Goal: Task Accomplishment & Management: Manage account settings

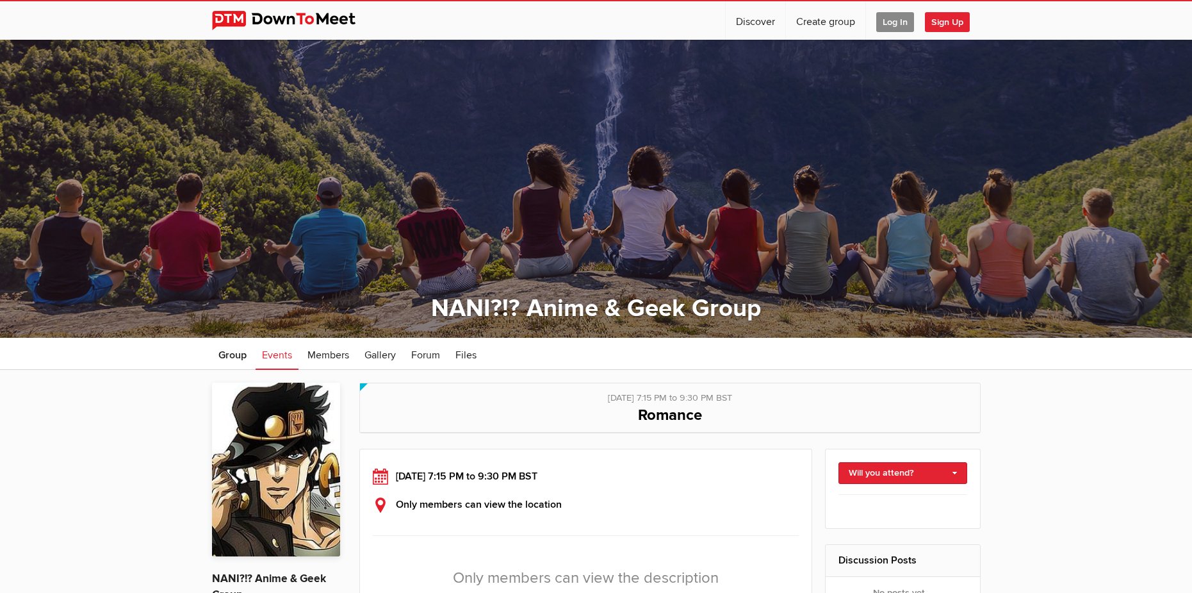
click at [955, 23] on span "Sign Up" at bounding box center [947, 22] width 45 height 20
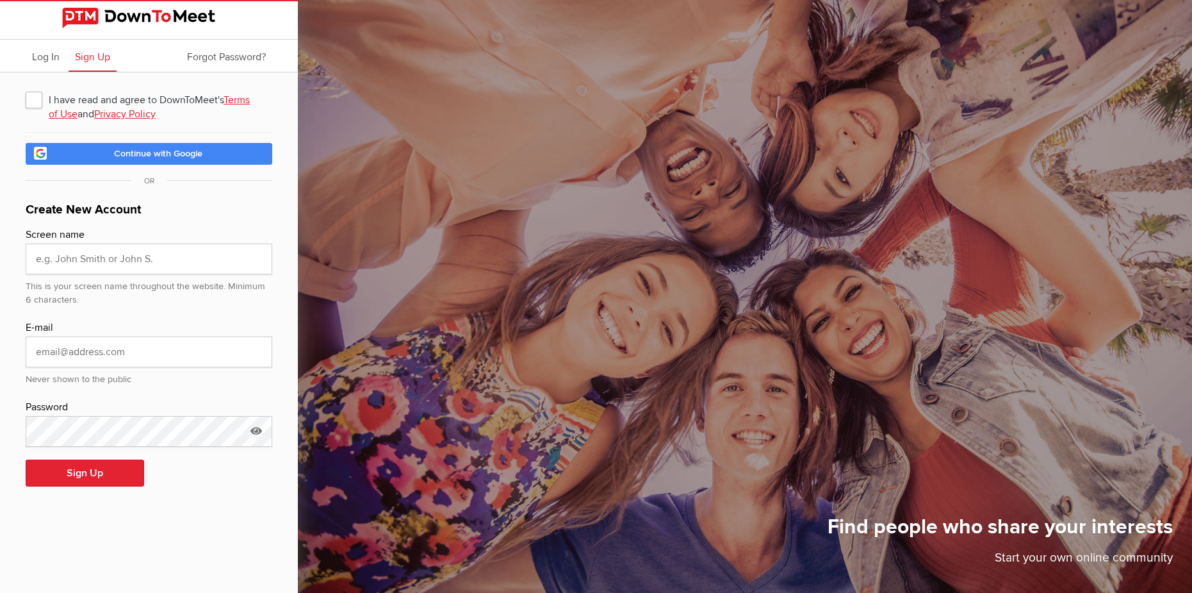
click at [31, 94] on span "I have read and agree to DownToMeet's Terms of Use and Privacy Policy" at bounding box center [149, 99] width 247 height 23
click at [26, 88] on input "I have read and agree to DownToMeet's Terms of Use and Privacy Policy" at bounding box center [25, 87] width 1 height 1
checkbox input "true"
click at [140, 154] on span "Continue with Google" at bounding box center [158, 153] width 88 height 11
click at [822, 450] on div "Find people who share your interests Start your own online community" at bounding box center [745, 296] width 894 height 593
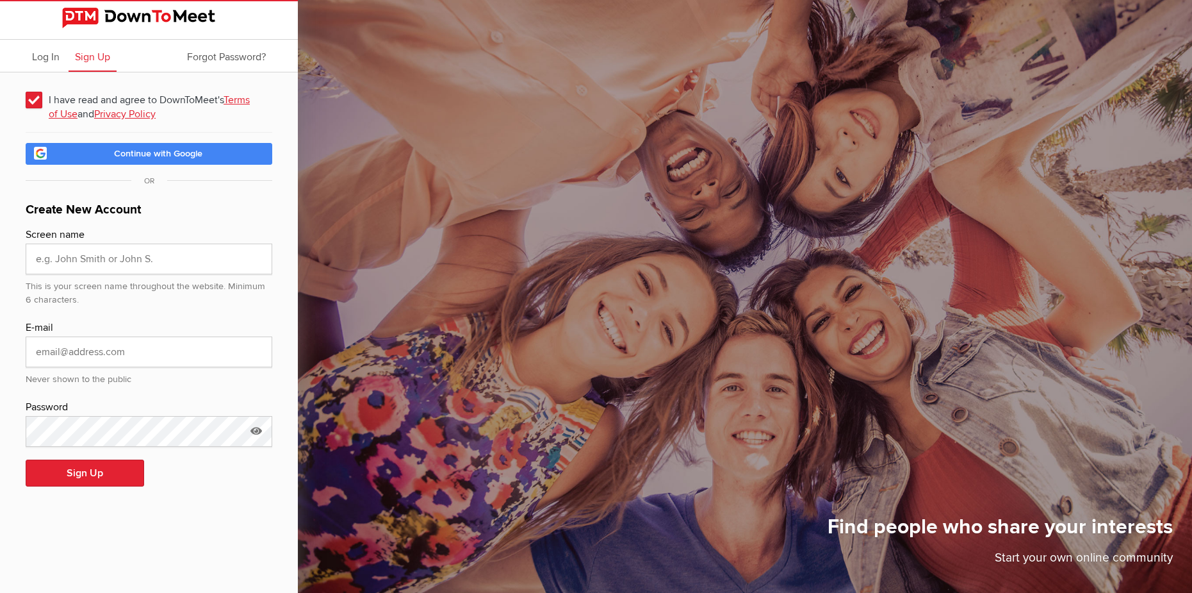
click at [143, 150] on span "Continue with Google" at bounding box center [158, 153] width 88 height 11
click at [164, 154] on span "Continue with Google" at bounding box center [158, 153] width 88 height 11
click at [208, 158] on link "Continue with Google" at bounding box center [149, 154] width 247 height 22
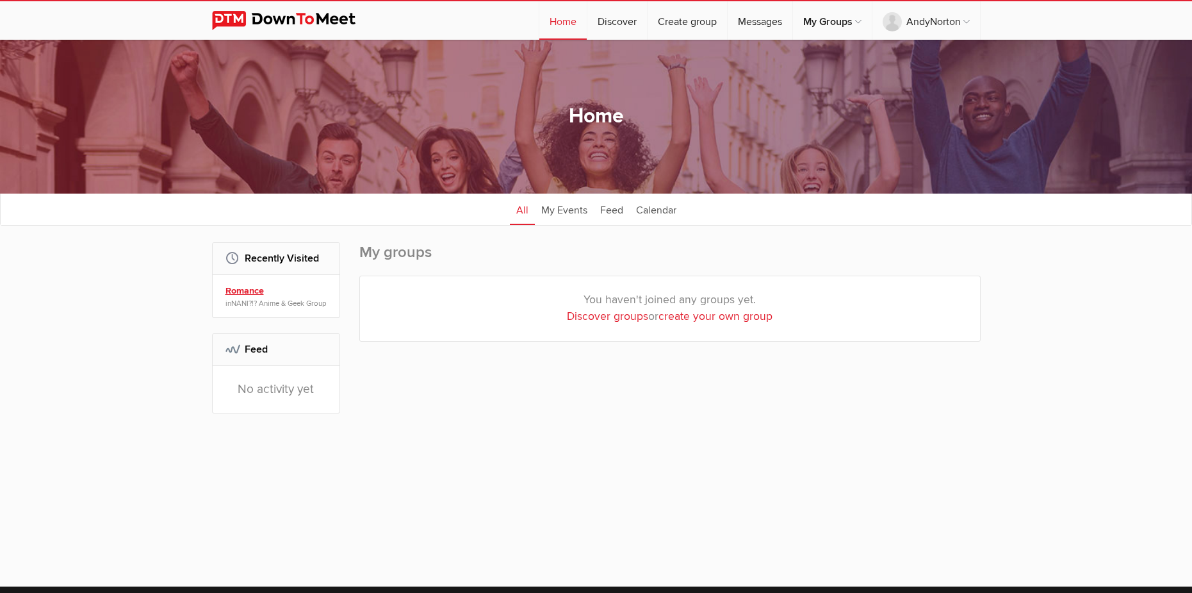
click at [264, 293] on link "Romance" at bounding box center [277, 291] width 105 height 14
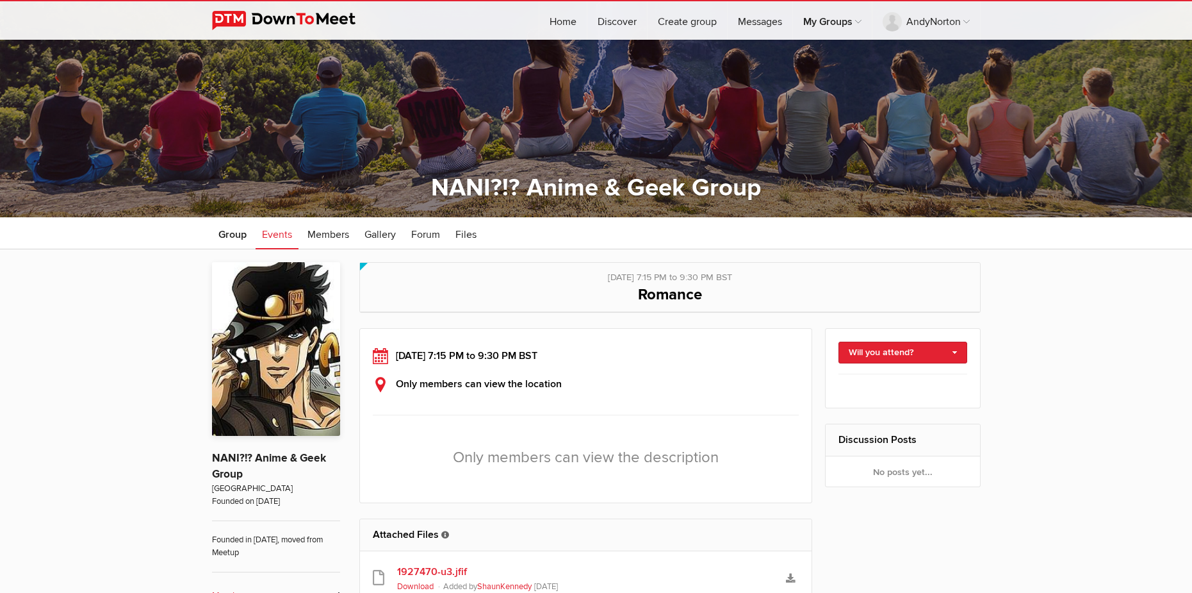
scroll to position [128, 0]
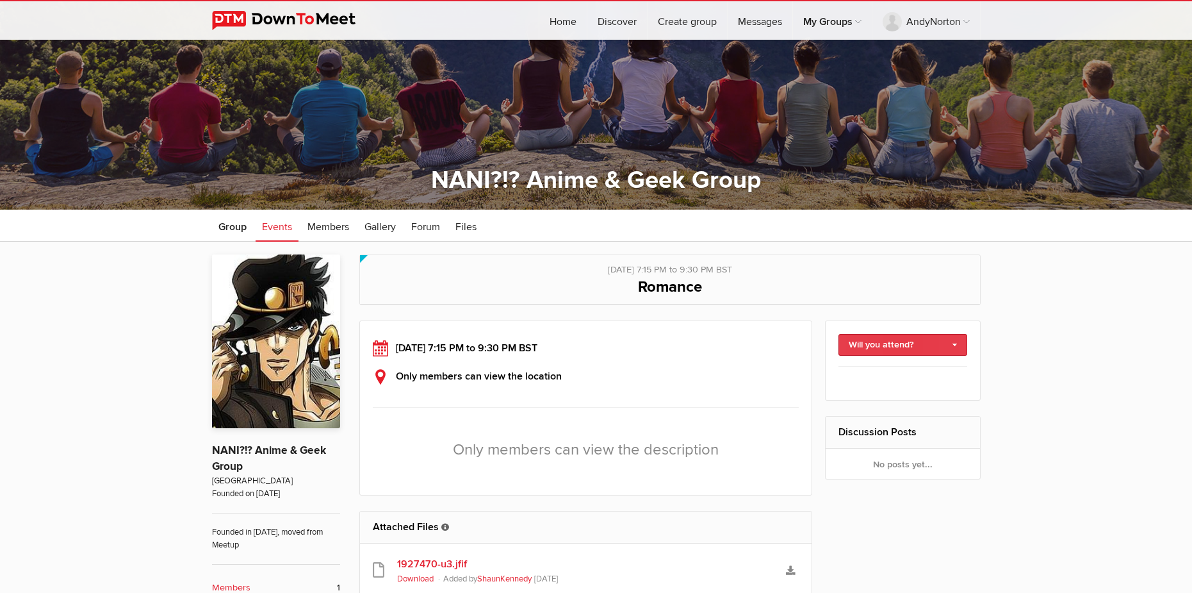
click at [867, 353] on link "Will you attend?" at bounding box center [903, 345] width 129 height 22
click at [878, 377] on link "I'm going" at bounding box center [902, 372] width 127 height 19
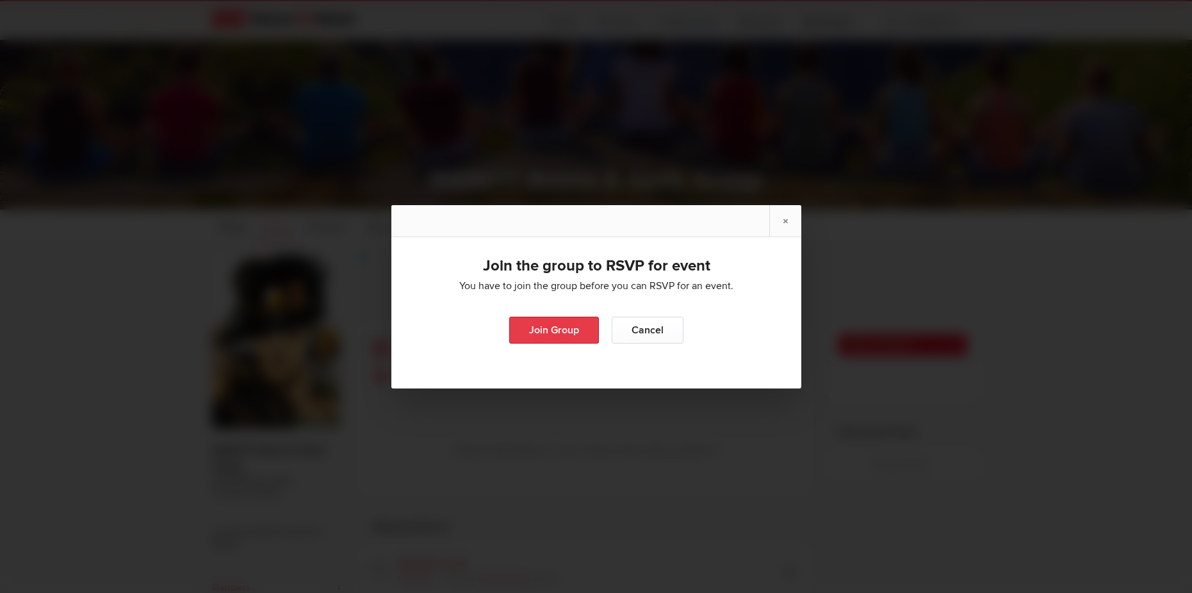
click at [559, 331] on link "Join Group" at bounding box center [554, 329] width 90 height 27
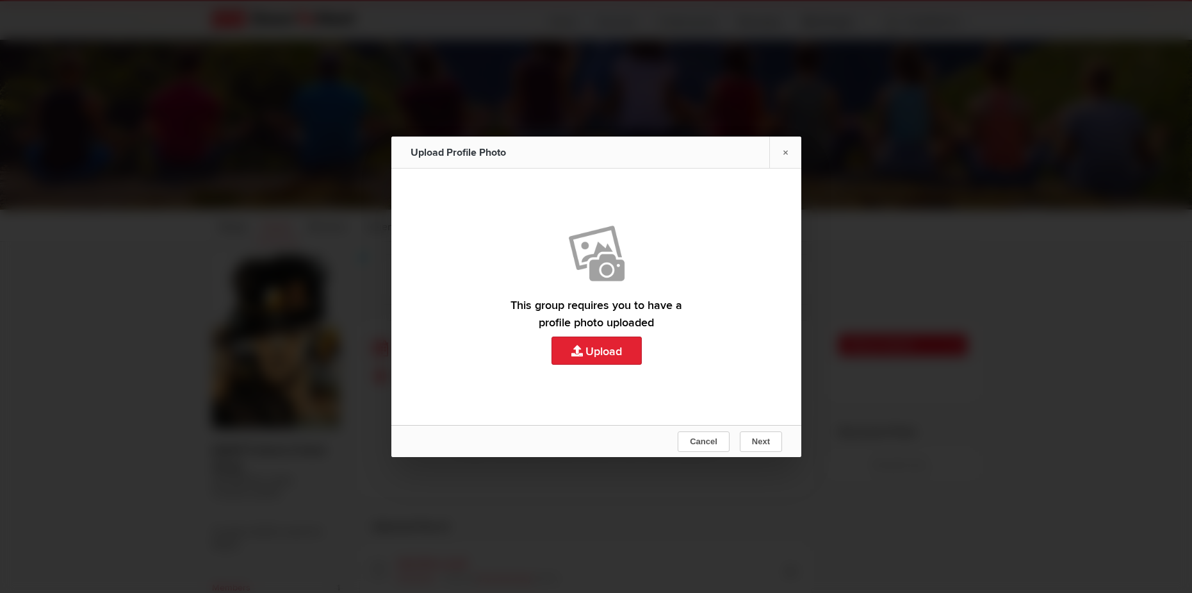
click at [604, 357] on link "Upload" at bounding box center [596, 296] width 410 height 256
type input "C:\fakepath\ProfilePhotoColourWeb.jpg"
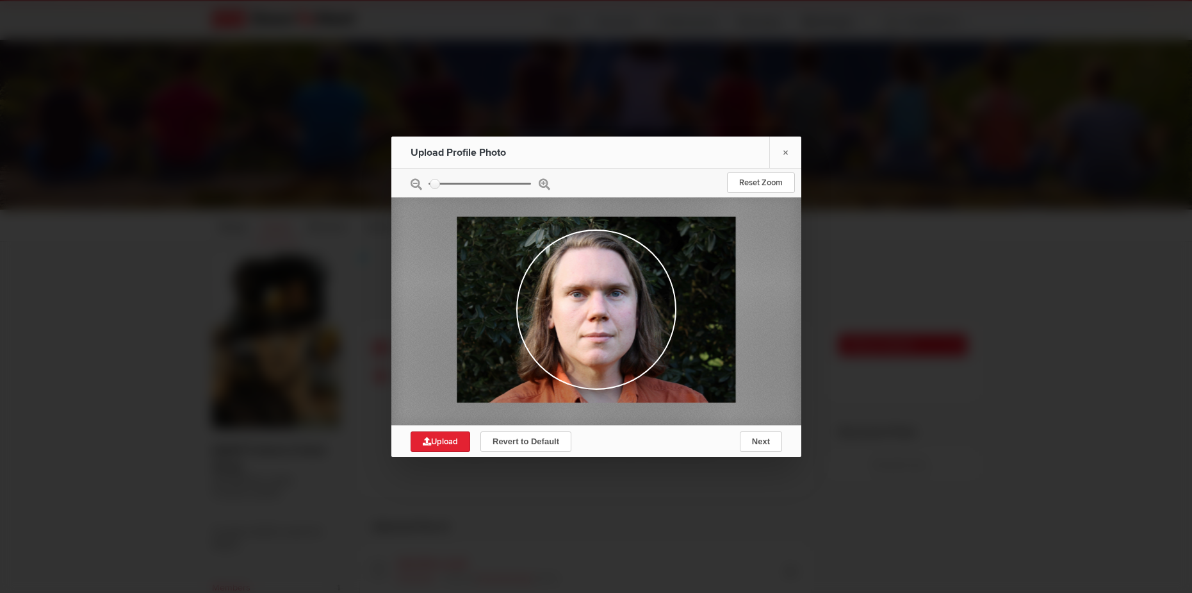
type input "0.1465"
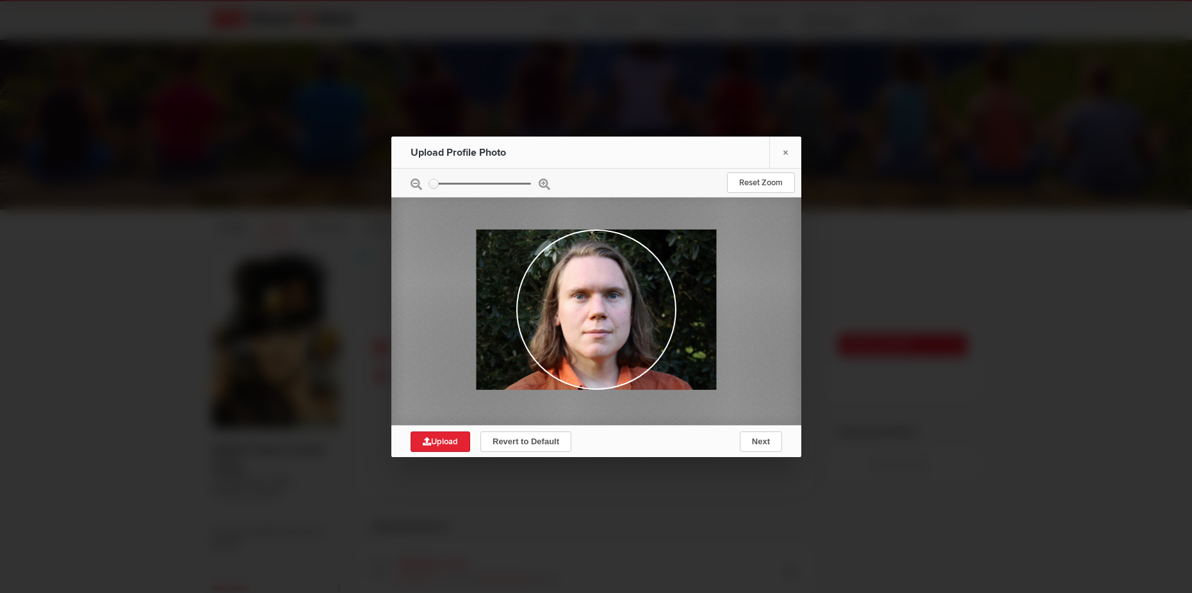
drag, startPoint x: 435, startPoint y: 183, endPoint x: 428, endPoint y: 183, distance: 7.0
click at [429, 183] on input "zoom" at bounding box center [480, 183] width 102 height 2
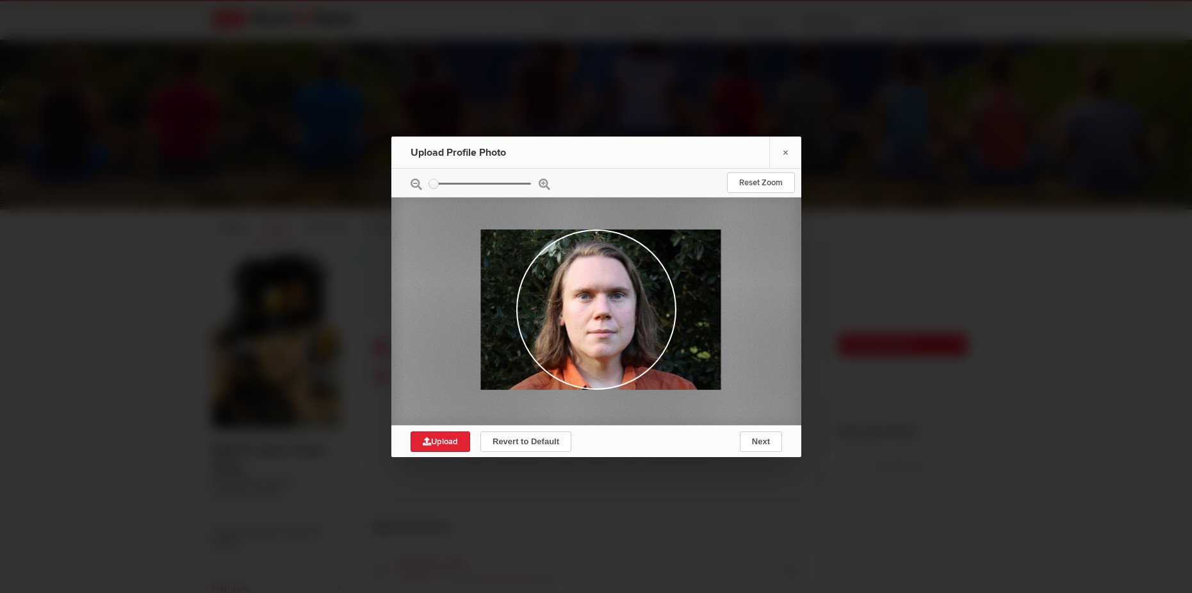
click at [628, 348] on div at bounding box center [600, 309] width 240 height 160
click at [763, 441] on span "Next" at bounding box center [760, 441] width 18 height 10
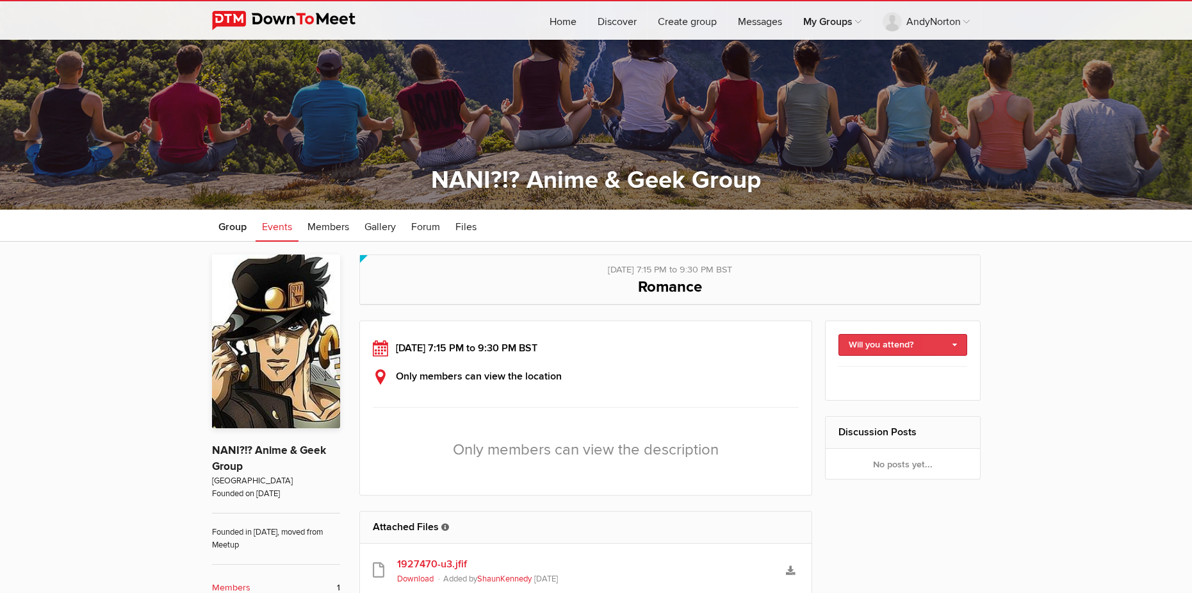
click at [899, 334] on link "Will you attend?" at bounding box center [903, 345] width 129 height 22
click at [894, 374] on link "I'm going" at bounding box center [902, 372] width 127 height 19
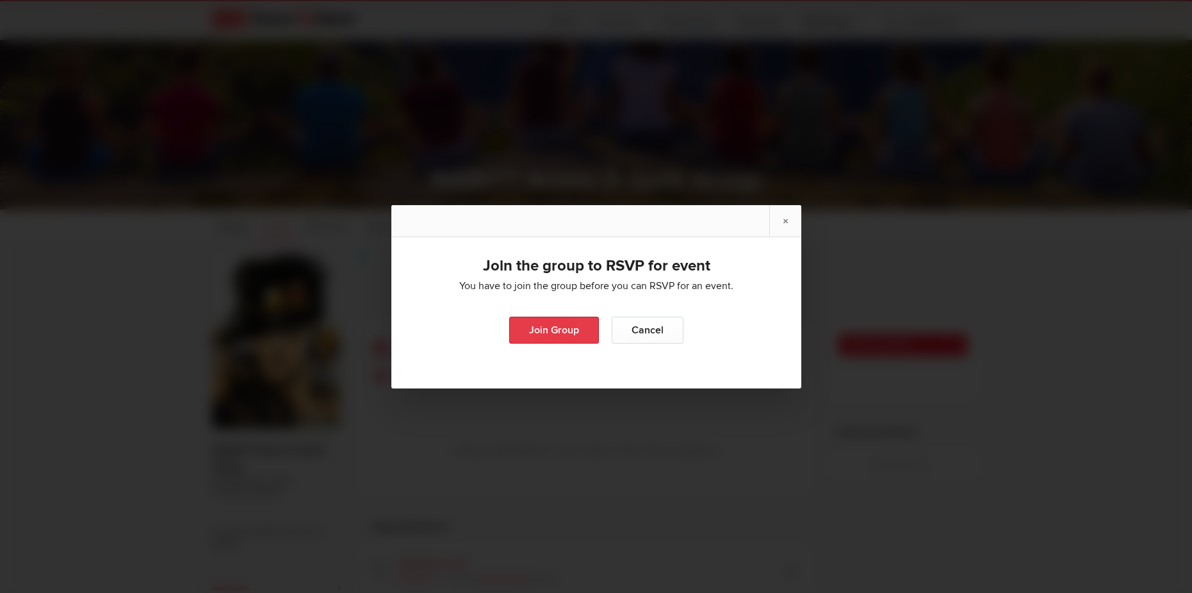
click at [539, 326] on link "Join Group" at bounding box center [554, 329] width 90 height 27
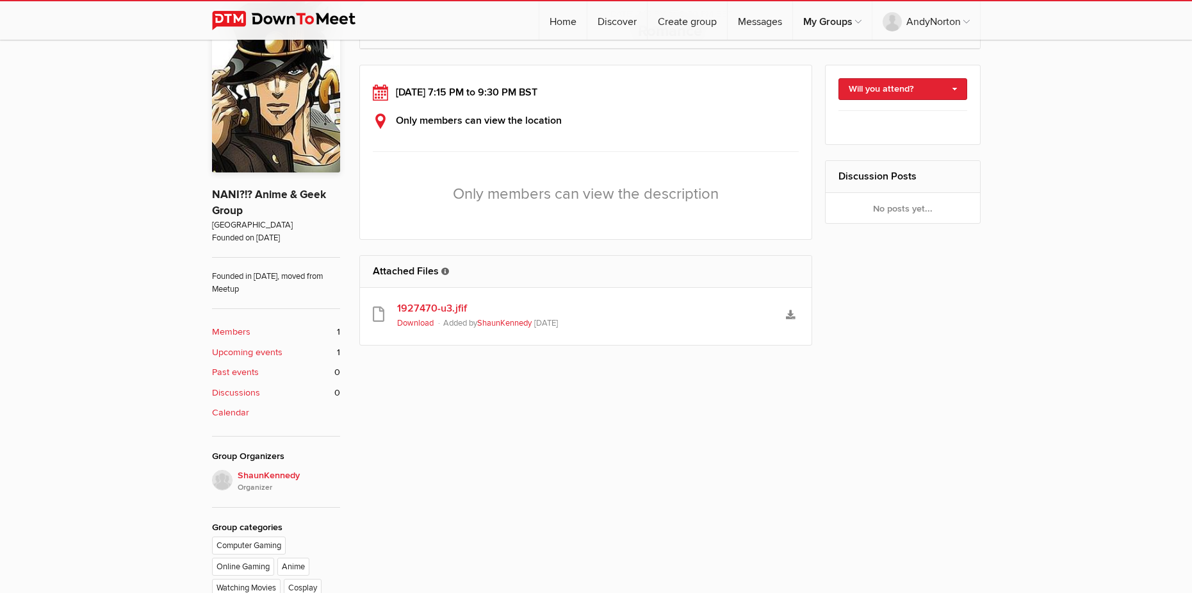
scroll to position [384, 0]
click at [786, 315] on icon "Download" at bounding box center [790, 313] width 9 height 9
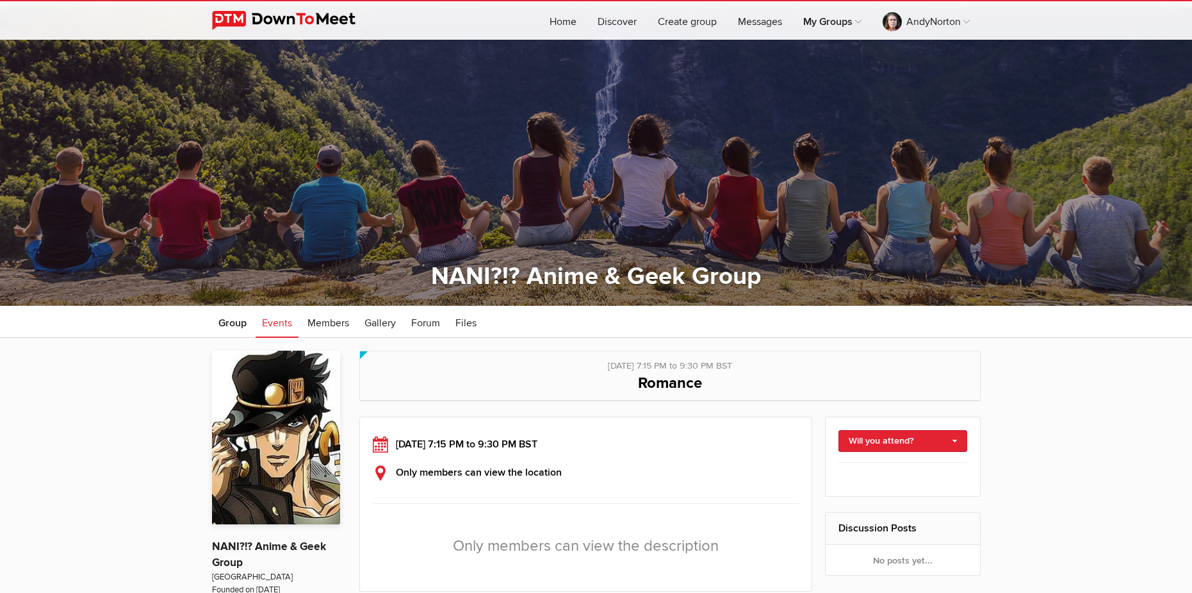
scroll to position [64, 0]
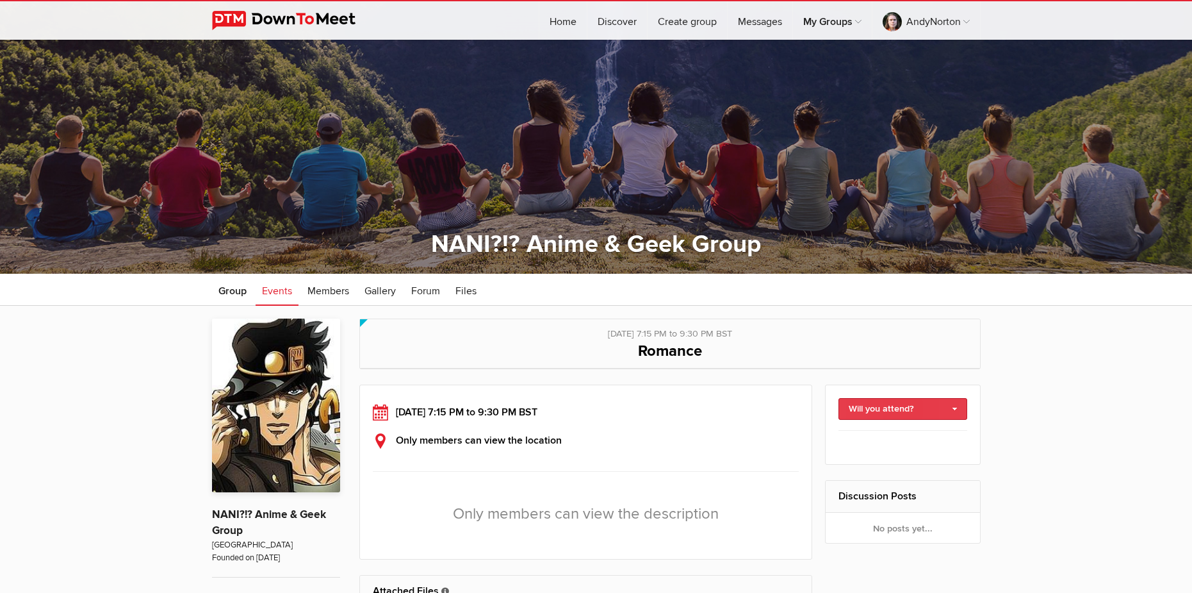
click at [850, 411] on link "Will you attend?" at bounding box center [903, 409] width 129 height 22
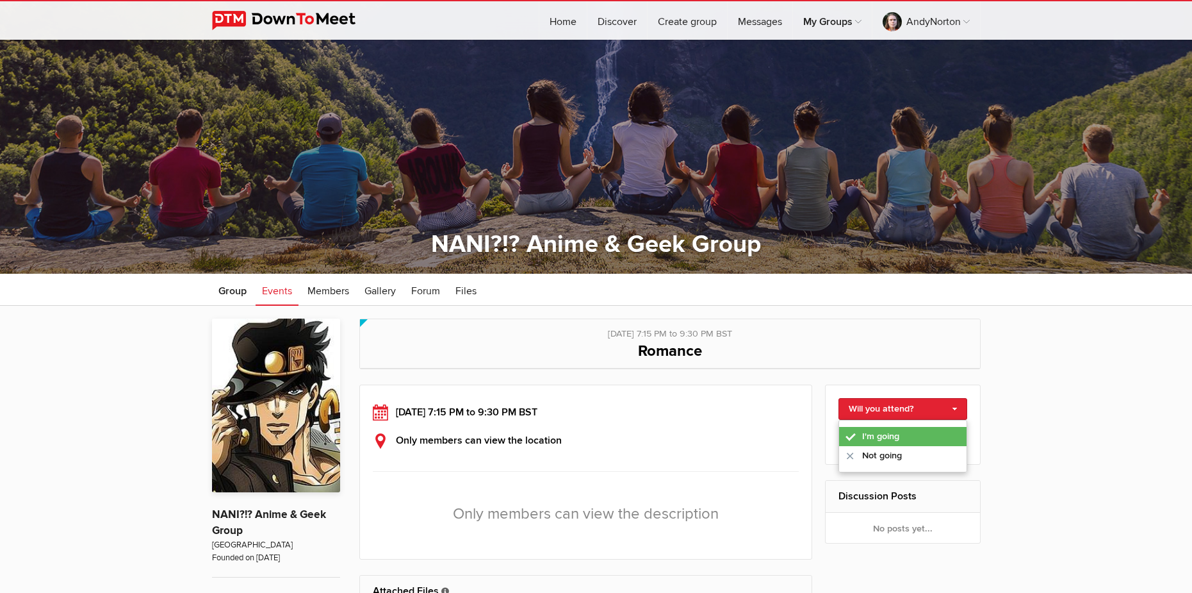
click at [874, 436] on link "I'm going" at bounding box center [902, 436] width 127 height 19
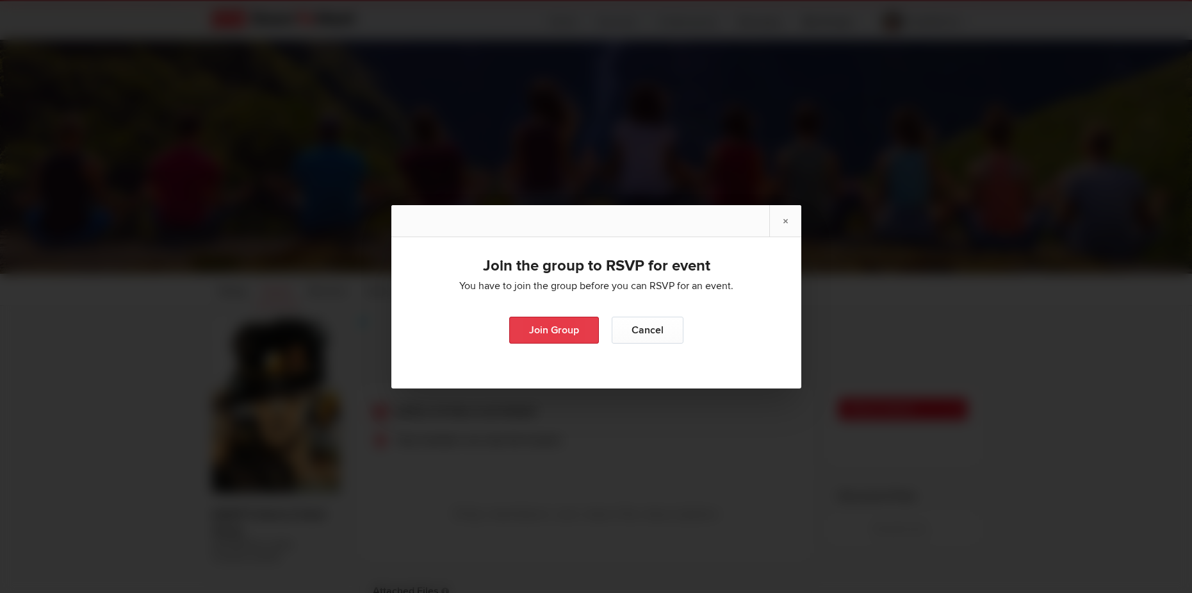
click at [556, 336] on link "Join Group" at bounding box center [554, 329] width 90 height 27
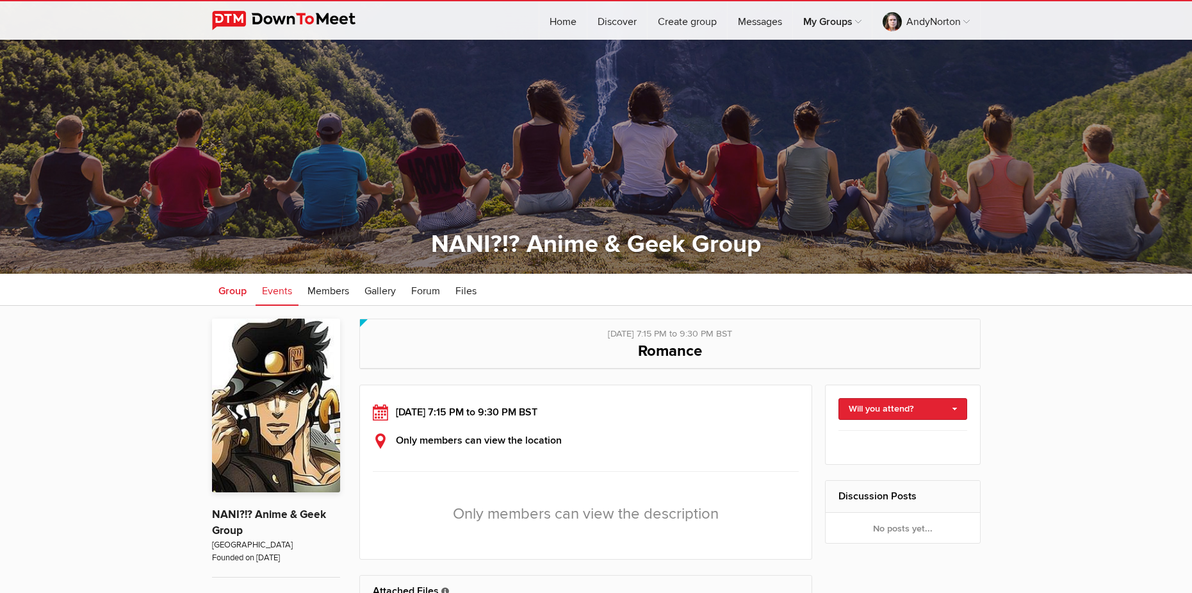
click at [240, 295] on span "Group" at bounding box center [232, 290] width 28 height 13
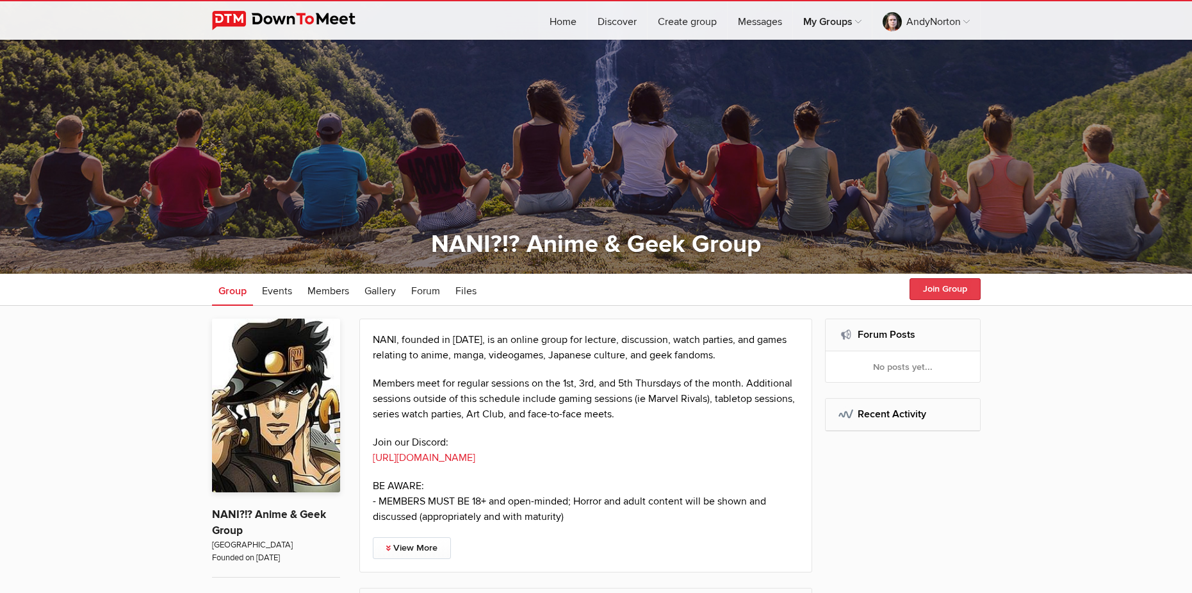
click at [931, 294] on button "Join Group" at bounding box center [945, 289] width 71 height 22
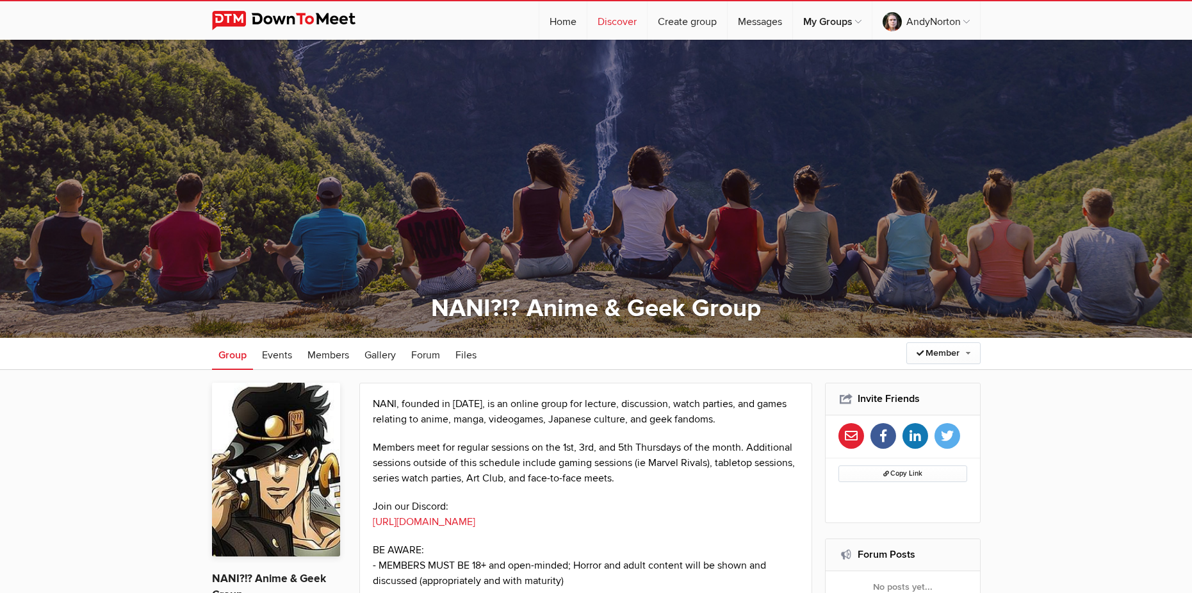
click at [627, 17] on link "Discover" at bounding box center [617, 20] width 60 height 38
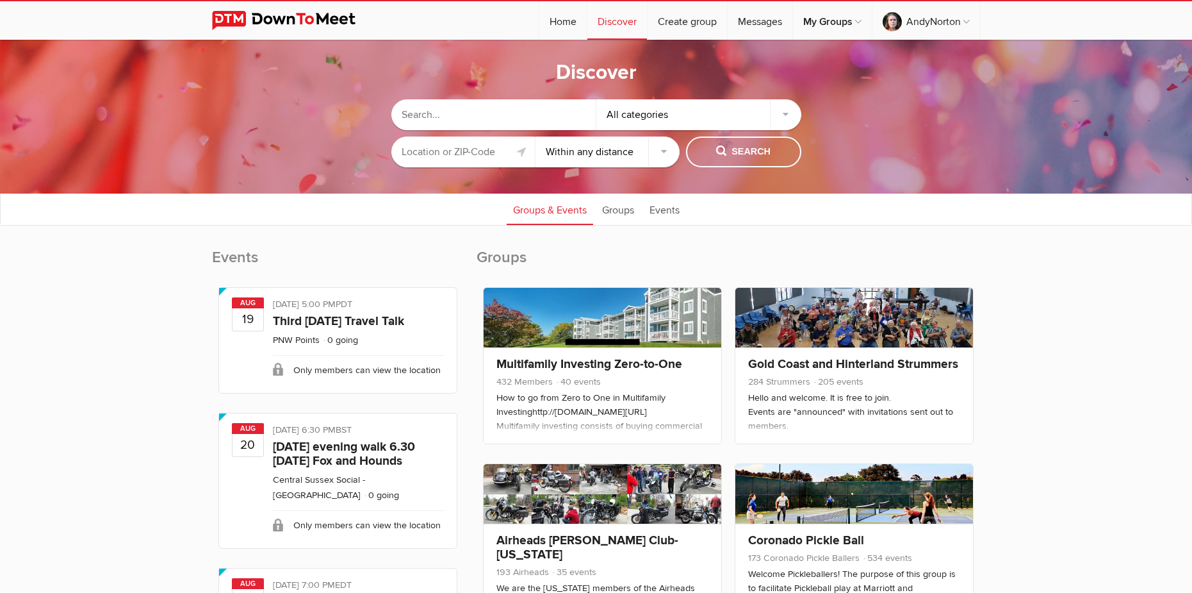
click at [1111, 226] on div "Discover All categories Within 10 miles Within 25 miles Within 50 miles Within …" at bounding box center [596, 142] width 1192 height 205
click at [572, 154] on select "Within 10 miles Within 25 miles Within 50 miles Within 100 miles Within any dis…" at bounding box center [608, 151] width 144 height 31
select select "10"
click at [536, 136] on select "Within 10 miles Within 25 miles Within 50 miles Within 100 miles Within any dis…" at bounding box center [608, 151] width 144 height 31
click at [459, 154] on input "text" at bounding box center [463, 151] width 144 height 31
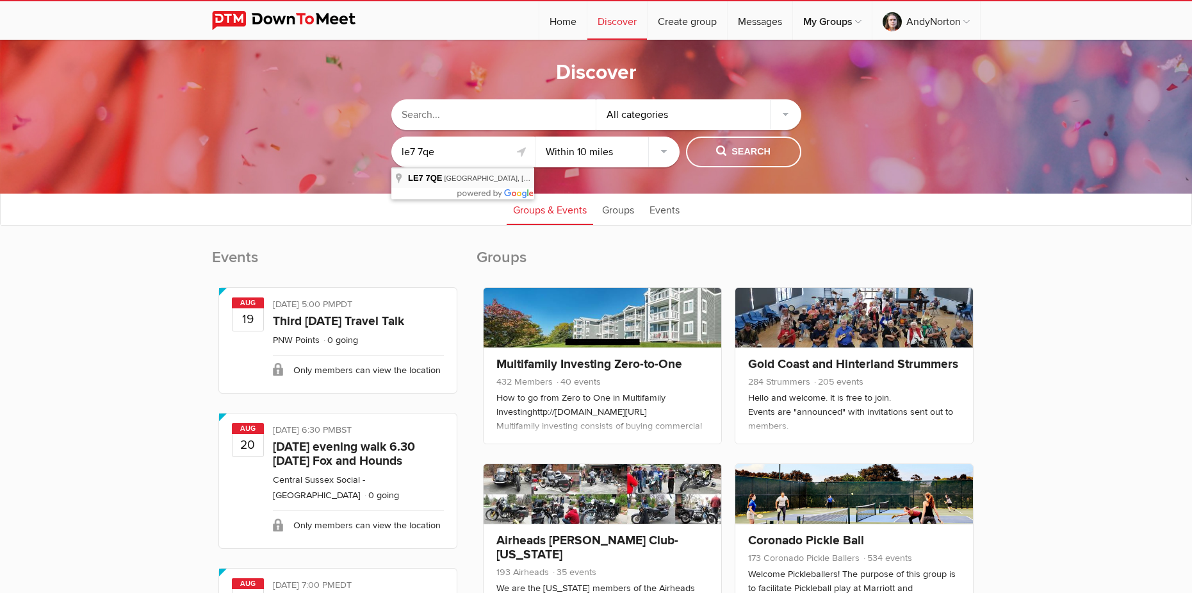
type input "Whatton Oaks, Rothley, Leicester LE7 7QE, UK"
click at [621, 151] on select "Within 10 miles Within 25 miles Within 50 miles Within 100 miles Within any dis…" at bounding box center [608, 151] width 144 height 31
click at [536, 136] on select "Within 10 miles Within 25 miles Within 50 miles Within 100 miles Within any dis…" at bounding box center [608, 151] width 144 height 31
click at [617, 155] on select "Within 10 miles Within 25 miles Within 50 miles Within 100 miles Within any dis…" at bounding box center [608, 151] width 144 height 31
click at [536, 136] on select "Within 10 miles Within 25 miles Within 50 miles Within 100 miles Within any dis…" at bounding box center [608, 151] width 144 height 31
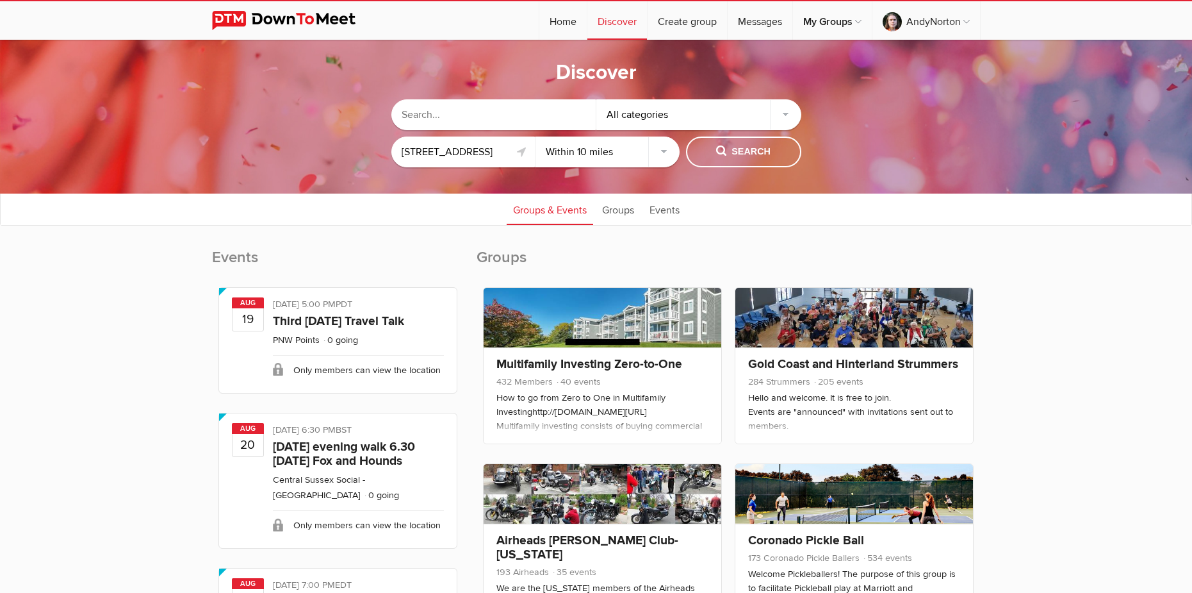
click at [623, 152] on select "Within 10 miles Within 25 miles Within 50 miles Within 100 miles Within any dis…" at bounding box center [608, 151] width 144 height 31
click at [664, 151] on select "Within 10 miles Within 25 miles Within 50 miles Within 100 miles Within any dis…" at bounding box center [608, 151] width 144 height 31
click at [618, 155] on select "Within 10 miles Within 25 miles Within 50 miles Within 100 miles Within any dis…" at bounding box center [608, 151] width 144 height 31
click at [536, 136] on select "Within 10 miles Within 25 miles Within 50 miles Within 100 miles Within any dis…" at bounding box center [608, 151] width 144 height 31
click at [749, 149] on span "Search" at bounding box center [743, 152] width 54 height 14
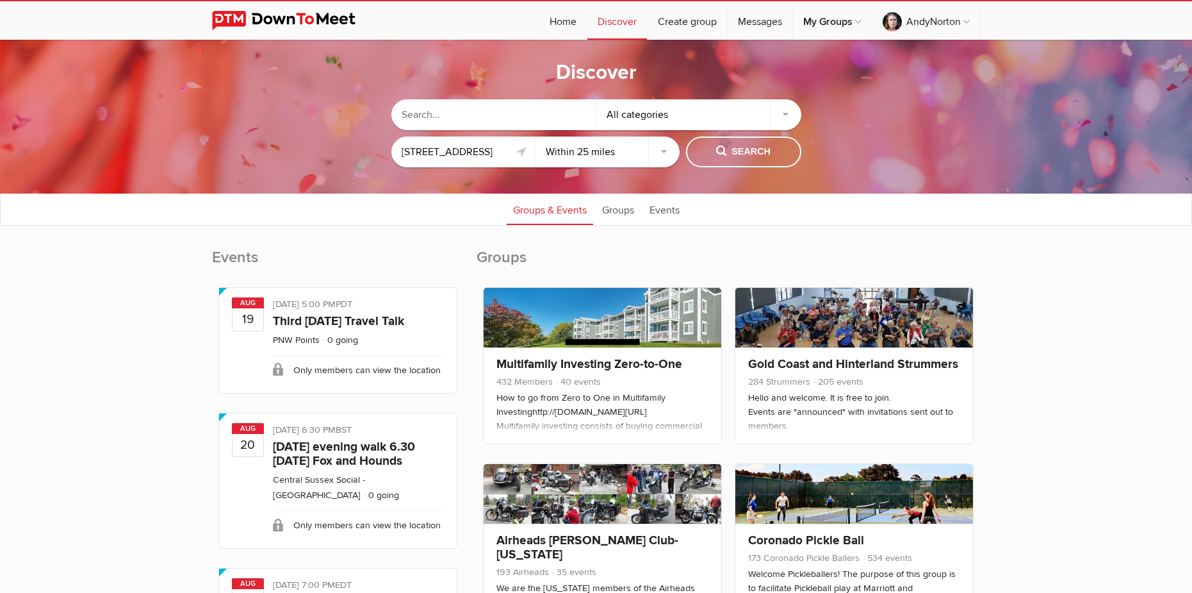
click at [534, 108] on input "text" at bounding box center [493, 114] width 205 height 31
click at [652, 120] on div "All categories" at bounding box center [698, 114] width 205 height 31
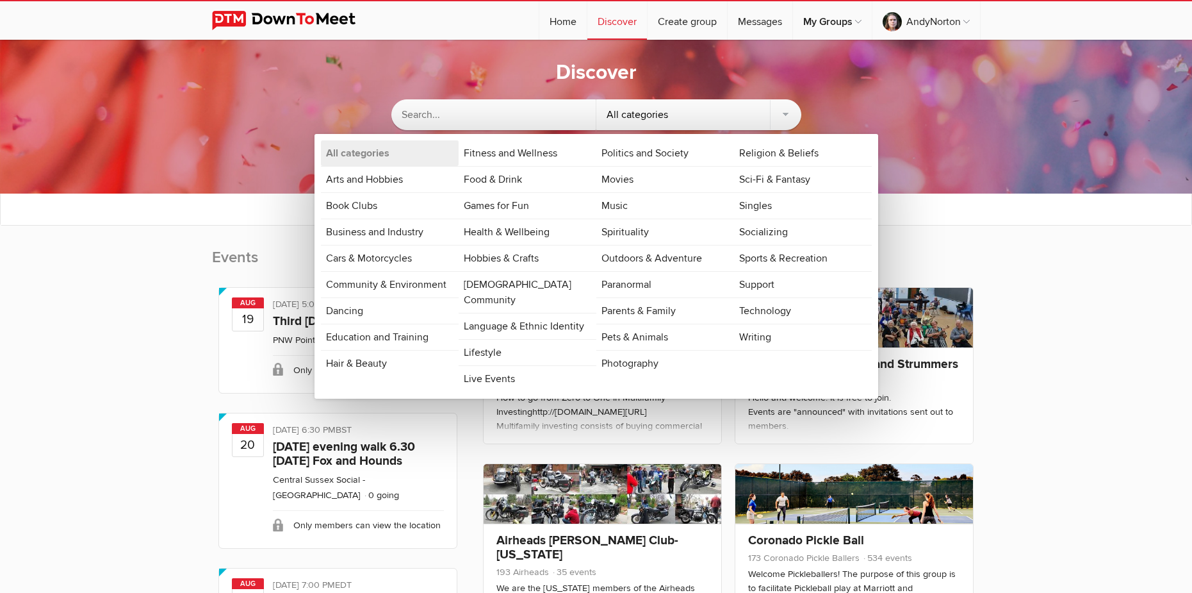
click at [655, 117] on div "All categories" at bounding box center [698, 114] width 205 height 31
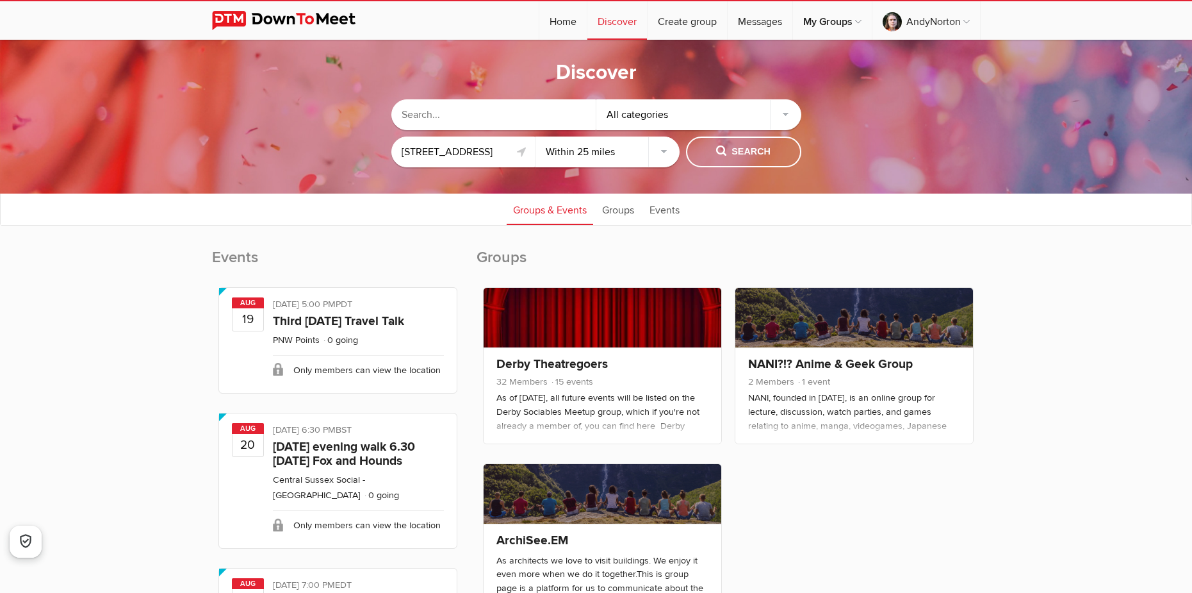
click at [660, 145] on select "Within 10 miles Within 25 miles Within 50 miles Within 100 miles Within any dis…" at bounding box center [608, 151] width 144 height 31
select select "50"
click at [536, 136] on select "Within 10 miles Within 25 miles Within 50 miles Within 100 miles Within any dis…" at bounding box center [608, 151] width 144 height 31
click at [751, 145] on span "Search" at bounding box center [743, 152] width 54 height 14
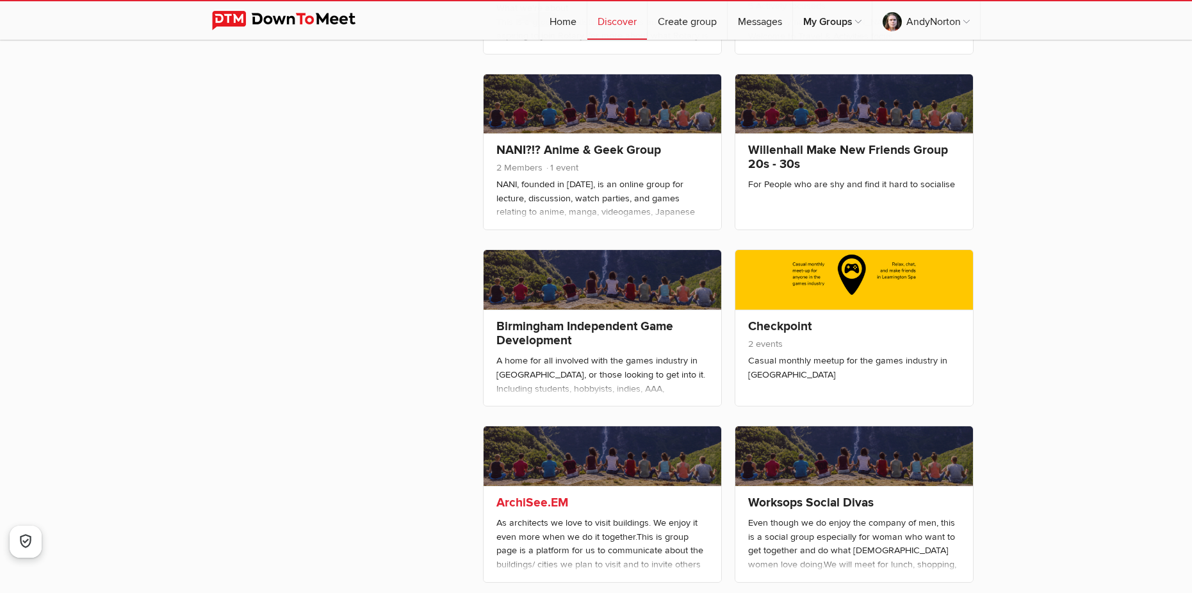
scroll to position [737, 0]
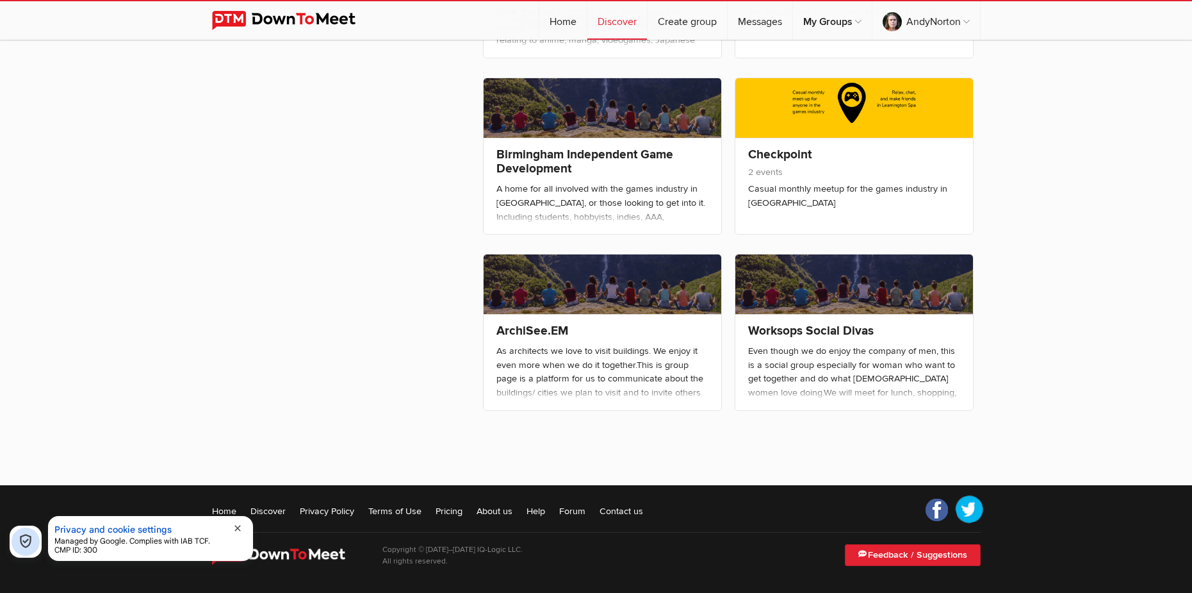
drag, startPoint x: 976, startPoint y: 512, endPoint x: 965, endPoint y: 505, distance: 13.0
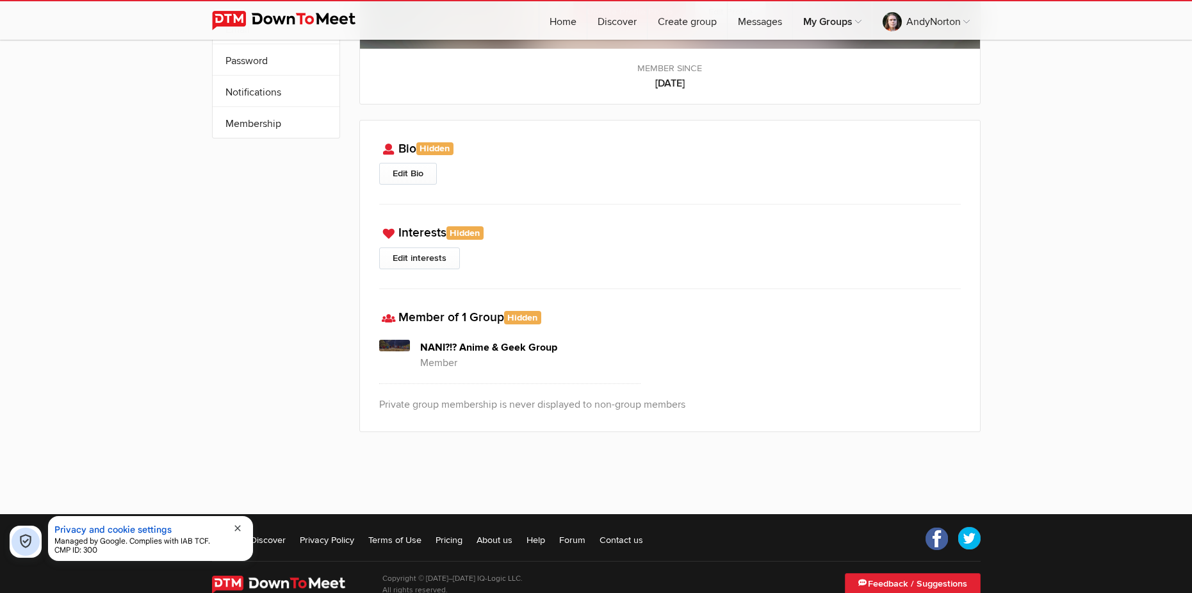
scroll to position [192, 0]
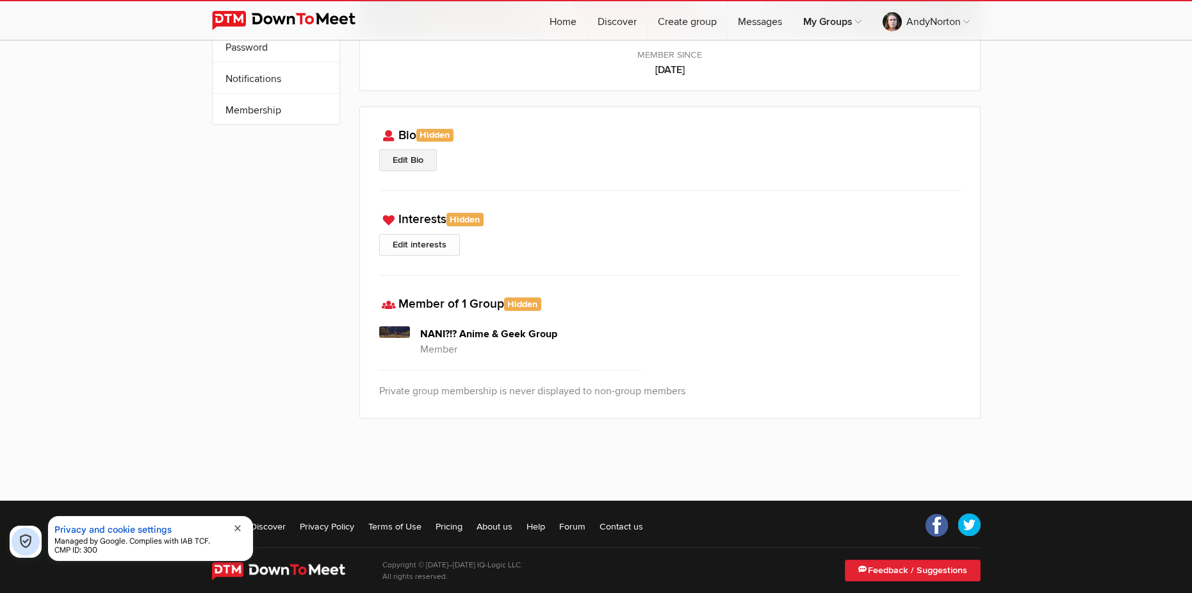
click at [428, 164] on link "Edit Bio" at bounding box center [408, 160] width 58 height 22
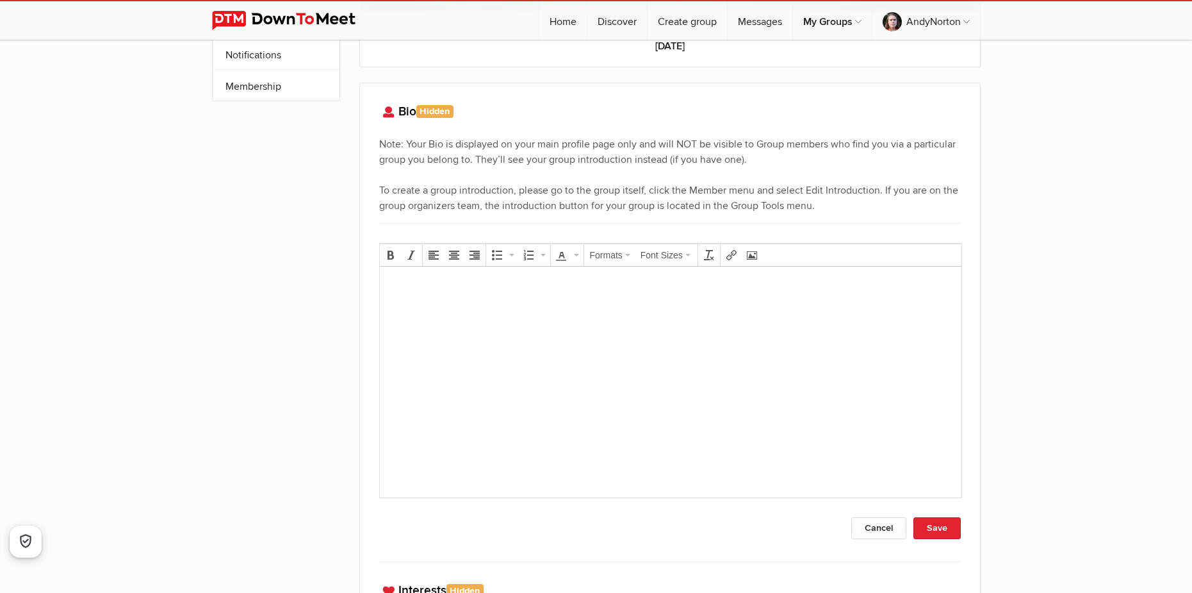
scroll to position [128, 0]
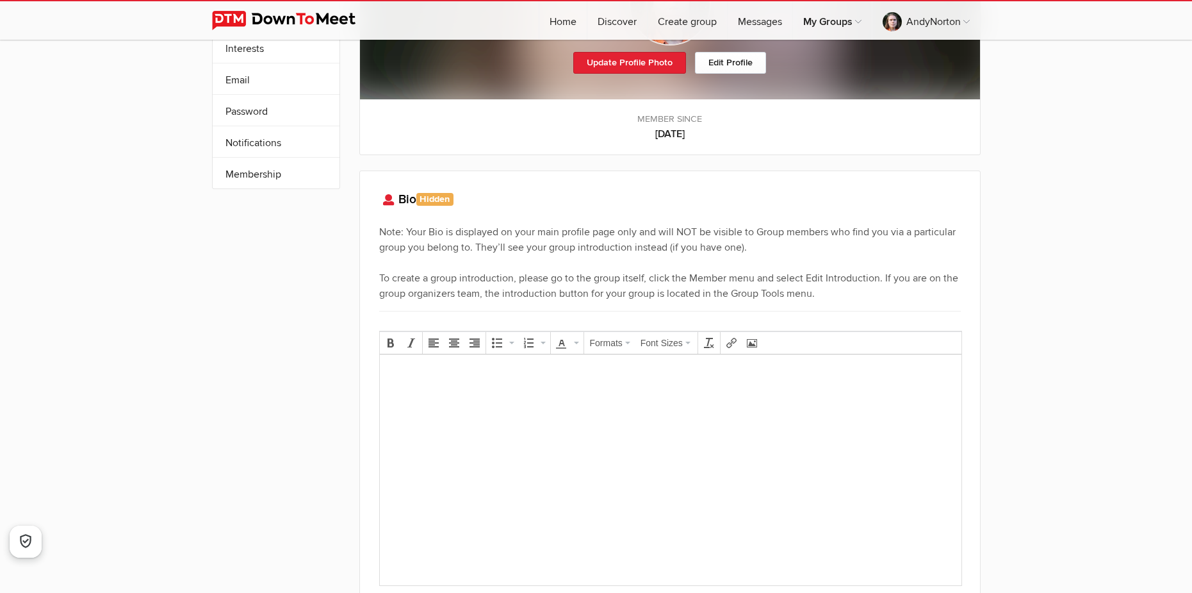
click at [600, 324] on div "Formats Font Sizes" at bounding box center [670, 458] width 582 height 274
click at [427, 281] on div "Note: Your Bio is displayed on your main profile page only and will NOT be visi…" at bounding box center [670, 262] width 582 height 77
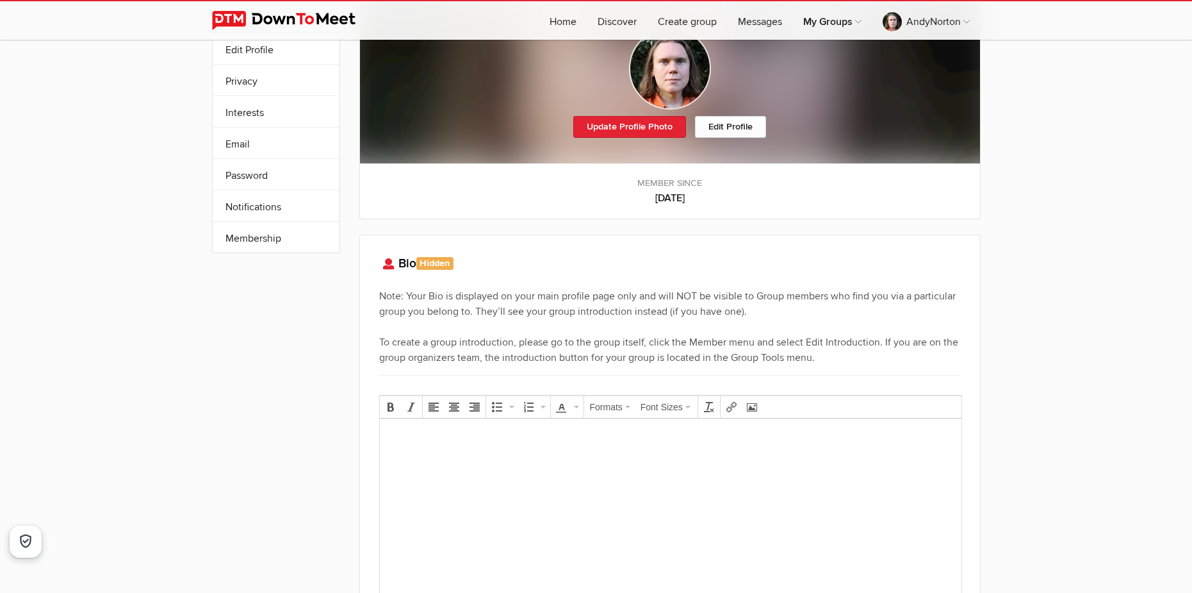
scroll to position [0, 0]
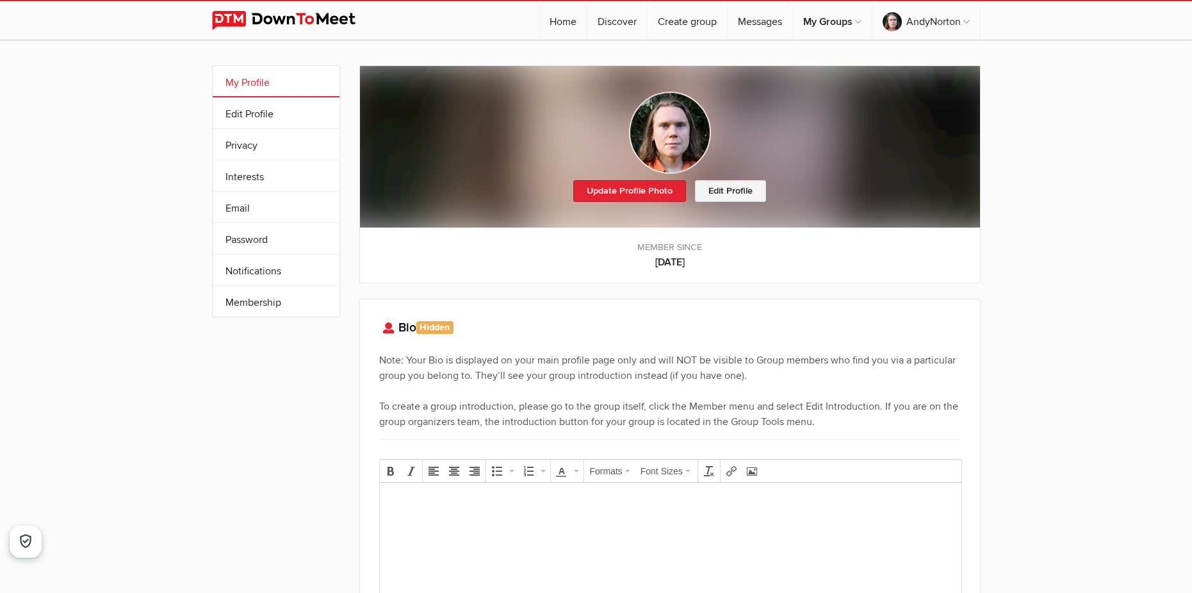
click at [750, 192] on link "Edit Profile" at bounding box center [730, 191] width 71 height 22
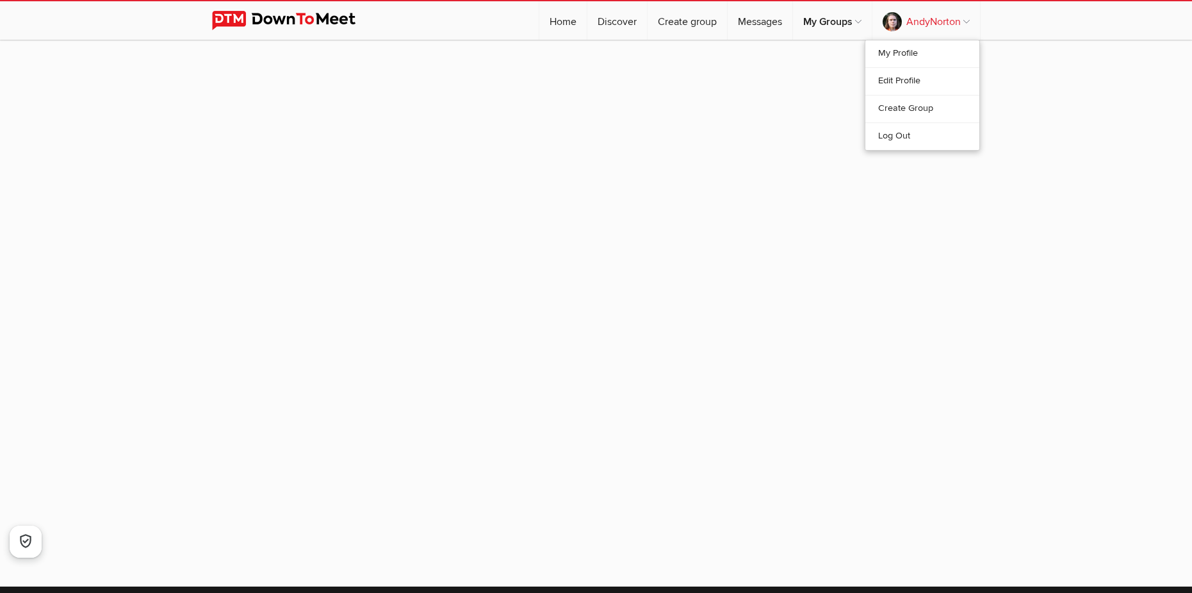
select select
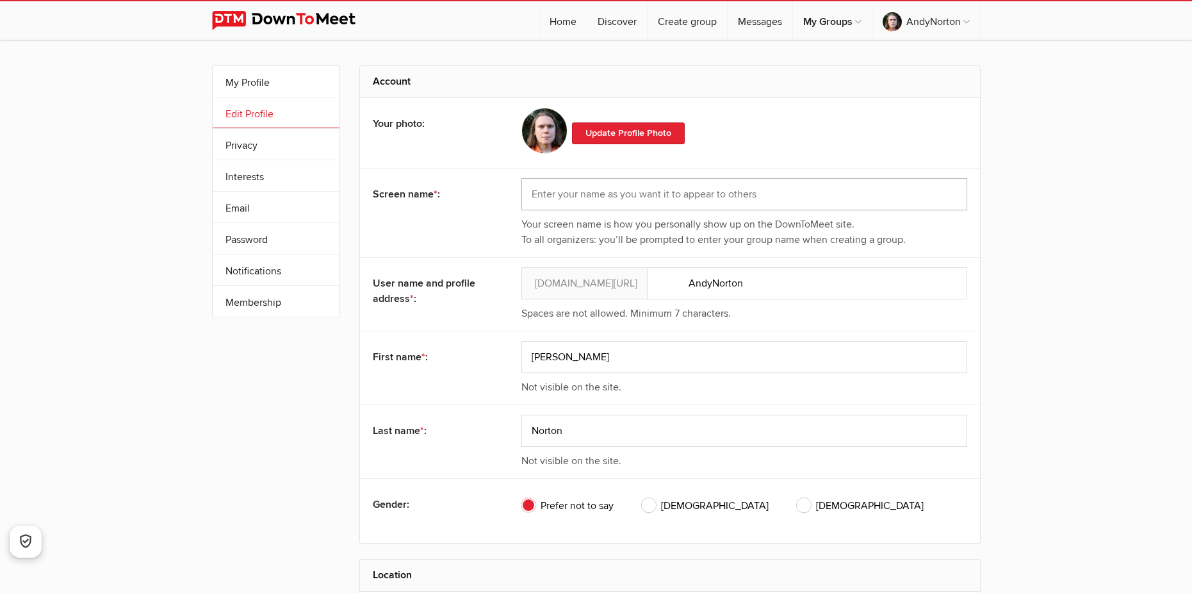
click at [618, 196] on input "text" at bounding box center [744, 194] width 446 height 32
drag, startPoint x: 621, startPoint y: 181, endPoint x: 403, endPoint y: 197, distance: 219.0
click at [403, 197] on div "Screen name * : [PERSON_NAME] Your screen name is how you personally show up on…" at bounding box center [670, 212] width 620 height 89
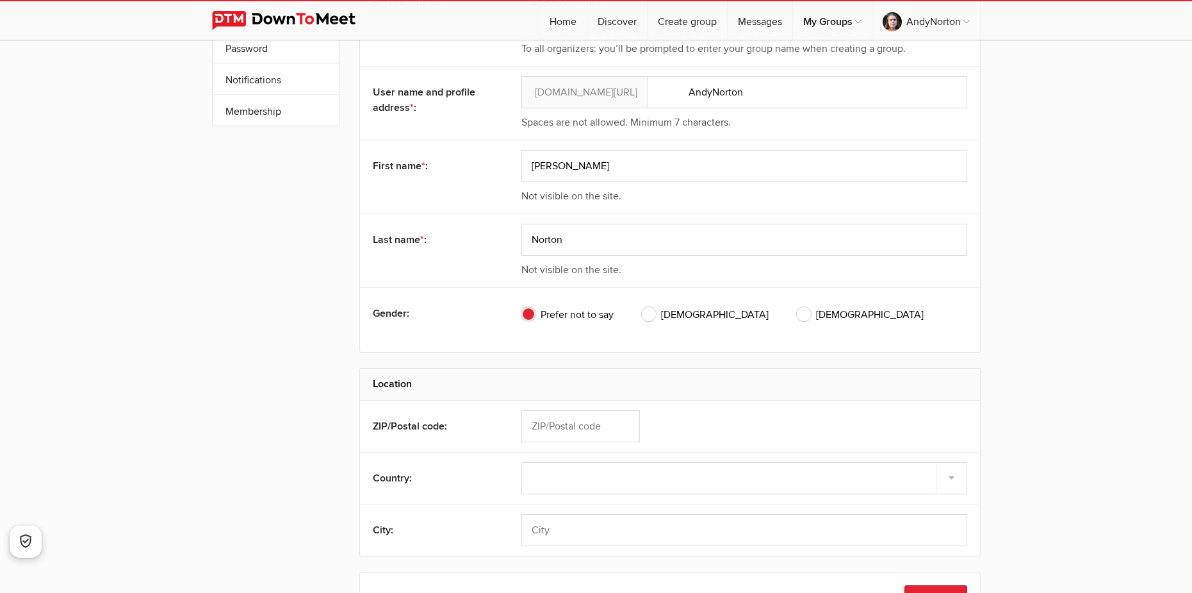
scroll to position [192, 0]
type input "andynortonuk"
click at [658, 314] on span "[DEMOGRAPHIC_DATA]" at bounding box center [705, 313] width 127 height 15
click at [642, 306] on input "[DEMOGRAPHIC_DATA]" at bounding box center [641, 305] width 1 height 1
radio input "true"
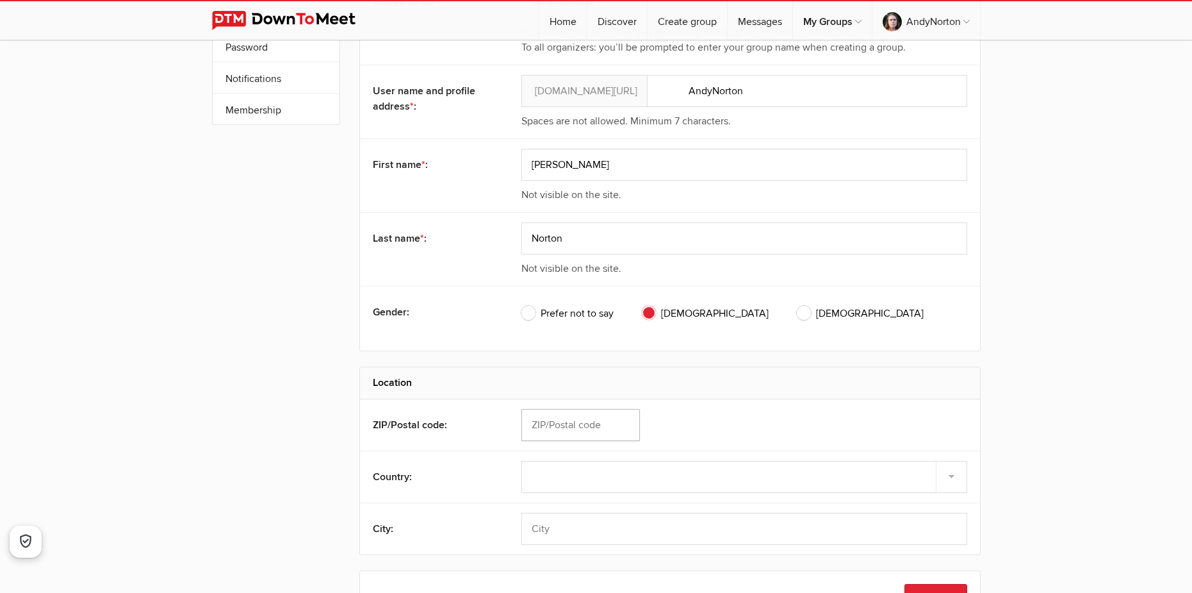
click at [611, 425] on input "text" at bounding box center [580, 425] width 119 height 32
type input "LE7 7QE"
select select "[GEOGRAPHIC_DATA]"
drag, startPoint x: 607, startPoint y: 538, endPoint x: 118, endPoint y: 549, distance: 489.6
click at [118, 549] on div "My Profile Edit Profile More Privacy Interests Email Password Notifications Sub…" at bounding box center [596, 293] width 1192 height 891
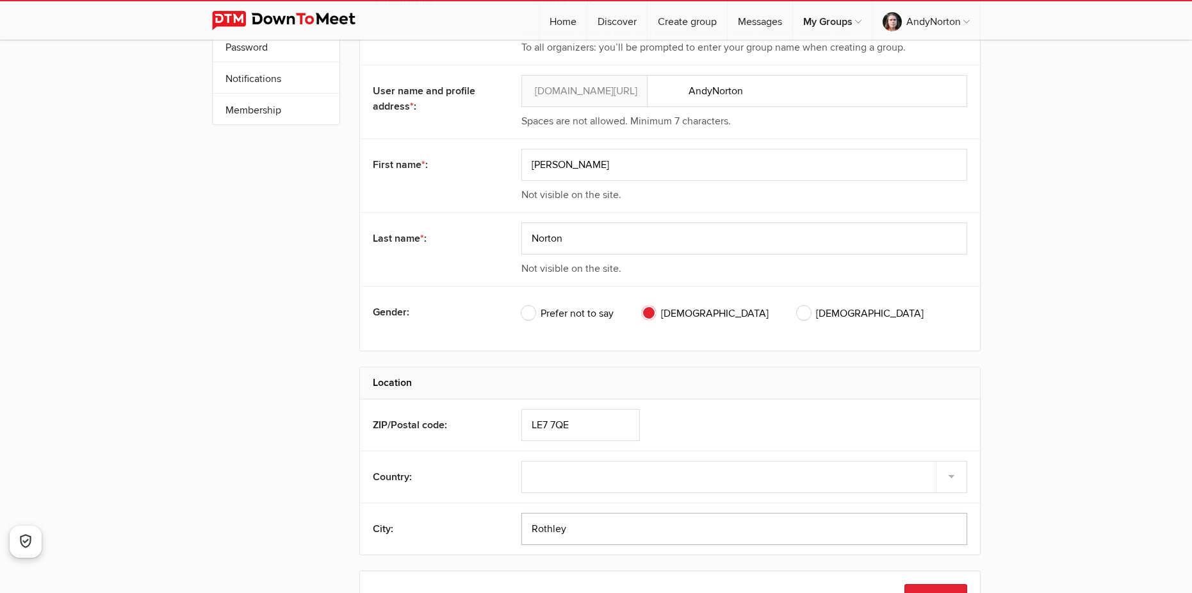
type input "Rothley"
click at [441, 509] on div "City: [GEOGRAPHIC_DATA]" at bounding box center [670, 528] width 620 height 52
click at [587, 480] on select "Select country [GEOGRAPHIC_DATA] –––––––––– [GEOGRAPHIC_DATA] [GEOGRAPHIC_DATA]…" at bounding box center [744, 477] width 446 height 32
click at [521, 461] on select "Select country [GEOGRAPHIC_DATA] –––––––––– [GEOGRAPHIC_DATA] [GEOGRAPHIC_DATA]…" at bounding box center [744, 477] width 446 height 32
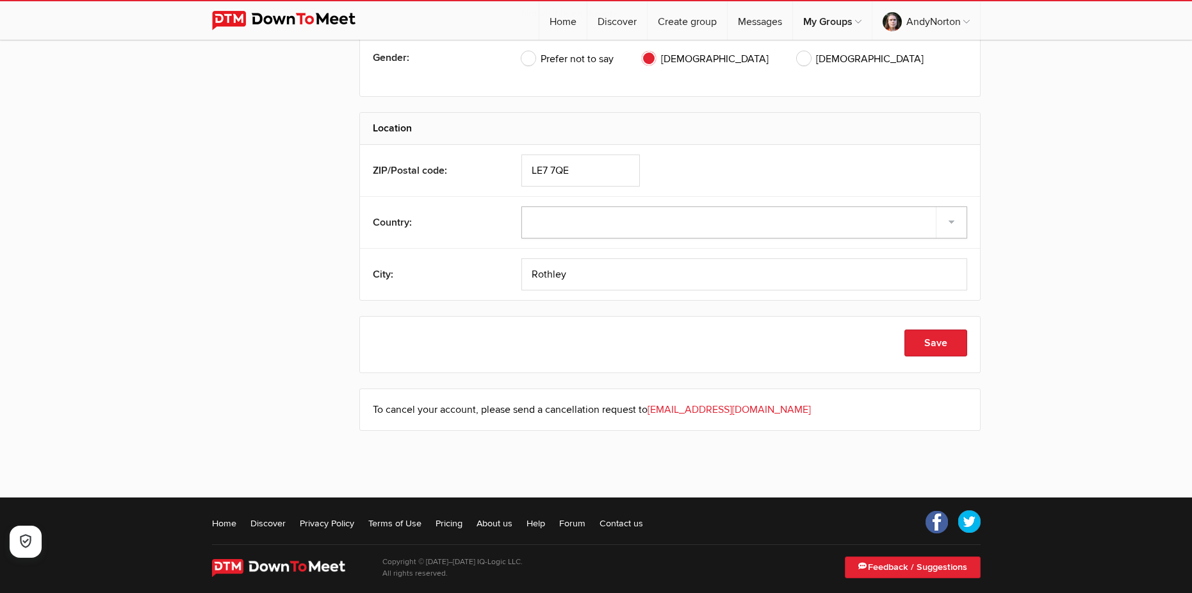
scroll to position [459, 0]
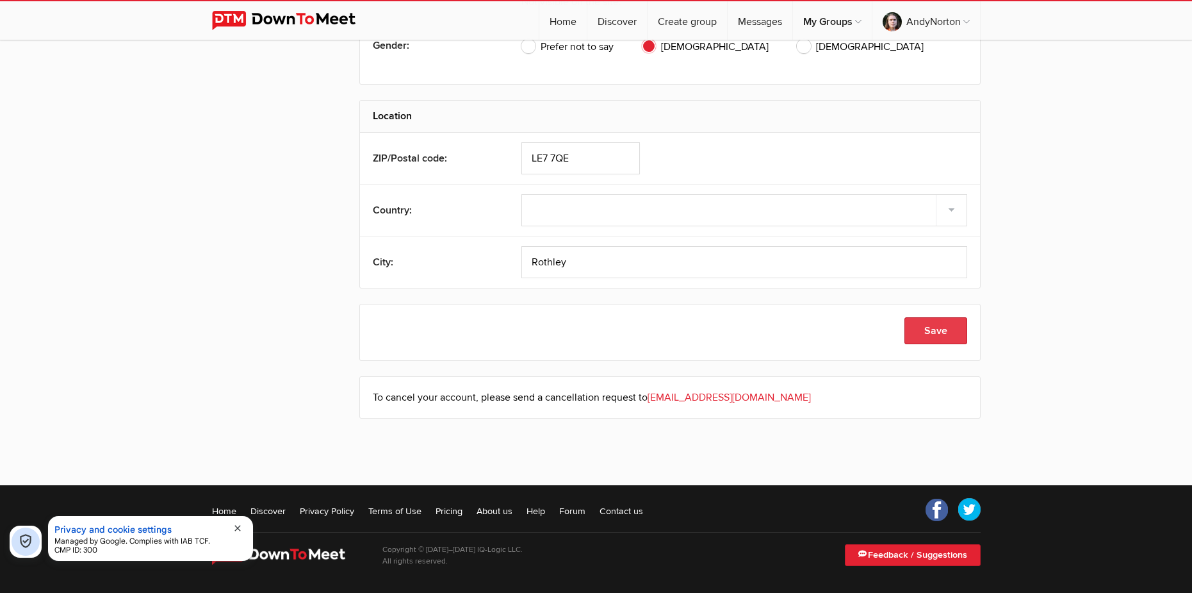
click at [929, 324] on button "Save" at bounding box center [936, 330] width 63 height 27
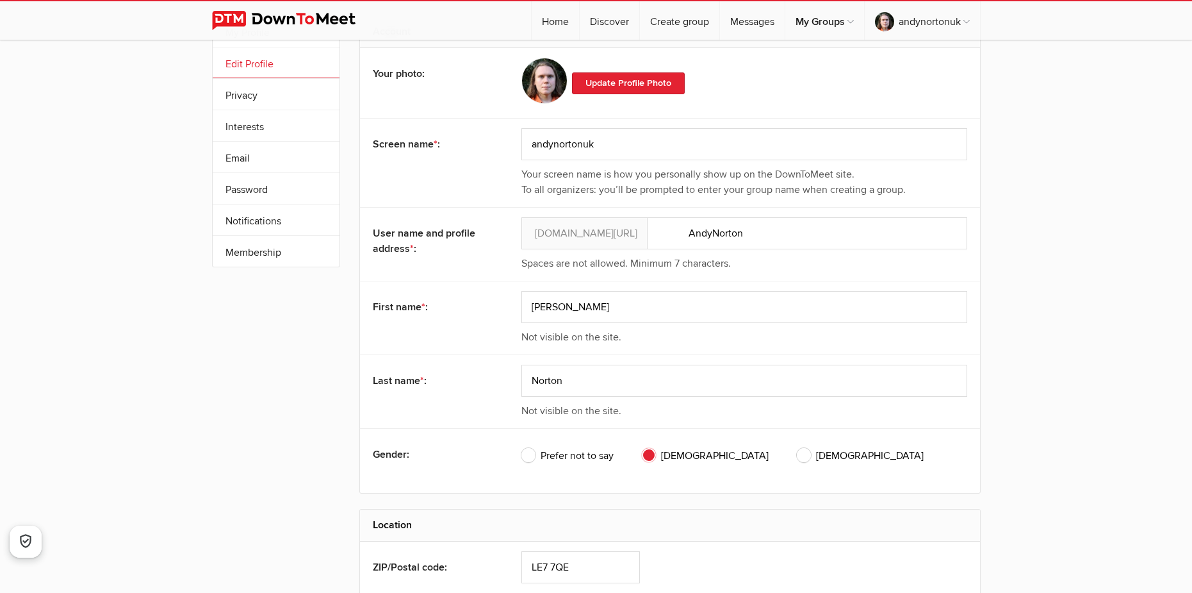
scroll to position [0, 0]
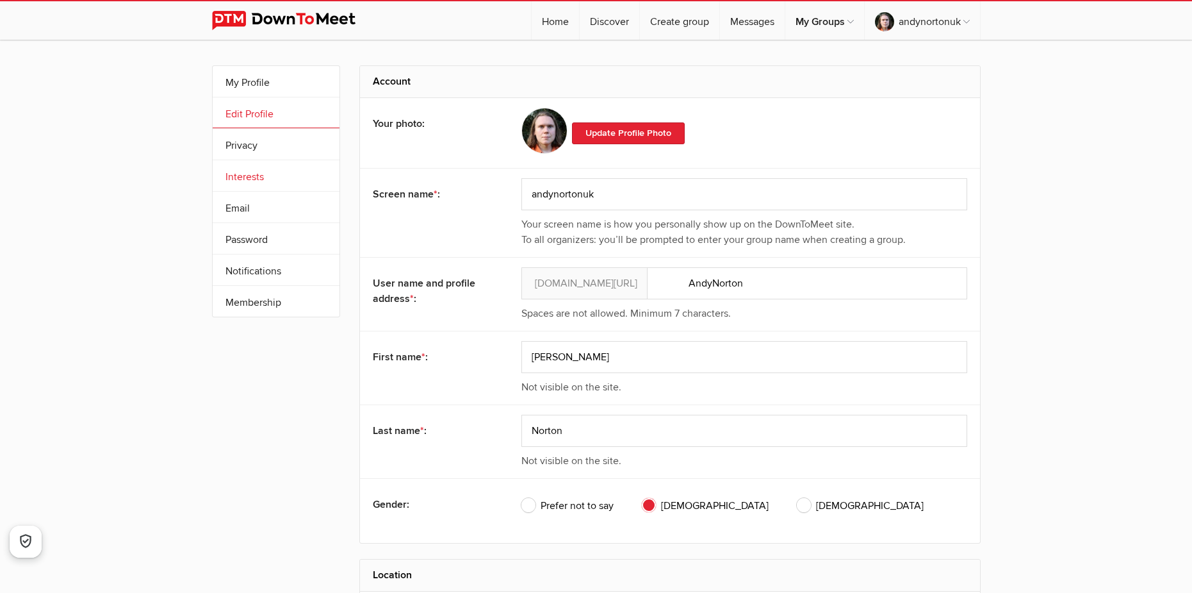
click at [269, 167] on link "Interests" at bounding box center [276, 175] width 127 height 31
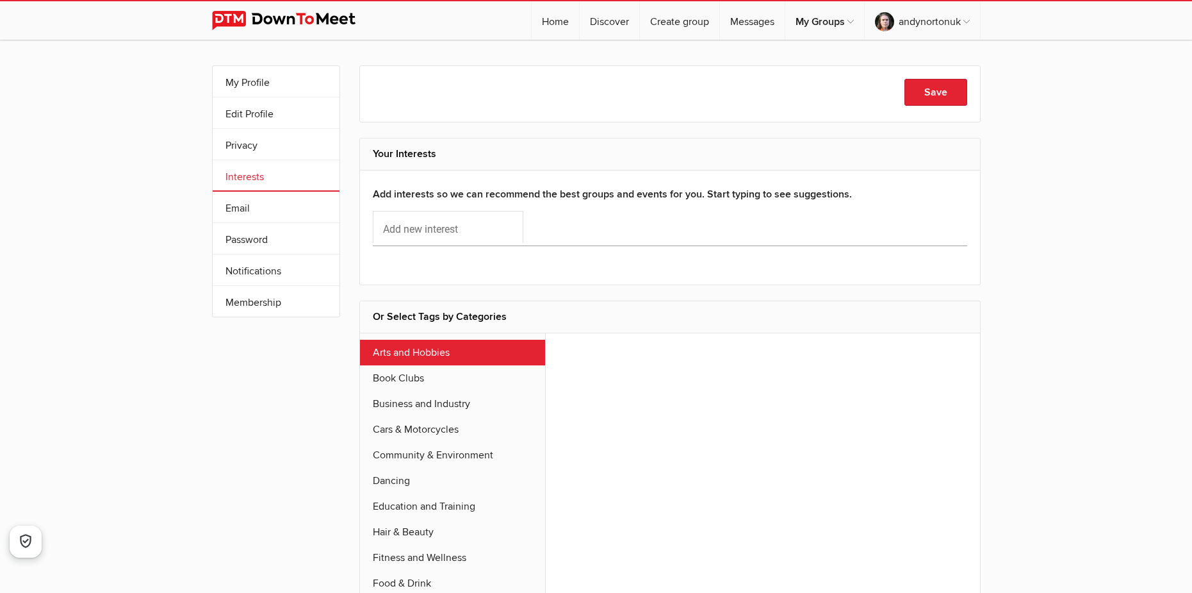
click at [496, 345] on link "Arts and Hobbies" at bounding box center [453, 353] width 186 height 26
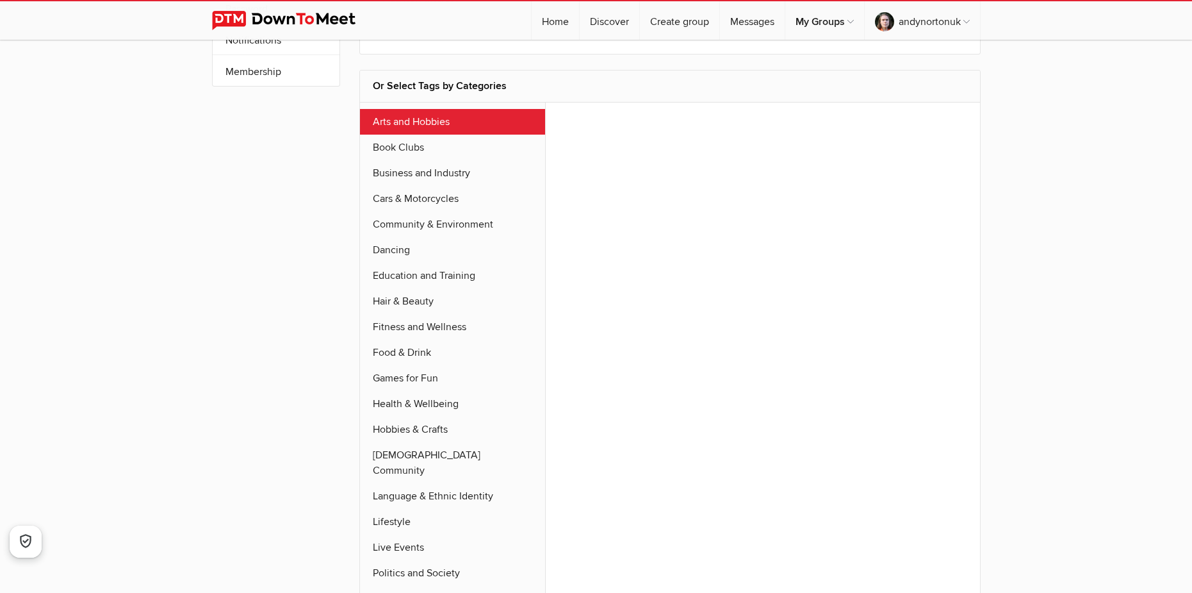
scroll to position [292, 0]
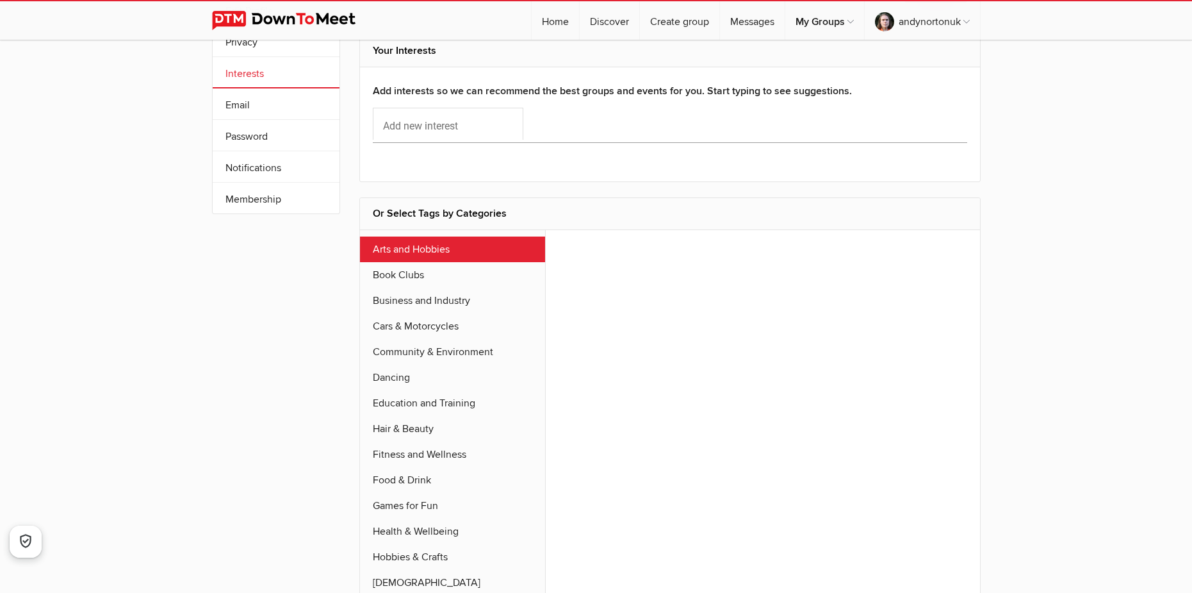
click at [443, 249] on link "Arts and Hobbies" at bounding box center [453, 249] width 186 height 26
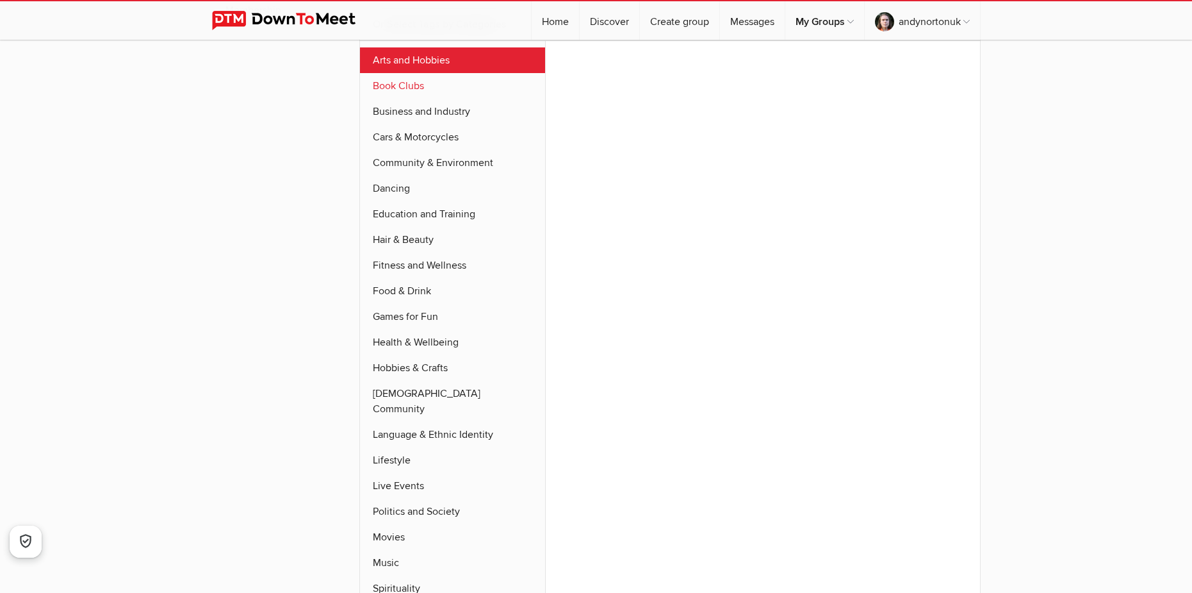
click at [413, 81] on link "Book Clubs" at bounding box center [453, 86] width 186 height 26
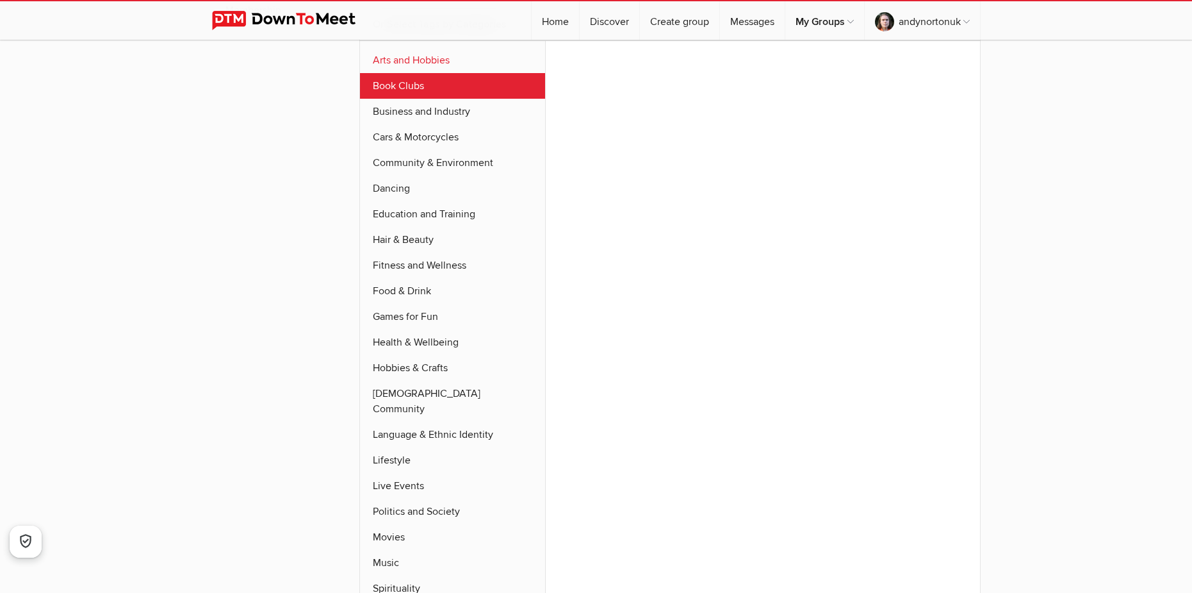
click at [416, 65] on link "Arts and Hobbies" at bounding box center [453, 60] width 186 height 26
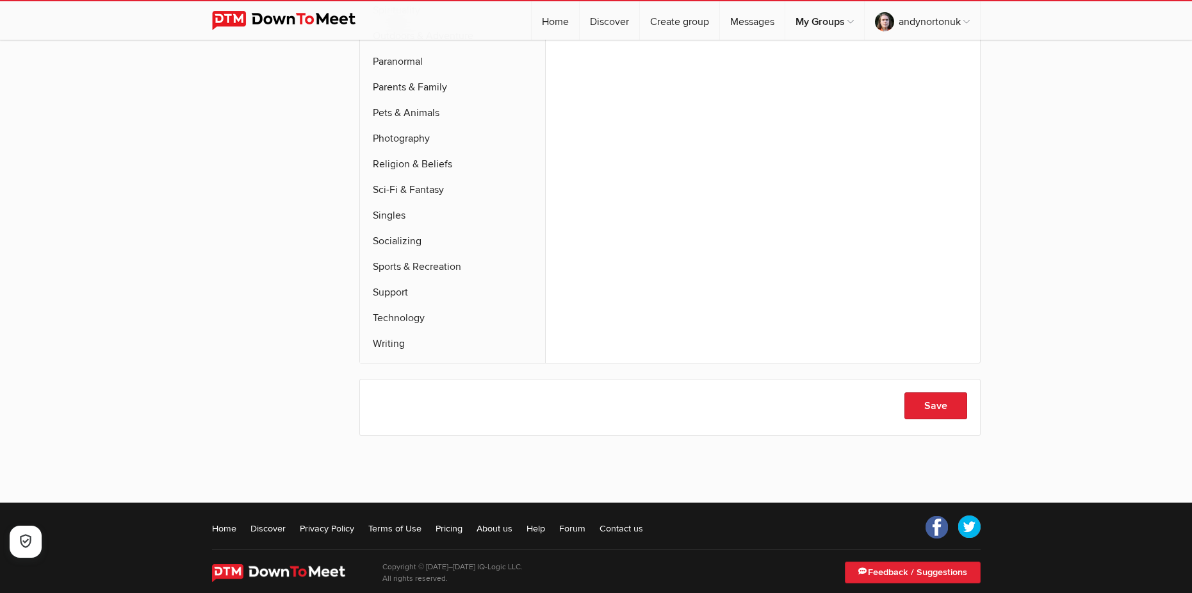
scroll to position [872, 0]
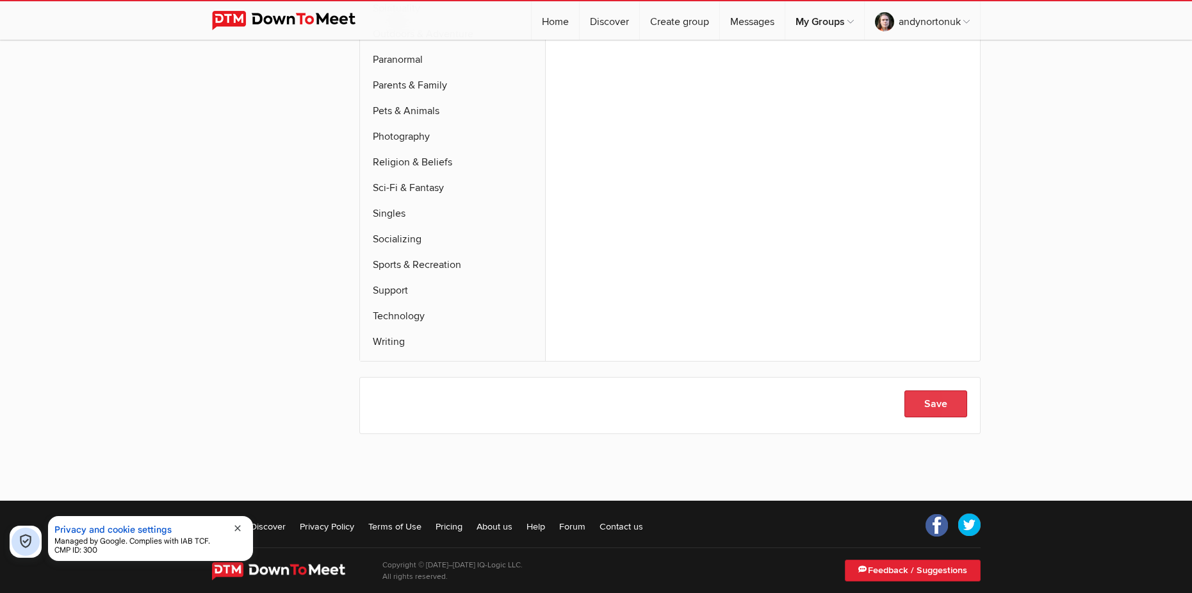
click at [940, 390] on button "Save" at bounding box center [936, 403] width 63 height 27
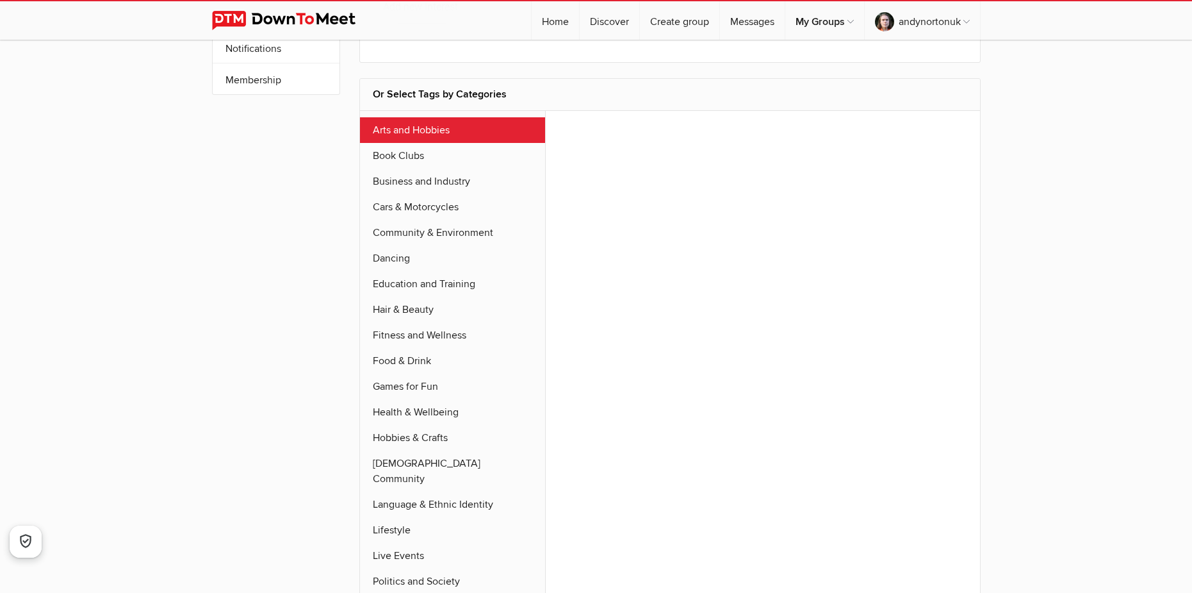
scroll to position [103, 0]
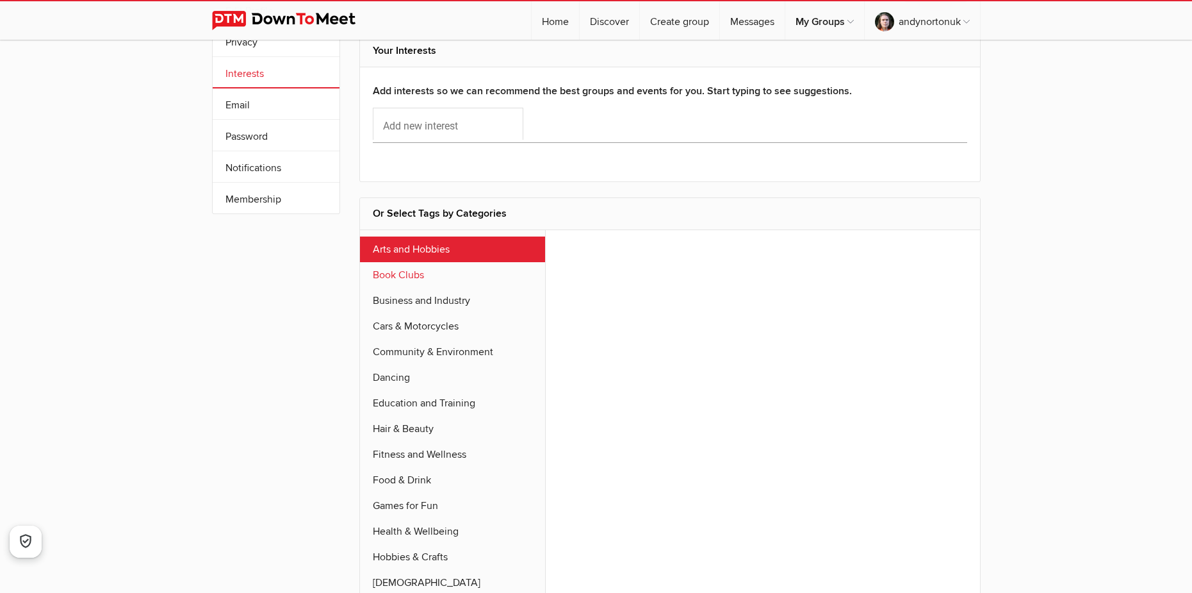
click at [414, 271] on link "Book Clubs" at bounding box center [453, 275] width 186 height 26
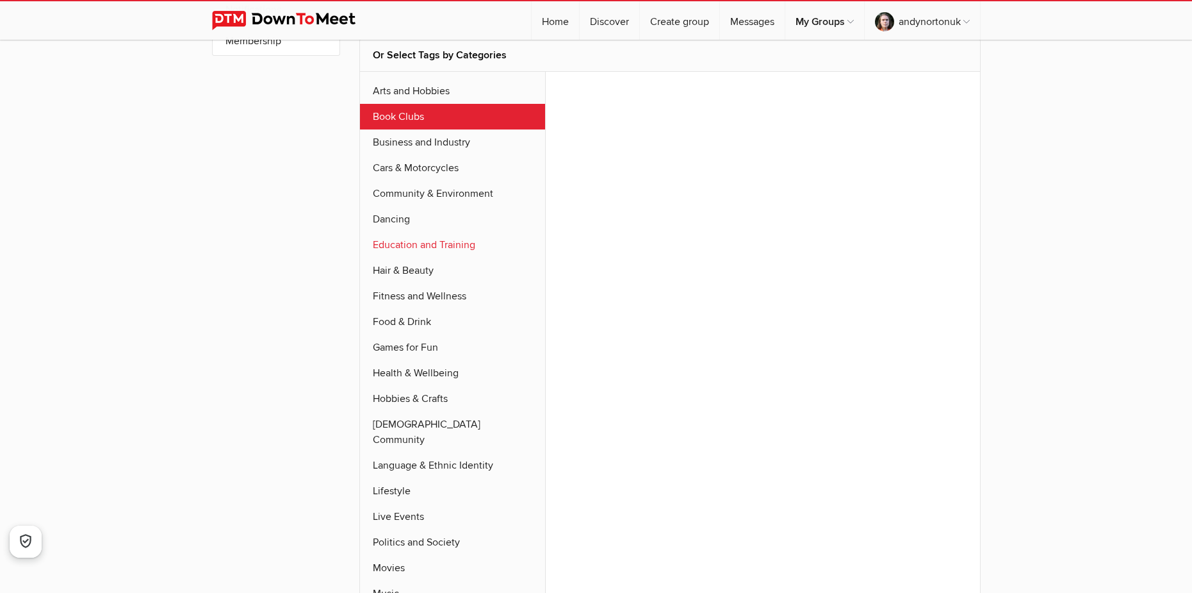
scroll to position [292, 0]
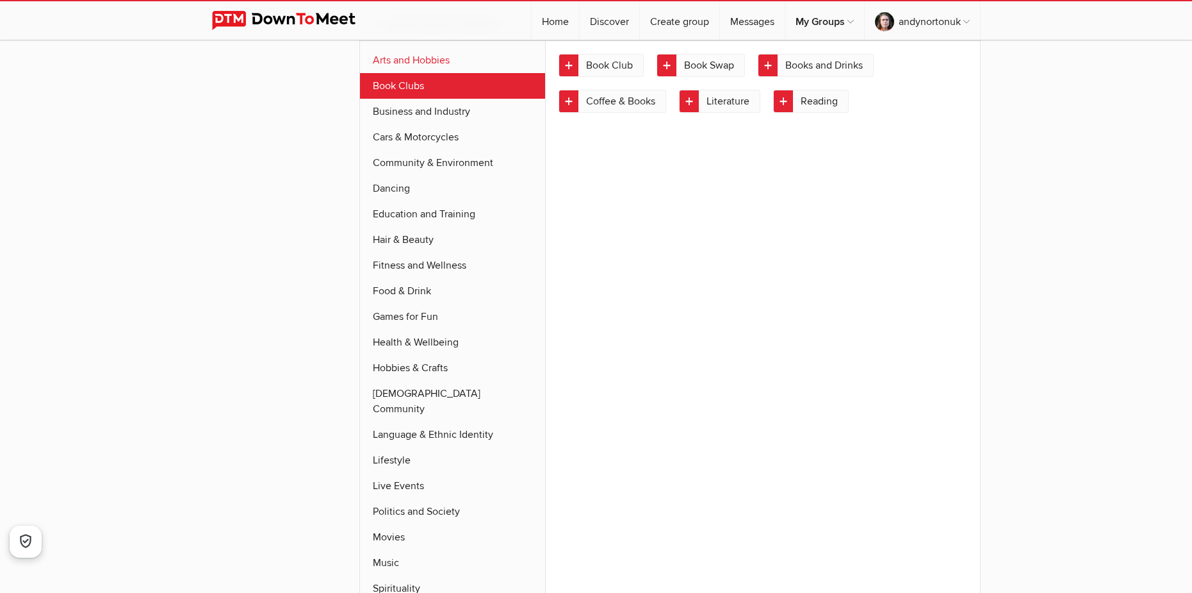
click at [429, 67] on link "Arts and Hobbies" at bounding box center [453, 60] width 186 height 26
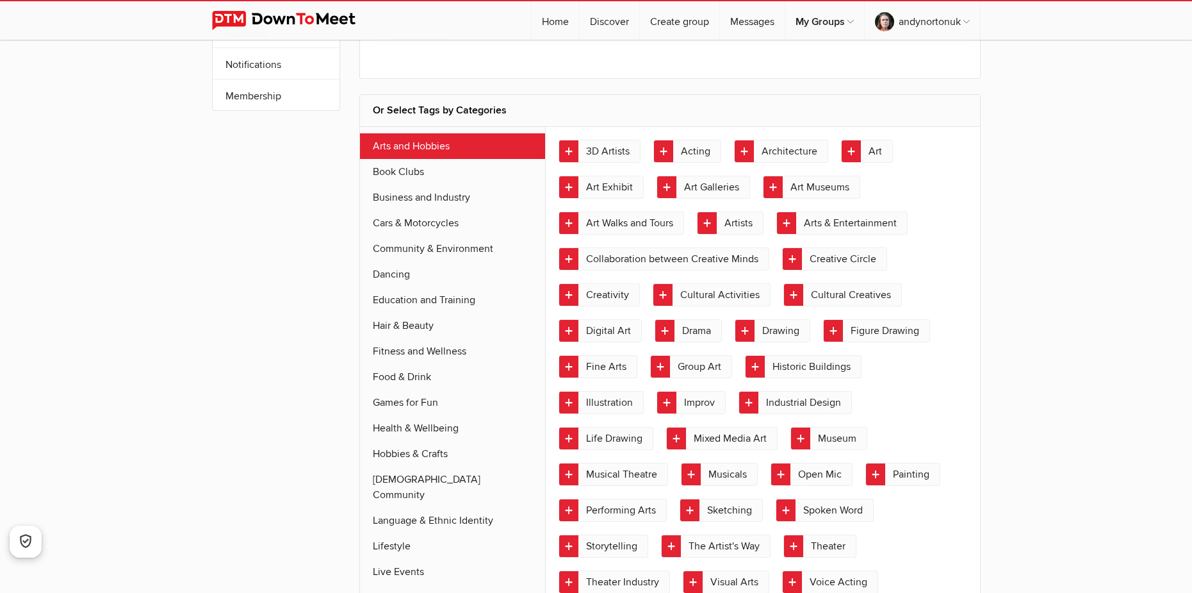
scroll to position [100, 0]
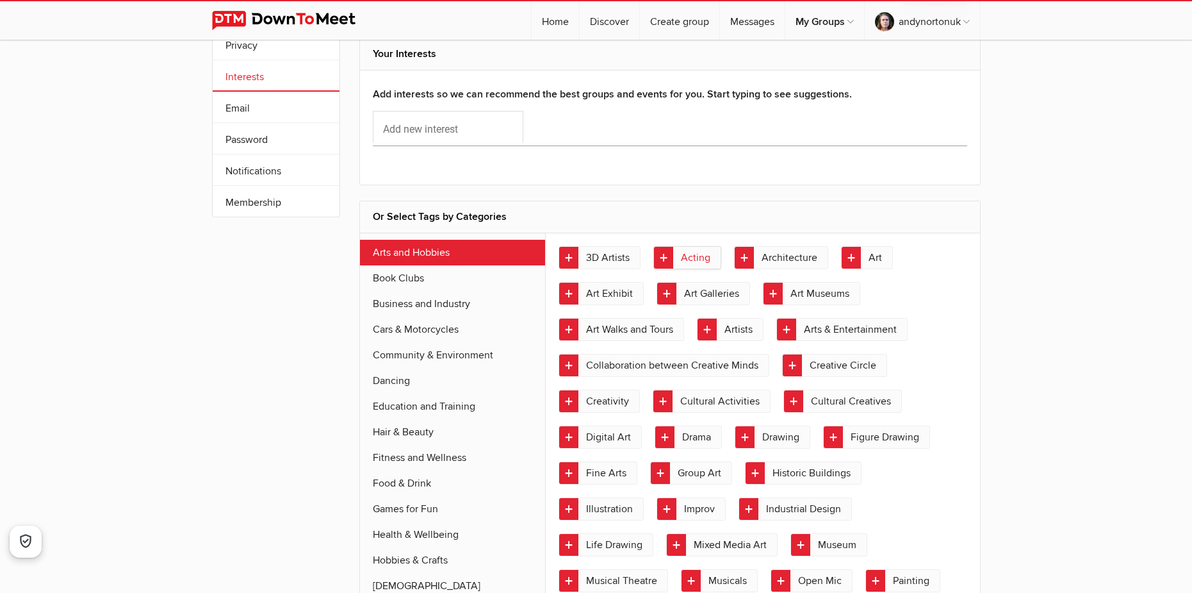
click at [669, 260] on link "Acting" at bounding box center [687, 257] width 68 height 23
click at [853, 262] on link "Art" at bounding box center [867, 257] width 52 height 23
click at [682, 292] on link "Art Galleries" at bounding box center [704, 293] width 94 height 23
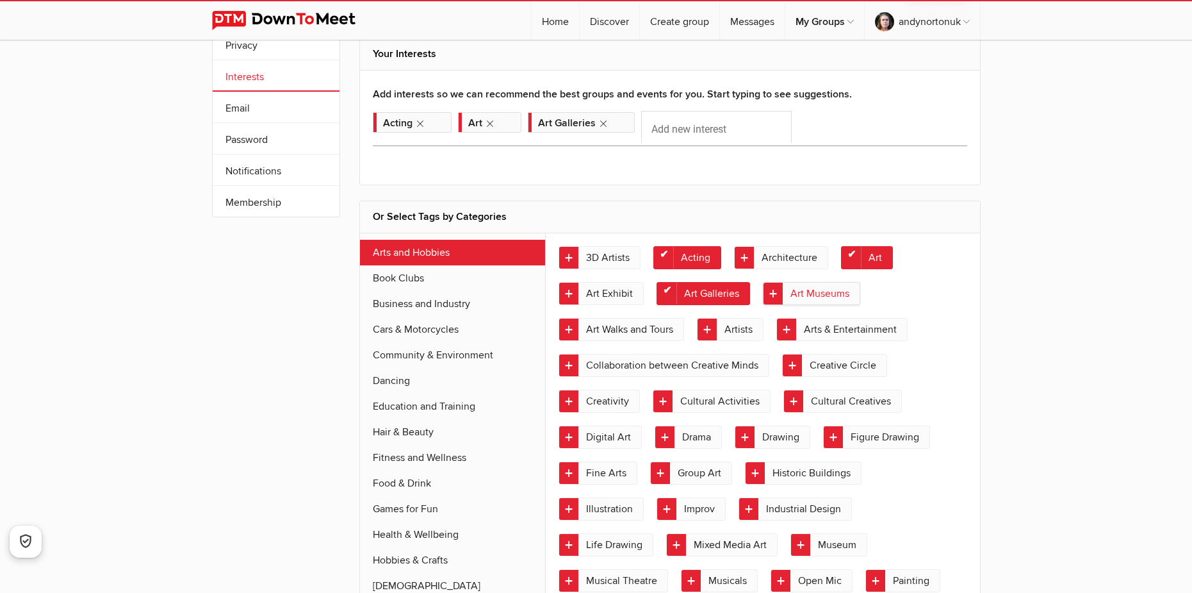
click at [778, 296] on link "Art Museums" at bounding box center [811, 293] width 97 height 23
click at [719, 334] on link "Artists" at bounding box center [730, 329] width 67 height 23
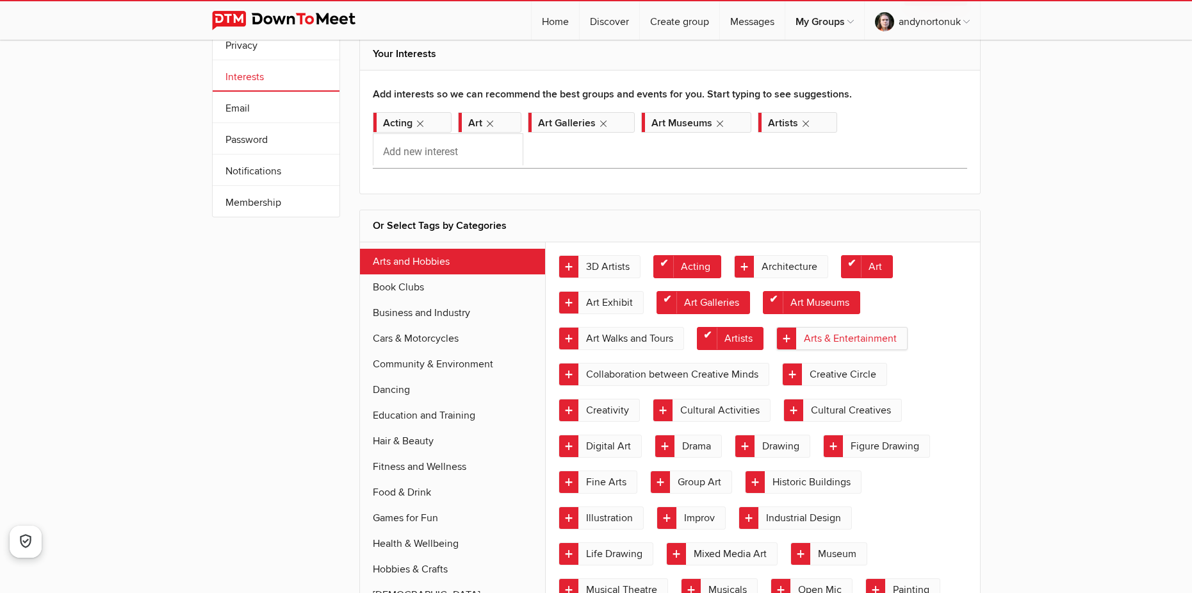
click at [810, 338] on link "Arts & Entertainment" at bounding box center [841, 338] width 131 height 23
click at [710, 373] on link "Collaboration between Creative Minds" at bounding box center [664, 374] width 211 height 23
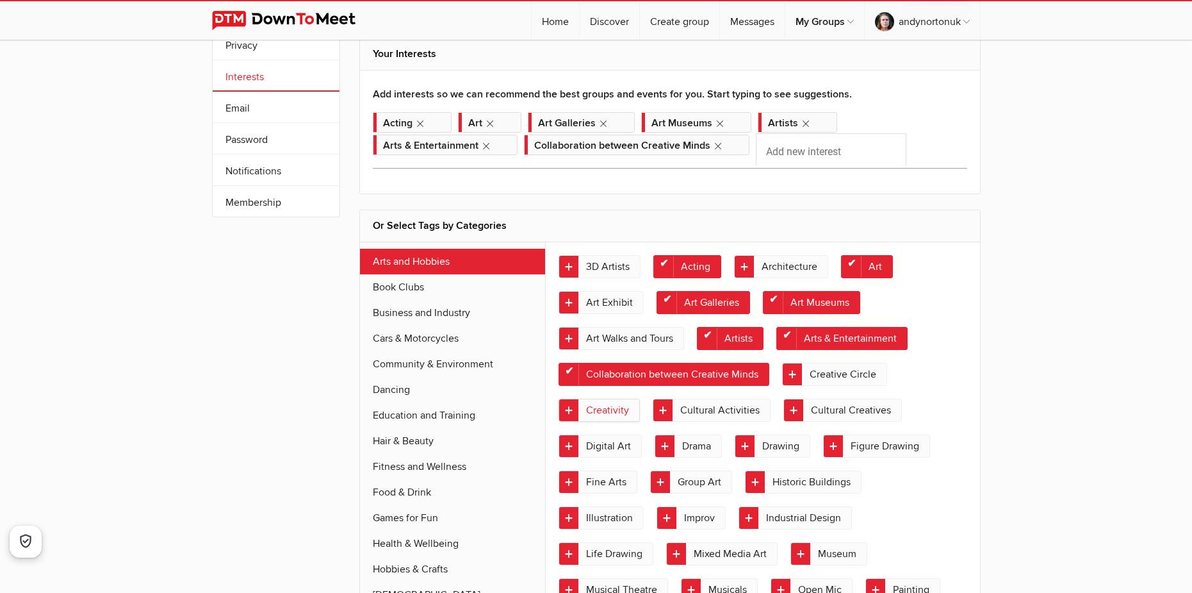
click at [604, 412] on link "Creativity" at bounding box center [599, 409] width 81 height 23
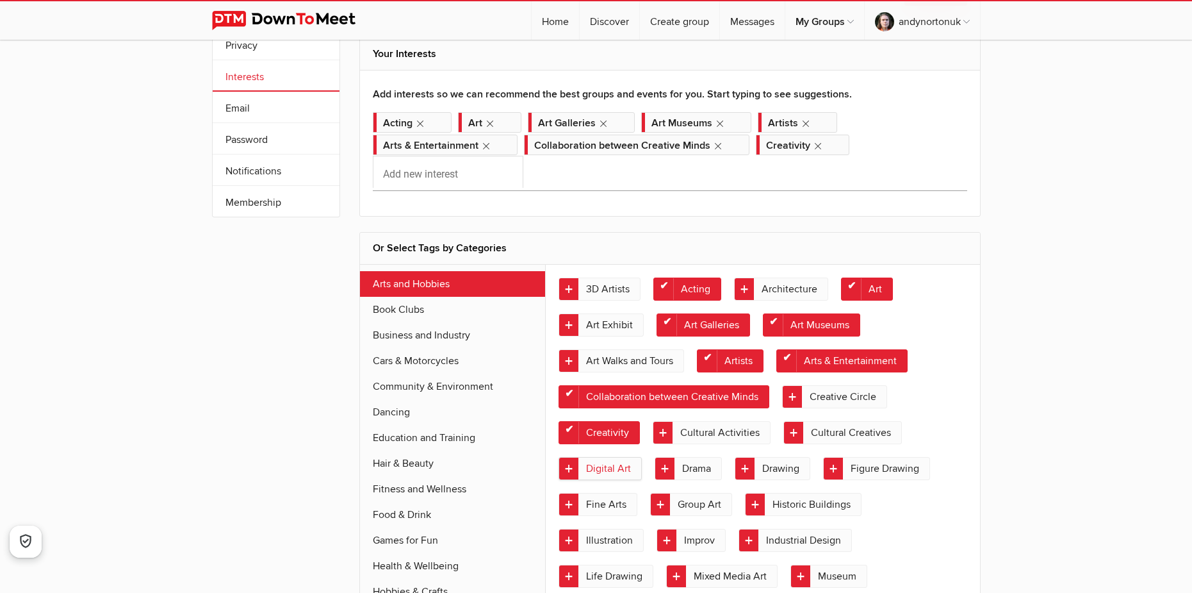
click at [611, 473] on link "Digital Art" at bounding box center [600, 468] width 83 height 23
click at [703, 470] on link "Drama" at bounding box center [688, 468] width 67 height 23
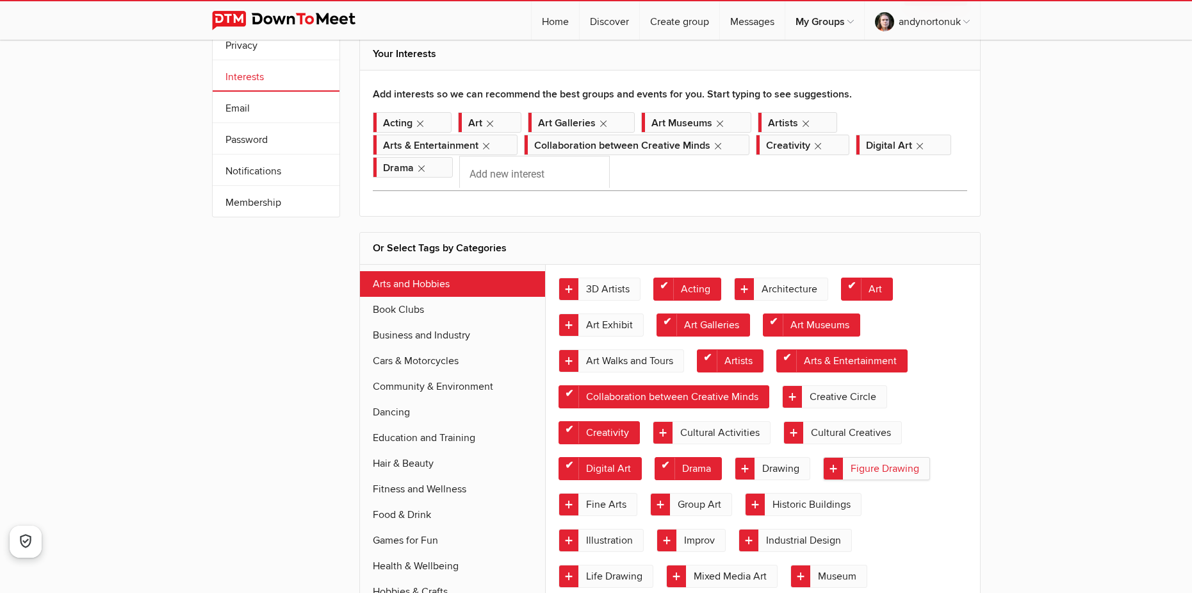
click at [883, 464] on link "Figure Drawing" at bounding box center [876, 468] width 107 height 23
click at [791, 464] on link "Drawing" at bounding box center [773, 468] width 76 height 23
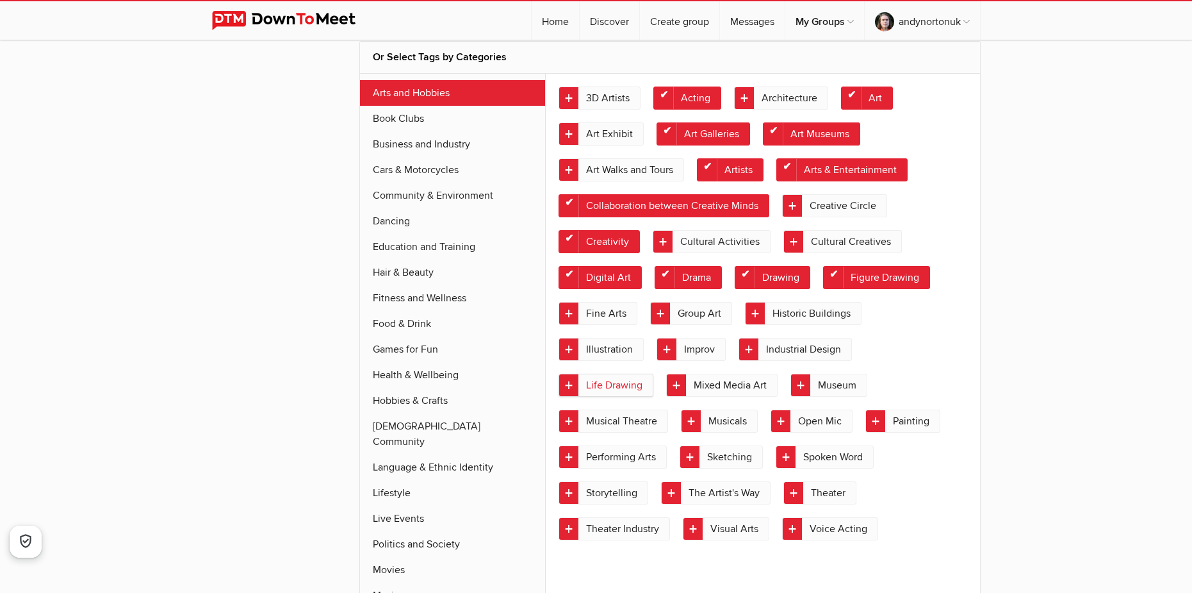
scroll to position [292, 0]
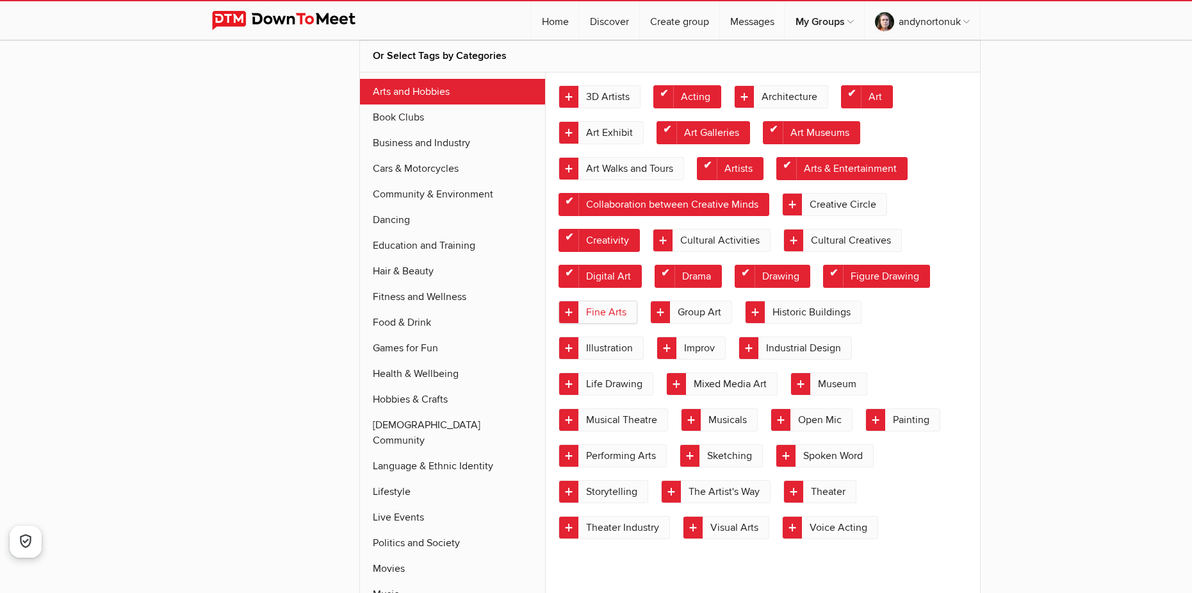
click at [609, 307] on link "Fine Arts" at bounding box center [598, 311] width 79 height 23
click at [623, 352] on link "Illustration" at bounding box center [601, 347] width 85 height 23
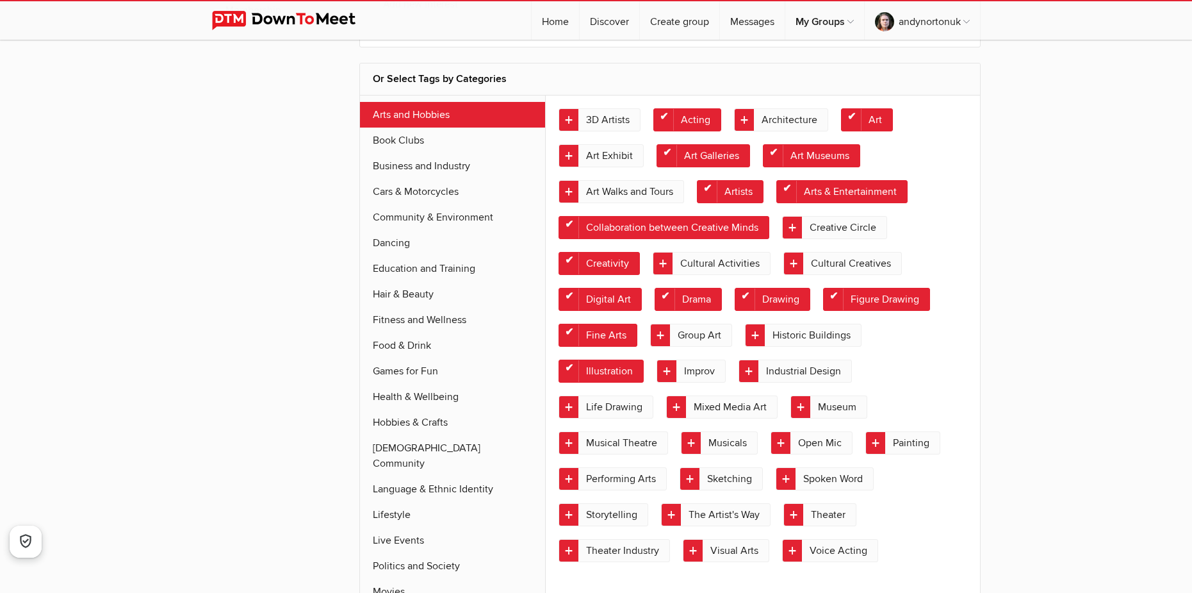
drag, startPoint x: 689, startPoint y: 381, endPoint x: 682, endPoint y: 383, distance: 7.3
click at [688, 381] on link "Improv" at bounding box center [691, 370] width 69 height 23
click at [621, 409] on link "Life Drawing" at bounding box center [606, 406] width 95 height 23
click at [728, 412] on link "Mixed Media Art" at bounding box center [721, 406] width 111 height 23
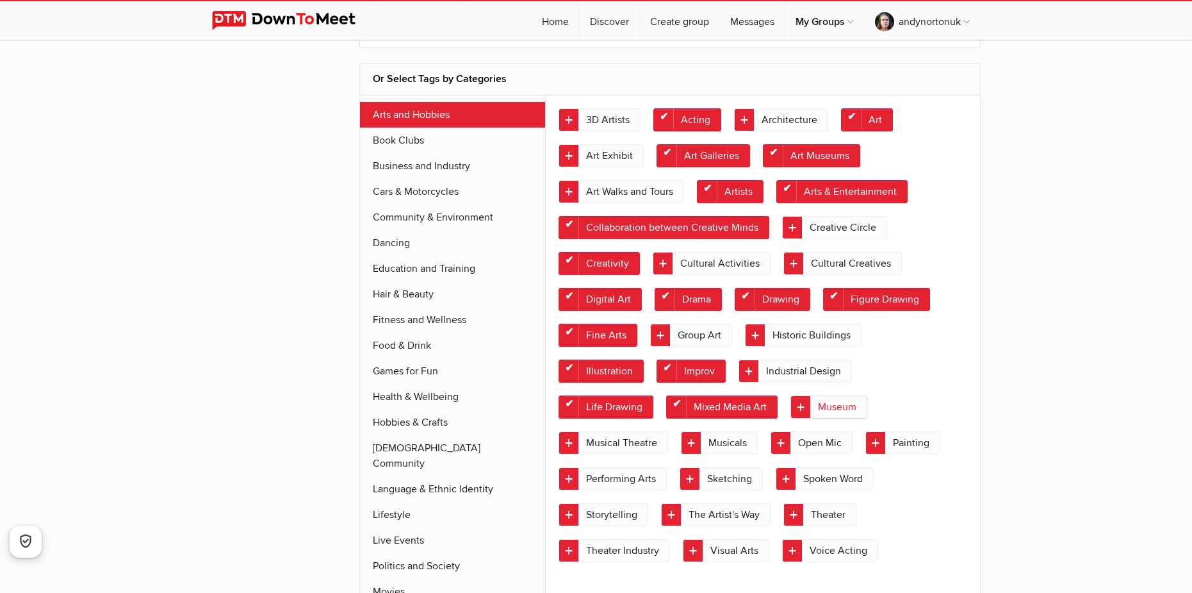
click at [833, 409] on link "Museum" at bounding box center [829, 406] width 77 height 23
click at [627, 439] on link "Musical Theatre" at bounding box center [614, 442] width 110 height 23
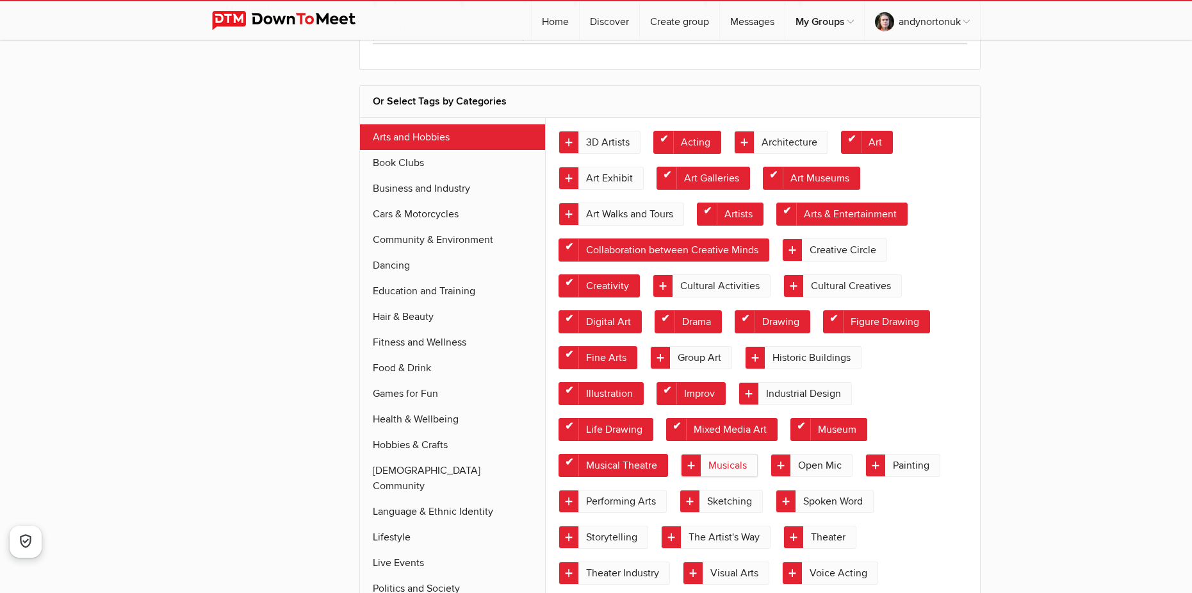
click at [709, 460] on link "Musicals" at bounding box center [719, 465] width 77 height 23
click at [621, 498] on link "Performing Arts" at bounding box center [613, 500] width 108 height 23
click at [819, 463] on link "Open Mic" at bounding box center [812, 465] width 82 height 23
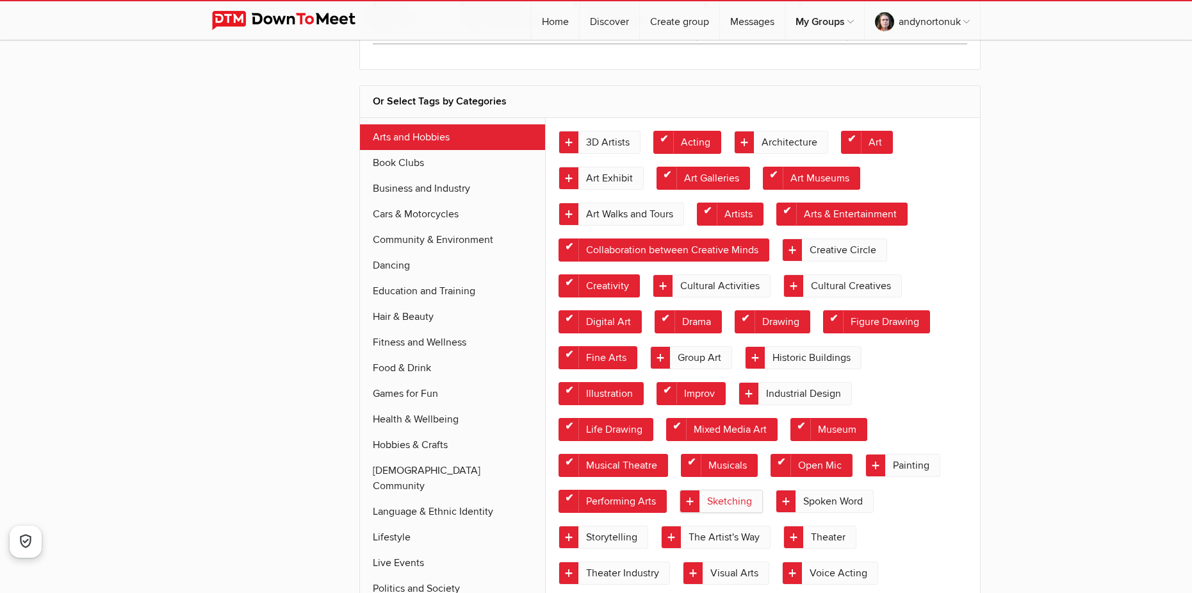
click at [743, 500] on link "Sketching" at bounding box center [721, 500] width 83 height 23
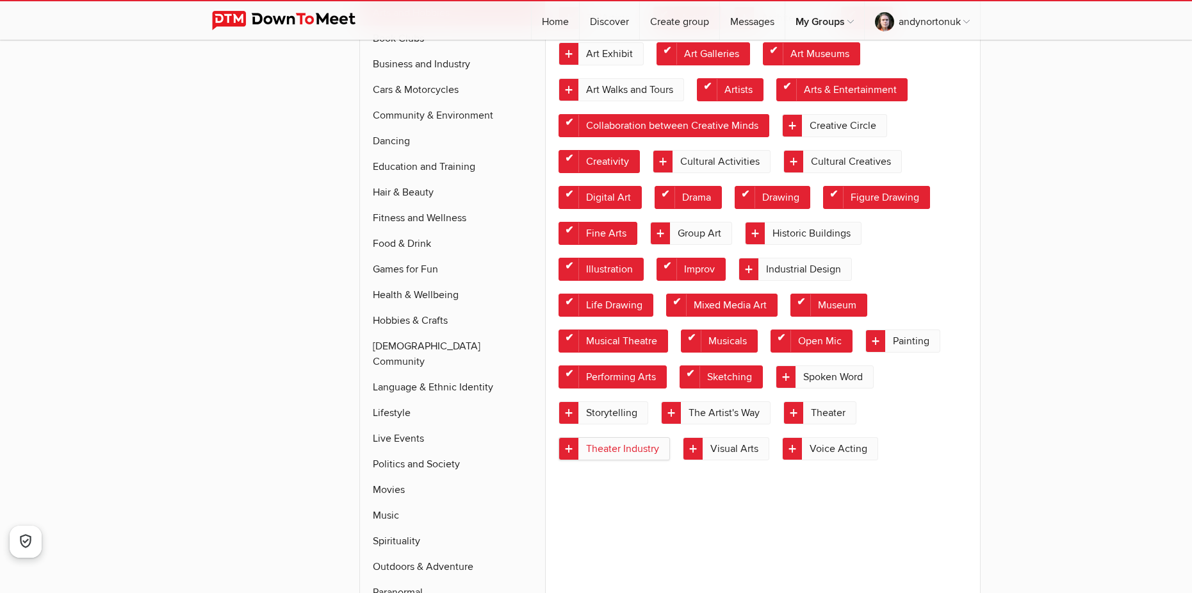
scroll to position [420, 0]
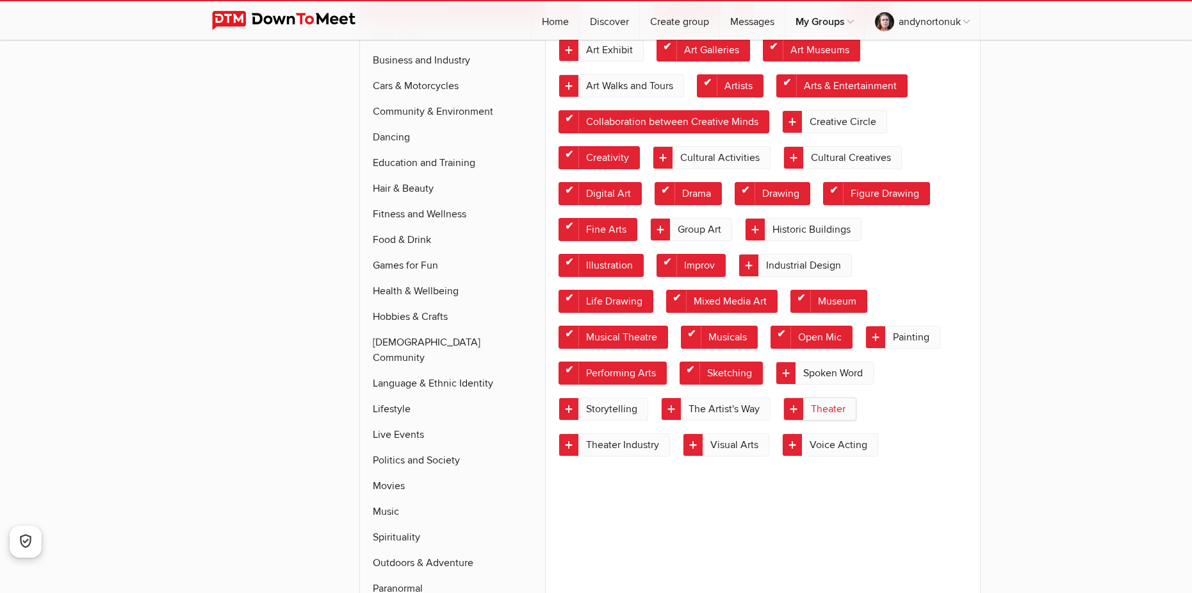
click at [844, 408] on link "Theater" at bounding box center [819, 408] width 73 height 23
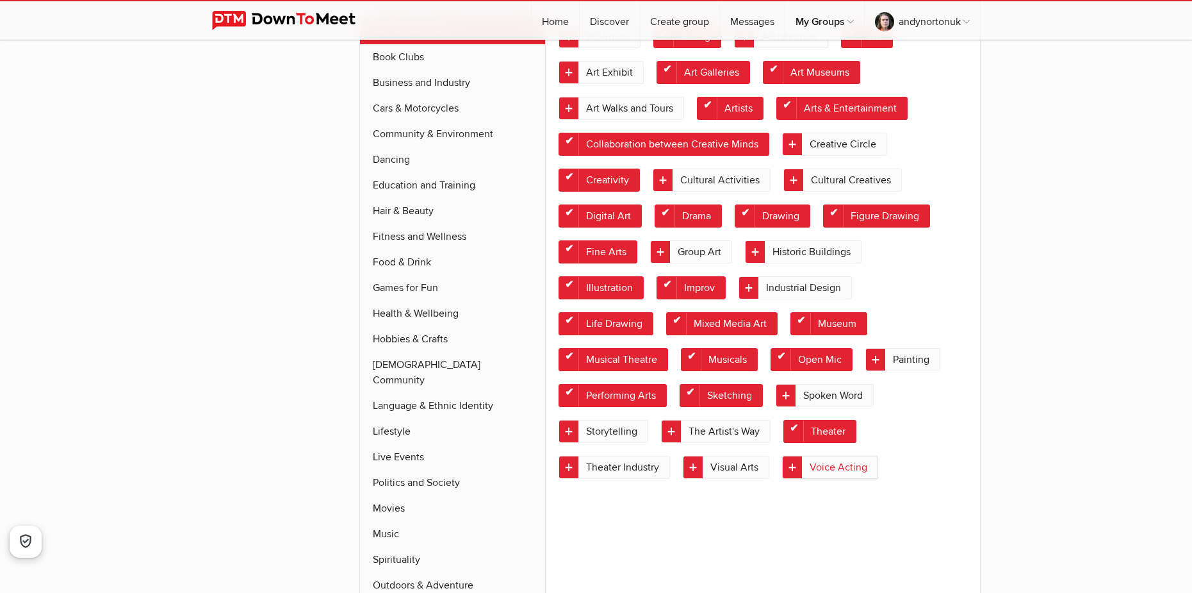
click at [835, 455] on link "Voice Acting" at bounding box center [830, 466] width 96 height 23
click at [744, 464] on link "Visual Arts" at bounding box center [726, 466] width 86 height 23
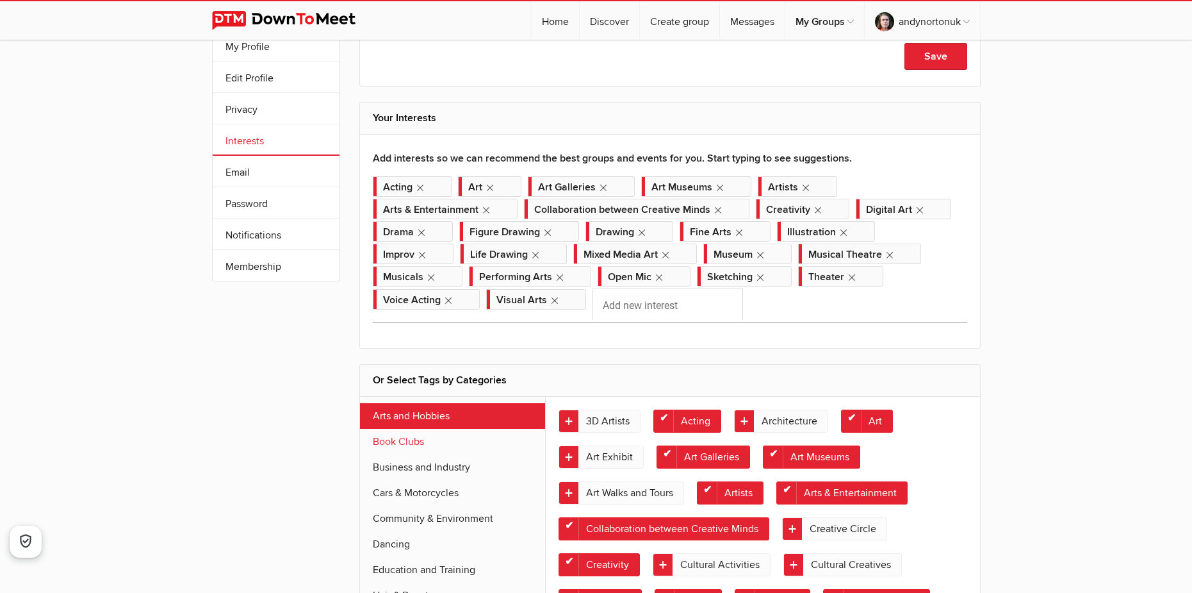
click at [420, 438] on link "Book Clubs" at bounding box center [453, 442] width 186 height 26
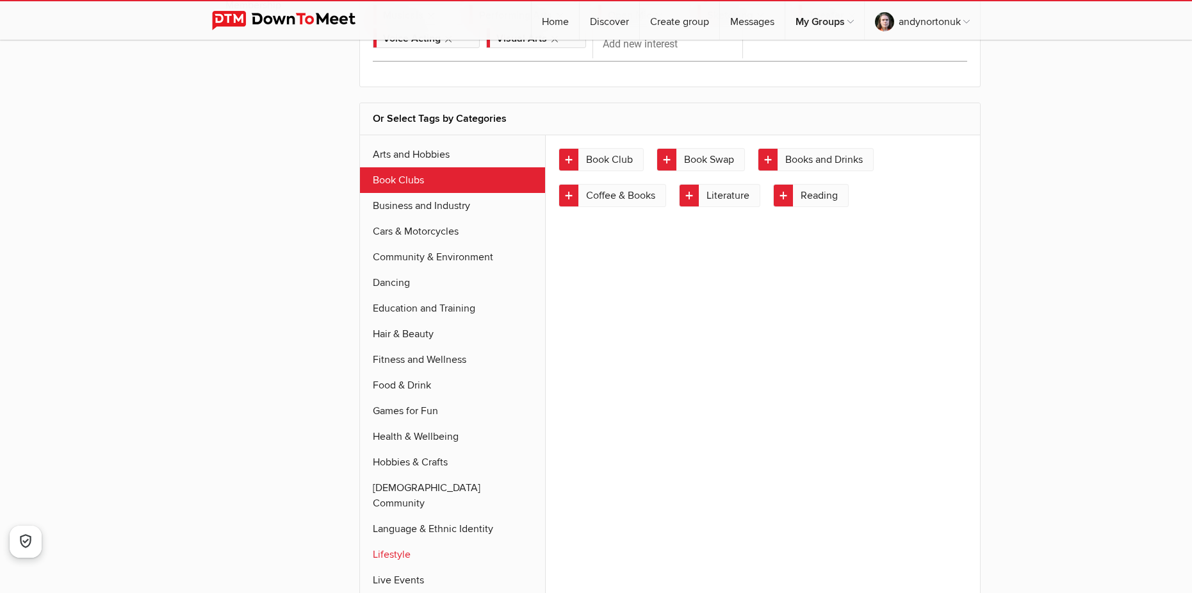
scroll to position [391, 0]
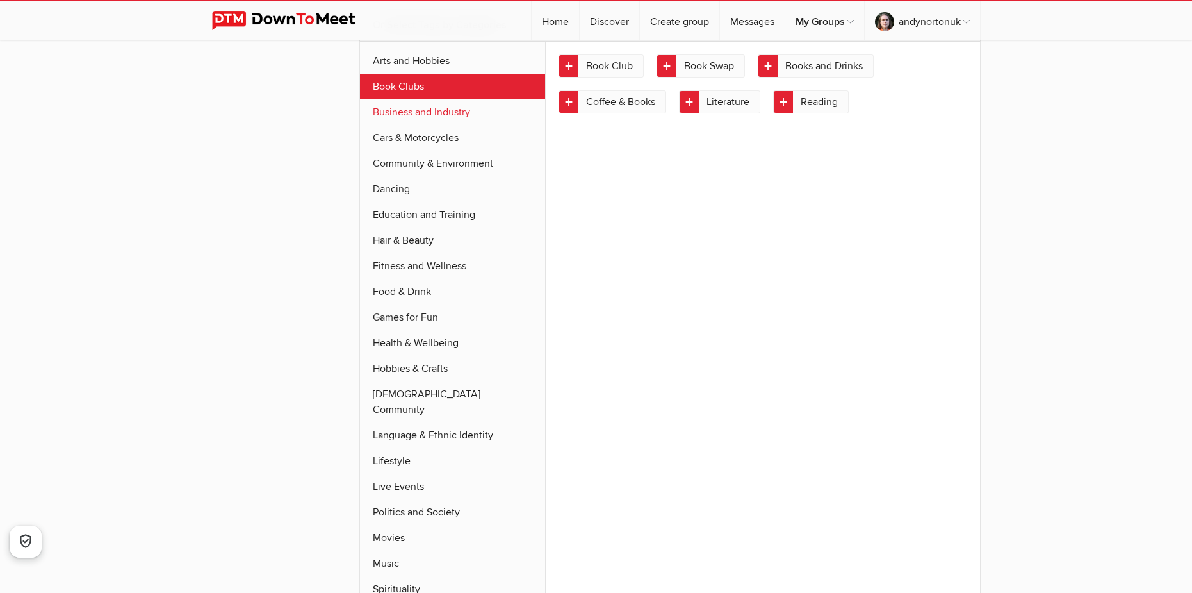
click at [461, 107] on link "Business and Industry" at bounding box center [453, 112] width 186 height 26
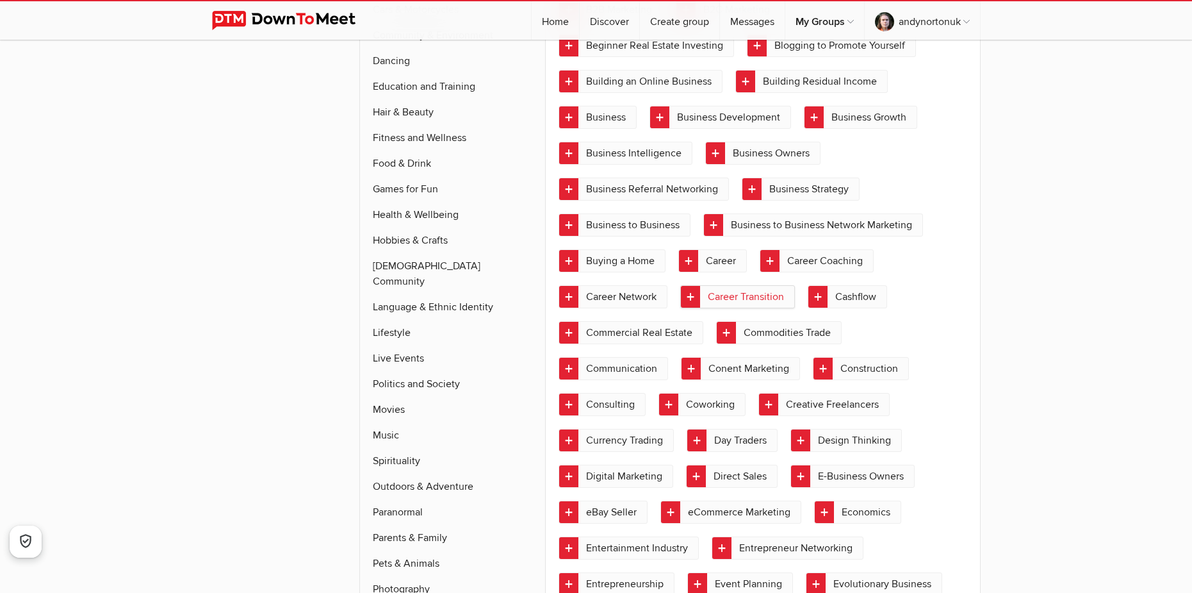
scroll to position [583, 0]
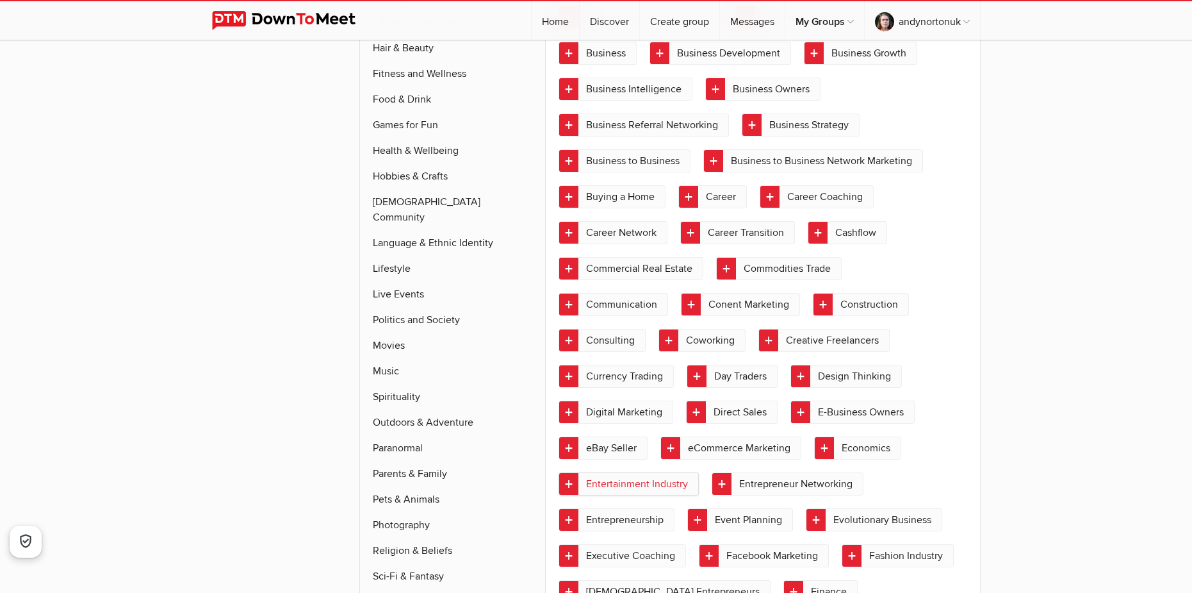
click at [664, 482] on link "Entertainment Industry" at bounding box center [629, 483] width 140 height 23
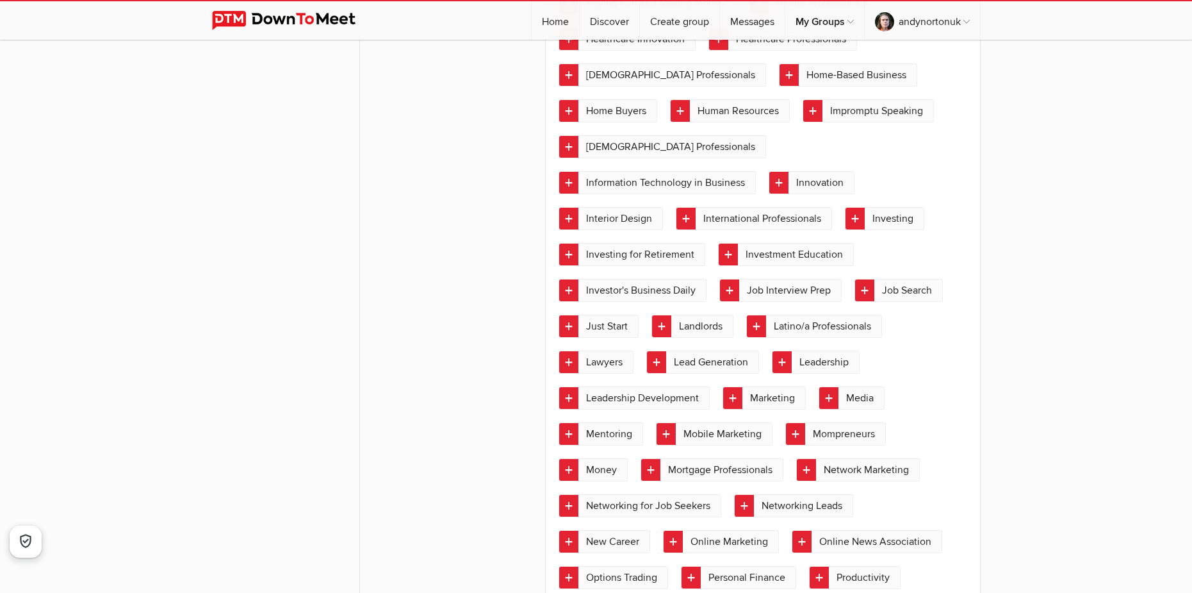
scroll to position [1352, 0]
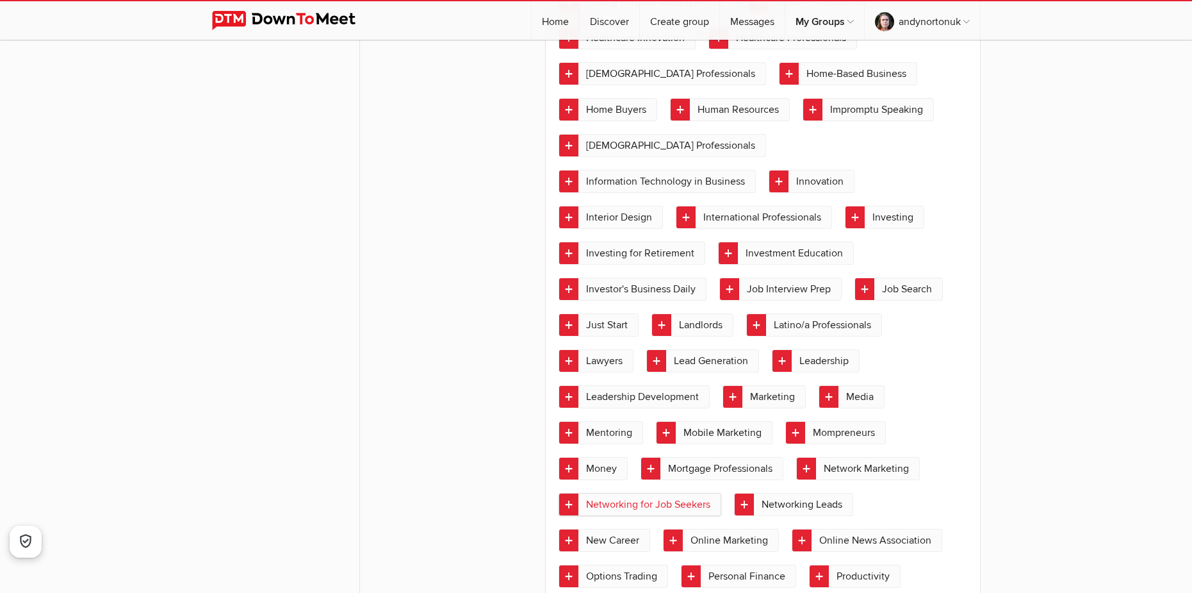
click at [669, 493] on link "Networking for Job Seekers" at bounding box center [640, 504] width 163 height 23
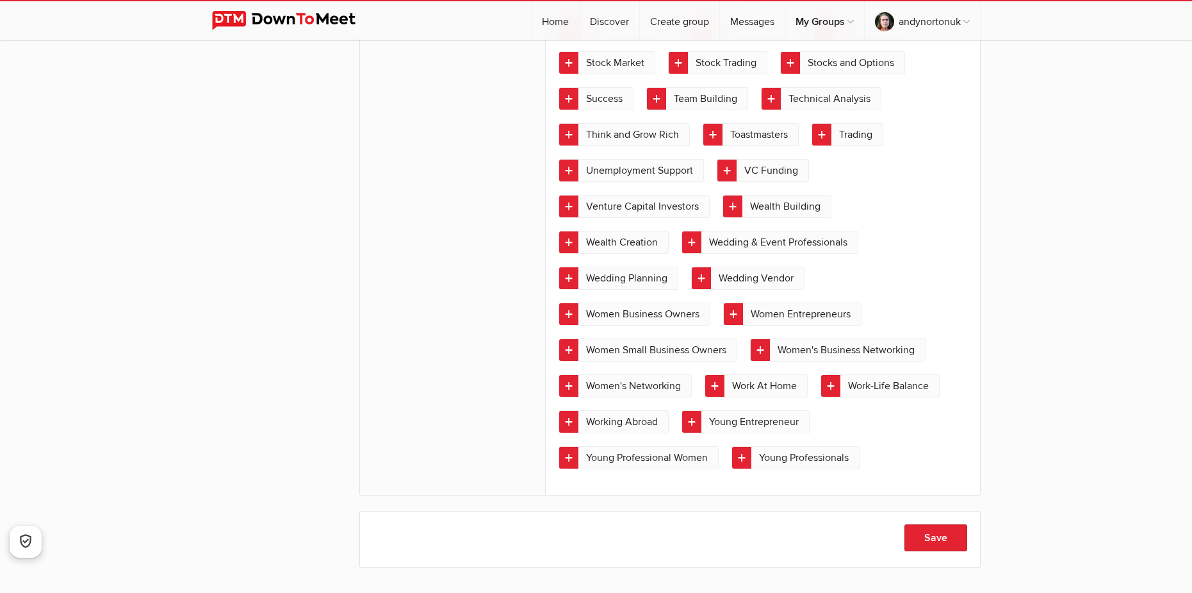
scroll to position [2377, 0]
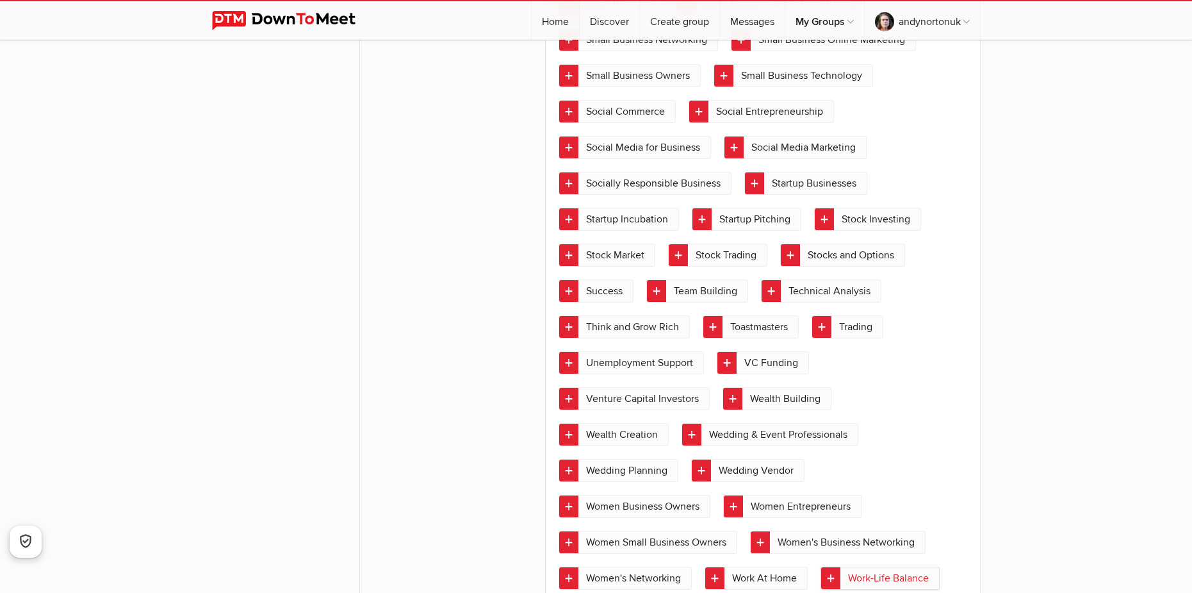
click at [821, 566] on link "Work-Life Balance" at bounding box center [880, 577] width 119 height 23
click at [705, 566] on link "Work At Home" at bounding box center [756, 577] width 103 height 23
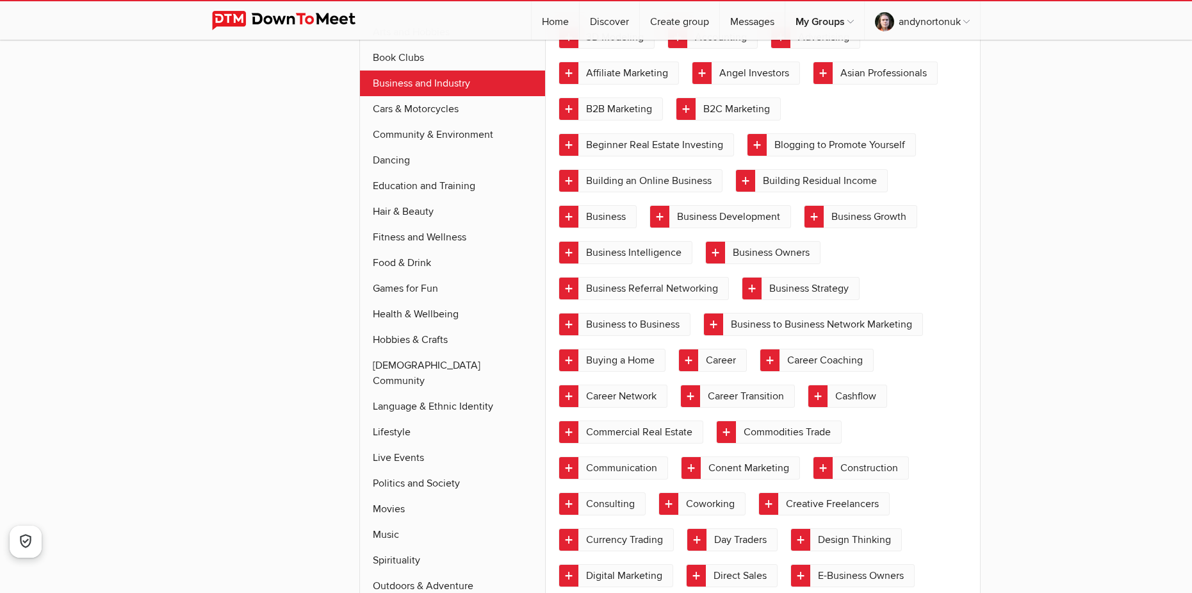
scroll to position [263, 0]
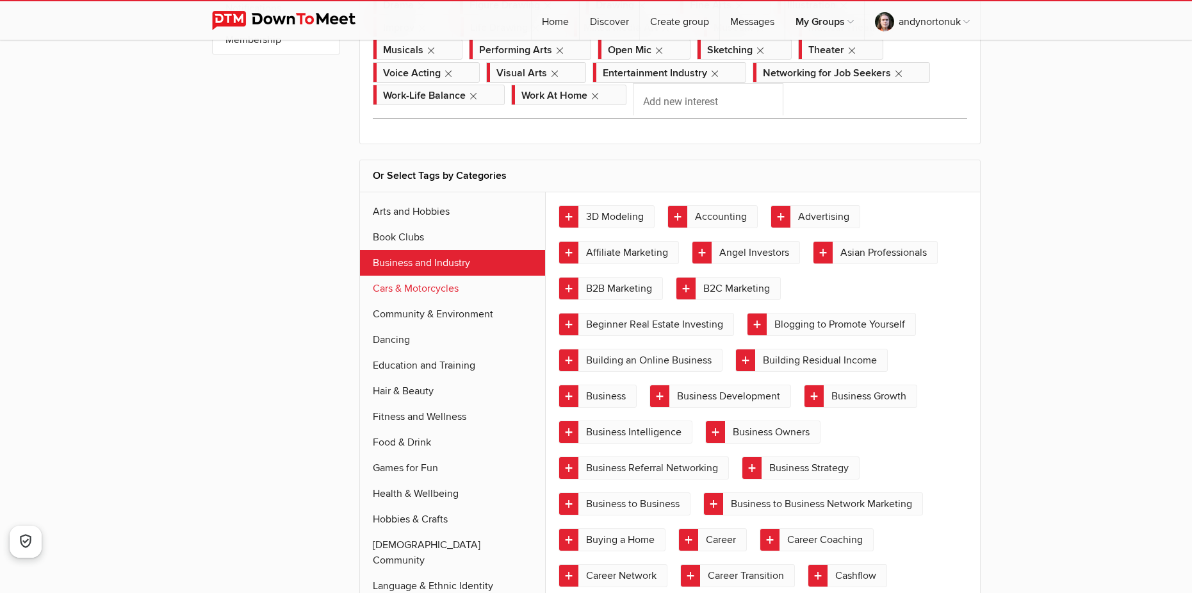
click at [448, 293] on link "Cars & Motorcycles" at bounding box center [453, 288] width 186 height 26
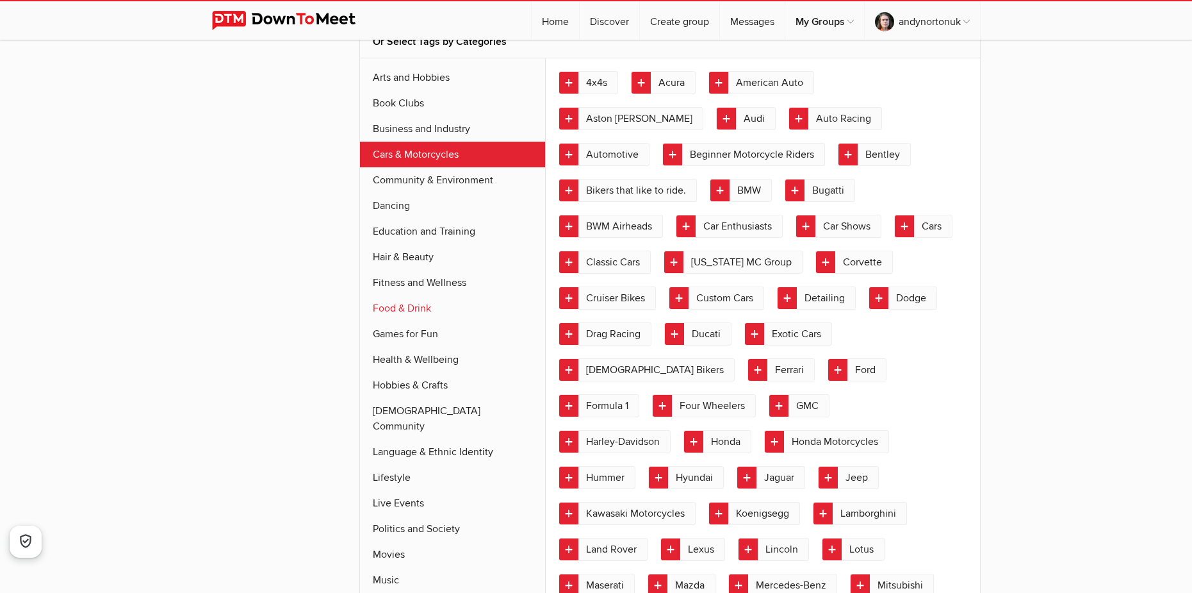
scroll to position [414, 0]
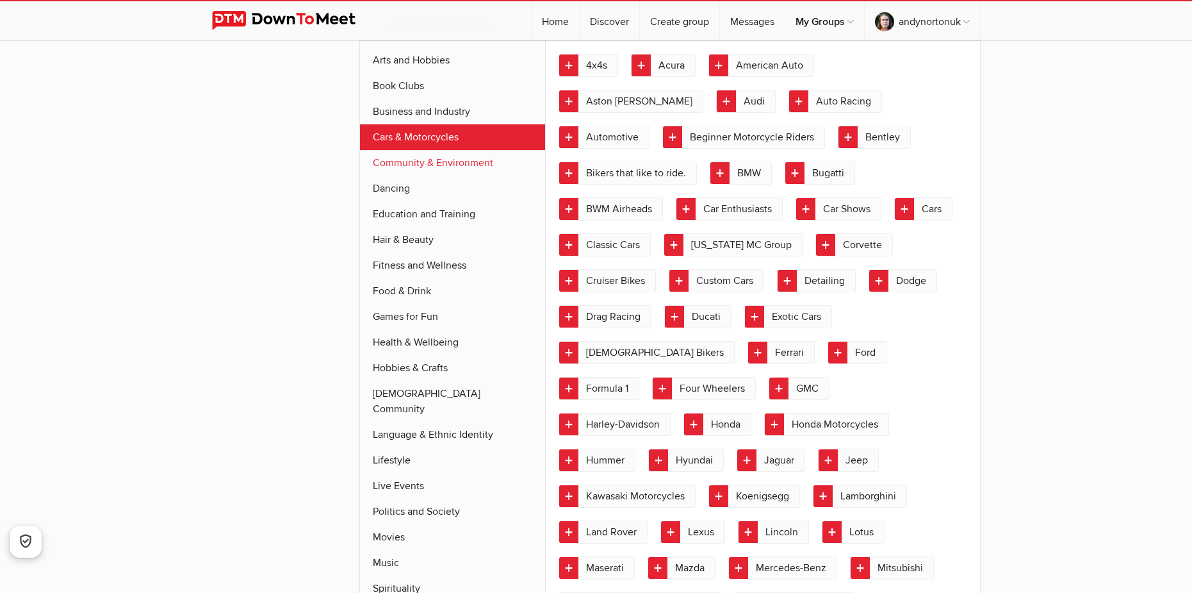
click at [417, 159] on link "Community & Environment" at bounding box center [453, 163] width 186 height 26
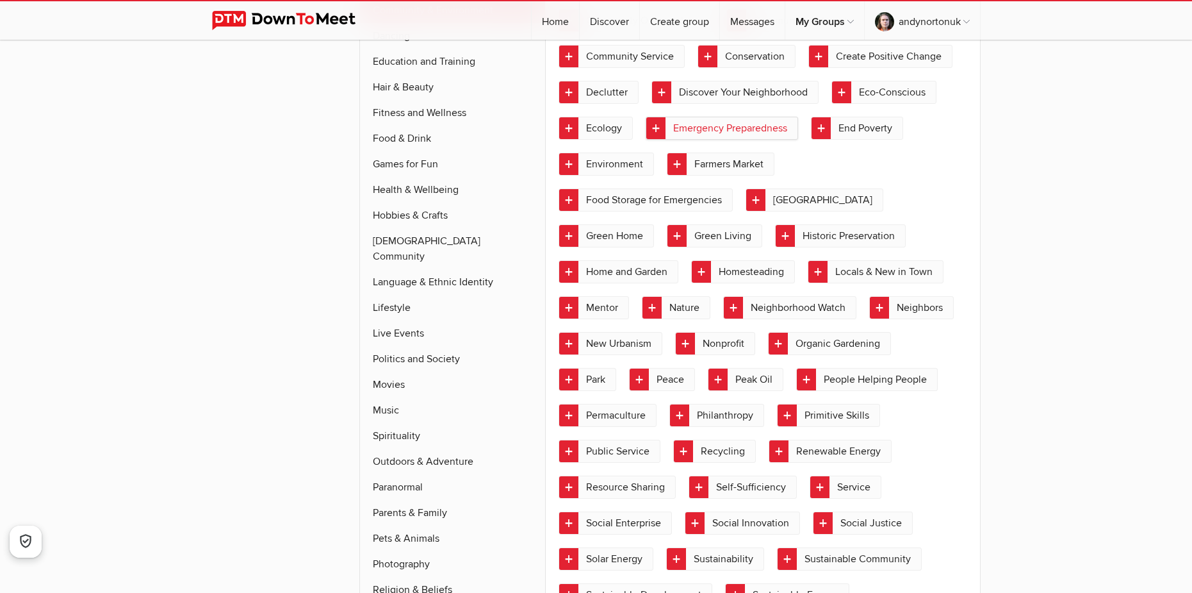
scroll to position [606, 0]
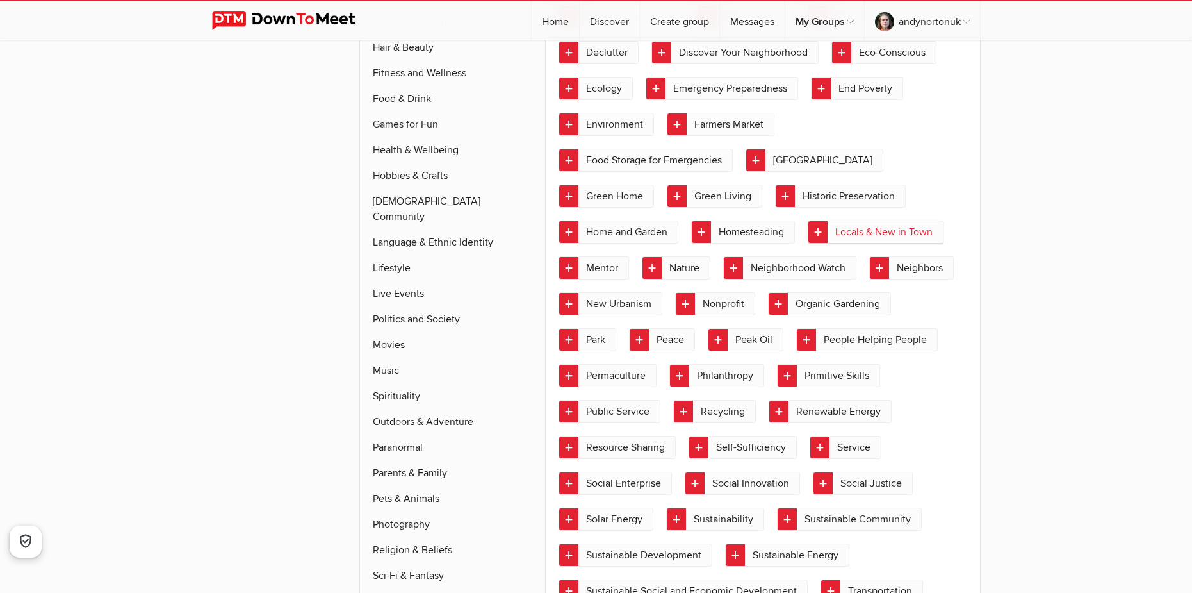
click at [839, 238] on link "Locals & New in Town" at bounding box center [876, 231] width 136 height 23
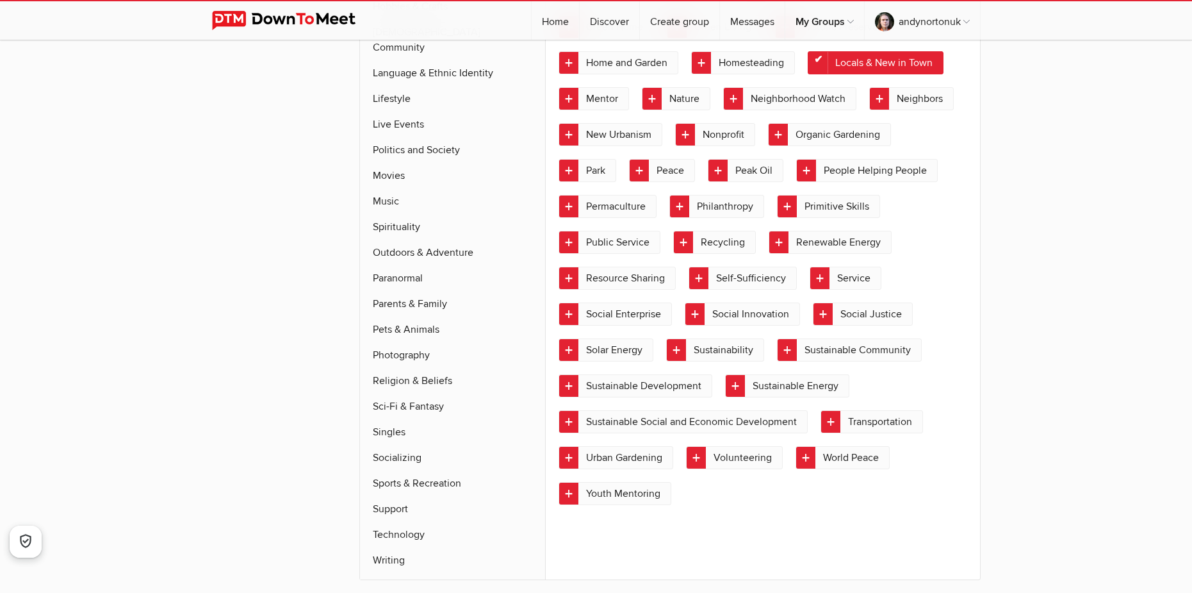
scroll to position [798, 0]
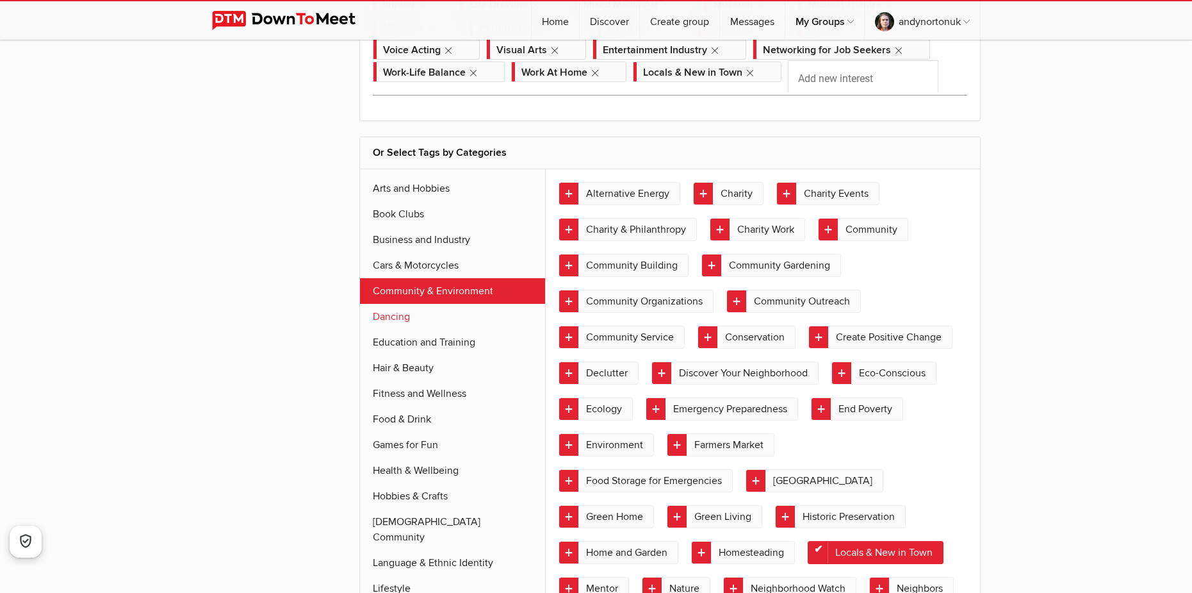
click at [402, 311] on link "Dancing" at bounding box center [453, 317] width 186 height 26
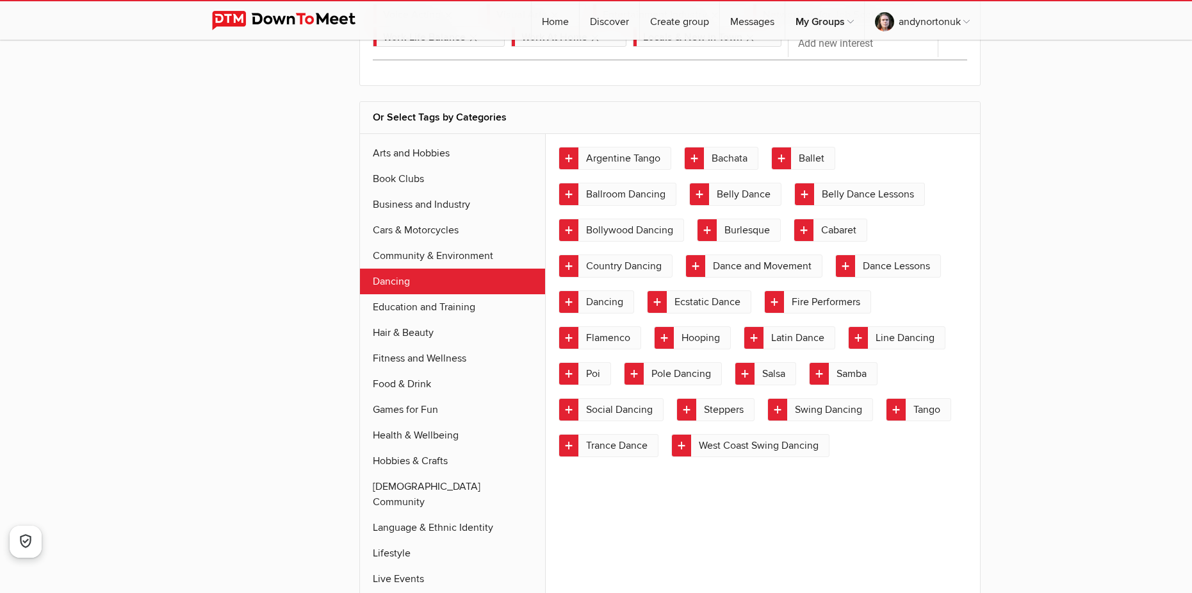
scroll to position [414, 0]
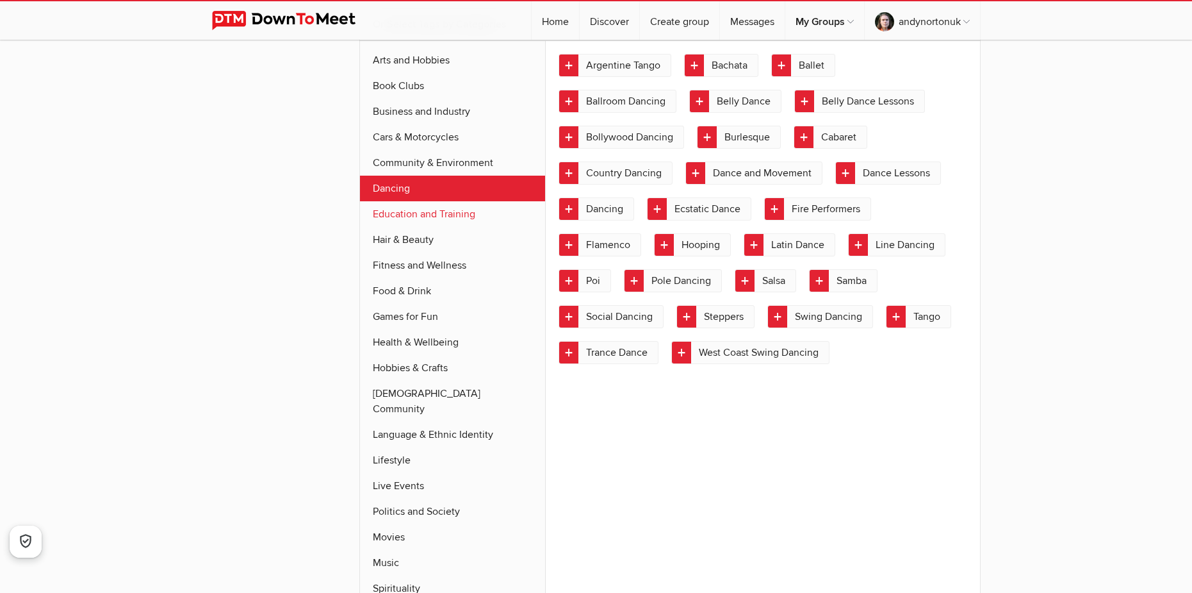
click at [447, 210] on link "Education and Training" at bounding box center [453, 214] width 186 height 26
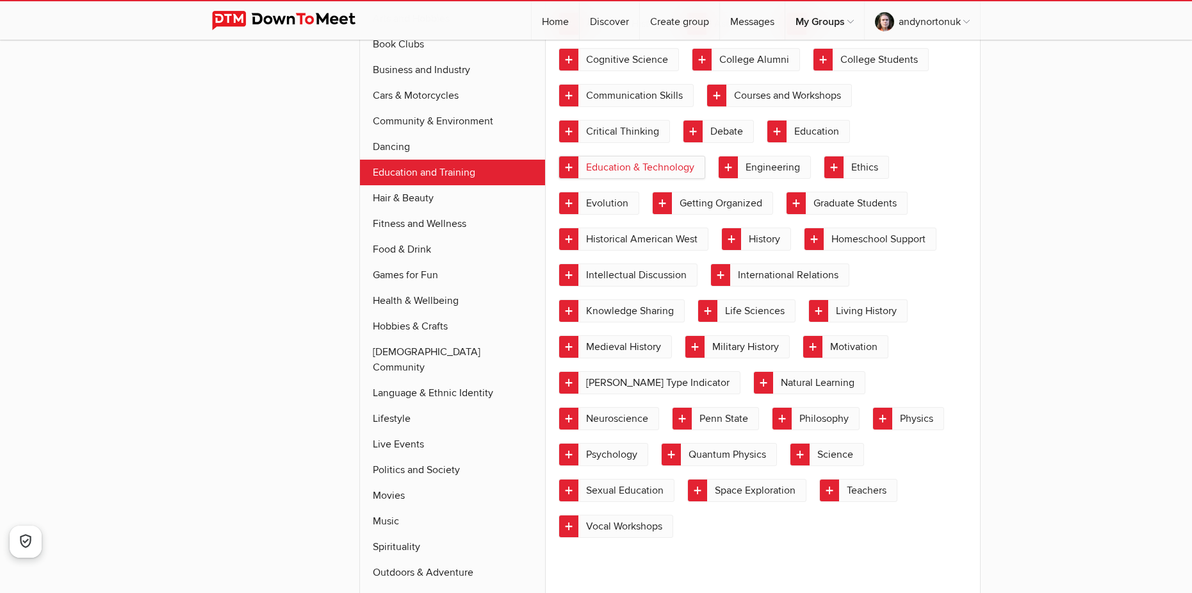
scroll to position [478, 0]
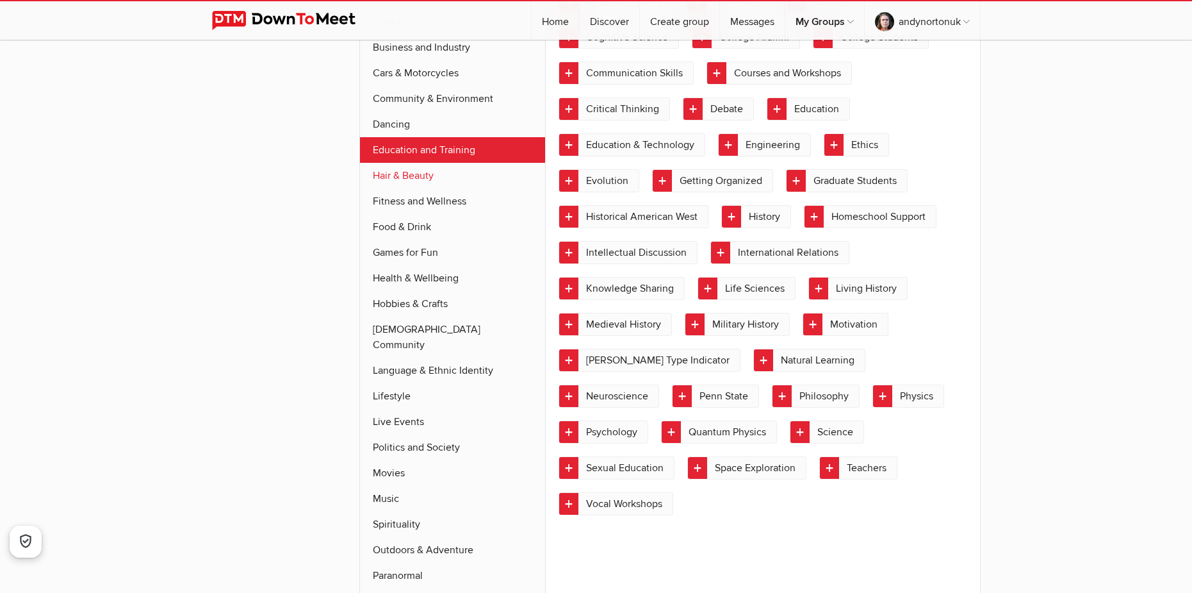
click at [406, 181] on link "Hair & Beauty" at bounding box center [453, 176] width 186 height 26
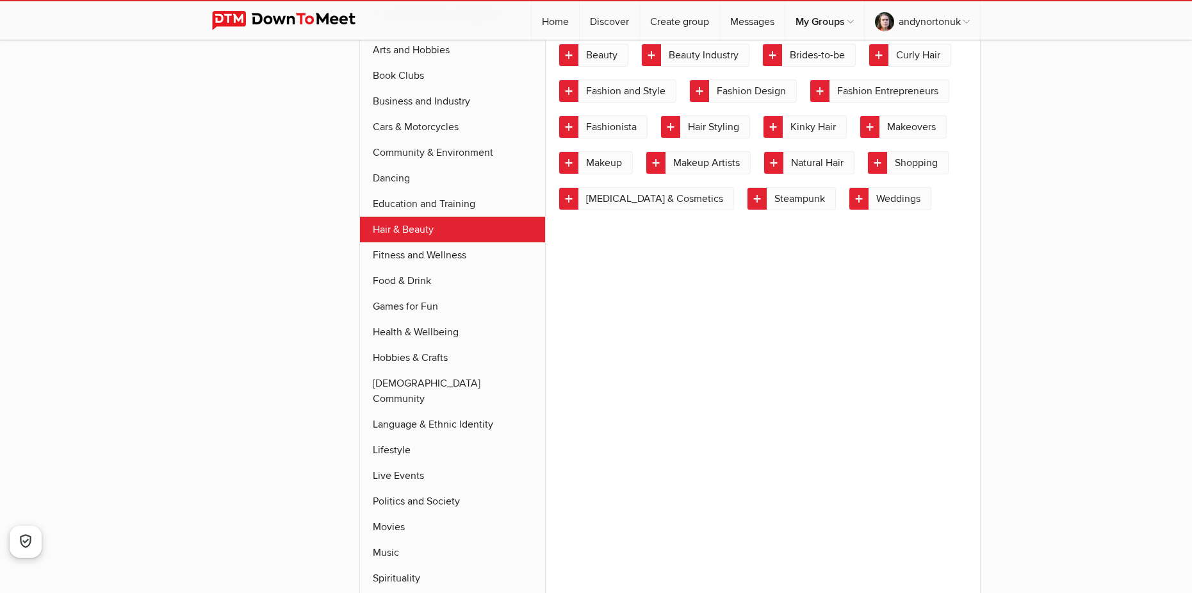
scroll to position [414, 0]
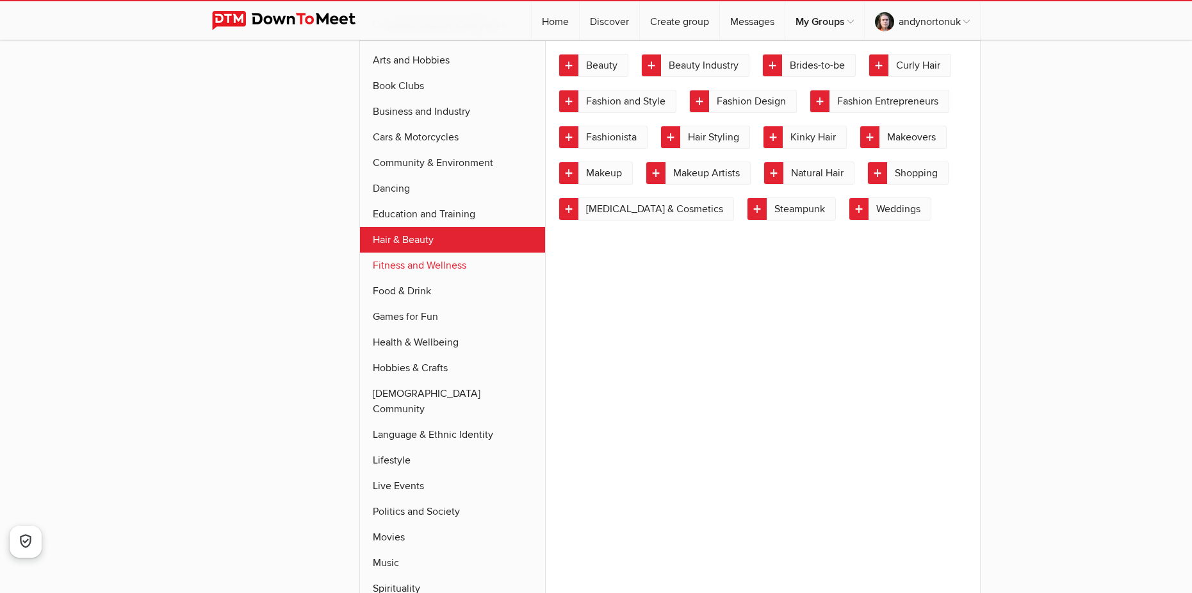
click at [415, 270] on link "Fitness and Wellness" at bounding box center [453, 265] width 186 height 26
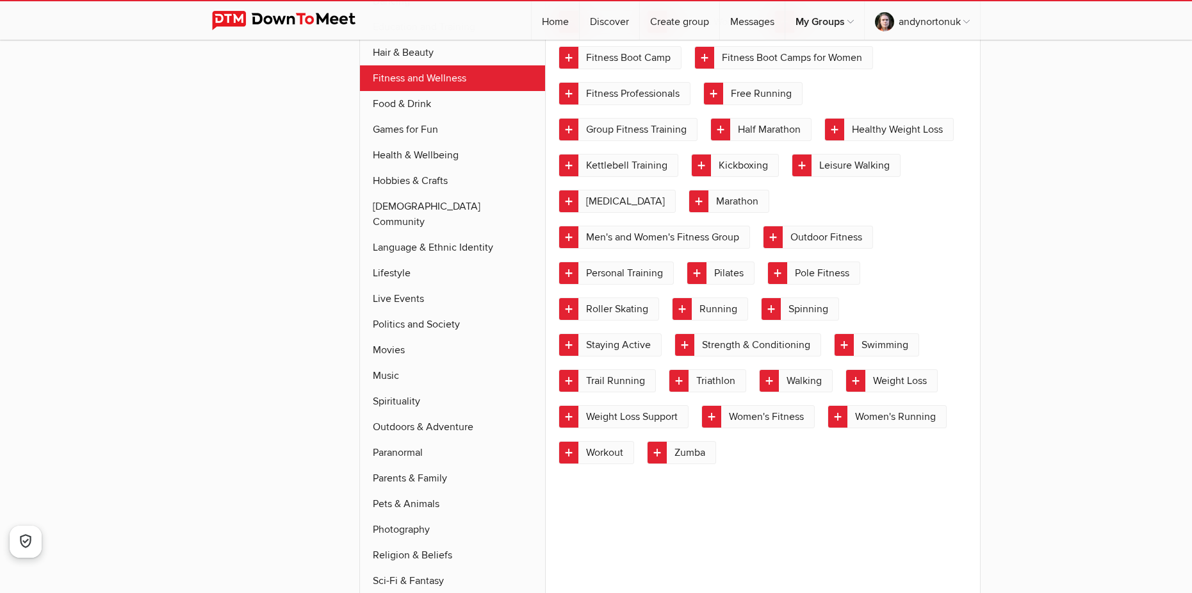
scroll to position [606, 0]
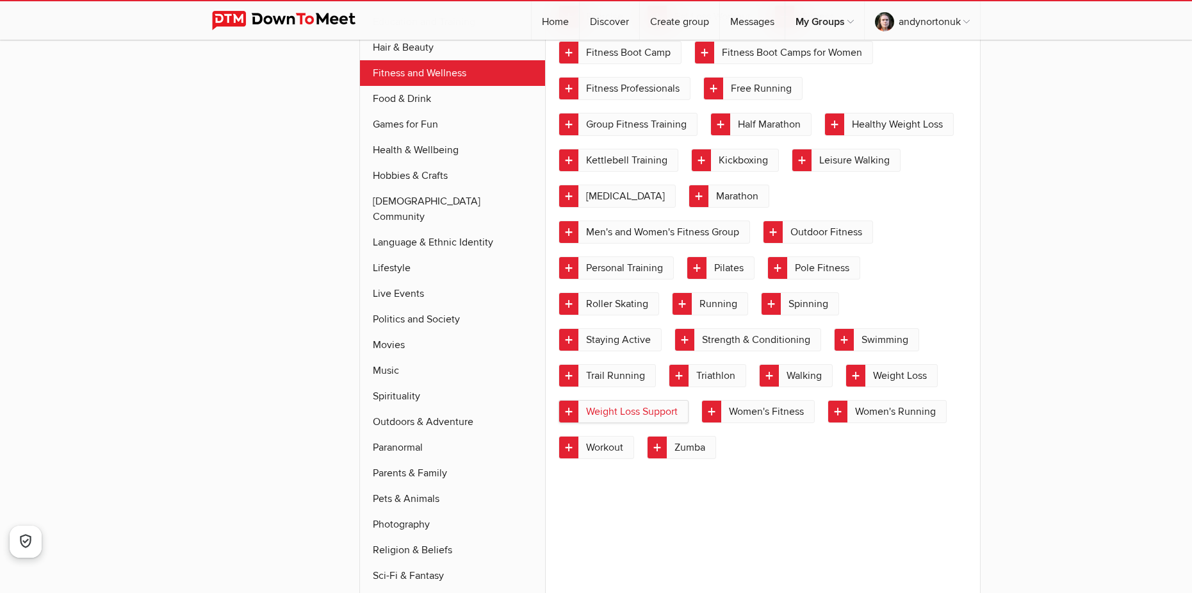
click at [598, 414] on link "Weight Loss Support" at bounding box center [624, 411] width 130 height 23
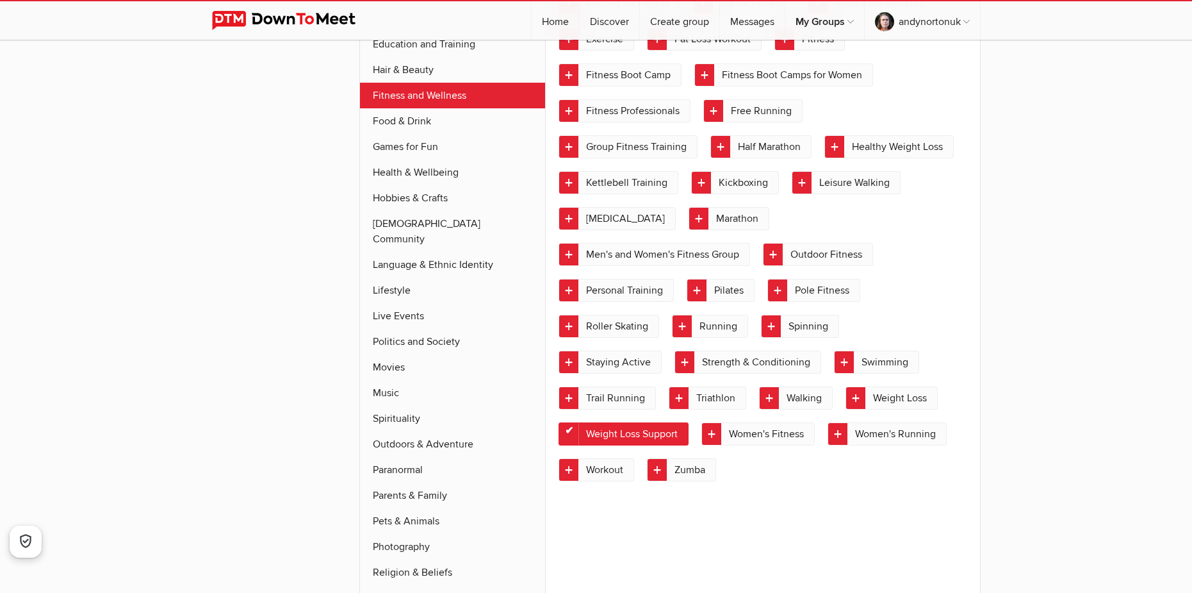
click at [846, 386] on link "Weight Loss" at bounding box center [892, 397] width 92 height 23
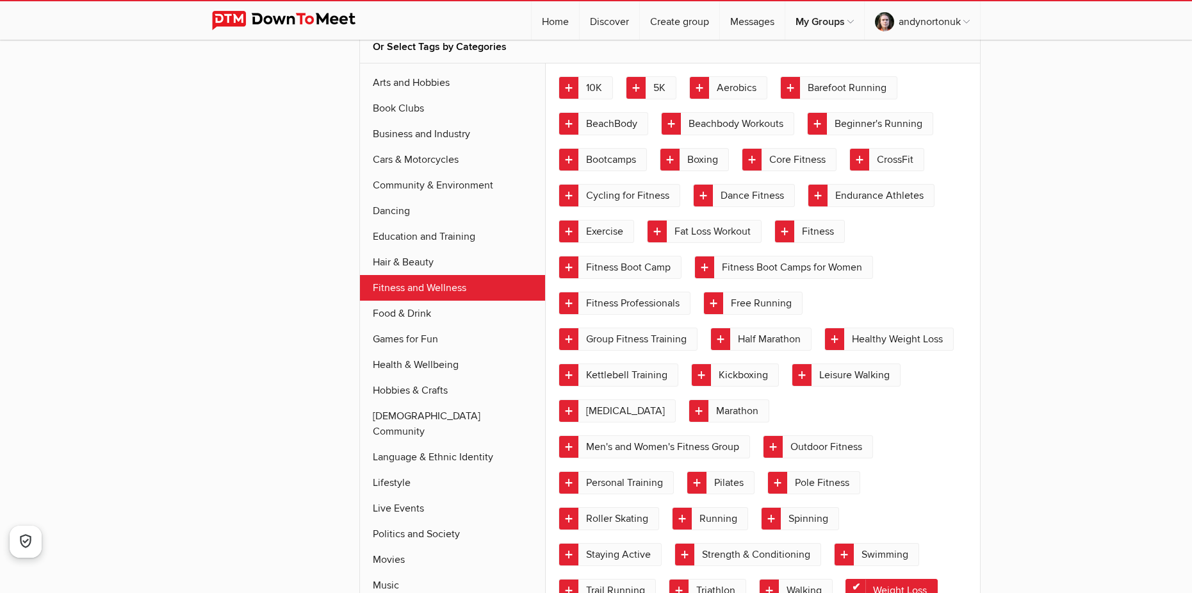
scroll to position [286, 0]
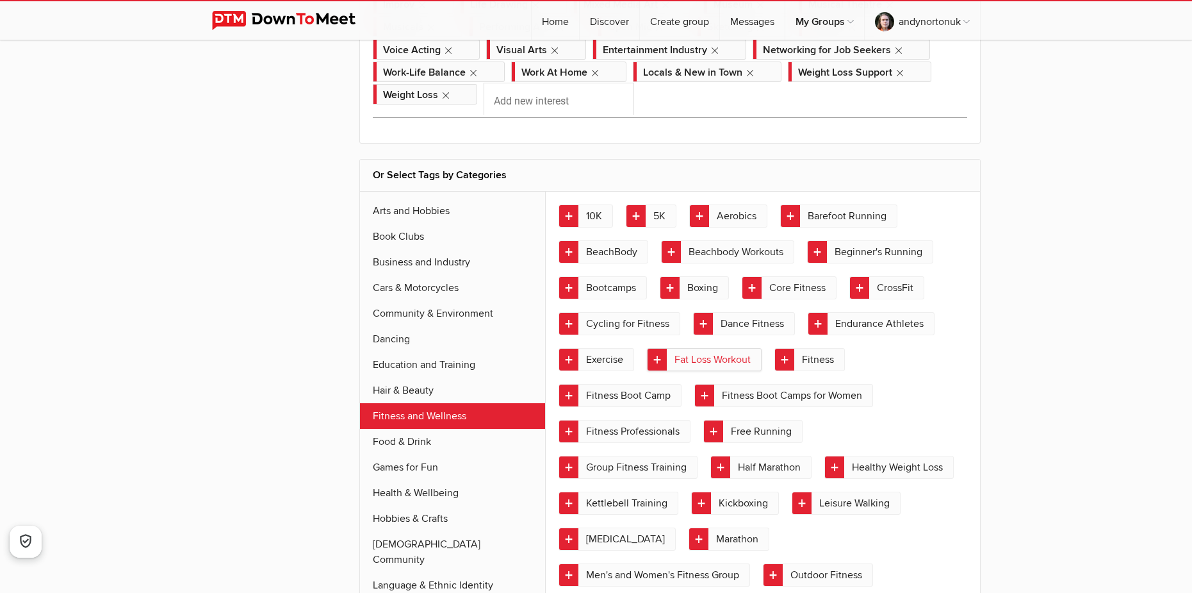
click at [687, 359] on link "Fat Loss Workout" at bounding box center [704, 359] width 115 height 23
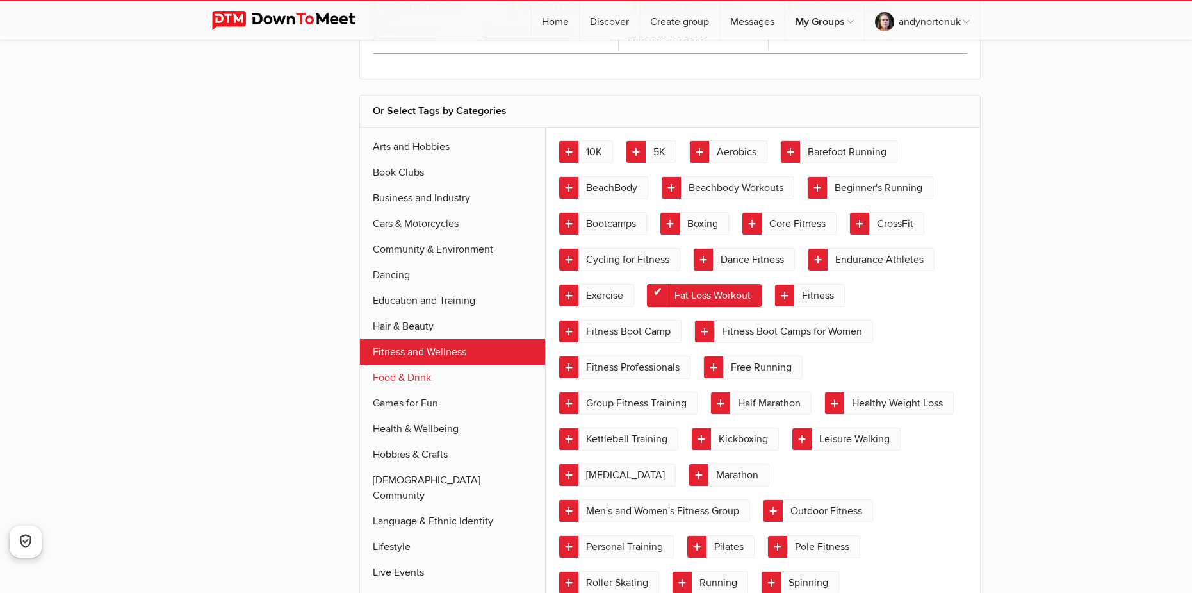
click at [402, 379] on link "Food & Drink" at bounding box center [453, 378] width 186 height 26
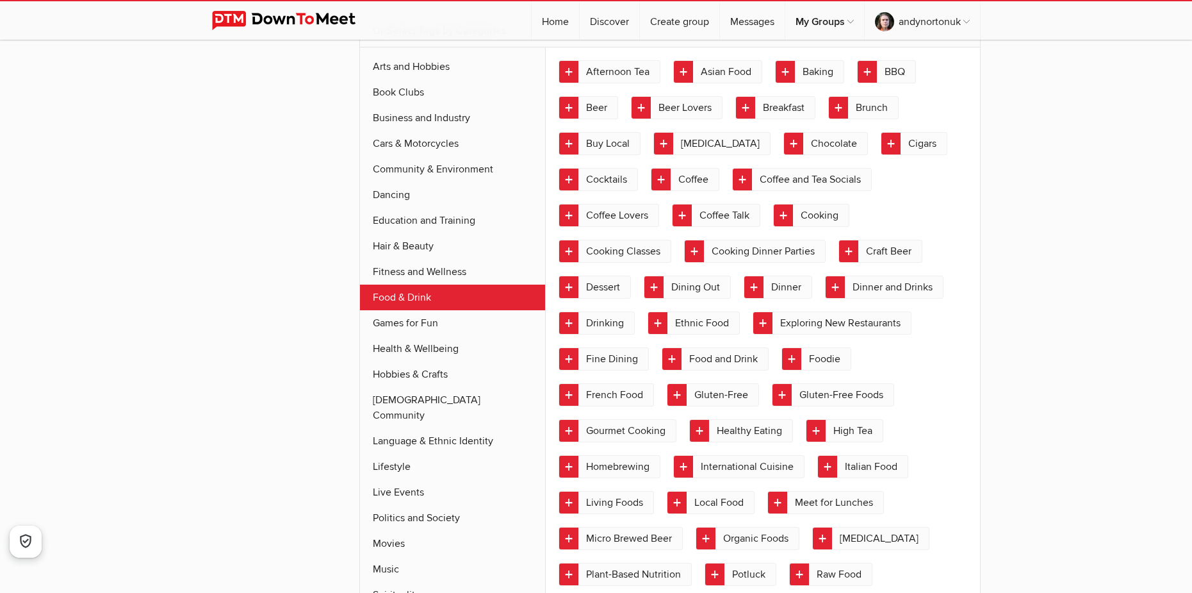
scroll to position [436, 0]
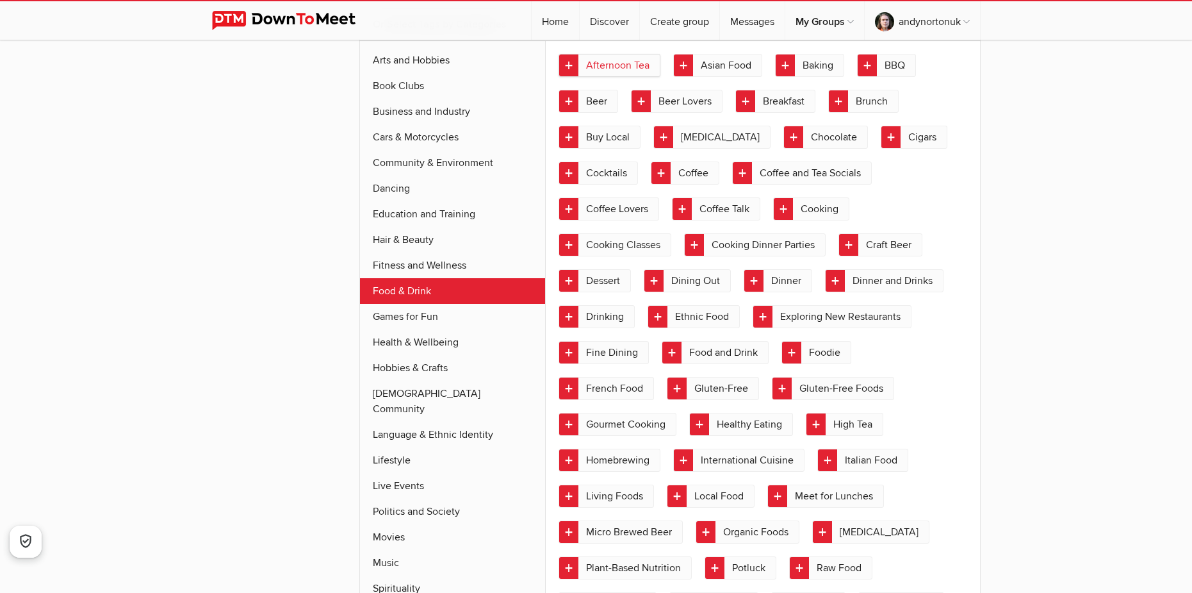
click at [614, 67] on link "Afternoon Tea" at bounding box center [610, 65] width 102 height 23
click at [703, 61] on link "Asian Food" at bounding box center [717, 65] width 89 height 23
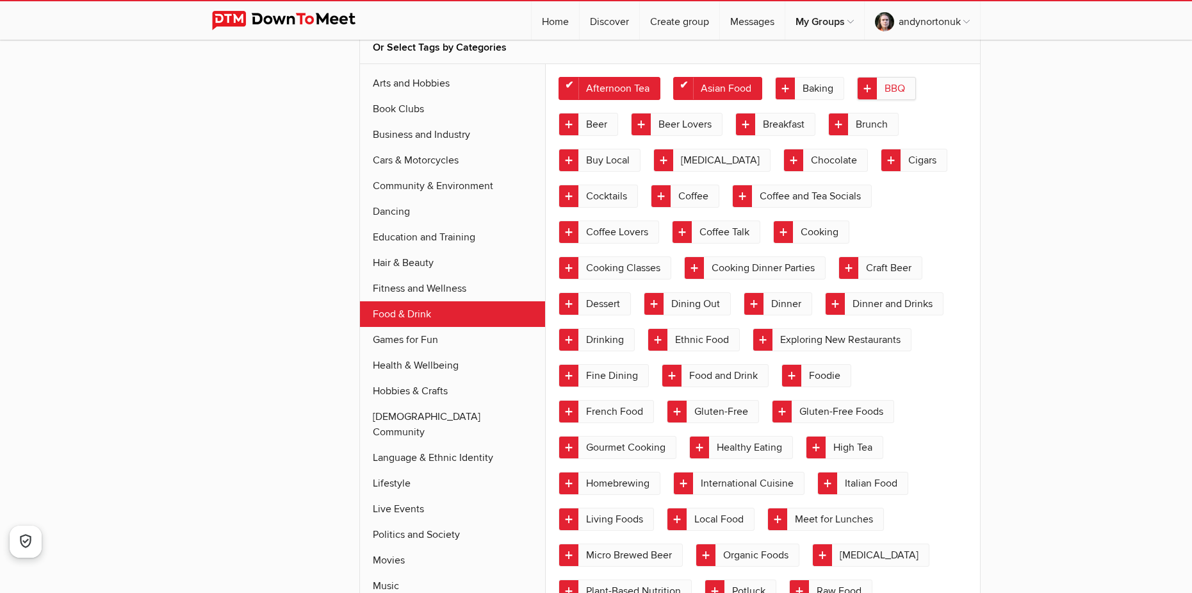
click at [883, 77] on link "BBQ" at bounding box center [886, 88] width 59 height 23
click at [600, 113] on link "Beer" at bounding box center [589, 124] width 60 height 23
click at [767, 119] on link "Breakfast" at bounding box center [775, 124] width 80 height 23
click at [865, 120] on link "Brunch" at bounding box center [863, 124] width 70 height 23
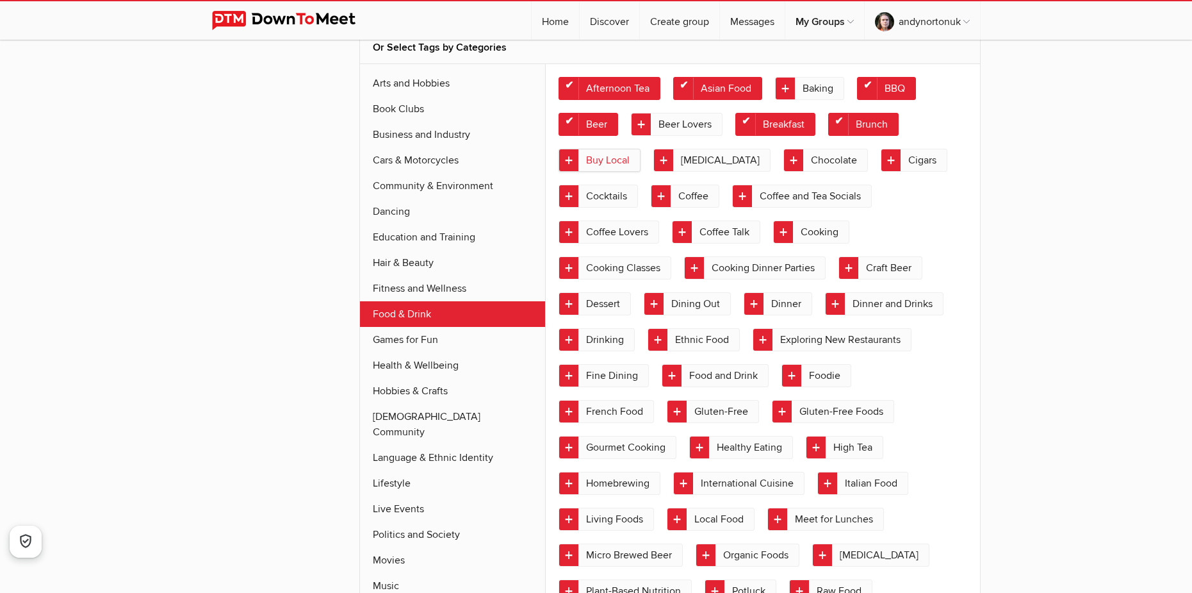
click at [621, 156] on link "Buy Local" at bounding box center [600, 160] width 82 height 23
click at [581, 195] on link "Cocktails" at bounding box center [598, 195] width 79 height 23
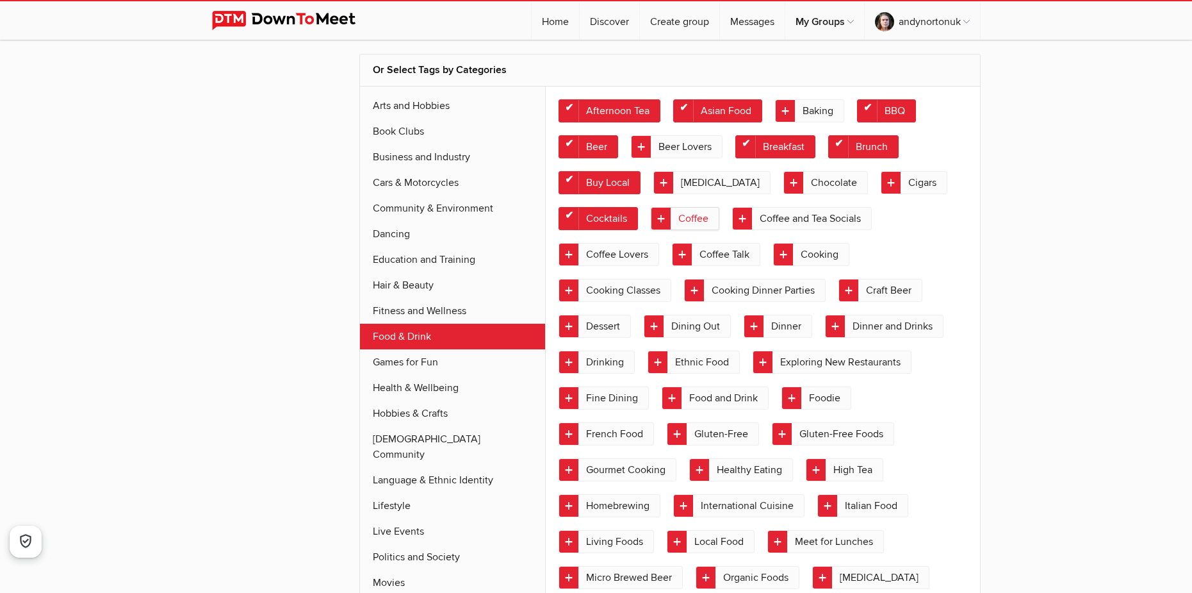
click at [699, 207] on link "Coffee" at bounding box center [685, 218] width 69 height 23
click at [797, 218] on link "Coffee and Tea Socials" at bounding box center [802, 218] width 140 height 23
click at [627, 256] on link "Coffee Lovers" at bounding box center [609, 254] width 101 height 23
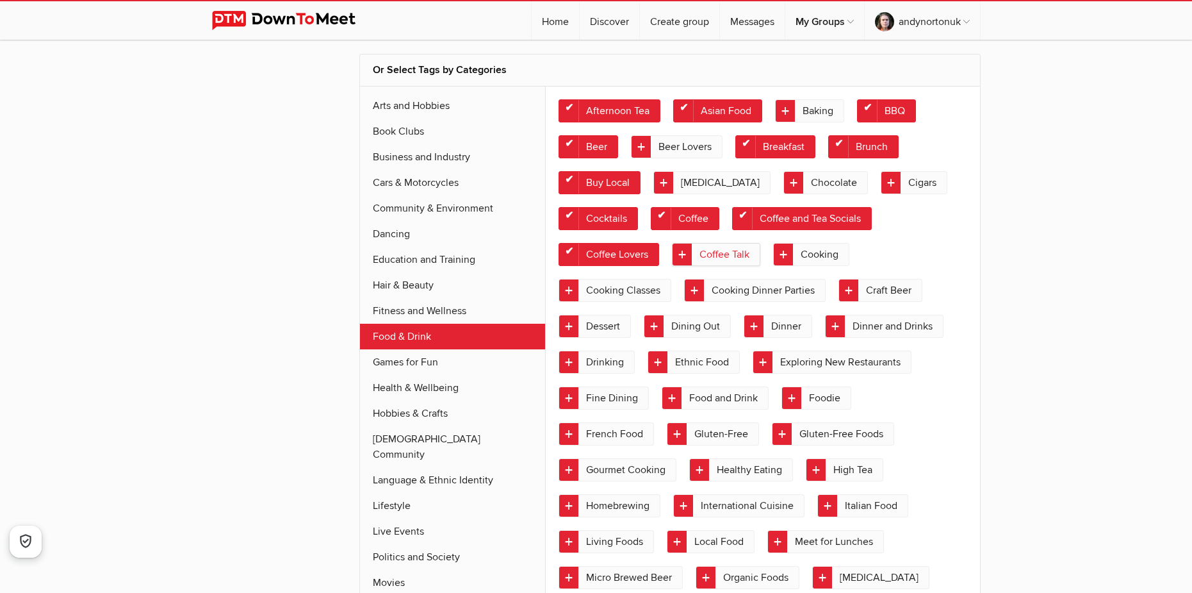
click at [729, 252] on link "Coffee Talk" at bounding box center [716, 254] width 88 height 23
click at [718, 325] on link "Dining Out" at bounding box center [687, 326] width 87 height 23
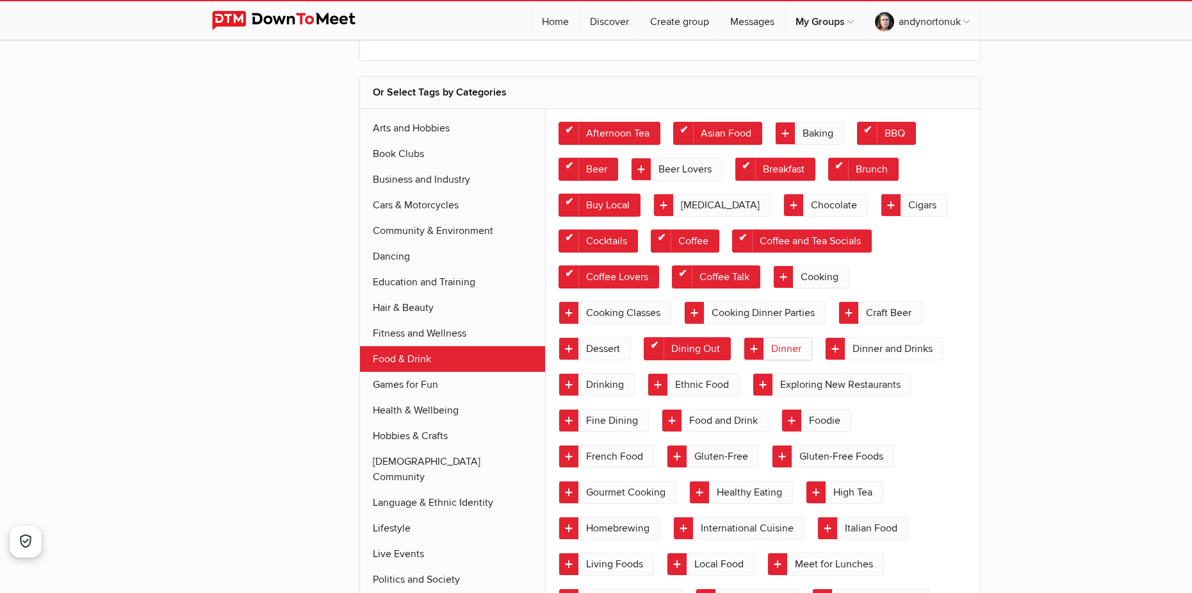
click at [788, 350] on link "Dinner" at bounding box center [778, 348] width 69 height 23
click at [922, 352] on link "Dinner and Drinks" at bounding box center [884, 348] width 119 height 23
click at [1056, 402] on div "My Profile Edit Profile More Privacy Interests Email Password Notifications Sub…" at bounding box center [596, 369] width 1192 height 1532
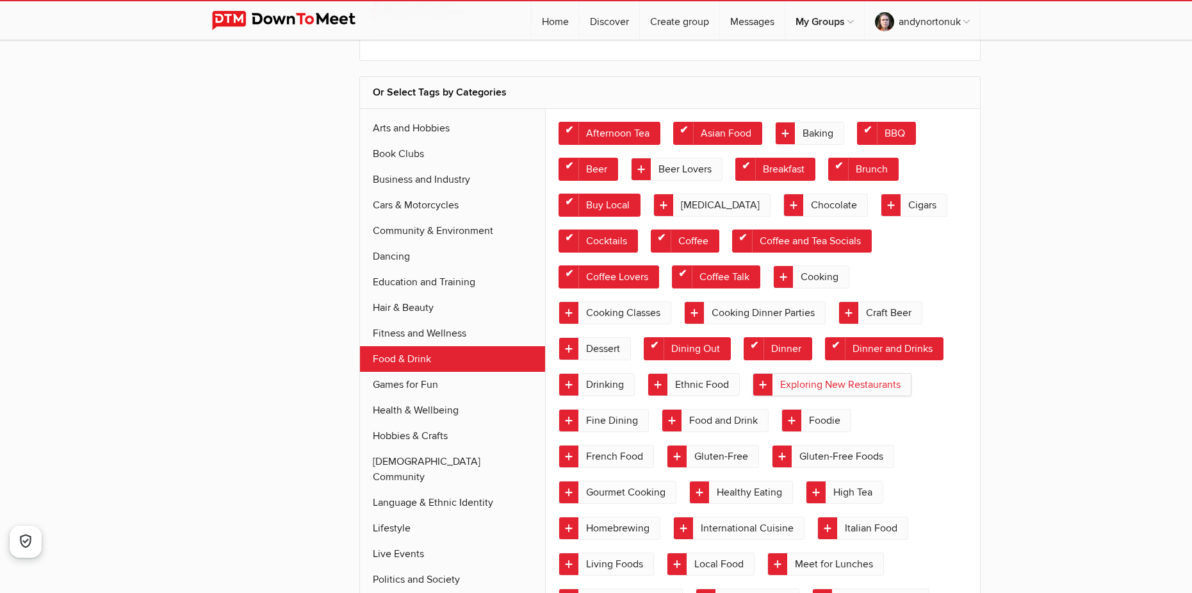
click at [791, 384] on link "Exploring New Restaurants" at bounding box center [832, 384] width 159 height 23
click at [714, 415] on link "Food and Drink" at bounding box center [715, 420] width 107 height 23
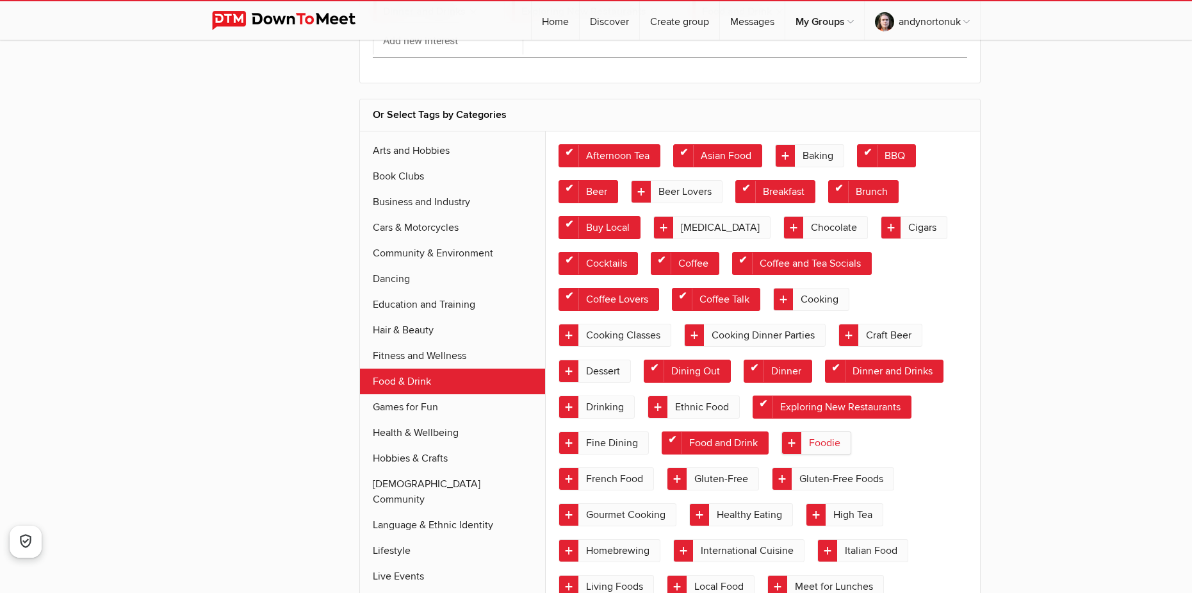
click at [819, 431] on link "Foodie" at bounding box center [817, 442] width 70 height 23
click at [616, 479] on link "French Food" at bounding box center [606, 478] width 95 height 23
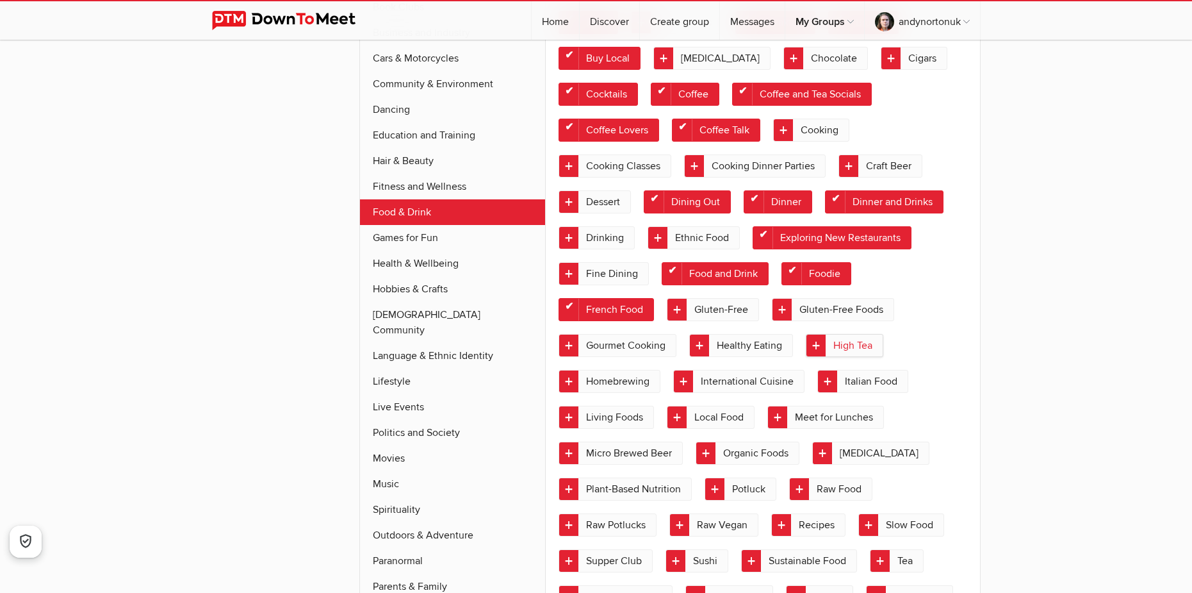
scroll to position [628, 0]
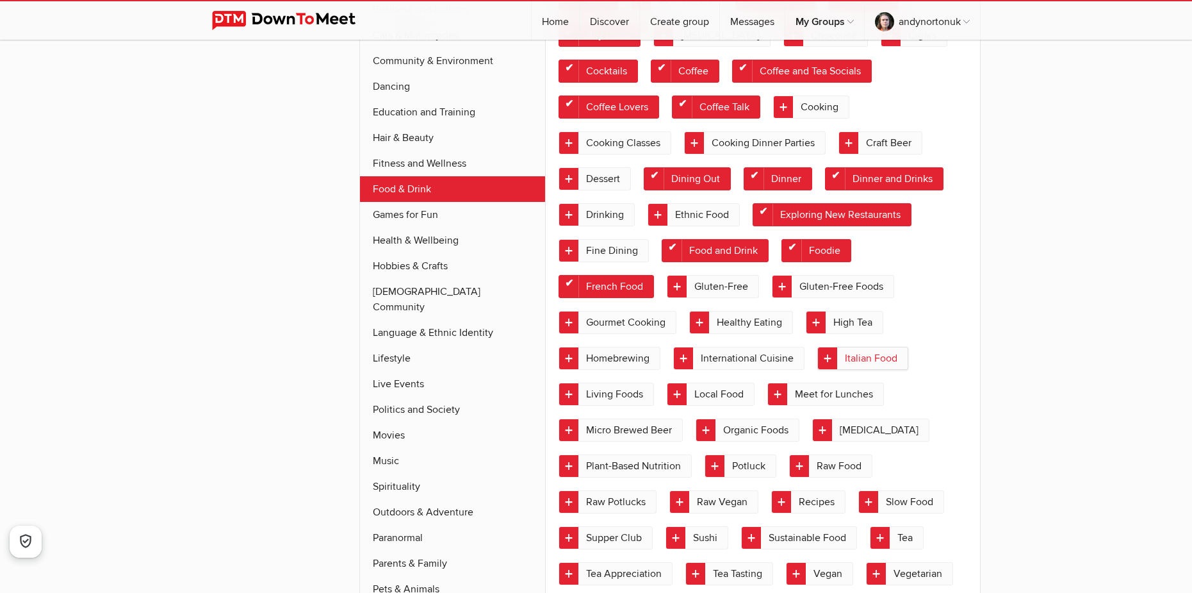
click at [858, 361] on link "Italian Food" at bounding box center [862, 358] width 91 height 23
click at [714, 404] on link "Local Food" at bounding box center [711, 393] width 88 height 23
click at [797, 395] on link "Meet for Lunches" at bounding box center [825, 393] width 117 height 23
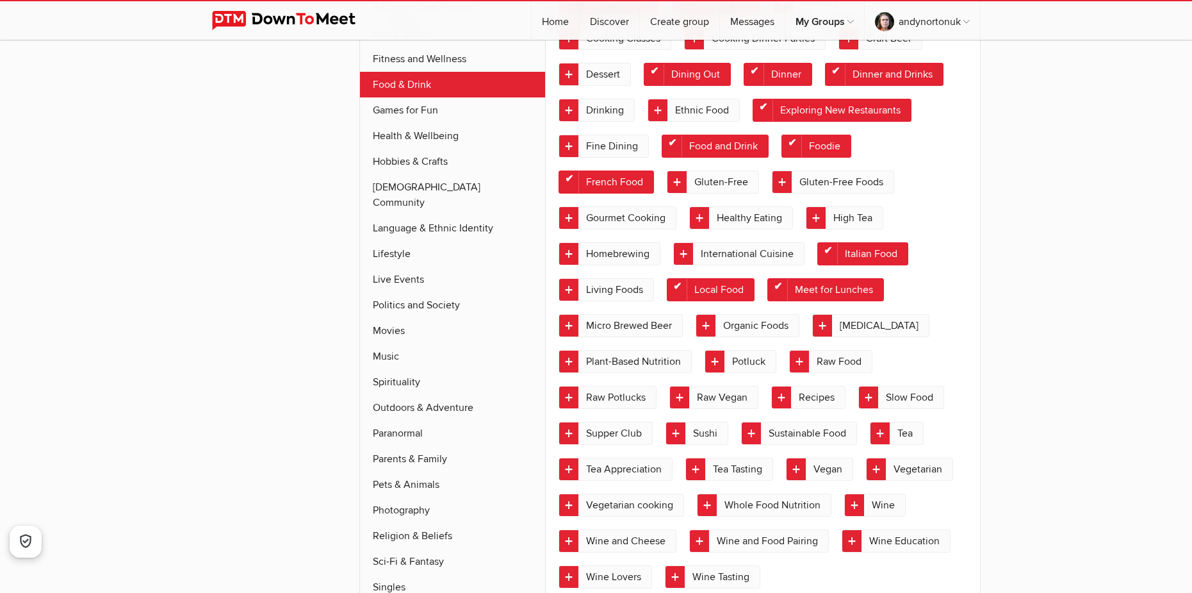
scroll to position [757, 0]
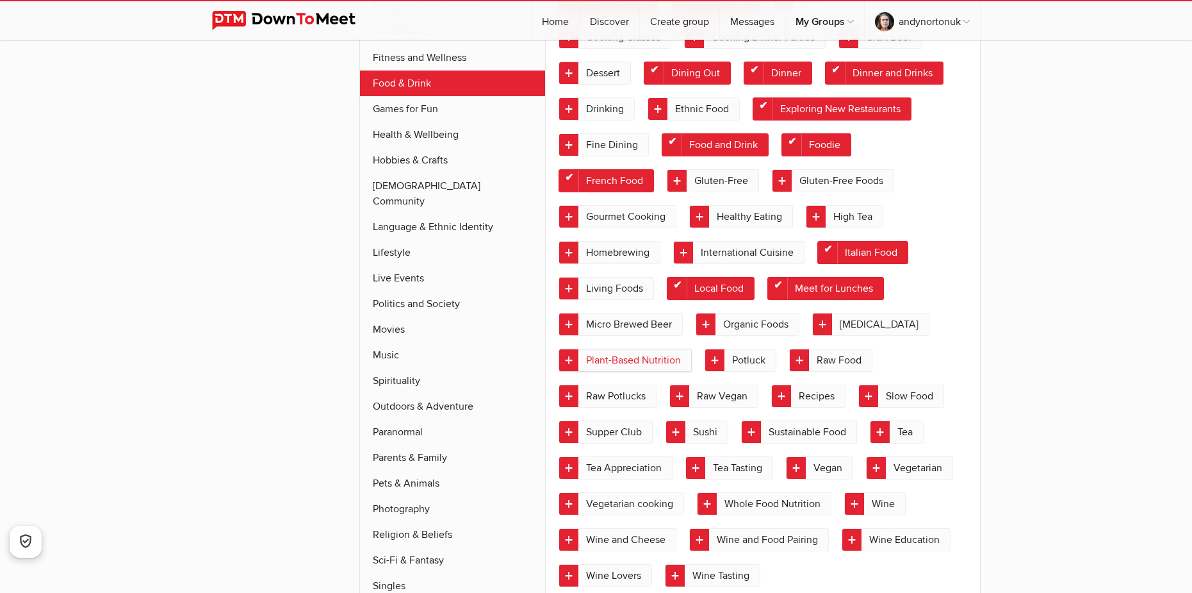
click at [656, 356] on link "Plant-Based Nutrition" at bounding box center [625, 359] width 133 height 23
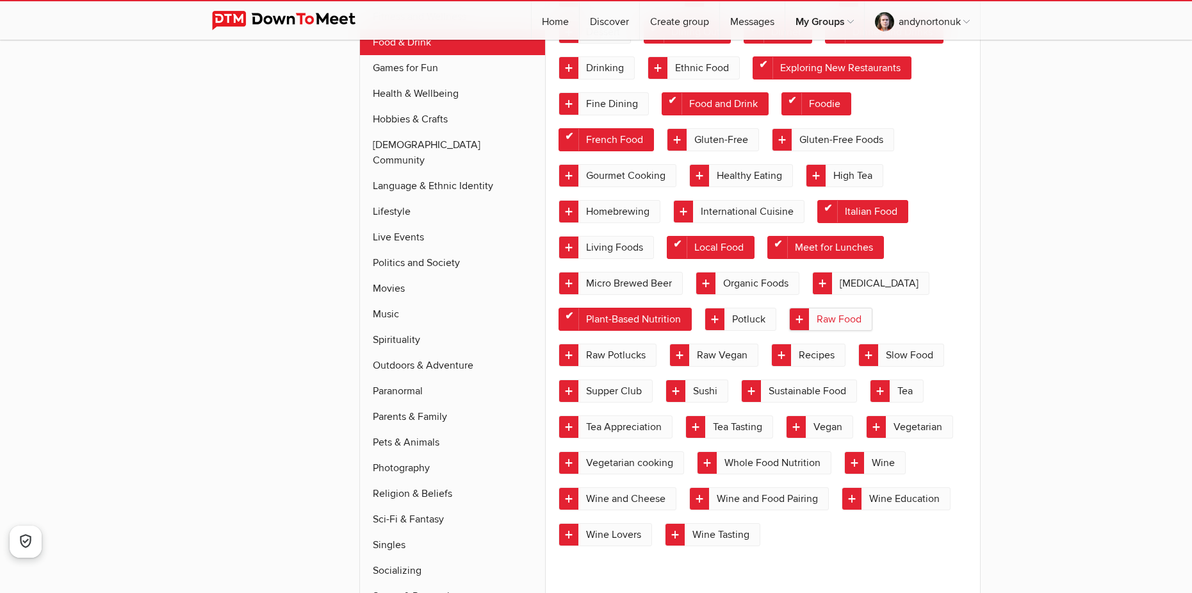
scroll to position [821, 0]
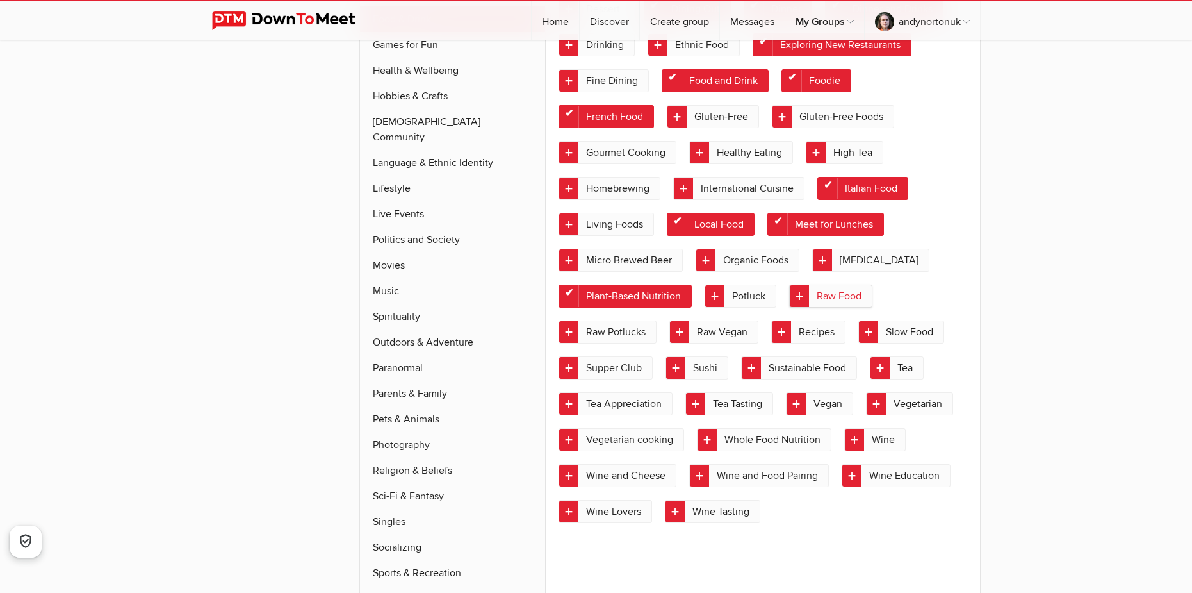
click at [796, 371] on link "Sustainable Food" at bounding box center [799, 367] width 116 height 23
click at [824, 402] on link "Vegan" at bounding box center [819, 403] width 67 height 23
click at [866, 415] on link "Vegetarian" at bounding box center [909, 403] width 87 height 23
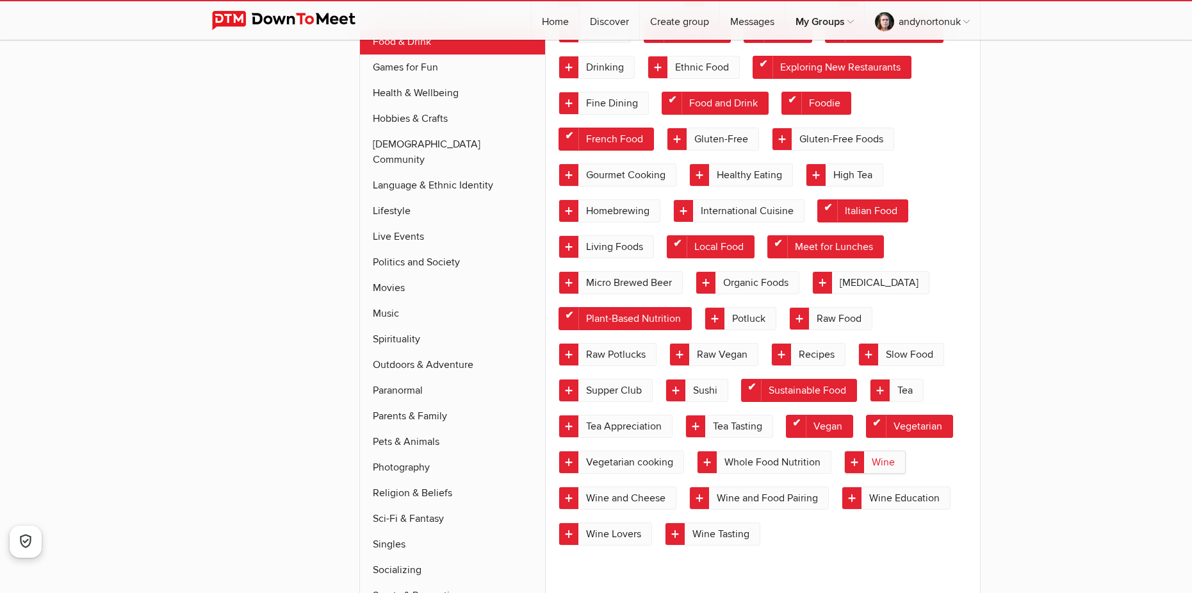
click at [844, 473] on link "Wine" at bounding box center [874, 461] width 61 height 23
click at [676, 500] on link "Wine and Cheese" at bounding box center [618, 497] width 118 height 23
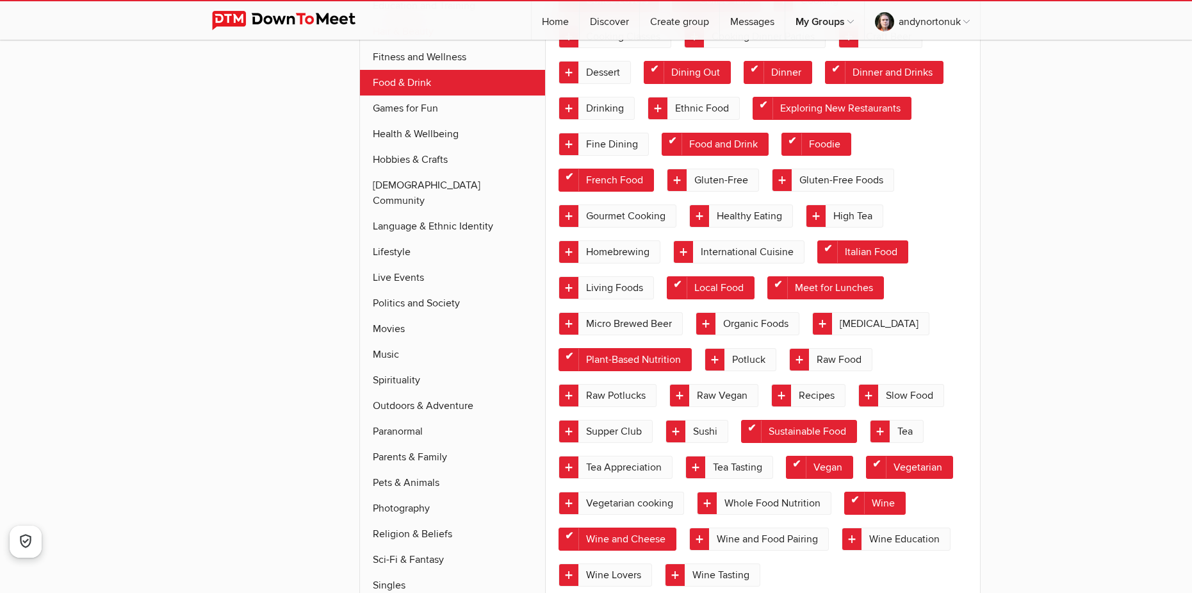
scroll to position [757, 0]
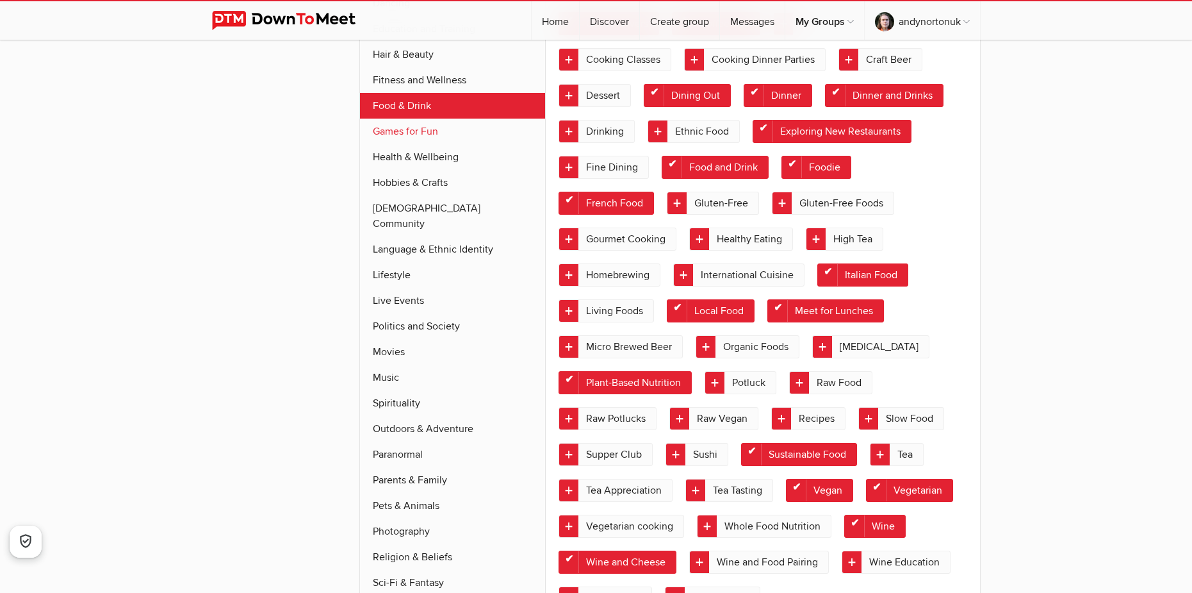
click at [432, 127] on link "Games for Fun" at bounding box center [453, 132] width 186 height 26
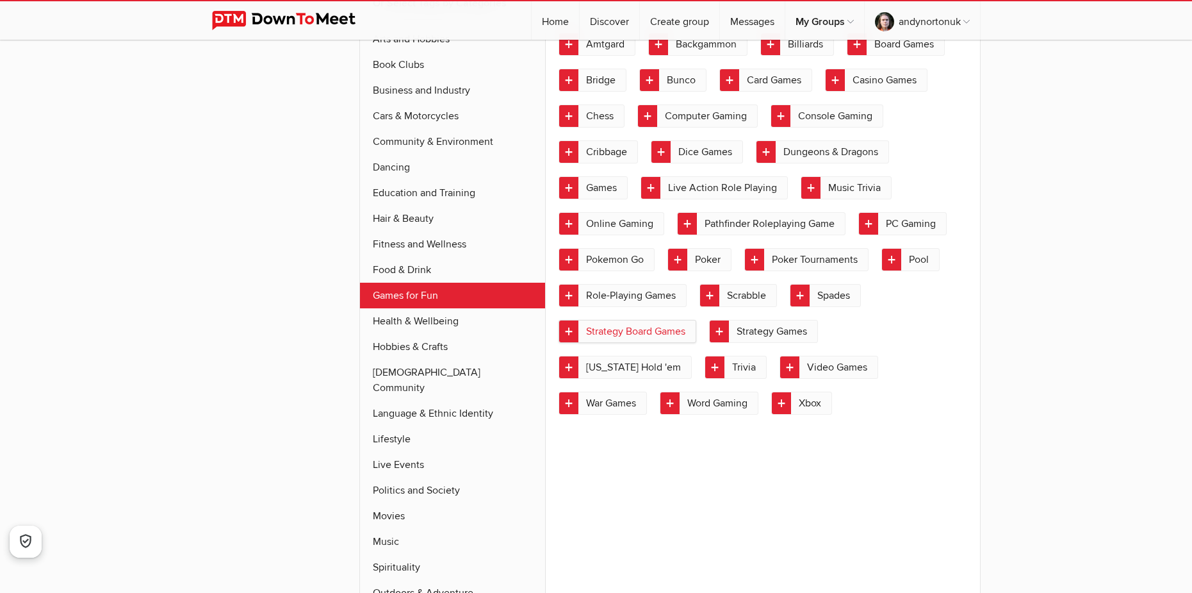
scroll to position [571, 0]
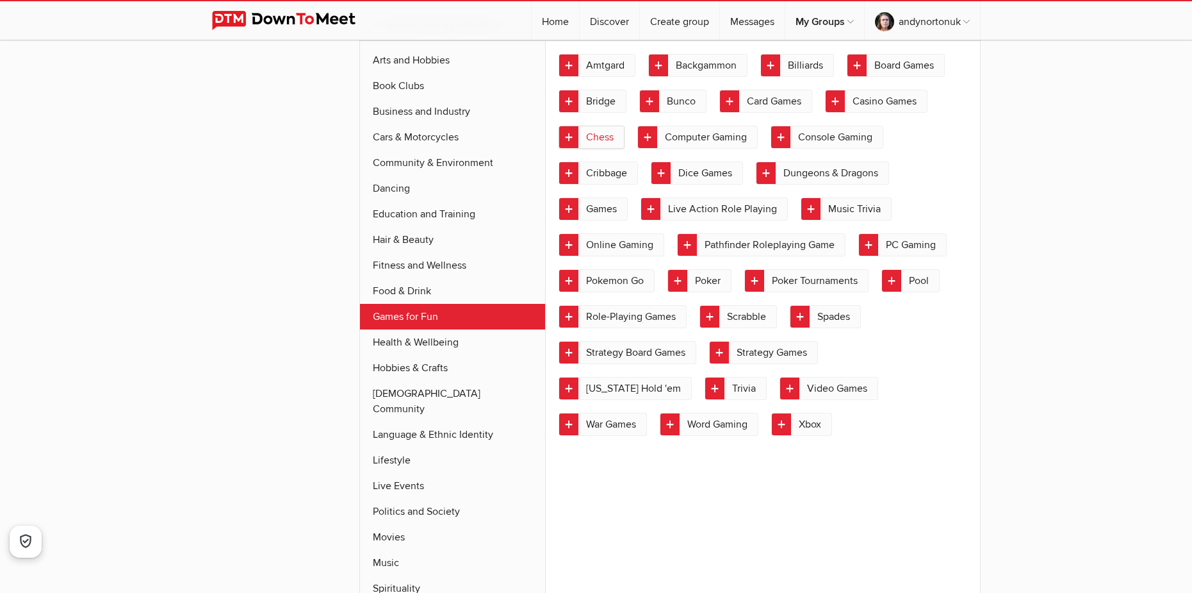
click at [609, 144] on link "Chess" at bounding box center [592, 137] width 66 height 23
click at [685, 136] on link "Computer Gaming" at bounding box center [697, 137] width 120 height 23
click at [837, 140] on link "Console Gaming" at bounding box center [827, 137] width 113 height 23
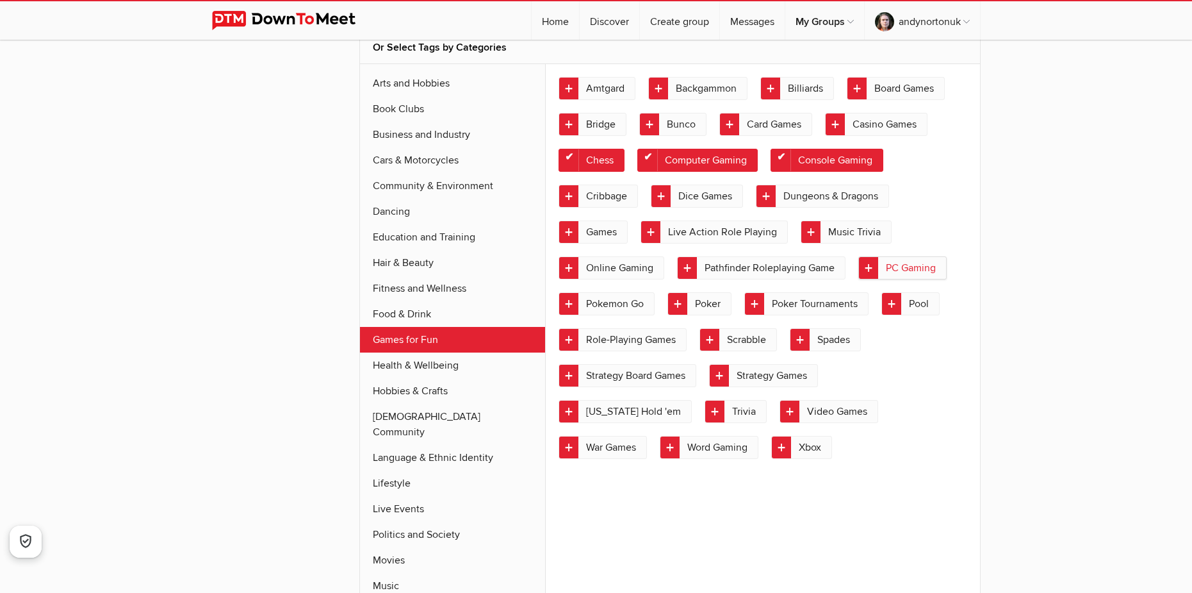
click at [897, 260] on link "PC Gaming" at bounding box center [902, 267] width 88 height 23
click at [837, 236] on link "Music Trivia" at bounding box center [846, 231] width 91 height 23
click at [579, 237] on link "Games" at bounding box center [593, 231] width 69 height 23
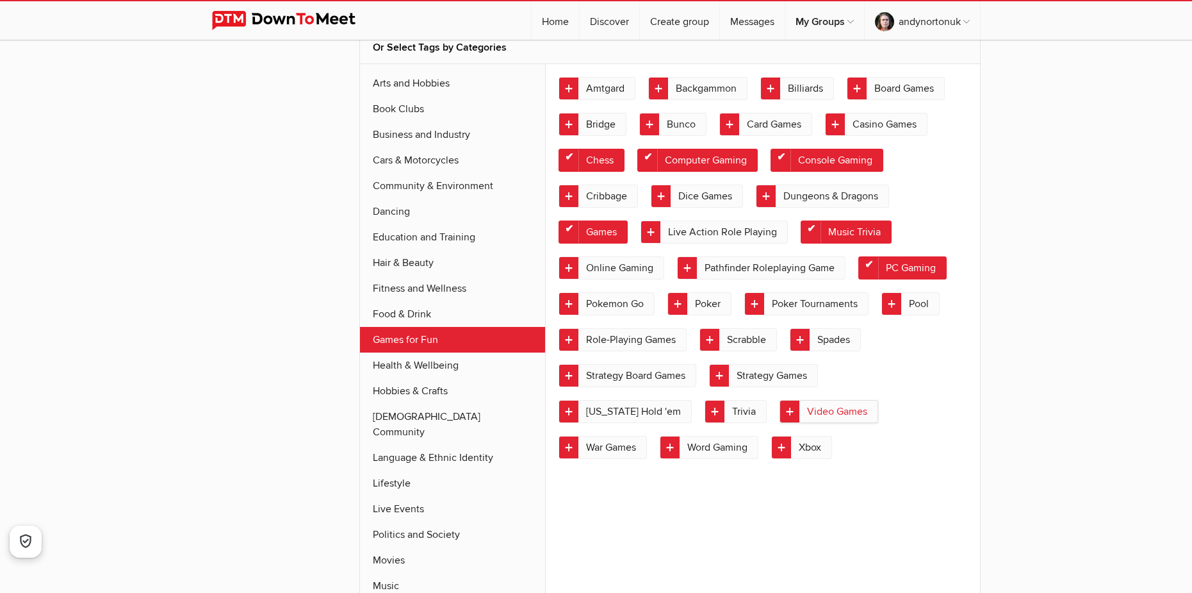
click at [780, 420] on link "Video Games" at bounding box center [829, 411] width 99 height 23
click at [705, 410] on link "Trivia" at bounding box center [736, 411] width 62 height 23
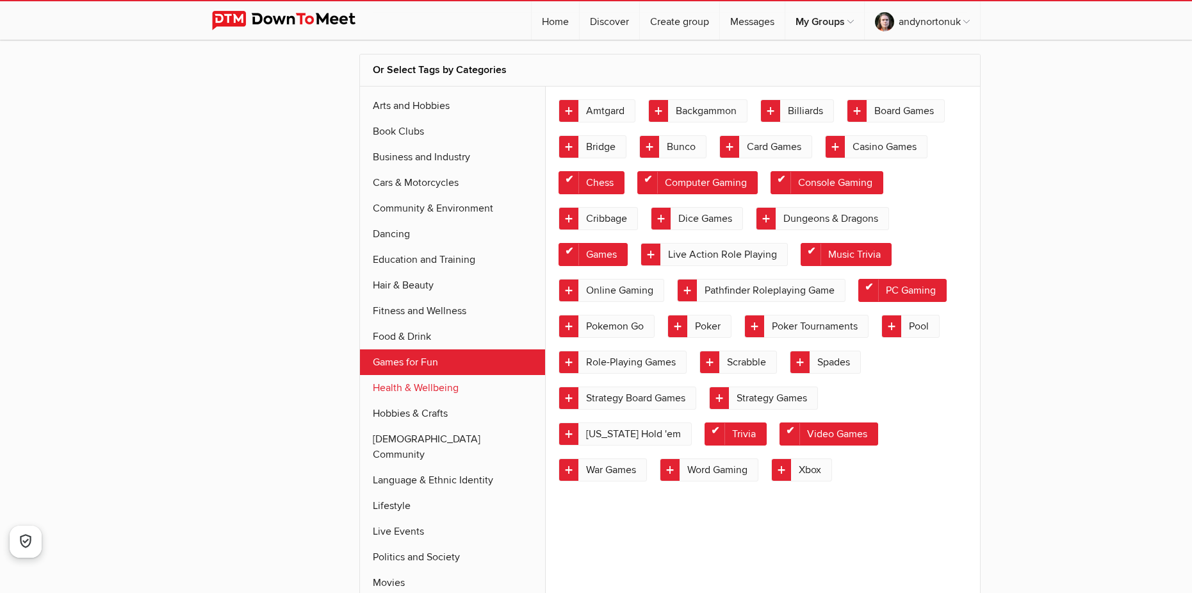
click at [436, 391] on link "Health & Wellbeing" at bounding box center [453, 388] width 186 height 26
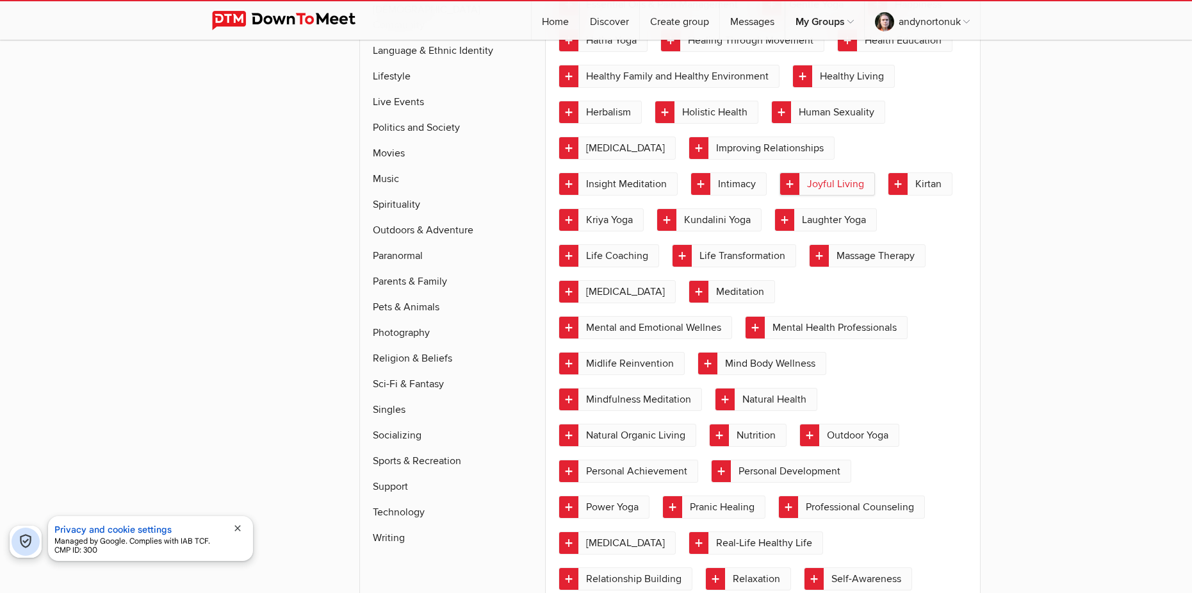
scroll to position [1065, 0]
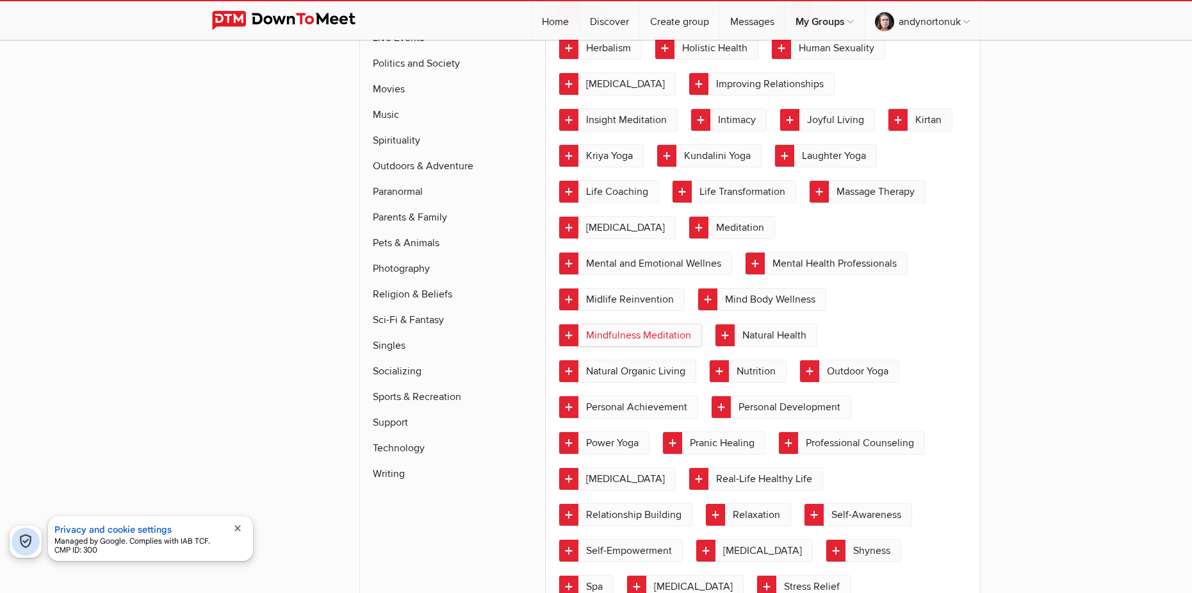
click at [702, 324] on link "Mindfulness Meditation" at bounding box center [630, 335] width 143 height 23
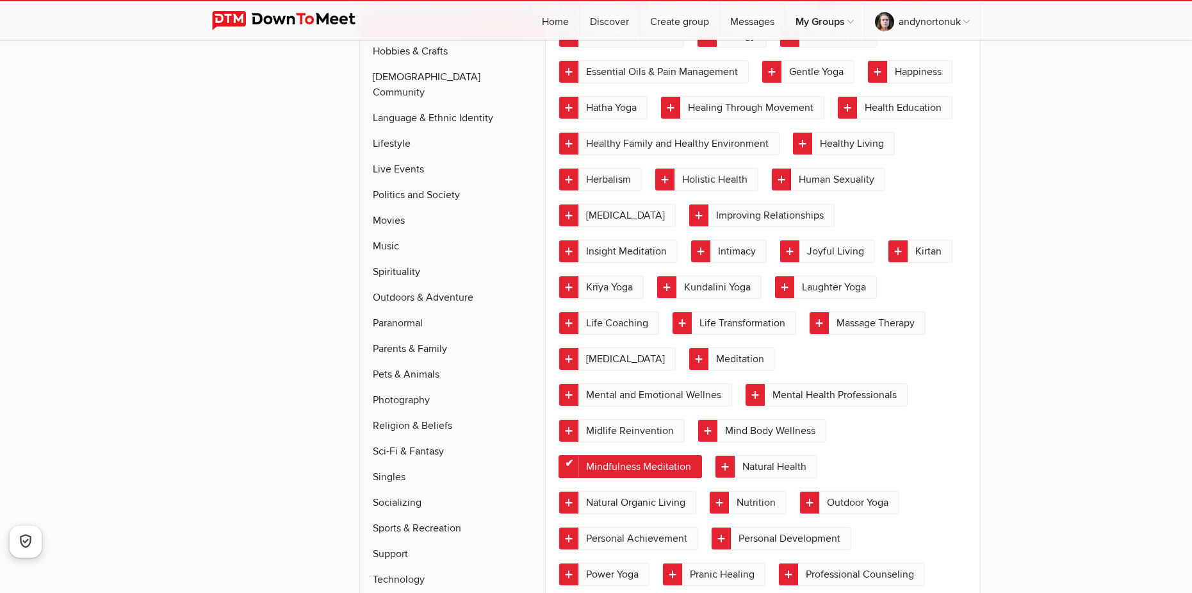
scroll to position [873, 0]
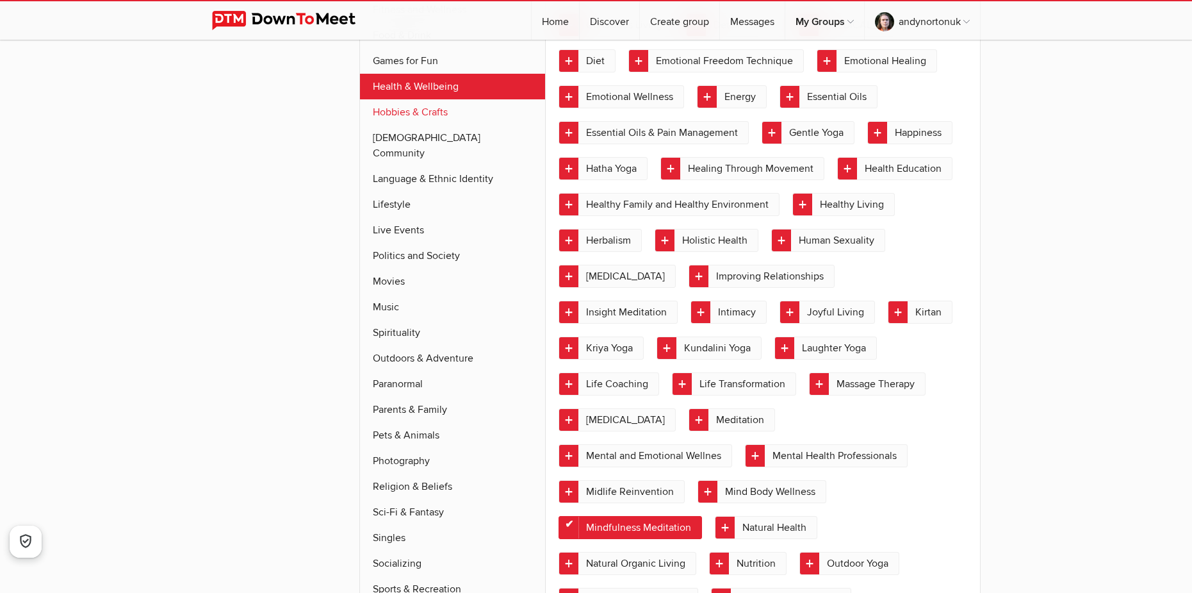
click at [429, 113] on link "Hobbies & Crafts" at bounding box center [453, 112] width 186 height 26
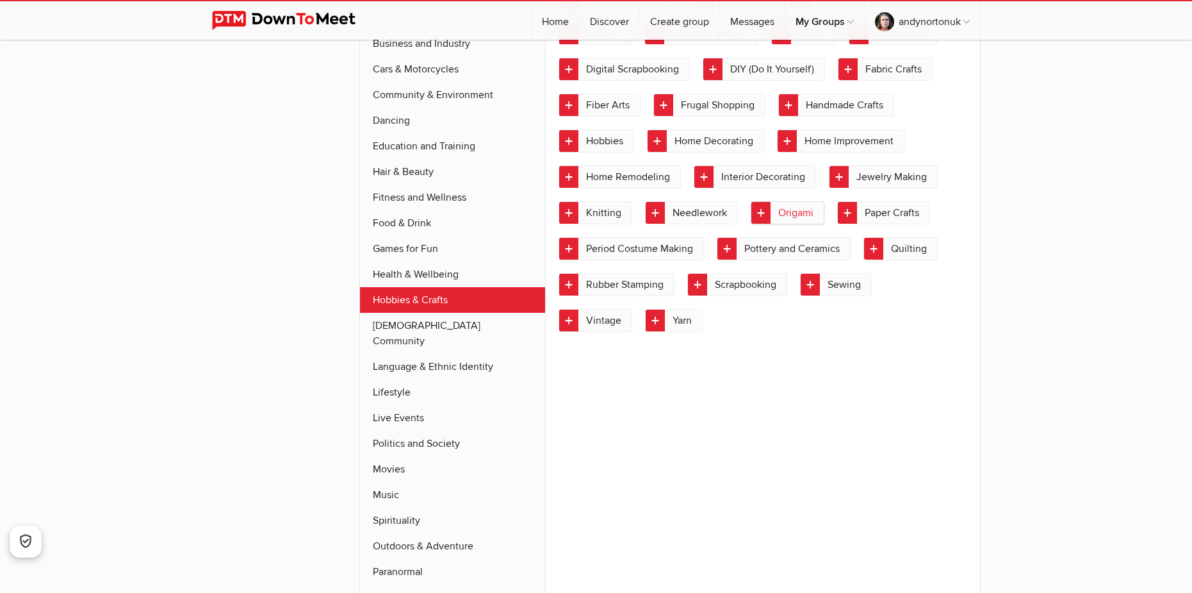
scroll to position [616, 0]
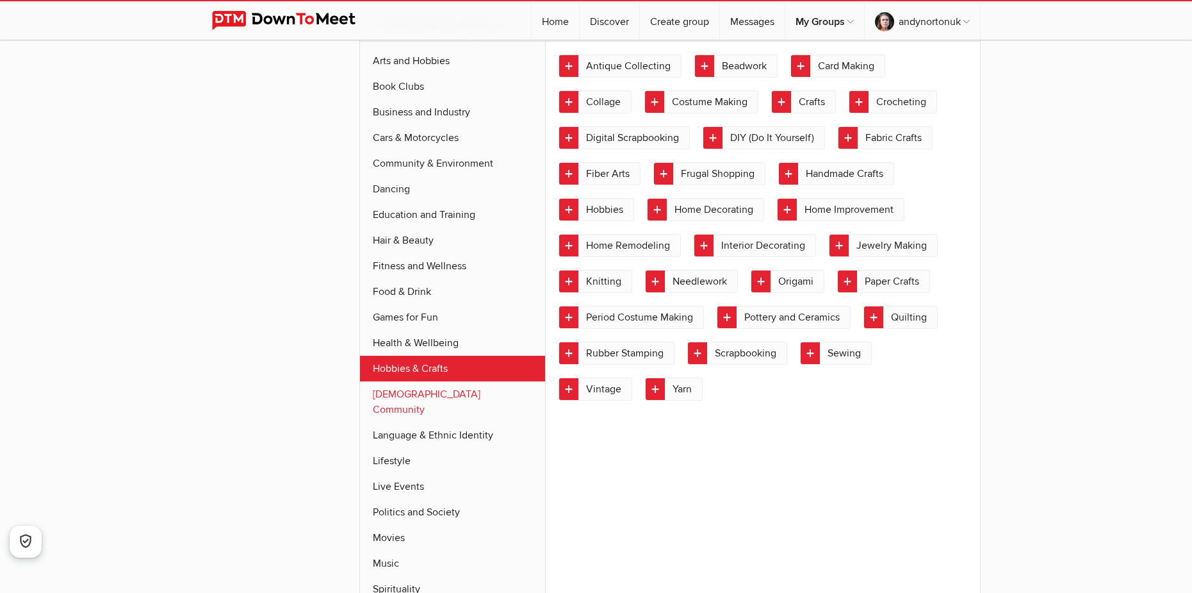
click at [409, 391] on link "[DEMOGRAPHIC_DATA] Community" at bounding box center [453, 401] width 186 height 41
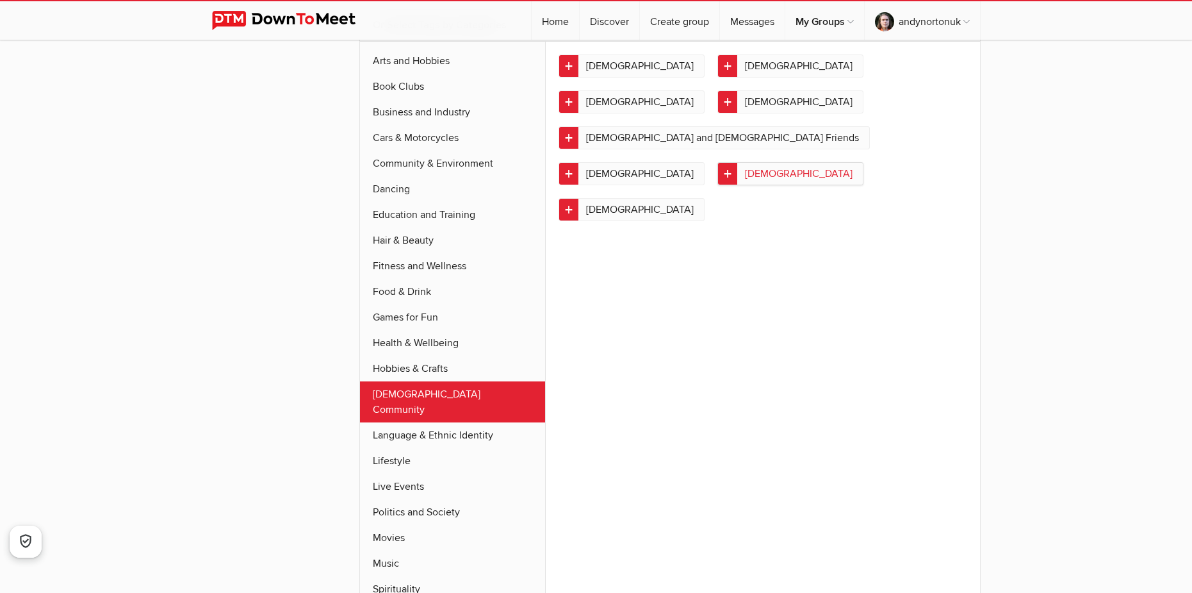
click at [833, 162] on link "[DEMOGRAPHIC_DATA]" at bounding box center [790, 173] width 146 height 23
click at [455, 422] on link "Language & Ethnic Identity" at bounding box center [453, 435] width 186 height 26
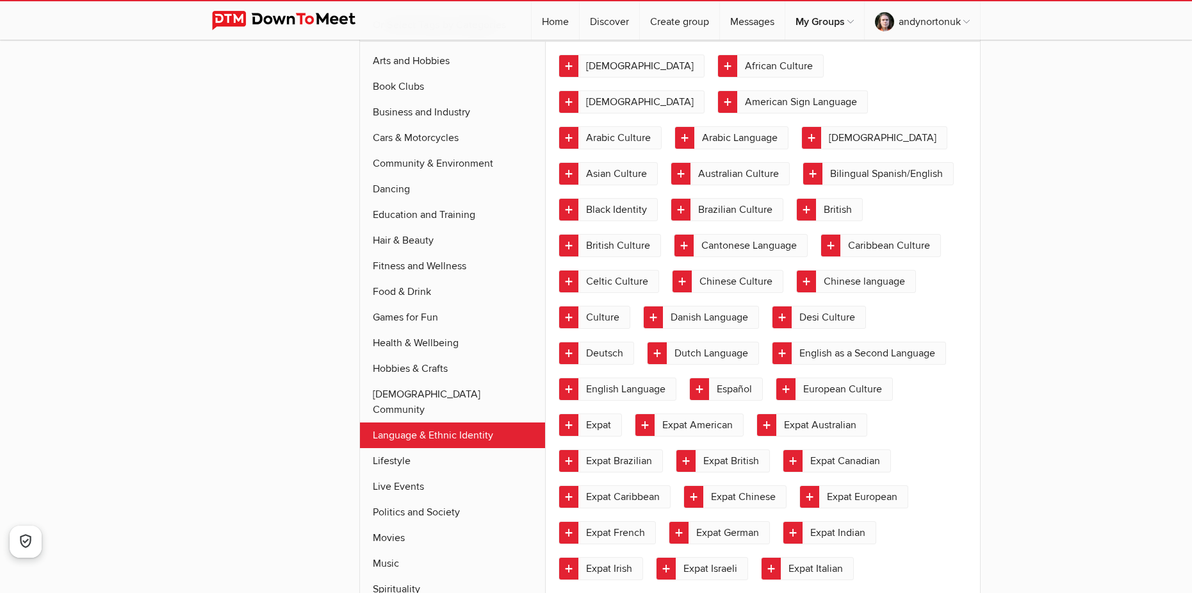
scroll to position [680, 0]
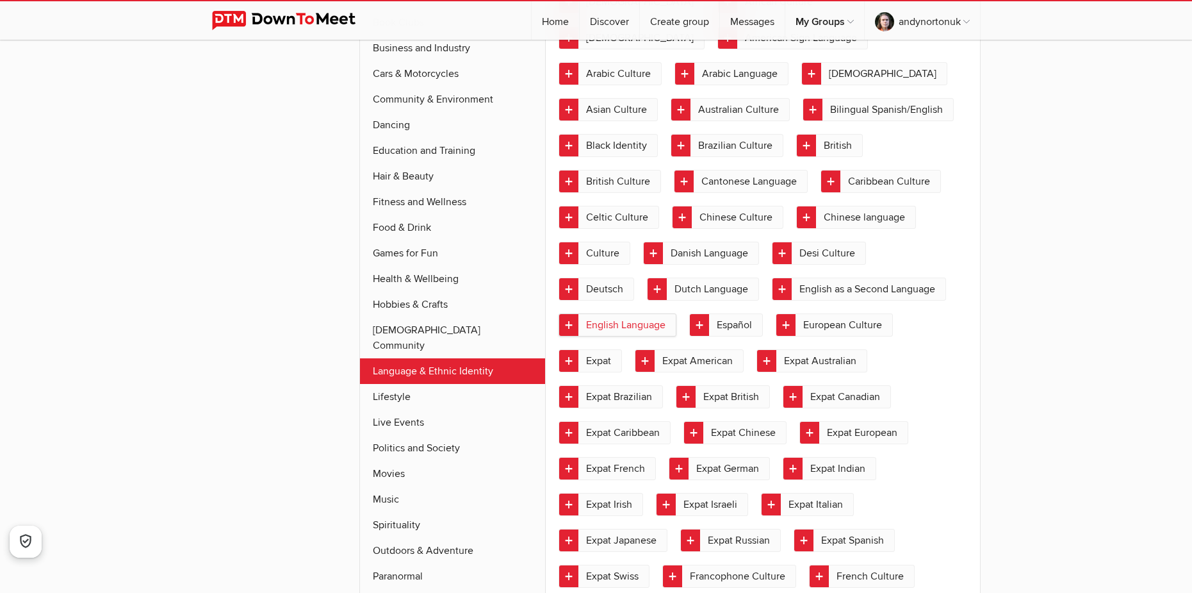
click at [676, 313] on link "English Language" at bounding box center [618, 324] width 118 height 23
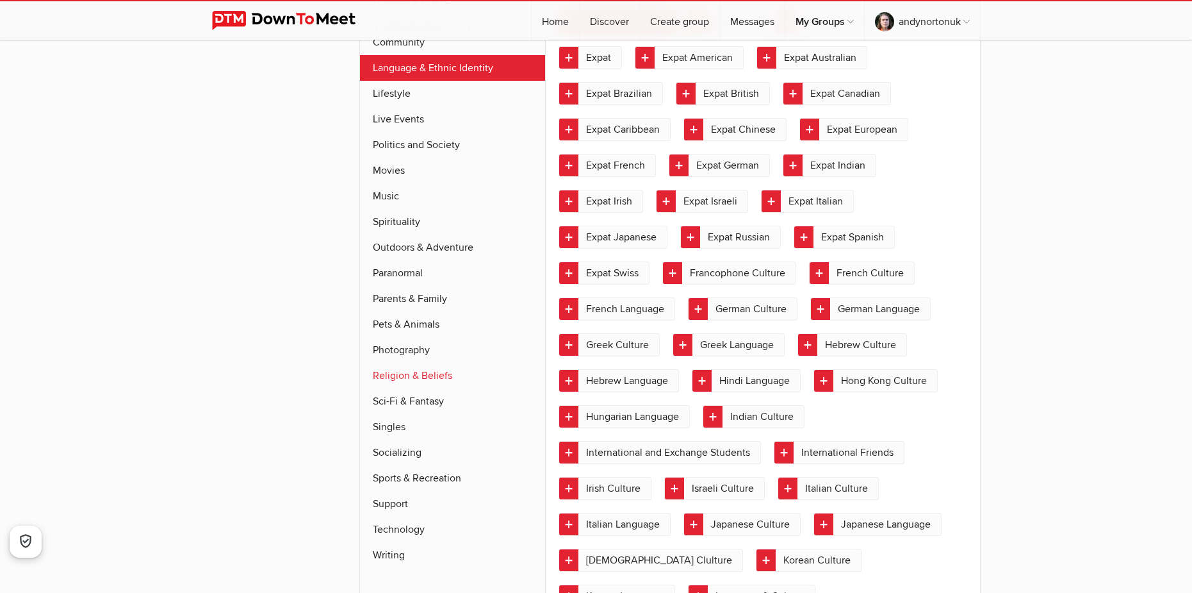
scroll to position [937, 0]
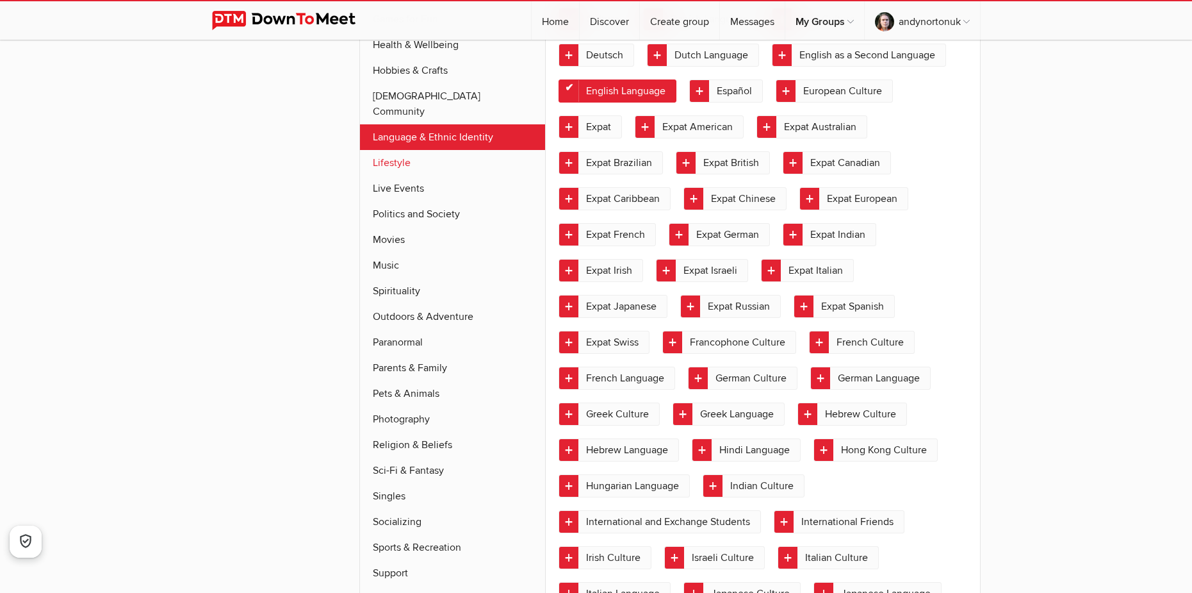
click at [418, 150] on link "Lifestyle" at bounding box center [453, 163] width 186 height 26
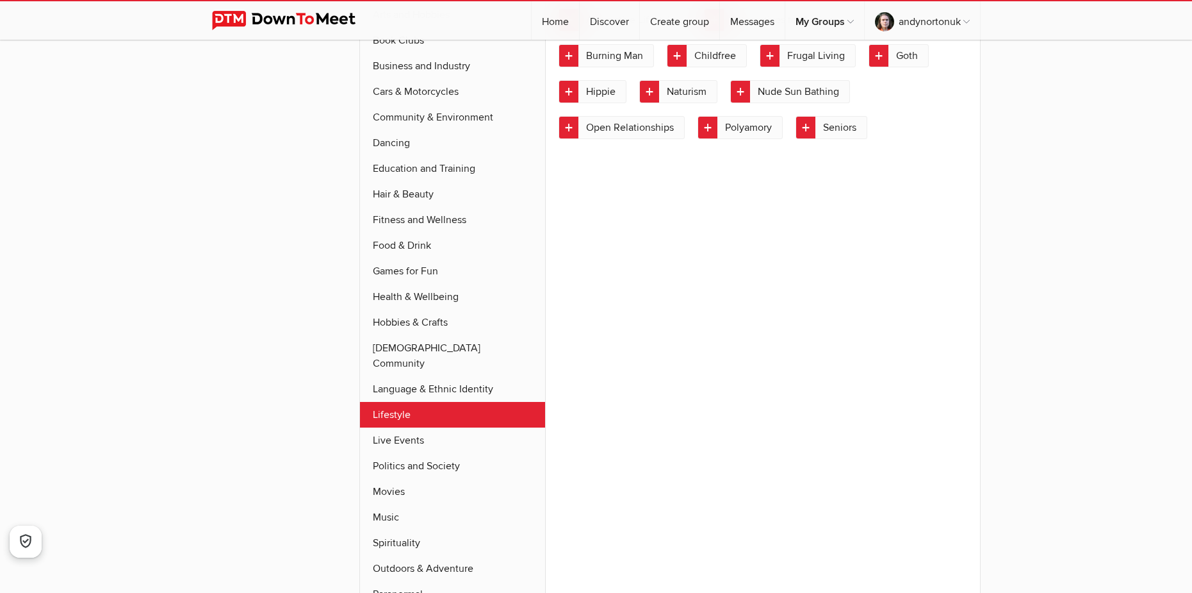
scroll to position [616, 0]
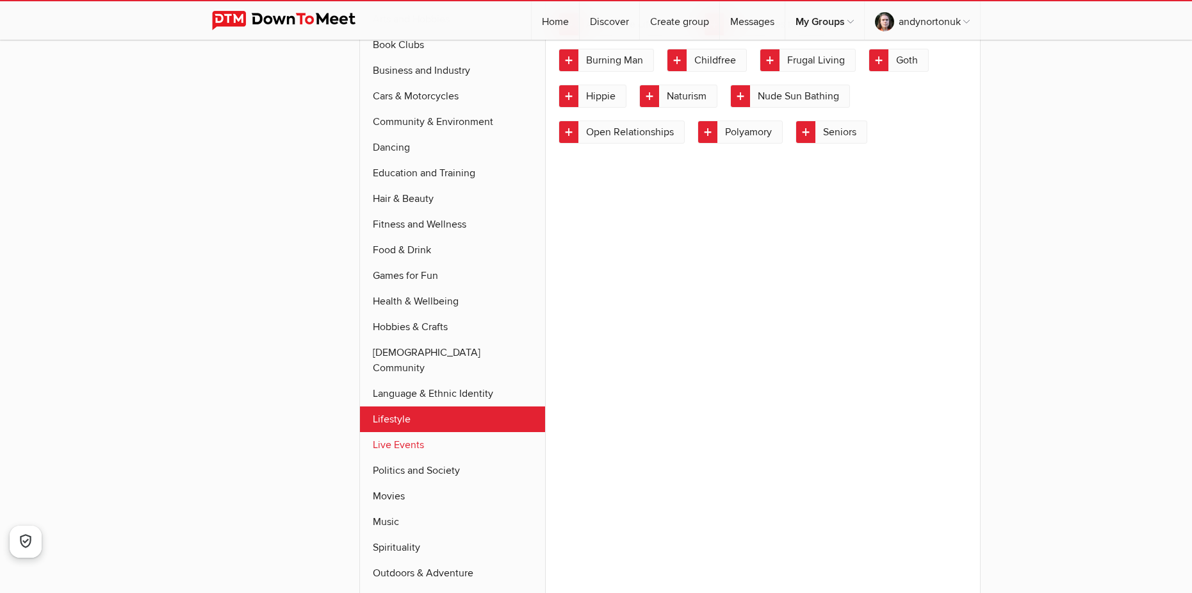
click at [420, 432] on link "Live Events" at bounding box center [453, 445] width 186 height 26
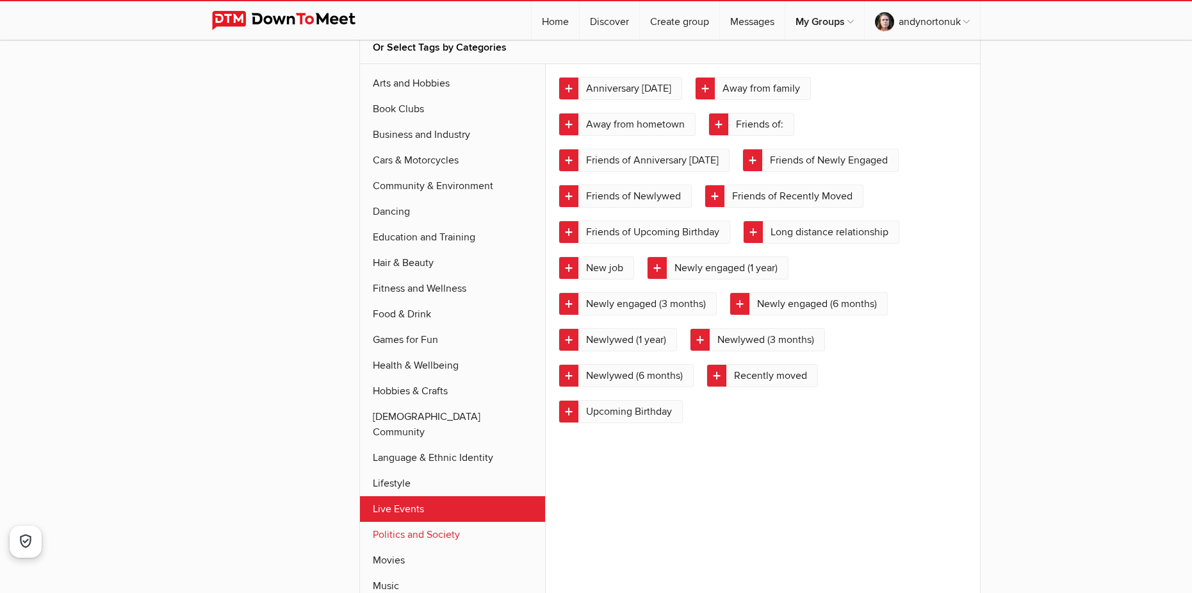
click at [390, 521] on link "Politics and Society" at bounding box center [453, 534] width 186 height 26
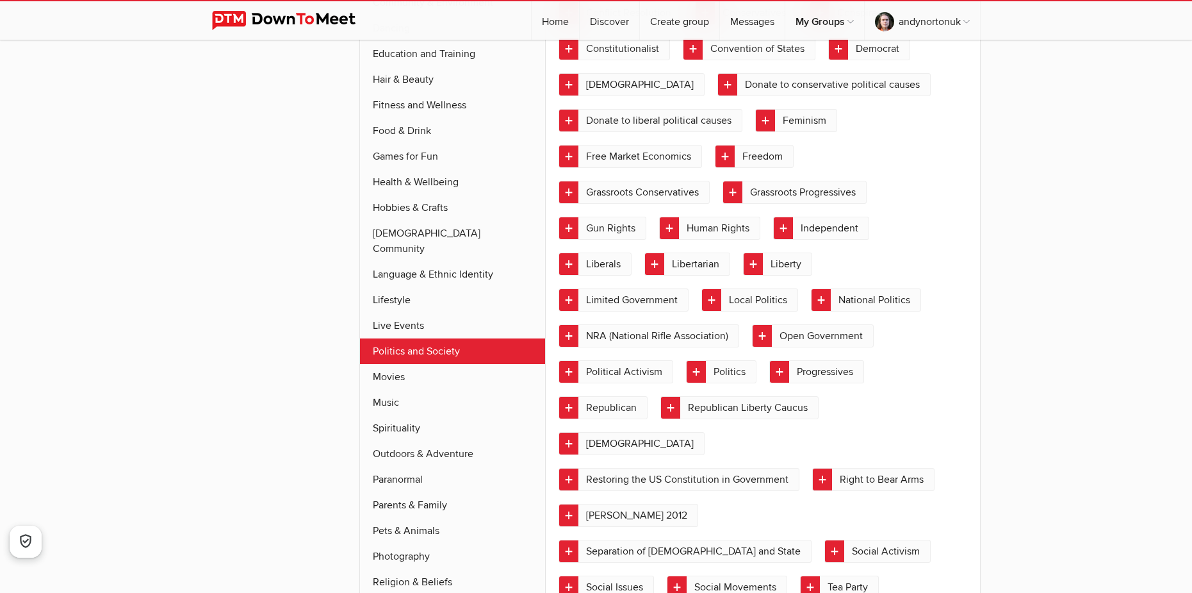
scroll to position [808, 0]
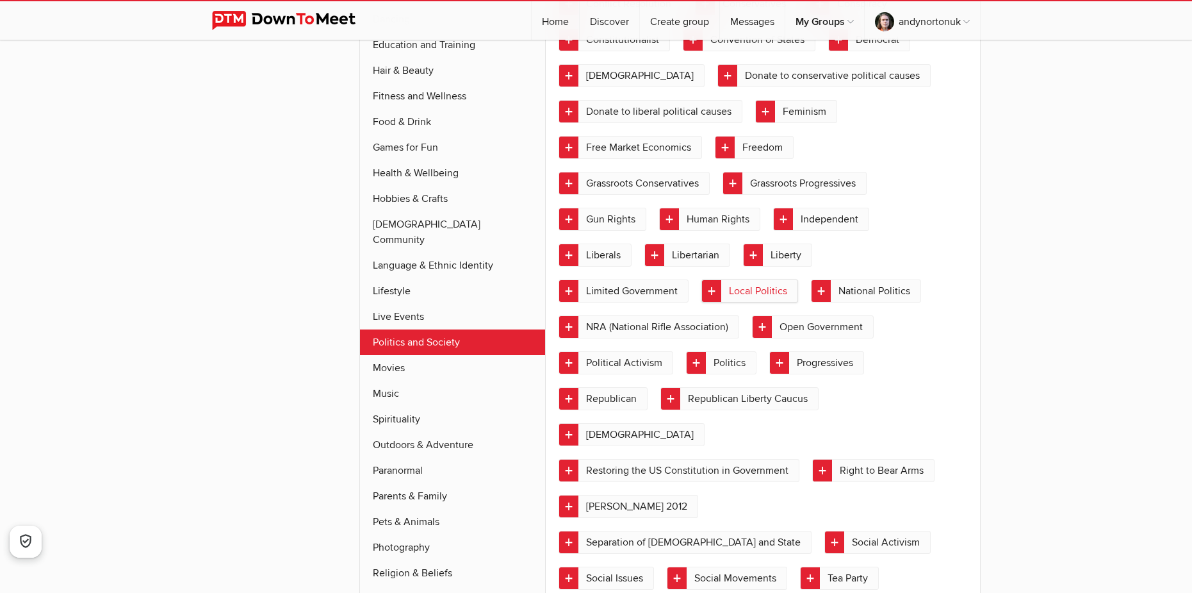
click at [767, 279] on link "Local Politics" at bounding box center [749, 290] width 97 height 23
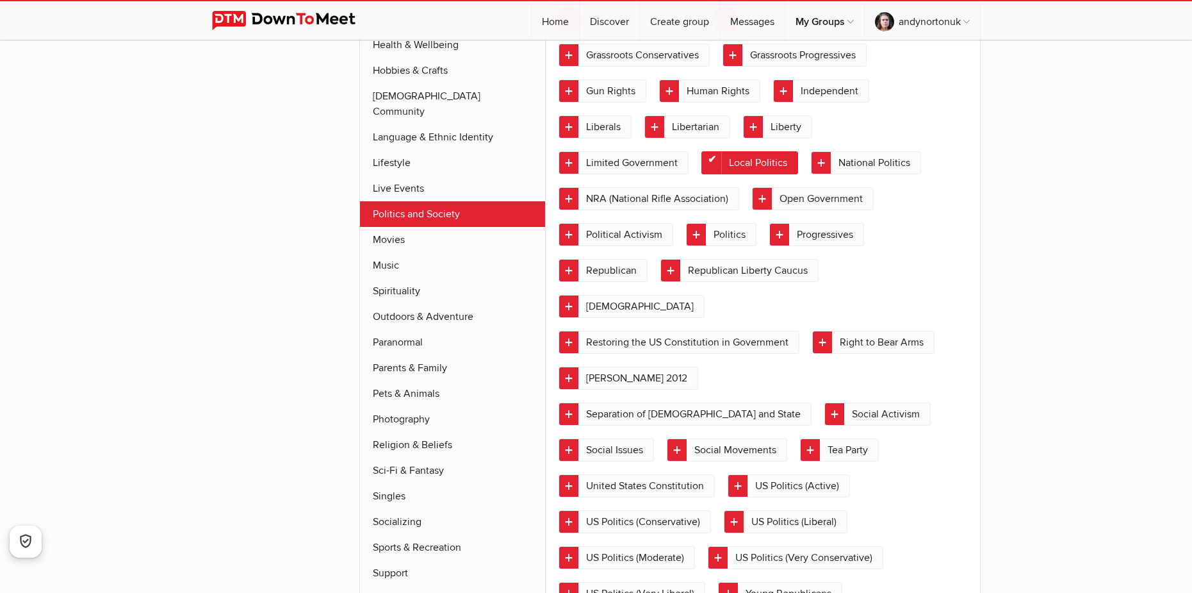
scroll to position [1001, 0]
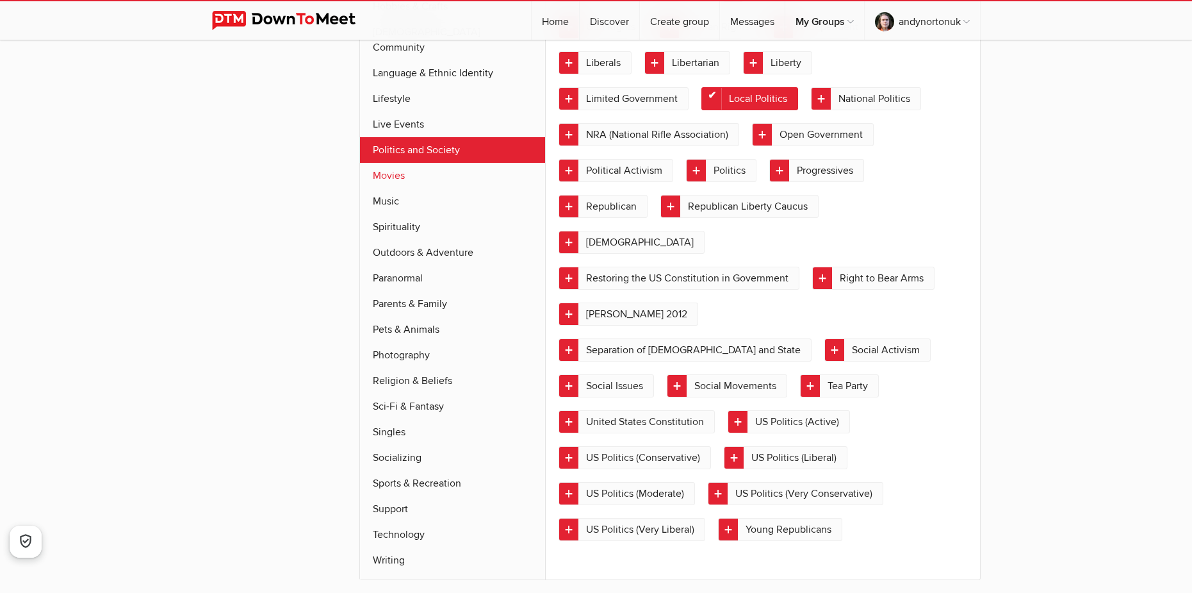
click at [406, 163] on link "Movies" at bounding box center [453, 176] width 186 height 26
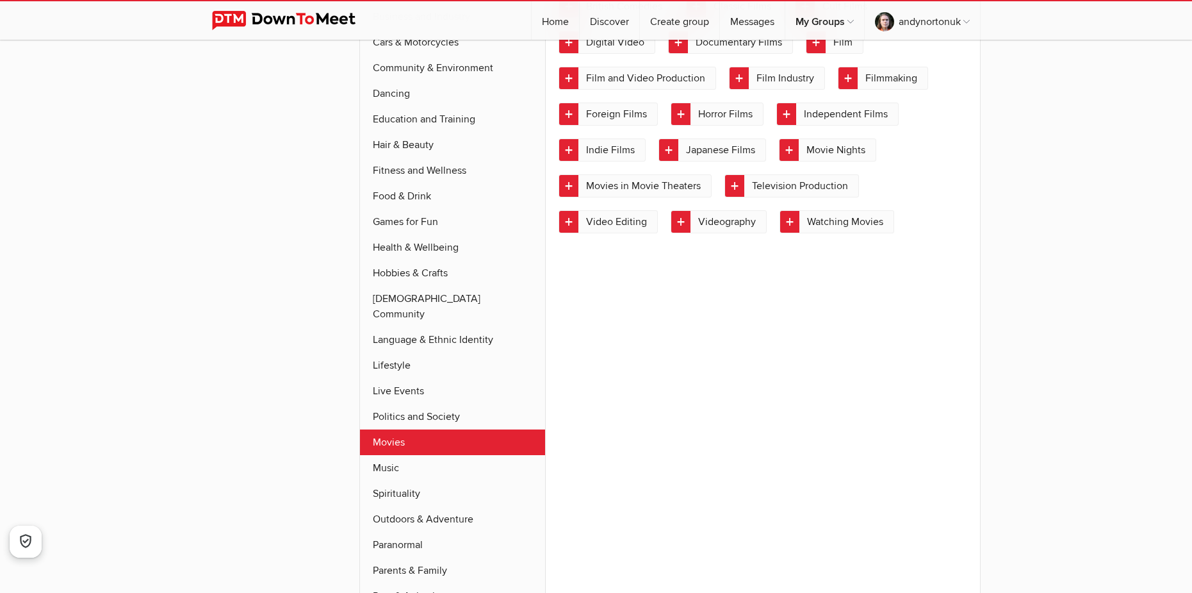
scroll to position [639, 0]
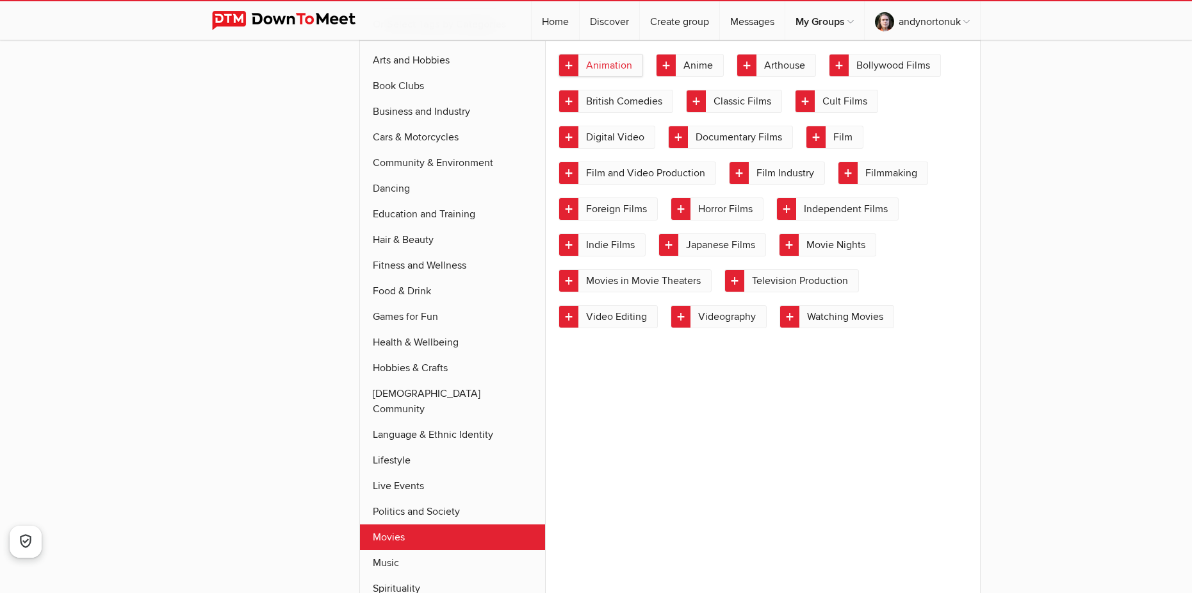
click at [633, 67] on link "Animation" at bounding box center [601, 65] width 85 height 23
drag, startPoint x: 693, startPoint y: 65, endPoint x: 719, endPoint y: 64, distance: 25.6
click at [694, 65] on link "Anime" at bounding box center [690, 65] width 68 height 23
click at [781, 62] on link "Arthouse" at bounding box center [776, 65] width 79 height 23
click at [623, 103] on link "British Comedies" at bounding box center [616, 101] width 115 height 23
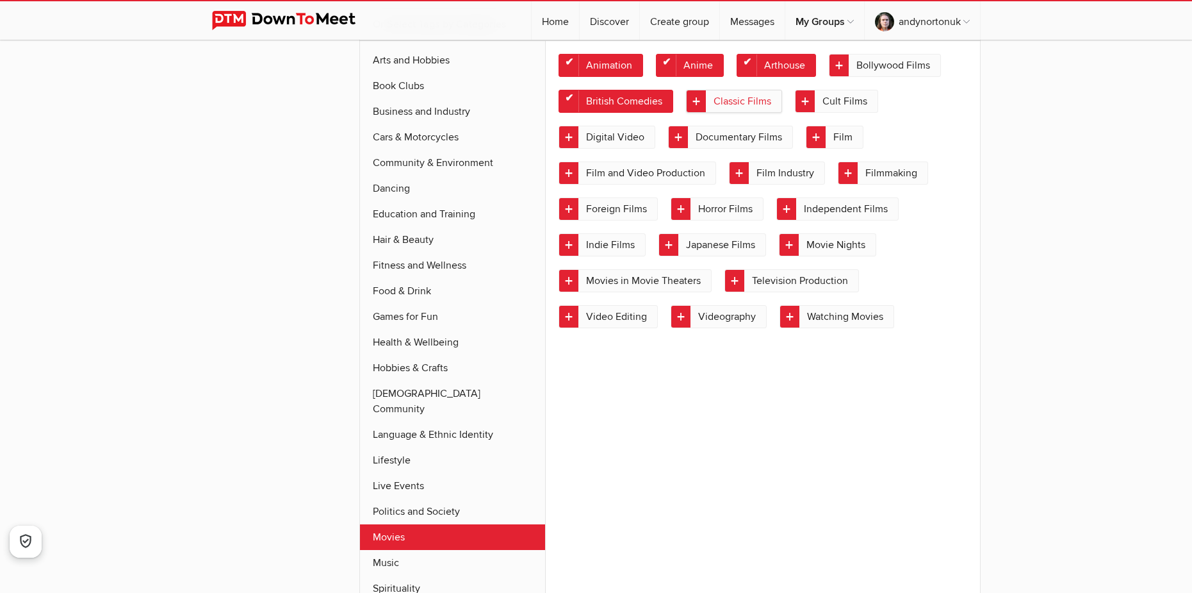
click at [746, 108] on link "Classic Films" at bounding box center [734, 101] width 96 height 23
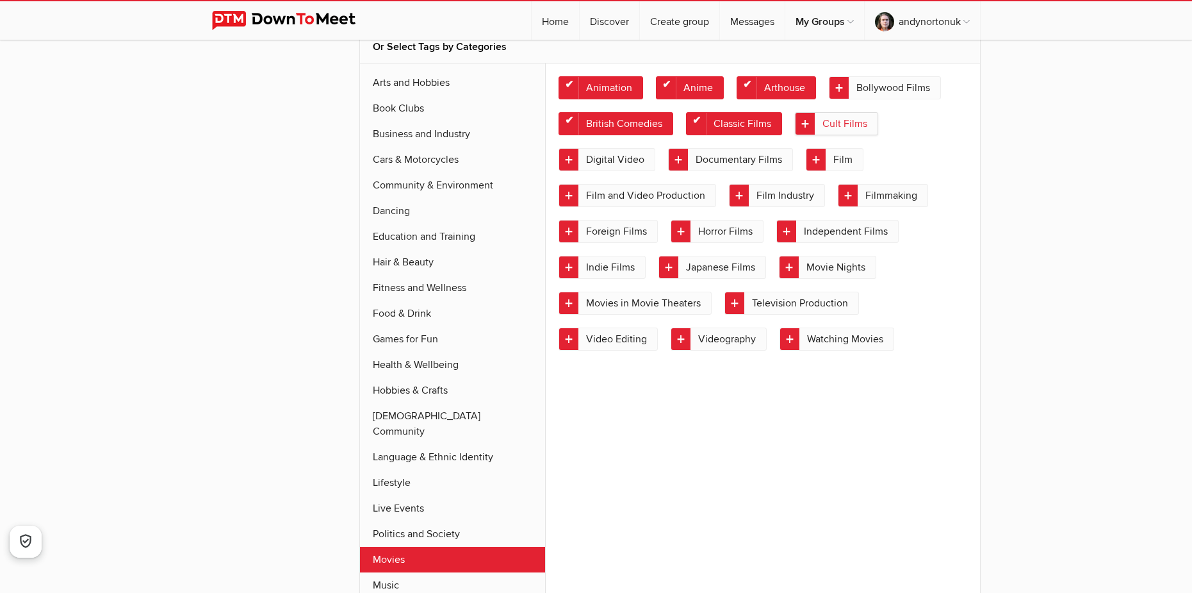
click at [833, 120] on link "Cult Films" at bounding box center [836, 123] width 83 height 23
click at [628, 166] on link "Digital Video" at bounding box center [607, 159] width 97 height 23
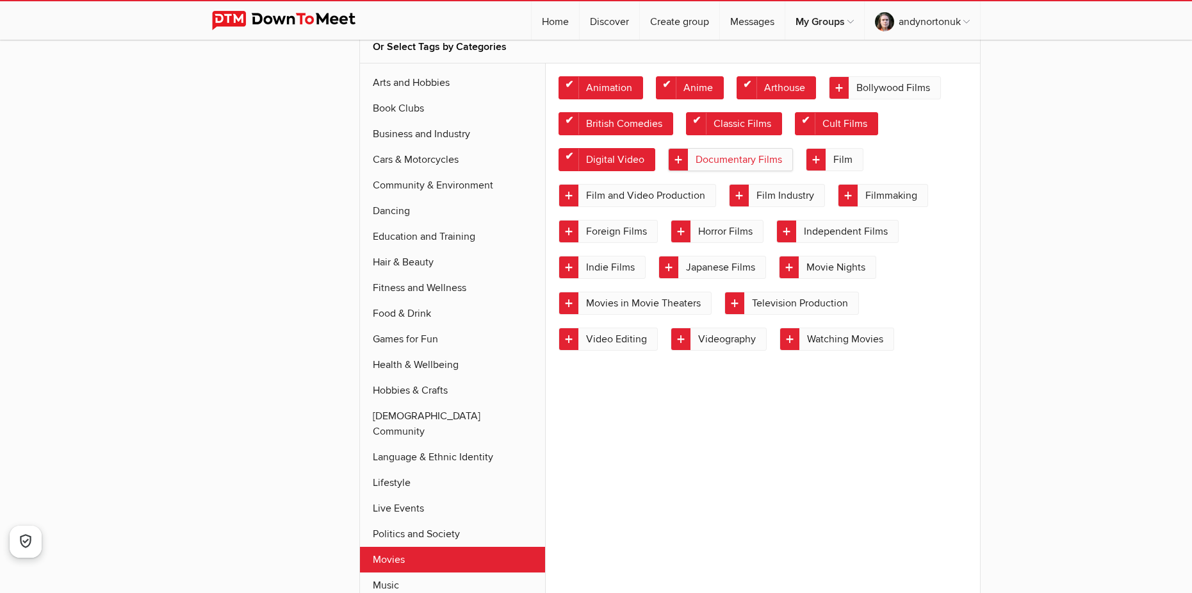
click at [770, 159] on link "Documentary Films" at bounding box center [730, 159] width 125 height 23
click at [832, 159] on link "Film" at bounding box center [835, 159] width 58 height 23
click at [631, 193] on link "Film and Video Production" at bounding box center [638, 195] width 158 height 23
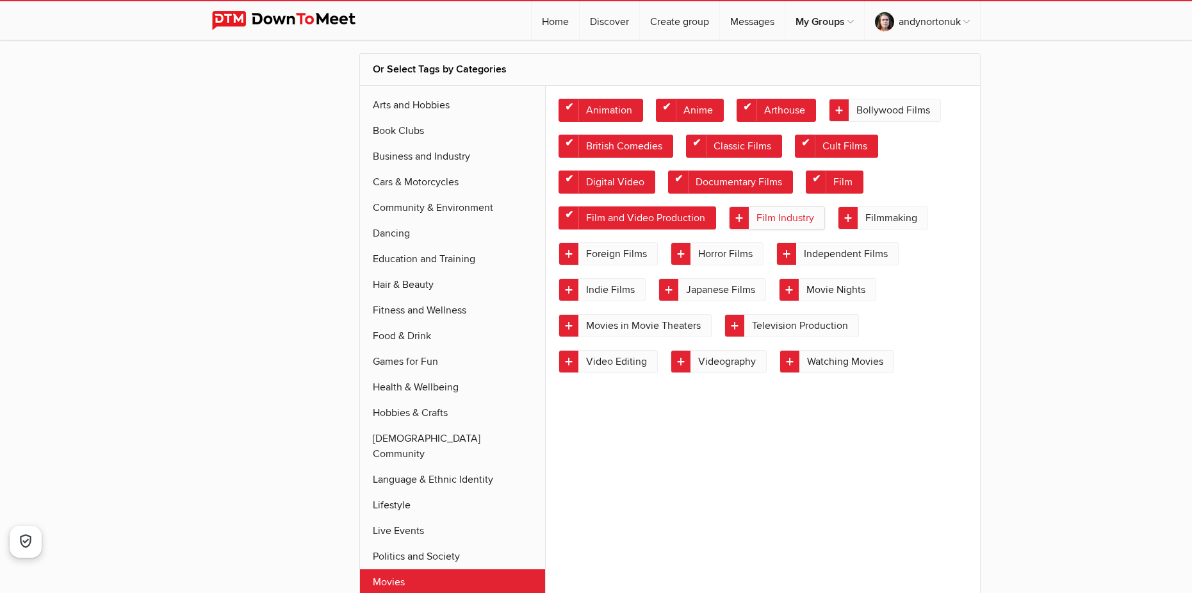
click at [791, 218] on link "Film Industry" at bounding box center [777, 217] width 96 height 23
click at [896, 219] on link "Filmmaking" at bounding box center [883, 217] width 90 height 23
click at [628, 250] on link "Foreign Films" at bounding box center [608, 253] width 99 height 23
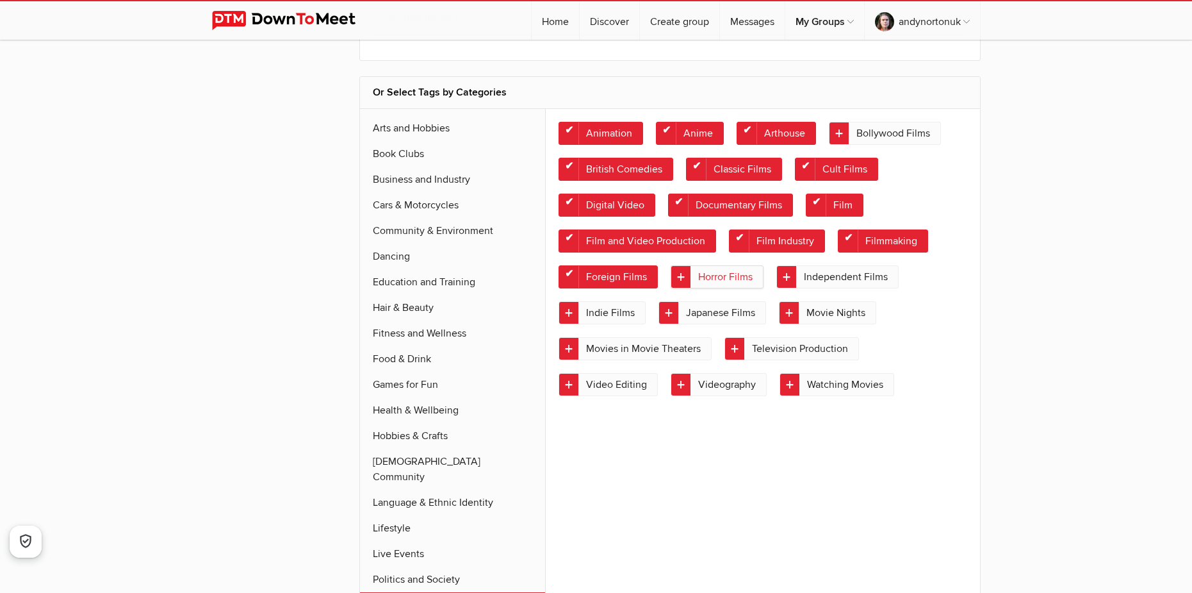
click at [732, 278] on link "Horror Films" at bounding box center [717, 276] width 93 height 23
click at [829, 277] on link "Independent Films" at bounding box center [837, 276] width 122 height 23
drag, startPoint x: 714, startPoint y: 315, endPoint x: 698, endPoint y: 313, distance: 16.8
click at [715, 315] on link "Japanese Films" at bounding box center [713, 312] width 108 height 23
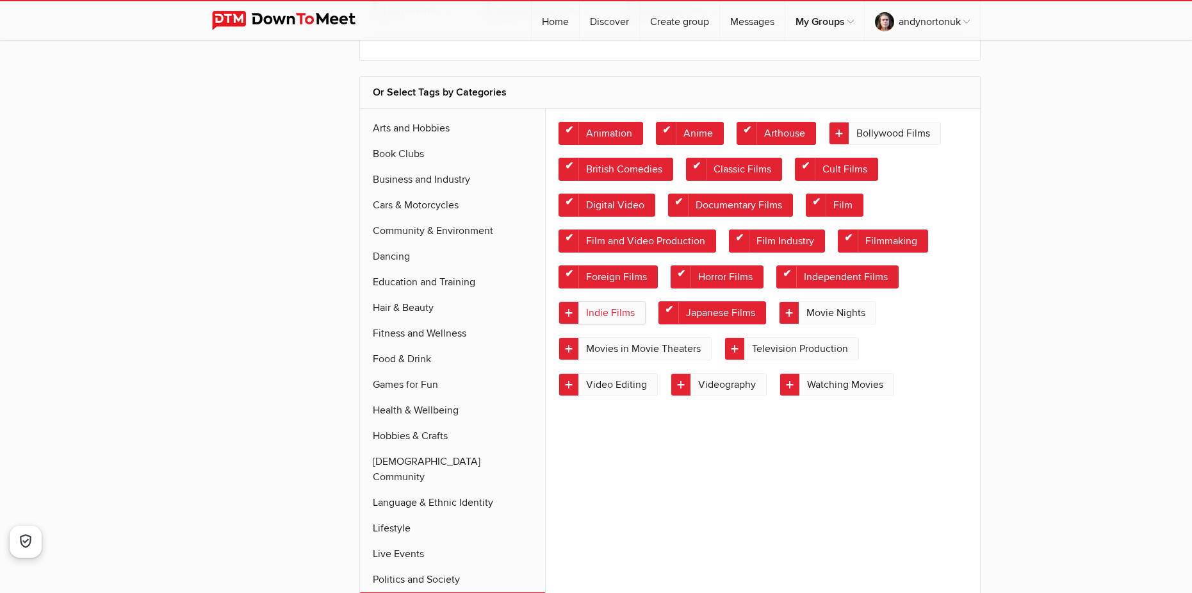
click at [618, 311] on link "Indie Films" at bounding box center [602, 312] width 87 height 23
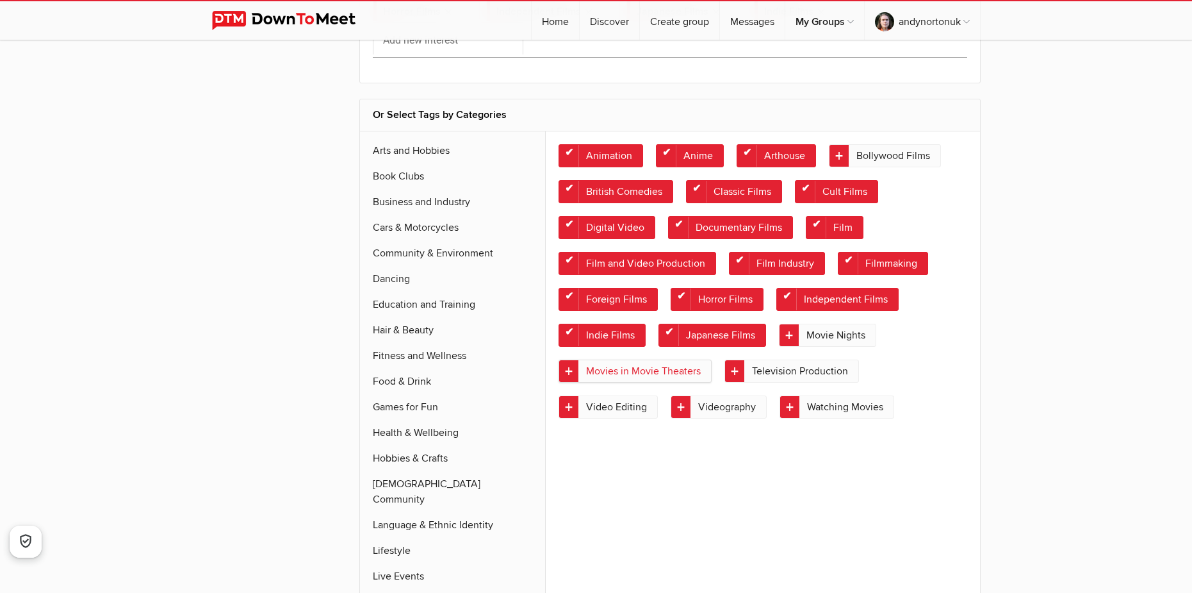
click at [646, 372] on link "Movies in Movie Theaters" at bounding box center [635, 370] width 153 height 23
click at [617, 406] on link "Video Editing" at bounding box center [608, 406] width 99 height 23
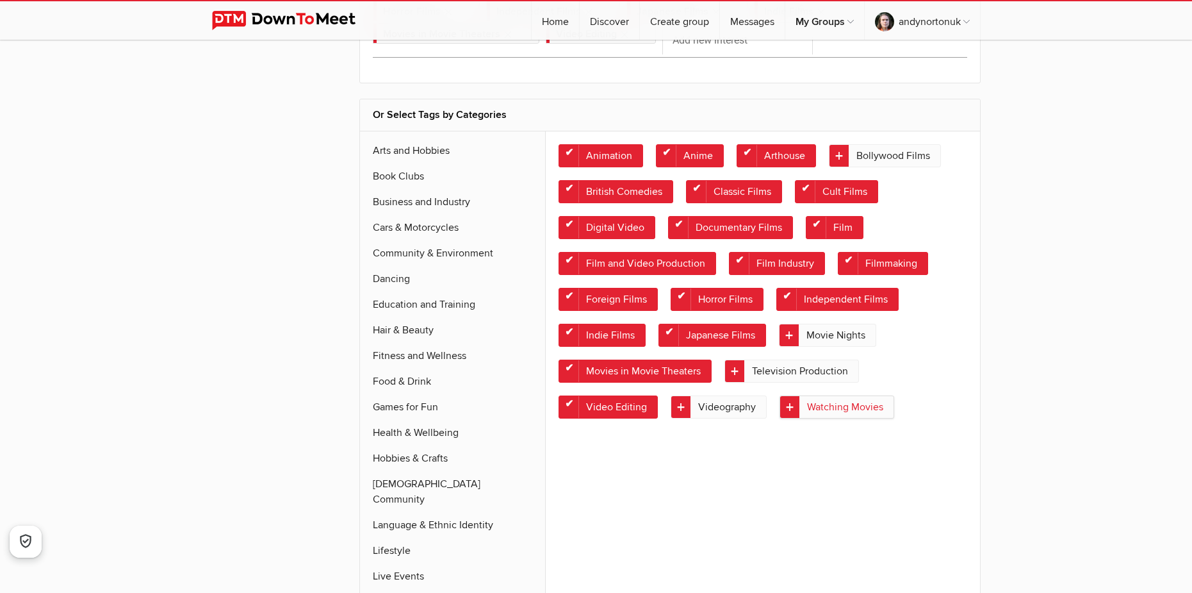
drag, startPoint x: 858, startPoint y: 411, endPoint x: 851, endPoint y: 414, distance: 7.7
click at [857, 411] on link "Watching Movies" at bounding box center [837, 406] width 115 height 23
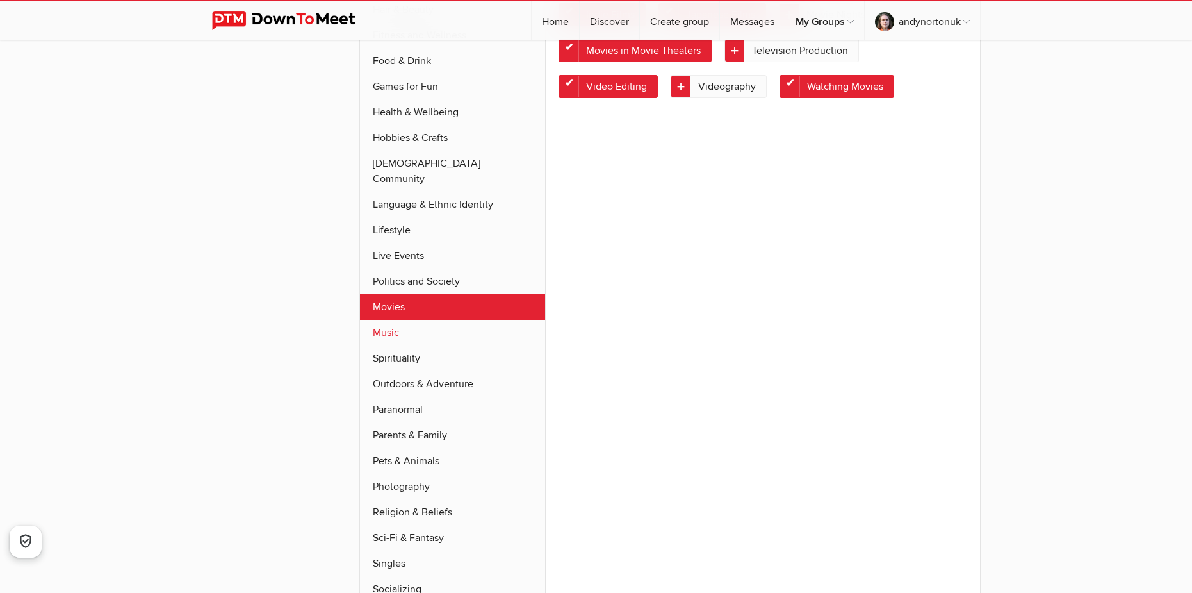
click at [402, 320] on link "Music" at bounding box center [453, 333] width 186 height 26
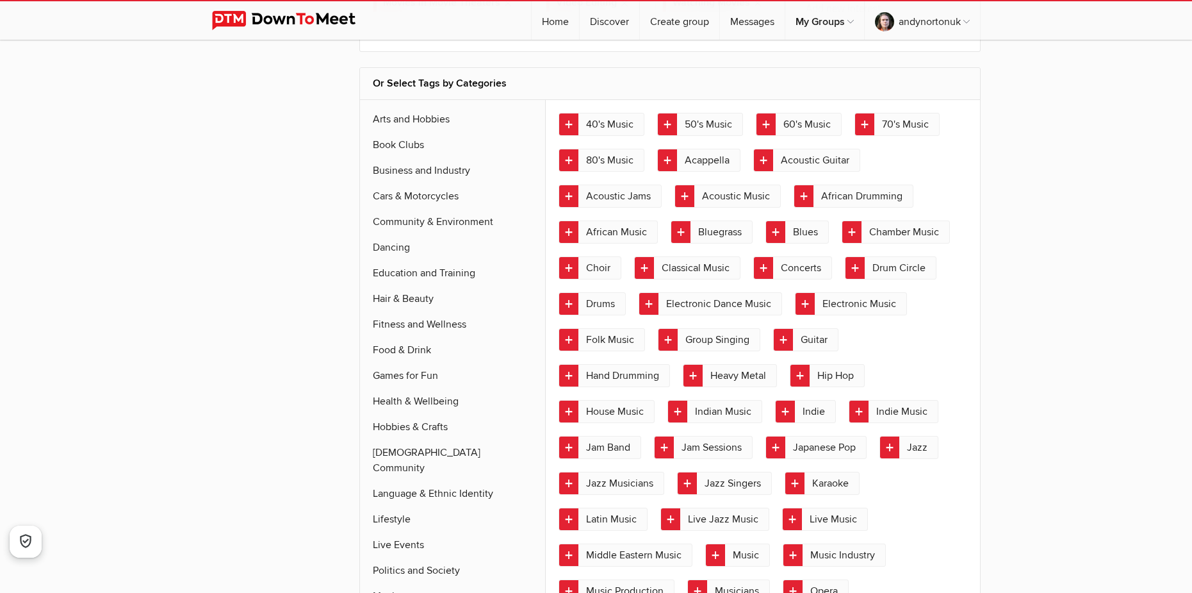
scroll to position [601, 0]
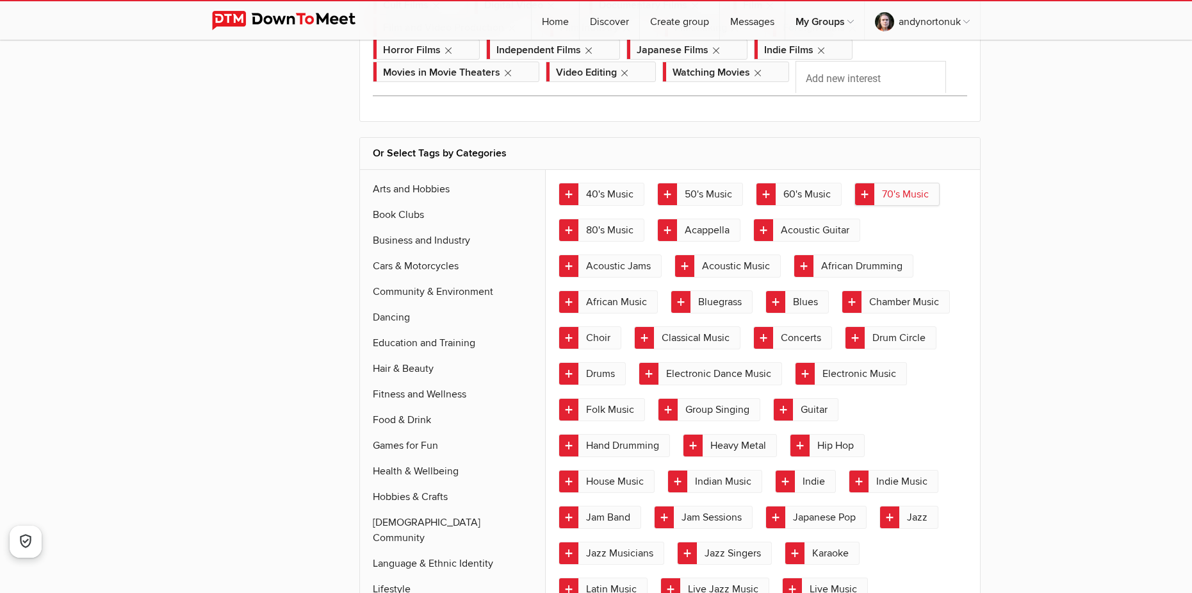
click at [878, 192] on link "70's Music" at bounding box center [897, 194] width 85 height 23
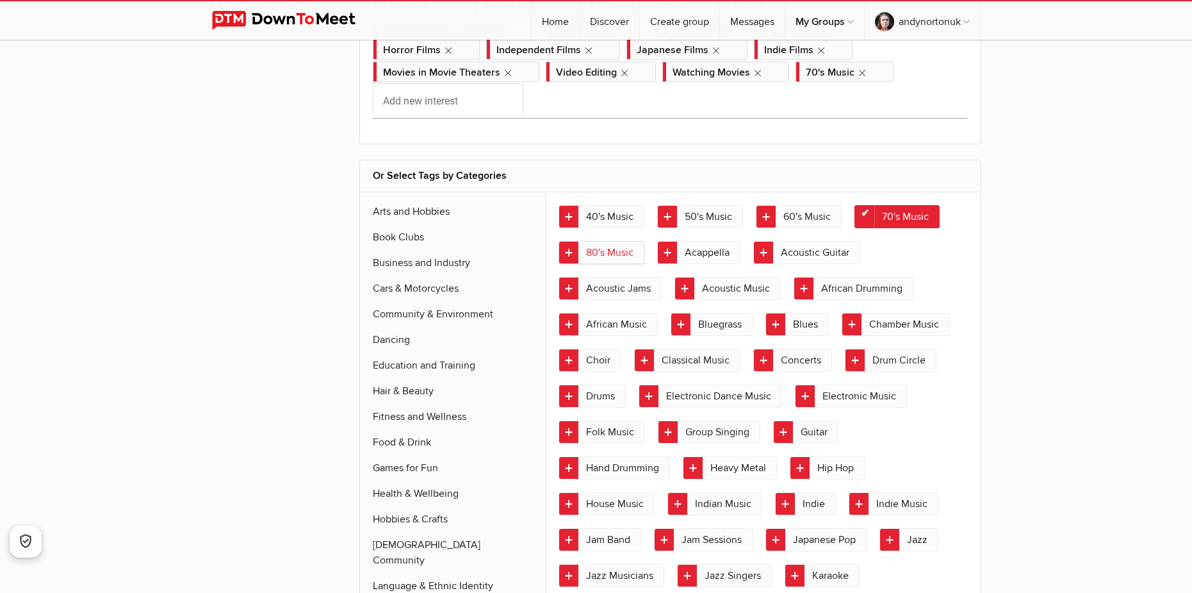
click at [607, 255] on link "80's Music" at bounding box center [602, 252] width 86 height 23
click at [803, 258] on link "Acoustic Guitar" at bounding box center [806, 252] width 107 height 23
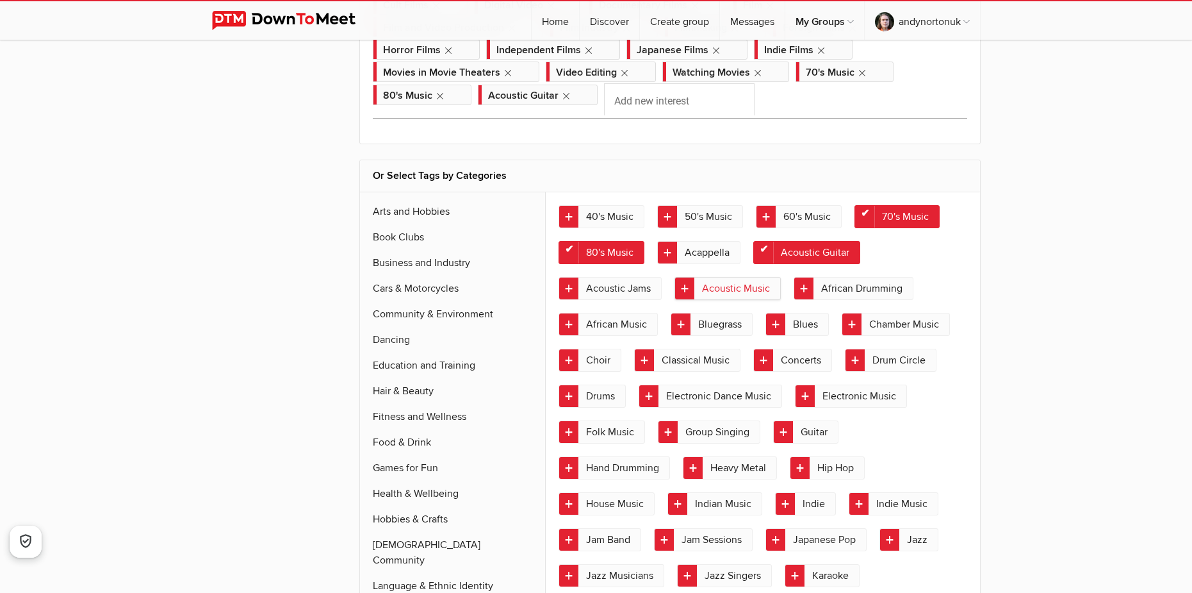
click at [735, 287] on link "Acoustic Music" at bounding box center [728, 288] width 106 height 23
click at [816, 329] on link "Blues" at bounding box center [797, 324] width 63 height 23
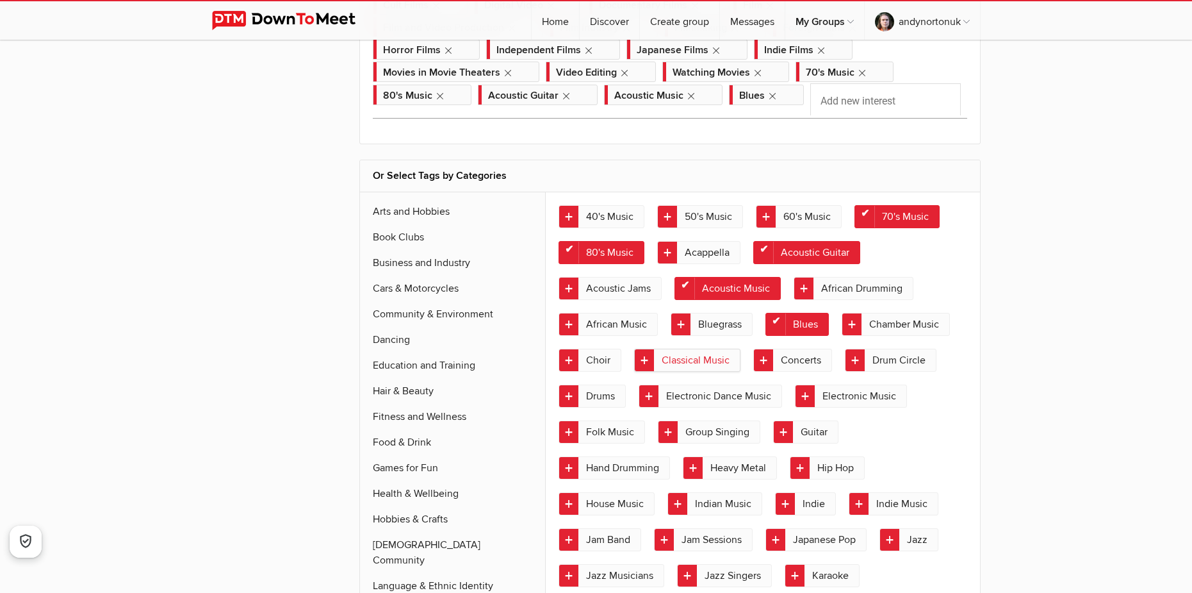
click at [717, 359] on link "Classical Music" at bounding box center [687, 359] width 106 height 23
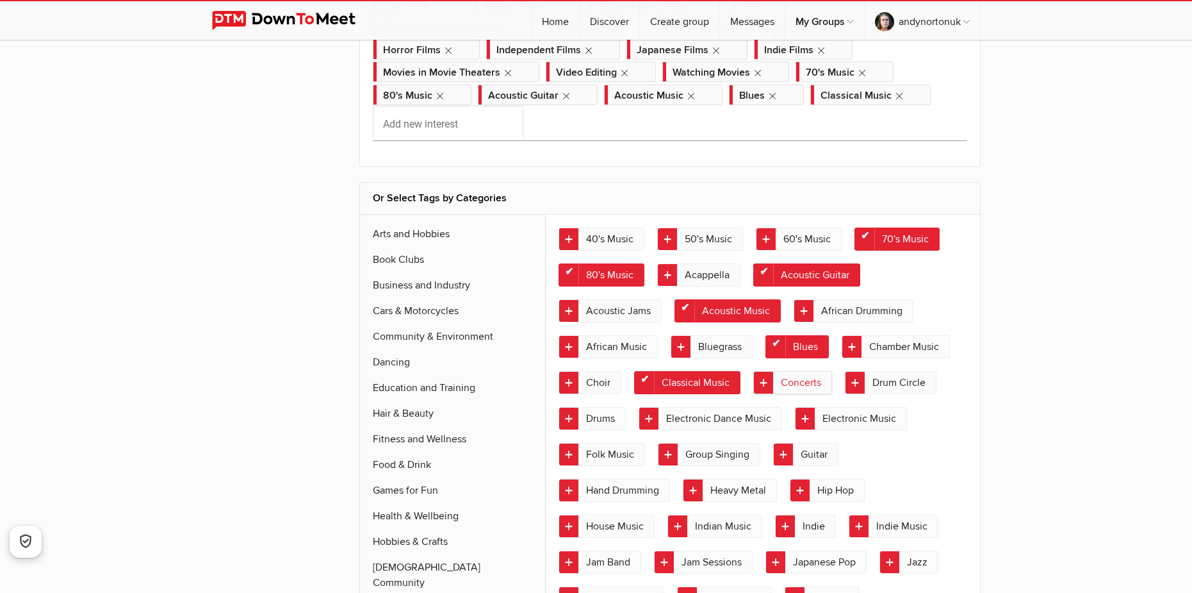
click at [800, 390] on link "Concerts" at bounding box center [792, 382] width 79 height 23
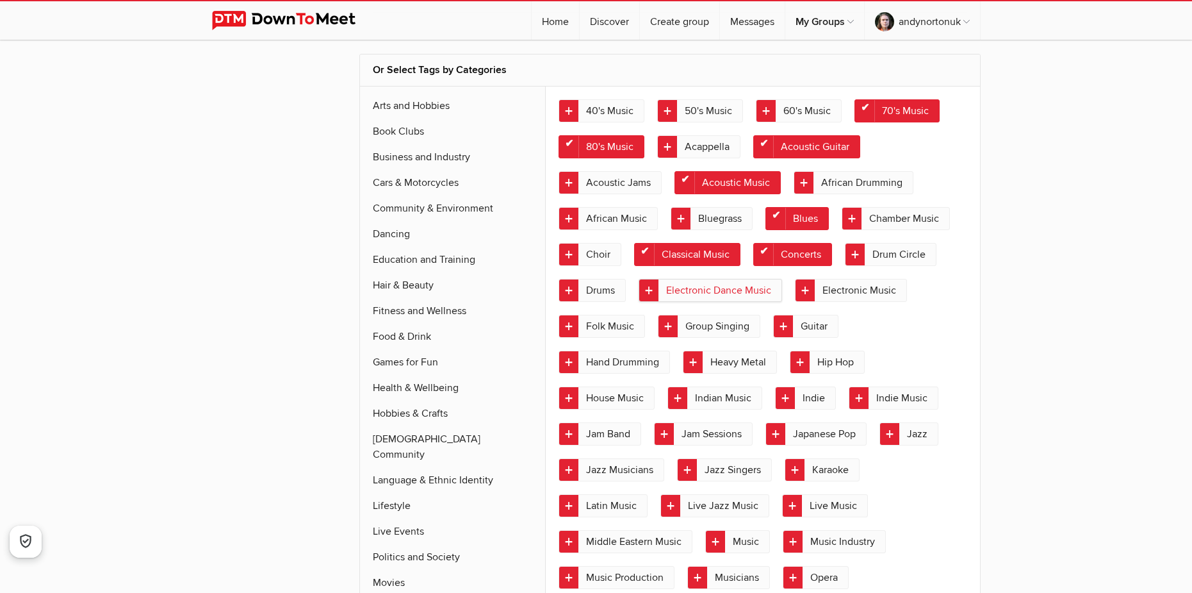
click at [752, 293] on link "Electronic Dance Music" at bounding box center [710, 290] width 143 height 23
click at [864, 299] on link "Electronic Music" at bounding box center [851, 290] width 112 height 23
click at [816, 329] on link "Guitar" at bounding box center [805, 326] width 65 height 23
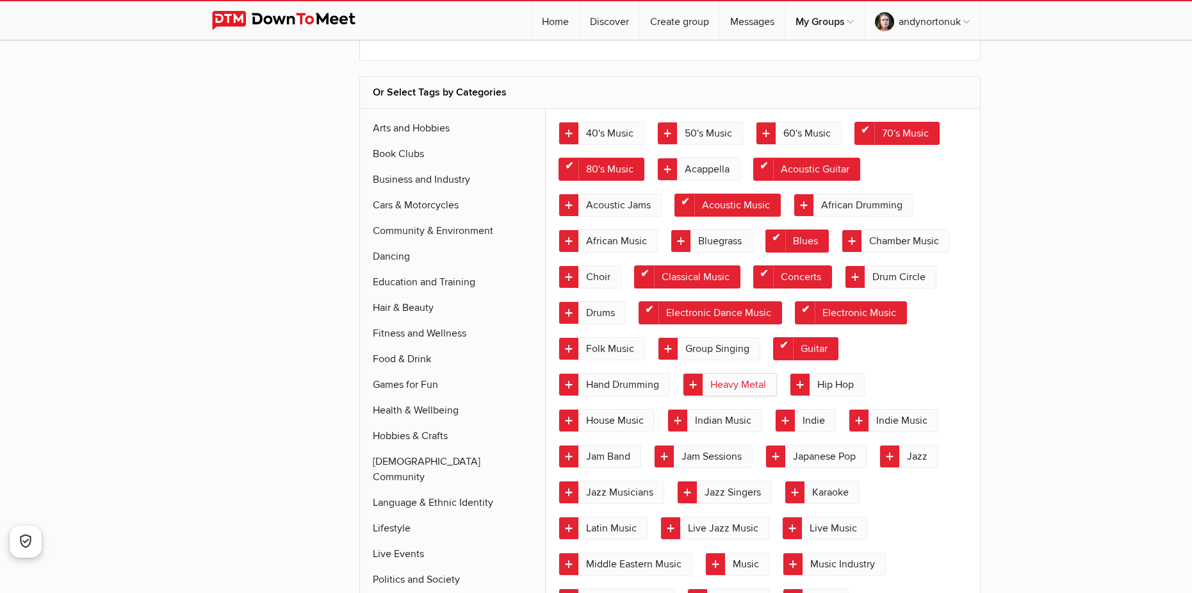
click at [735, 382] on link "Heavy Metal" at bounding box center [730, 384] width 94 height 23
click at [840, 384] on link "Hip Hop" at bounding box center [827, 384] width 75 height 23
click at [626, 415] on link "House Music" at bounding box center [607, 420] width 96 height 23
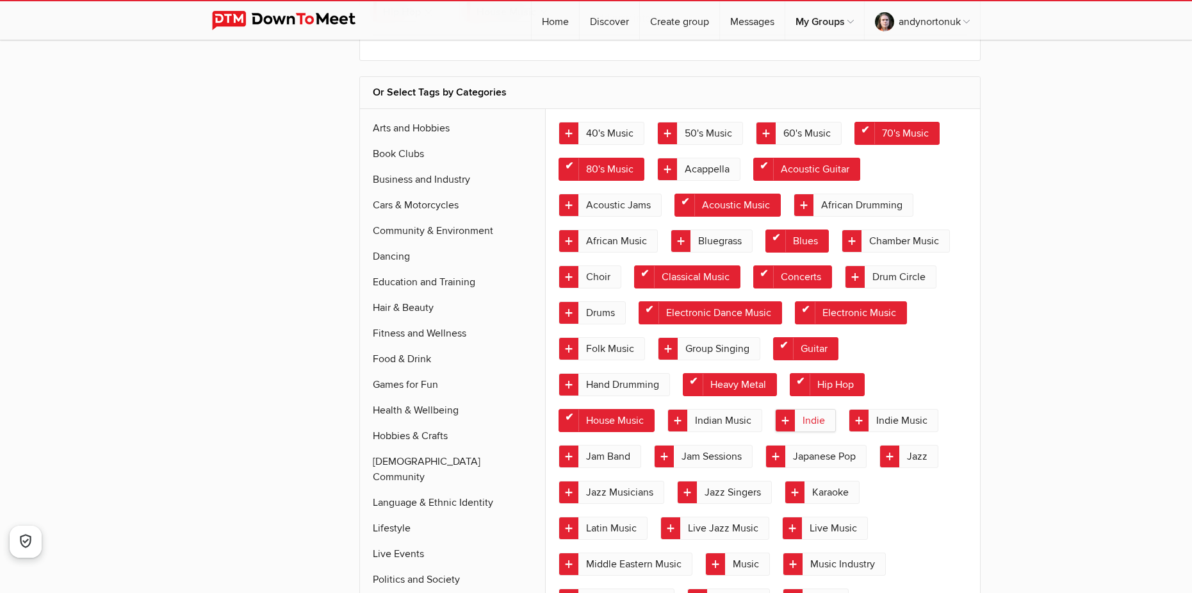
click at [821, 416] on link "Indie" at bounding box center [805, 420] width 61 height 23
click at [906, 422] on link "Indie Music" at bounding box center [894, 420] width 90 height 23
click at [834, 458] on link "Japanese Pop" at bounding box center [816, 456] width 101 height 23
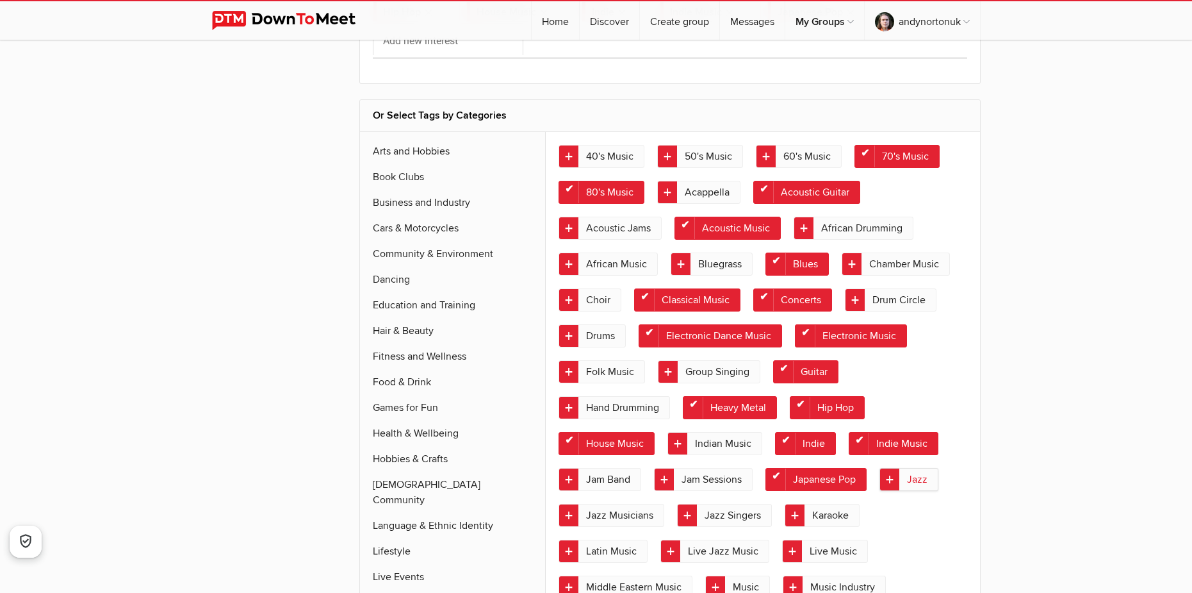
click at [922, 486] on link "Jazz" at bounding box center [909, 479] width 59 height 23
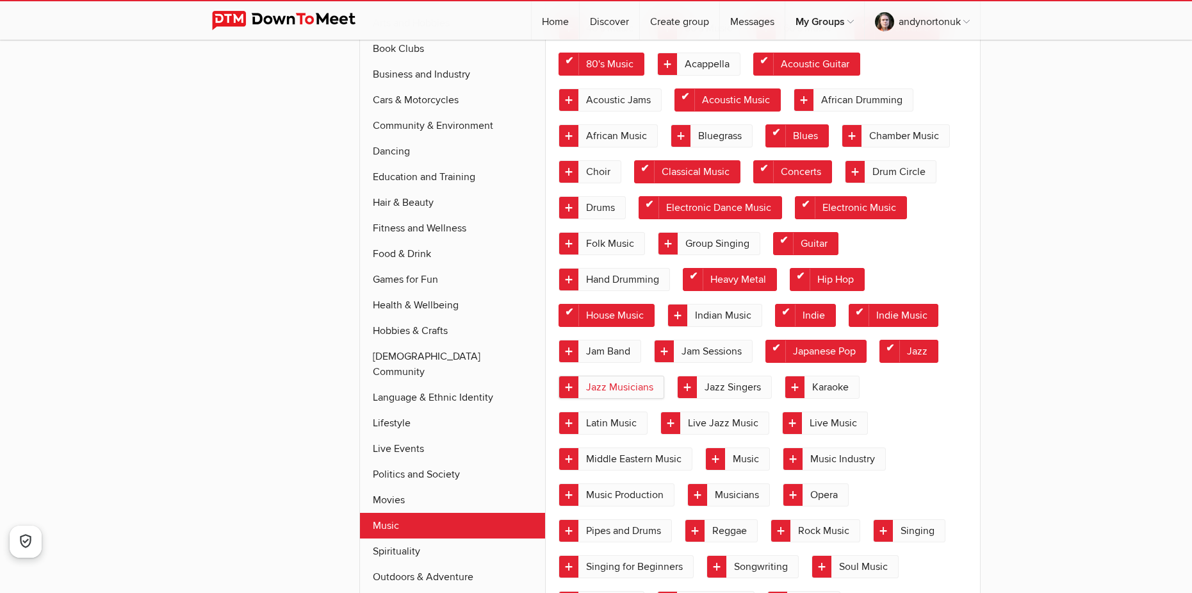
click at [632, 388] on link "Jazz Musicians" at bounding box center [612, 386] width 106 height 23
click at [725, 389] on link "Jazz Singers" at bounding box center [724, 386] width 95 height 23
click at [737, 424] on link "Live Jazz Music" at bounding box center [714, 422] width 109 height 23
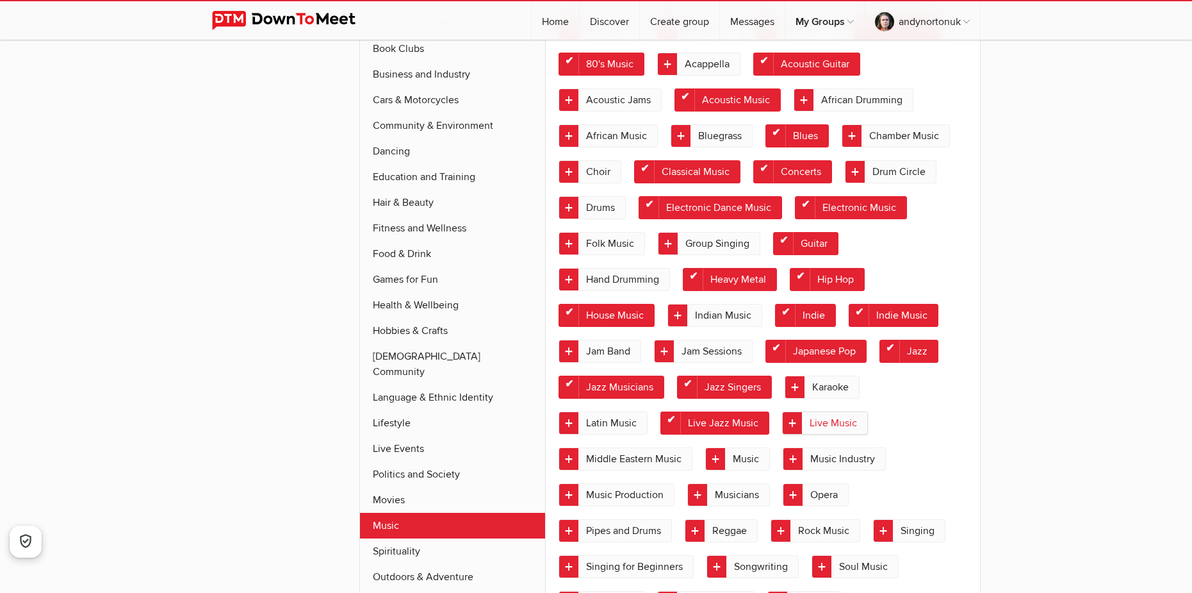
click at [835, 424] on link "Live Music" at bounding box center [825, 422] width 86 height 23
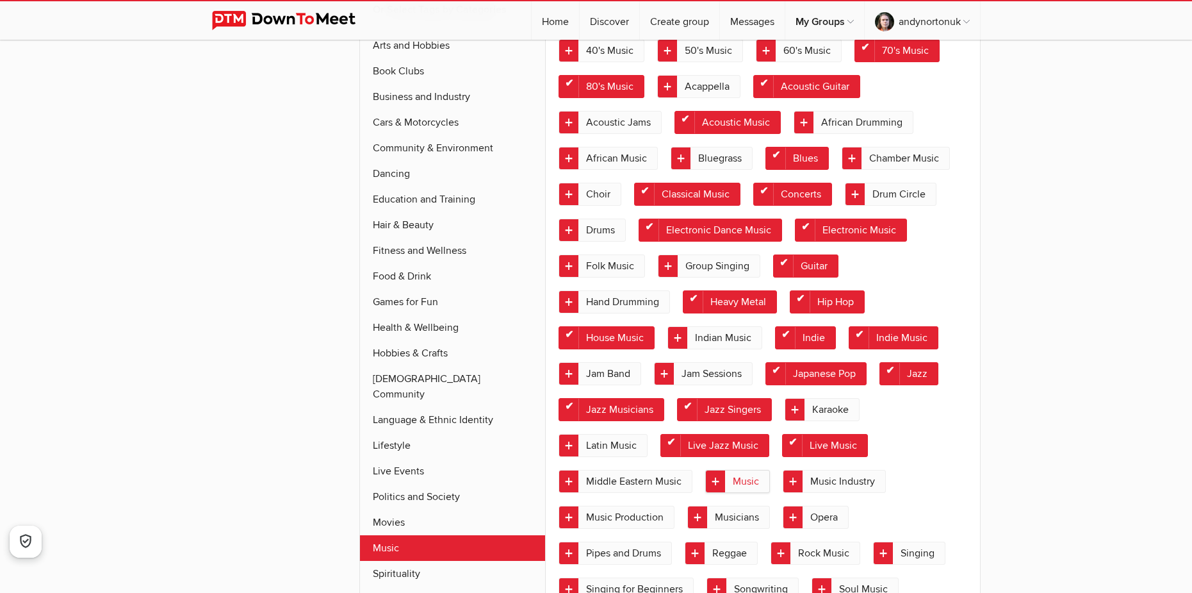
click at [760, 478] on link "Music" at bounding box center [737, 481] width 65 height 23
click at [826, 480] on link "Music Industry" at bounding box center [834, 481] width 103 height 23
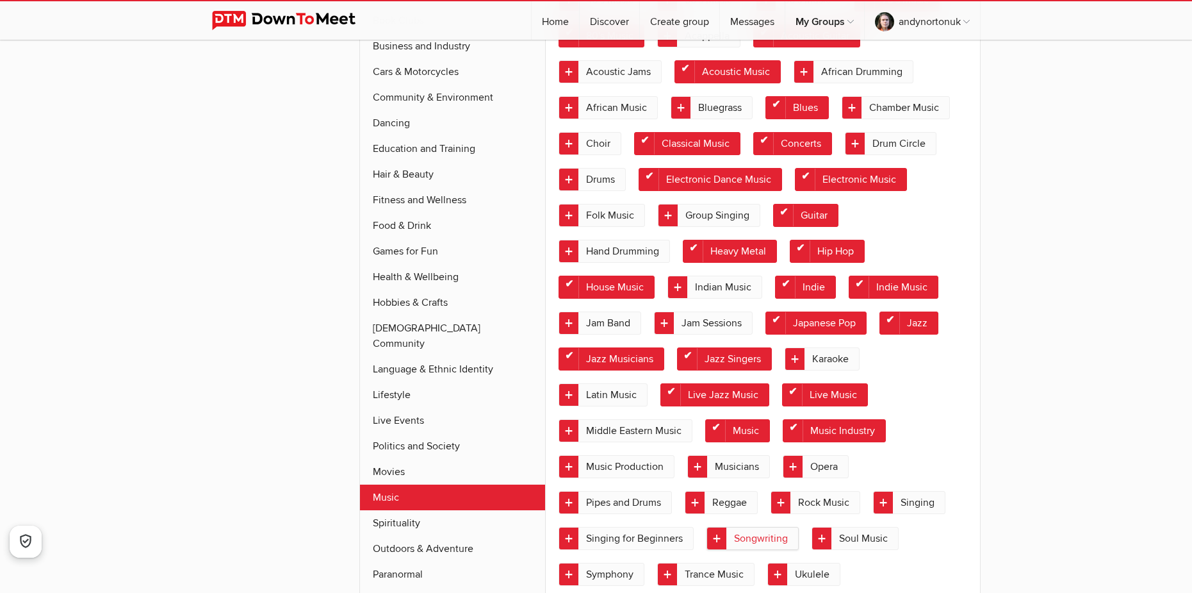
scroll to position [985, 0]
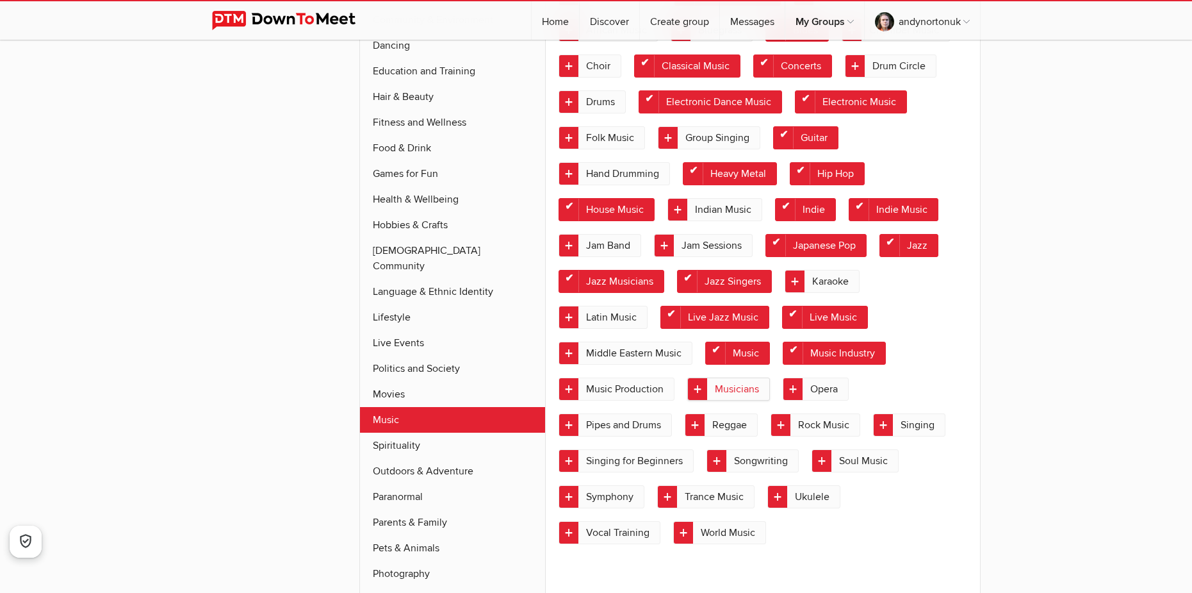
click at [730, 386] on link "Musicians" at bounding box center [728, 388] width 83 height 23
click at [819, 392] on link "Opera" at bounding box center [816, 388] width 66 height 23
click at [820, 425] on link "Rock Music" at bounding box center [816, 424] width 90 height 23
click at [916, 425] on link "Singing" at bounding box center [909, 424] width 72 height 23
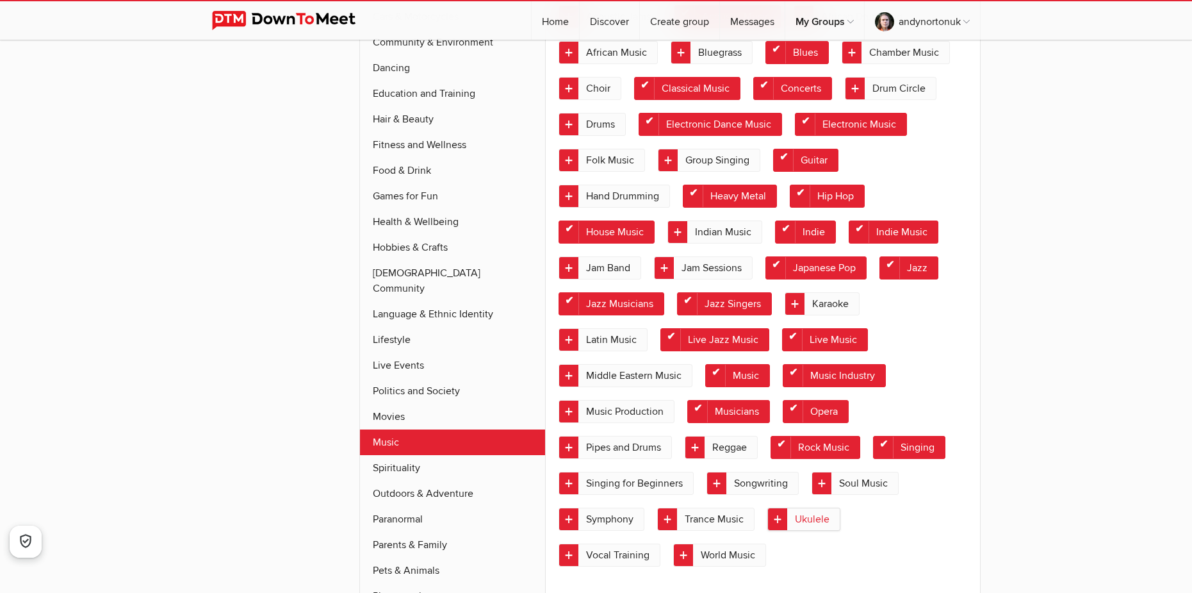
click at [825, 521] on link "Ukulele" at bounding box center [803, 518] width 73 height 23
click at [425, 455] on link "Spirituality" at bounding box center [453, 468] width 186 height 26
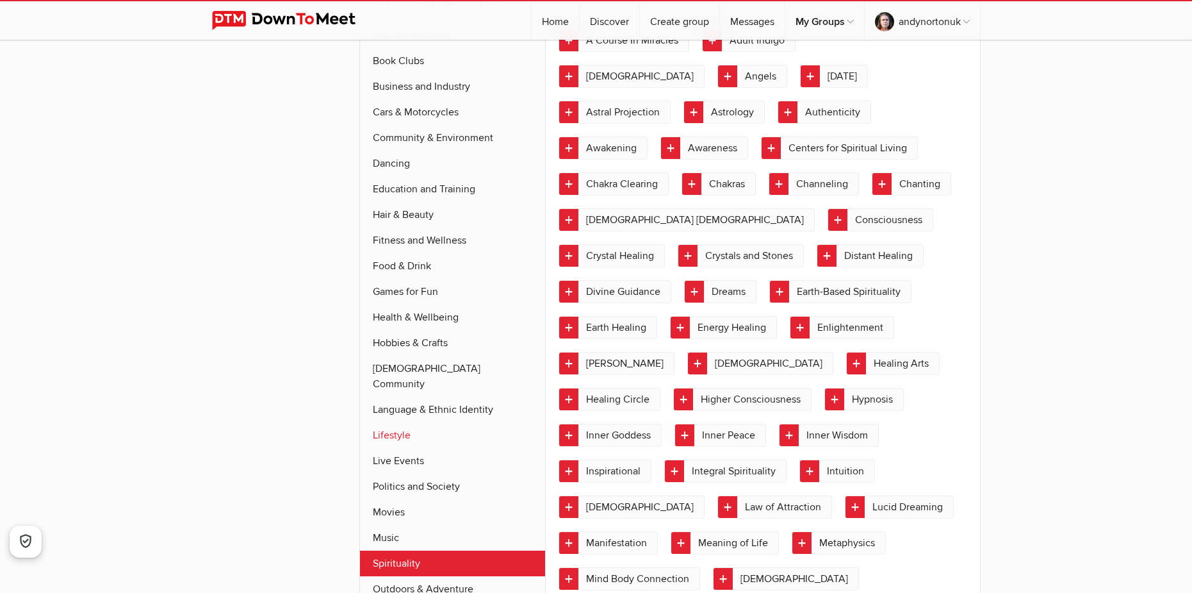
scroll to position [864, 0]
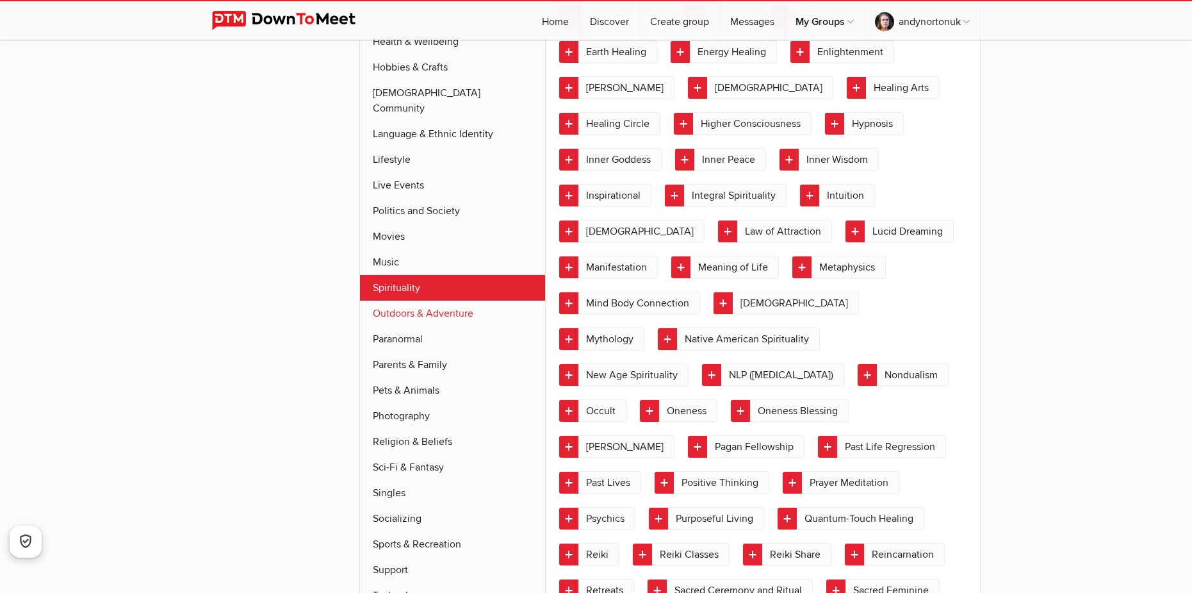
click at [434, 302] on link "Outdoors & Adventure" at bounding box center [453, 313] width 186 height 26
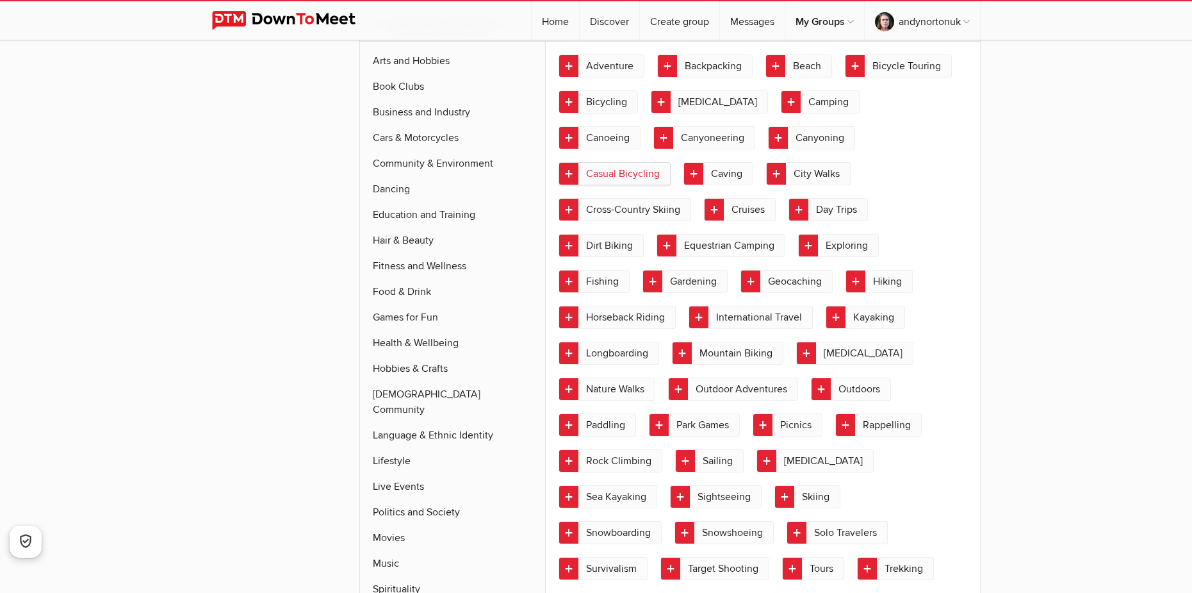
click at [671, 162] on link "Casual Bicycling" at bounding box center [615, 173] width 112 height 23
click at [766, 175] on link "City Walks" at bounding box center [808, 173] width 85 height 23
click at [789, 208] on link "Day Trips" at bounding box center [828, 209] width 79 height 23
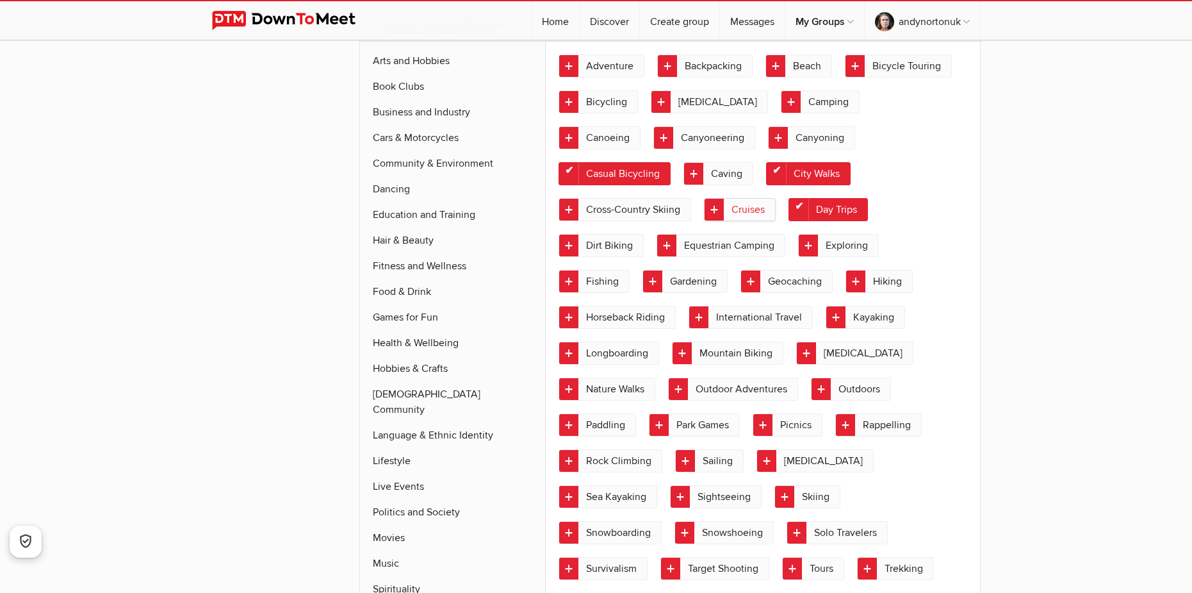
click at [704, 209] on link "Cruises" at bounding box center [740, 209] width 72 height 23
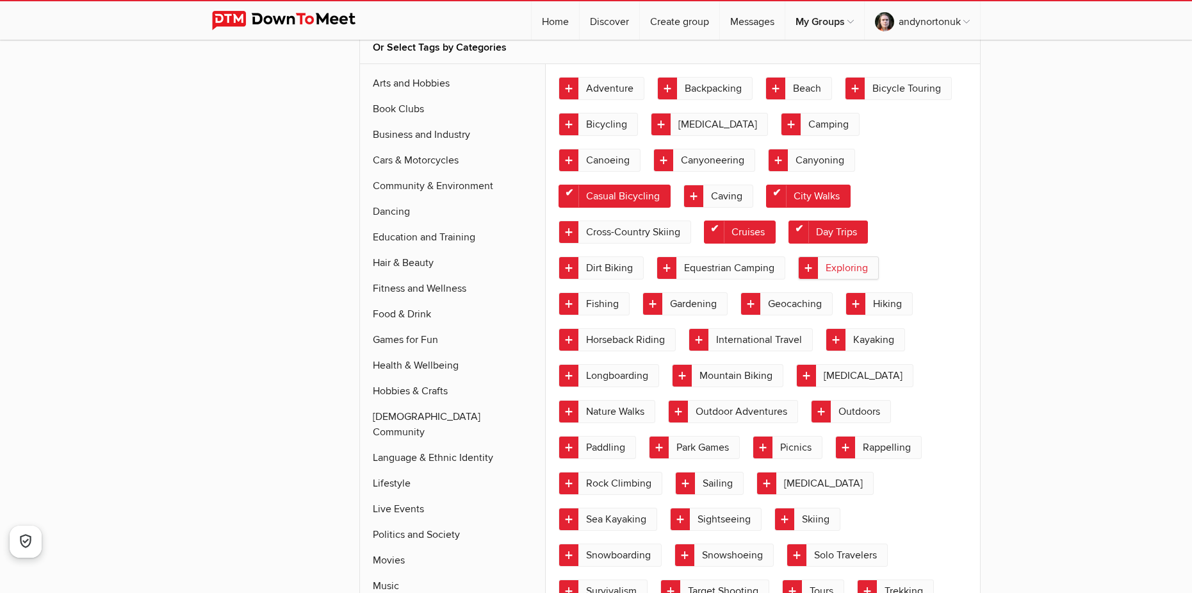
click at [798, 269] on link "Exploring" at bounding box center [838, 267] width 81 height 23
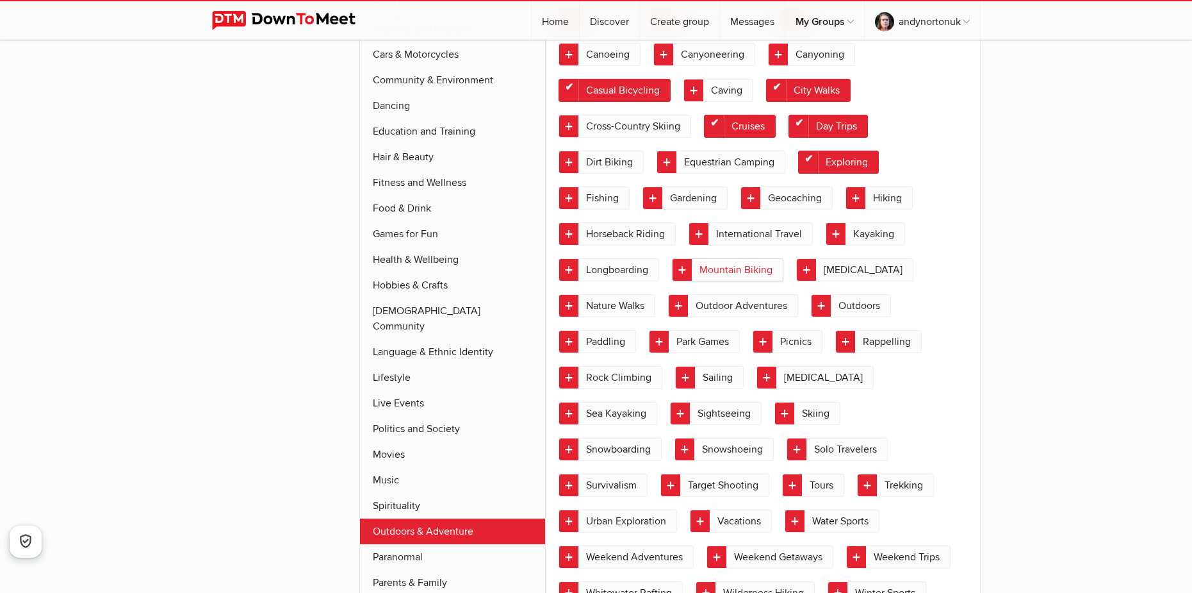
scroll to position [992, 0]
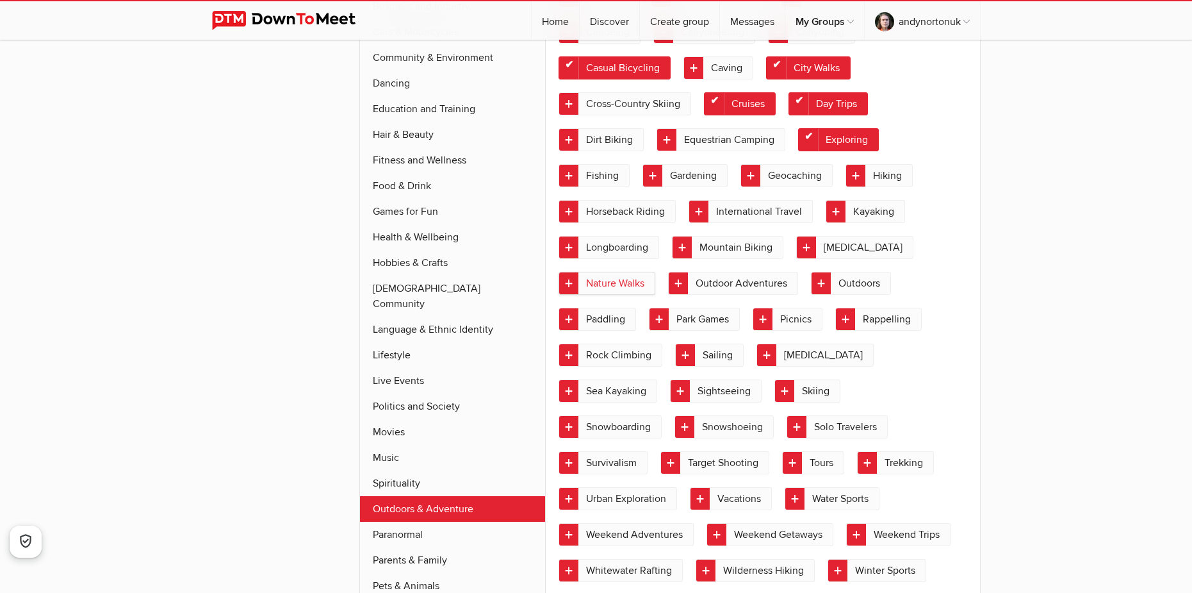
click at [634, 281] on link "Nature Walks" at bounding box center [607, 283] width 97 height 23
click at [855, 284] on link "Outdoors" at bounding box center [851, 283] width 80 height 23
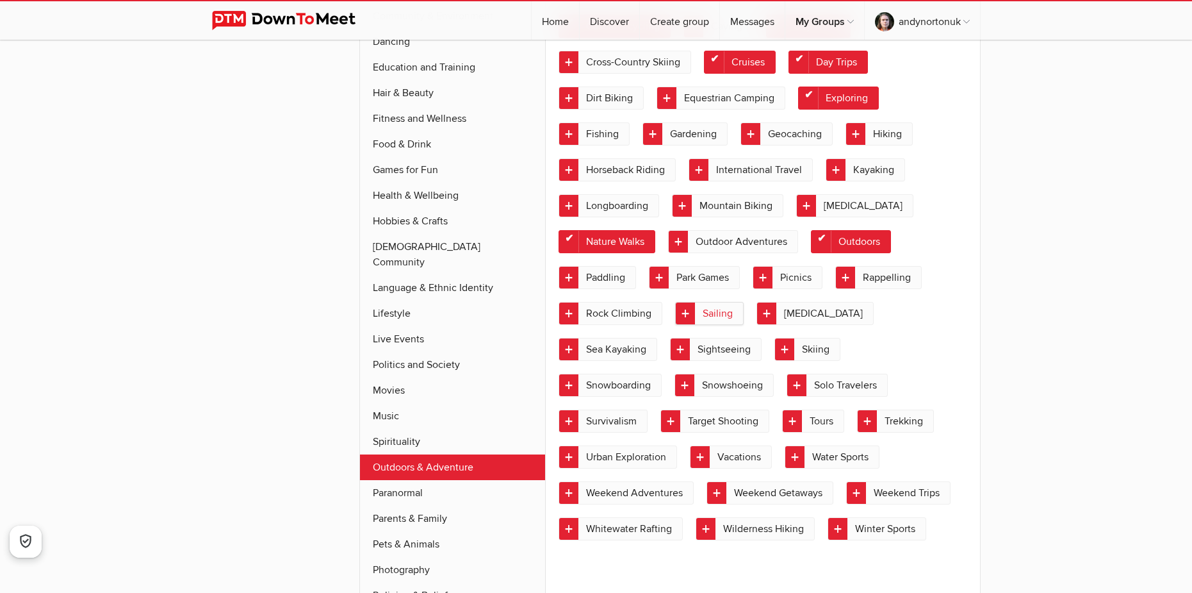
scroll to position [1056, 0]
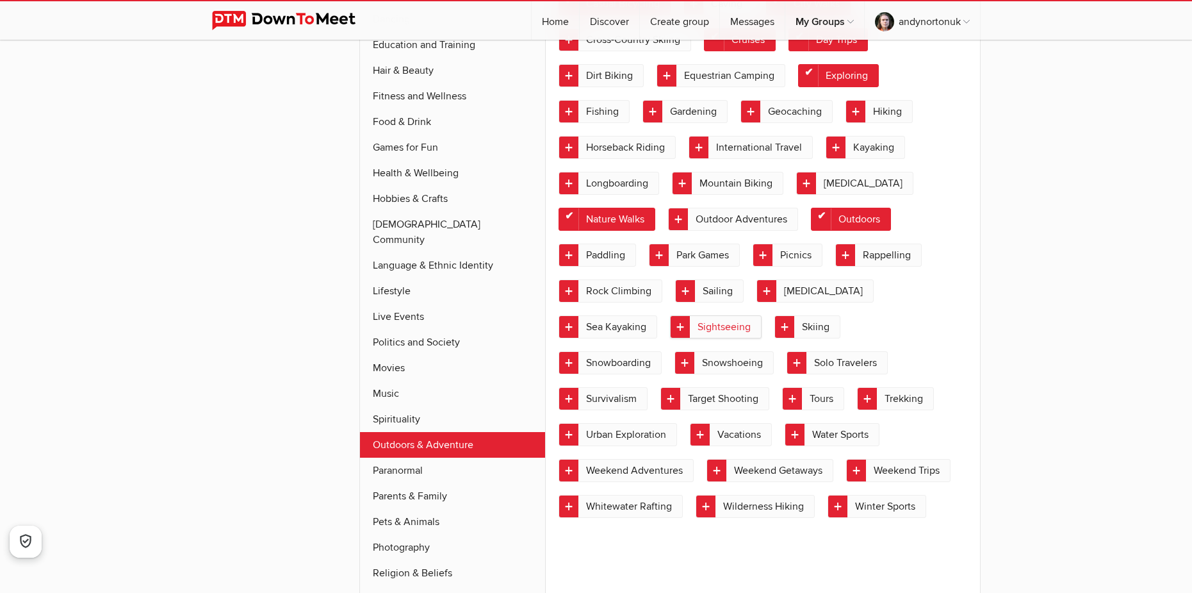
click at [717, 327] on link "Sightseeing" at bounding box center [716, 326] width 92 height 23
click at [848, 372] on link "Solo Travelers" at bounding box center [837, 362] width 101 height 23
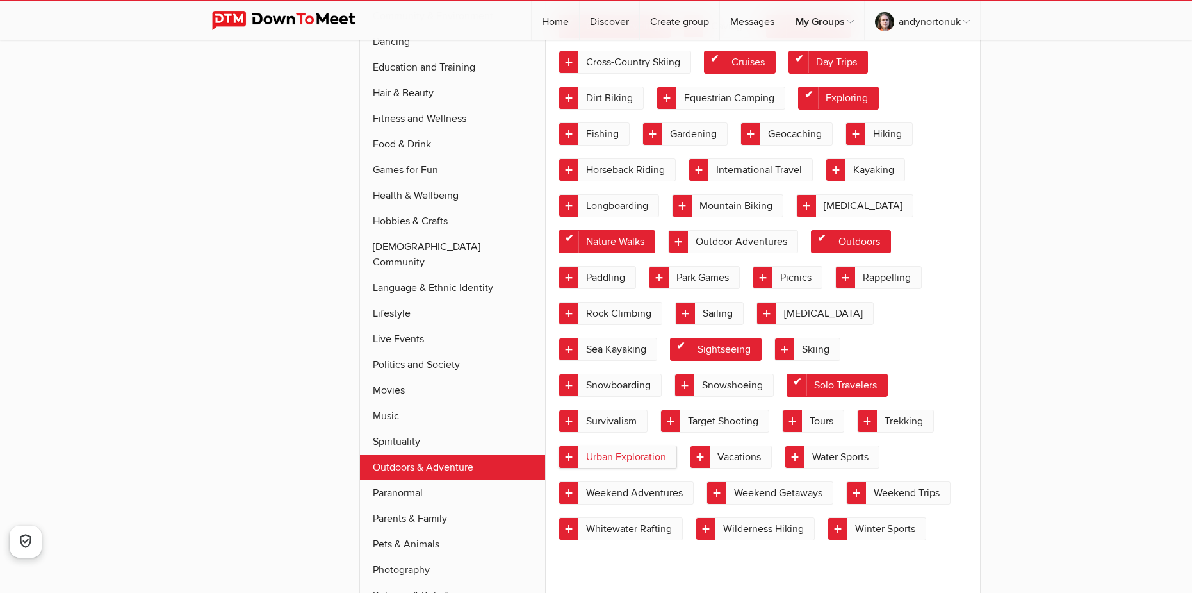
click at [641, 458] on link "Urban Exploration" at bounding box center [618, 456] width 119 height 23
click at [733, 458] on link "Vacations" at bounding box center [731, 456] width 82 height 23
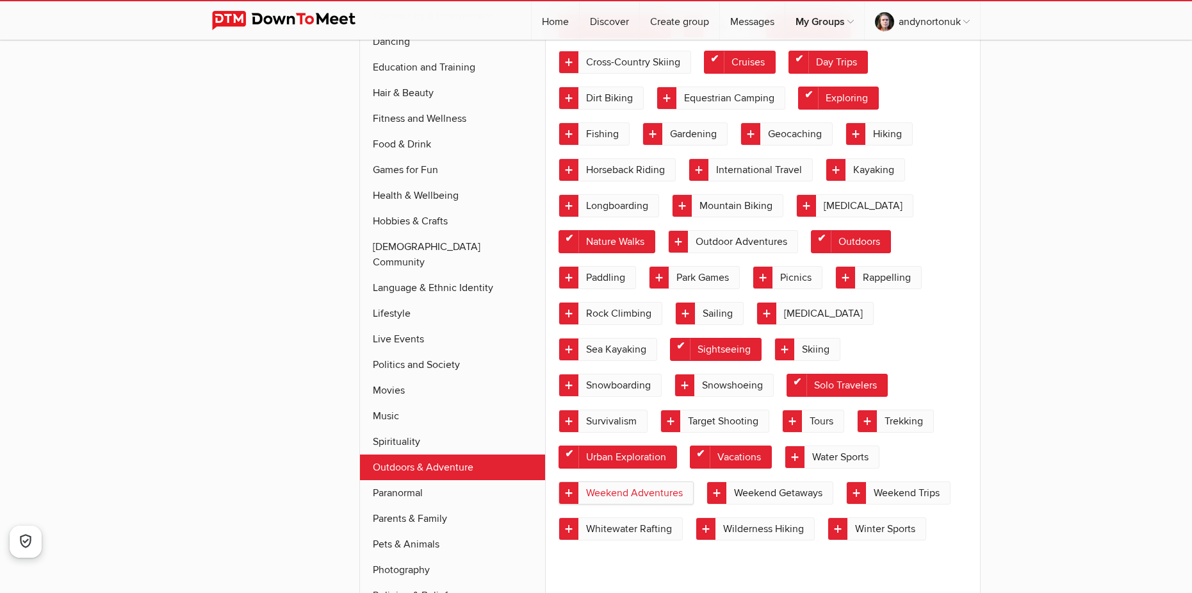
click at [657, 497] on link "Weekend Adventures" at bounding box center [626, 492] width 135 height 23
click at [803, 502] on link "Weekend Getaways" at bounding box center [770, 492] width 127 height 23
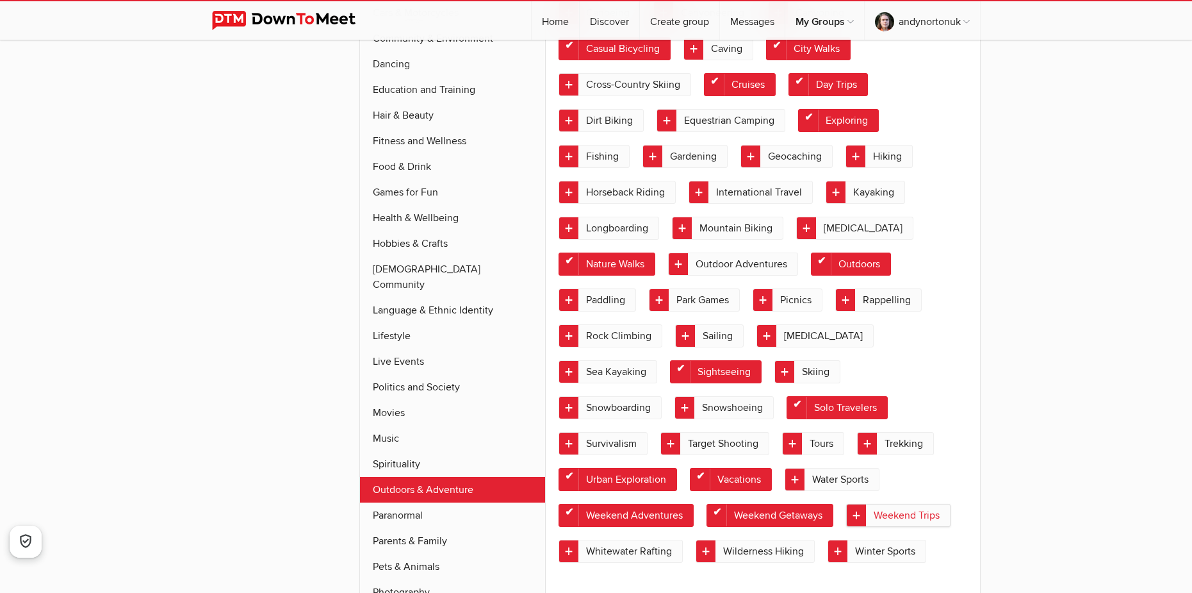
click at [915, 516] on link "Weekend Trips" at bounding box center [898, 515] width 104 height 23
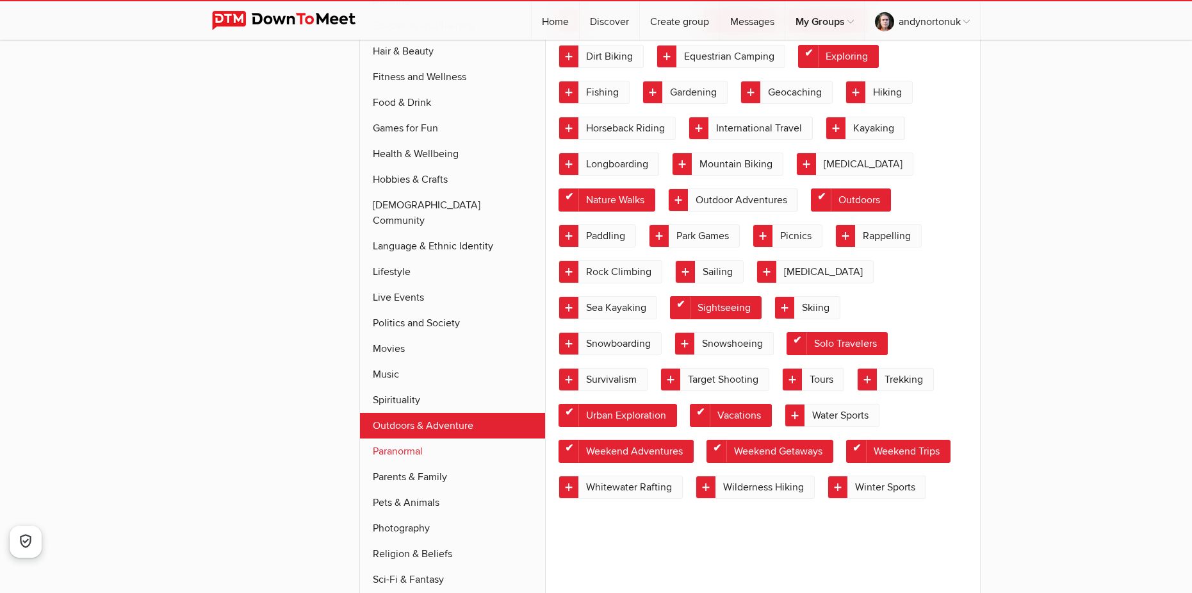
click at [406, 438] on link "Paranormal" at bounding box center [453, 451] width 186 height 26
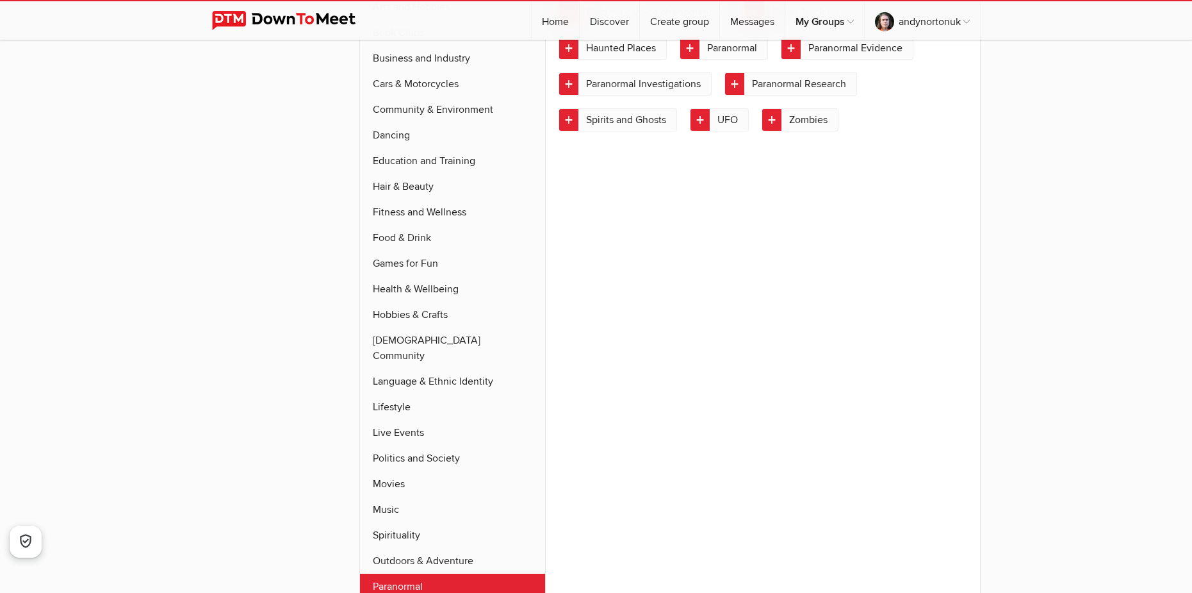
scroll to position [1188, 0]
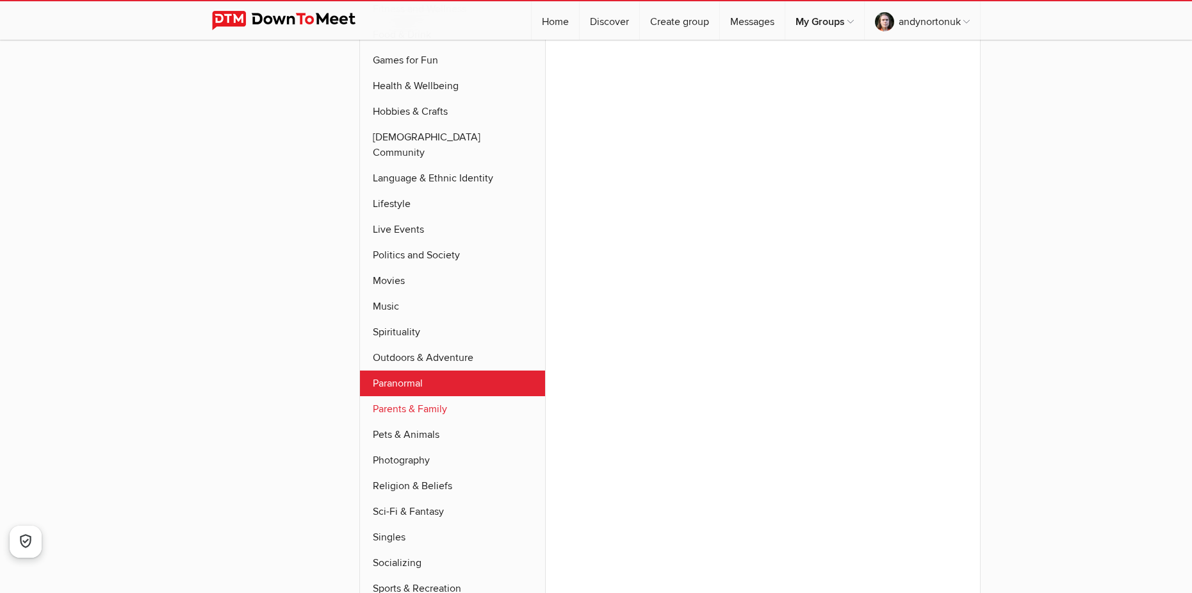
click at [447, 399] on link "Parents & Family" at bounding box center [453, 409] width 186 height 26
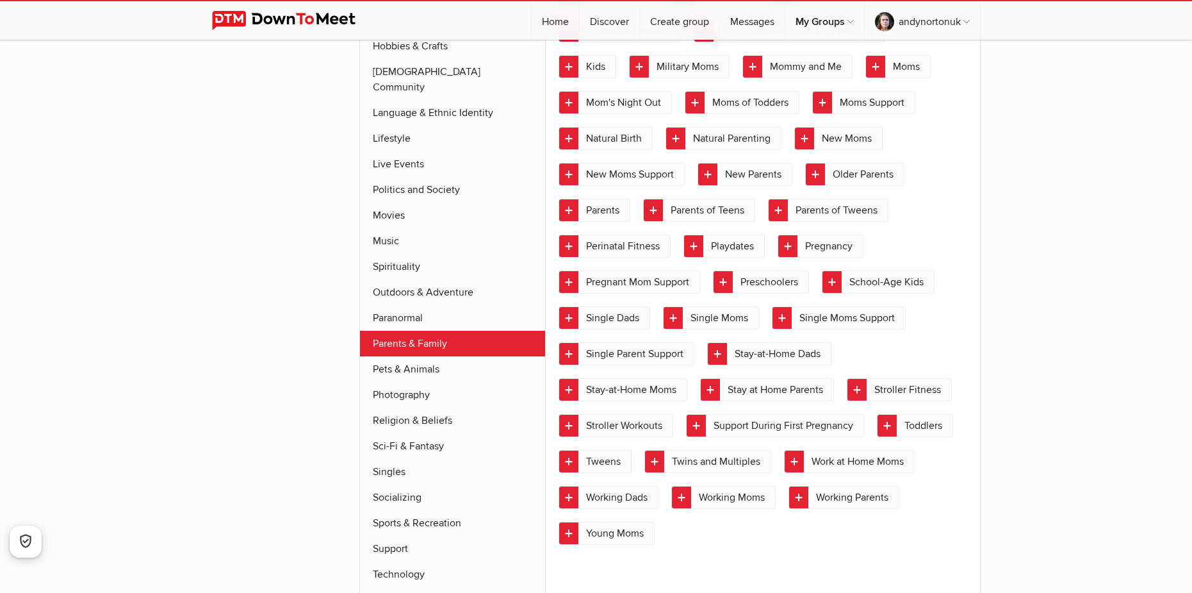
scroll to position [1316, 0]
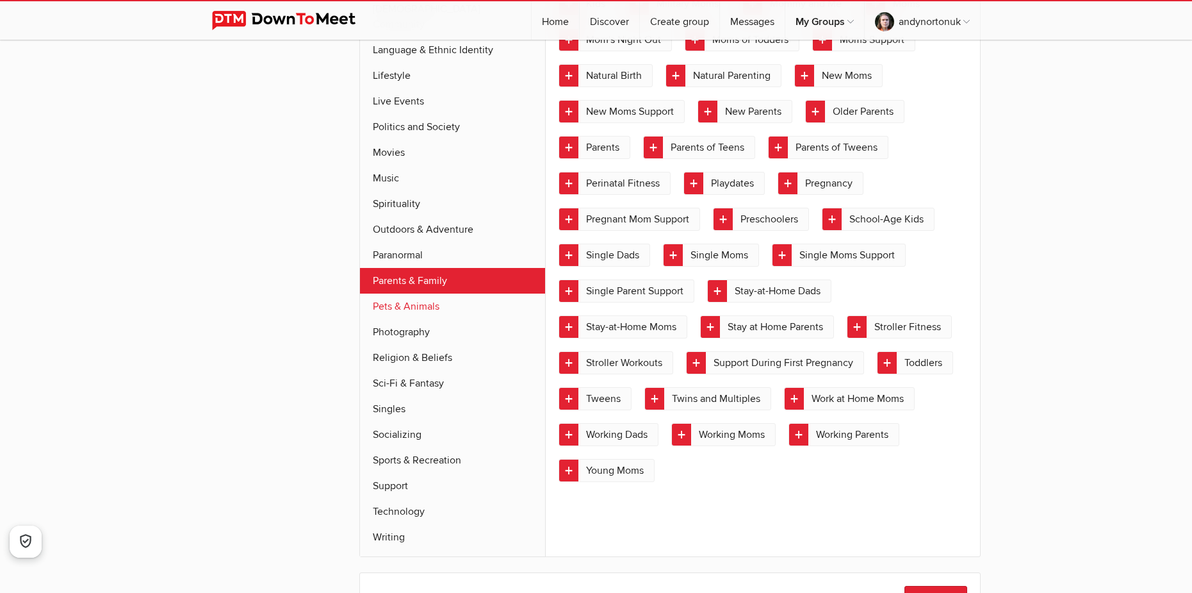
click at [427, 297] on link "Pets & Animals" at bounding box center [453, 306] width 186 height 26
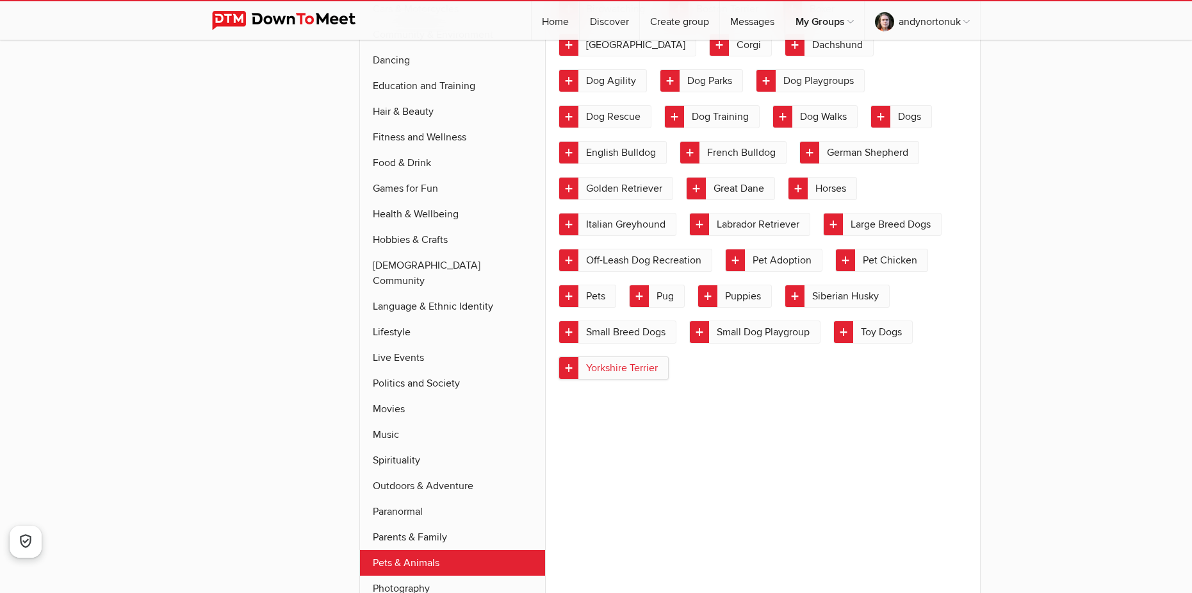
scroll to position [1252, 0]
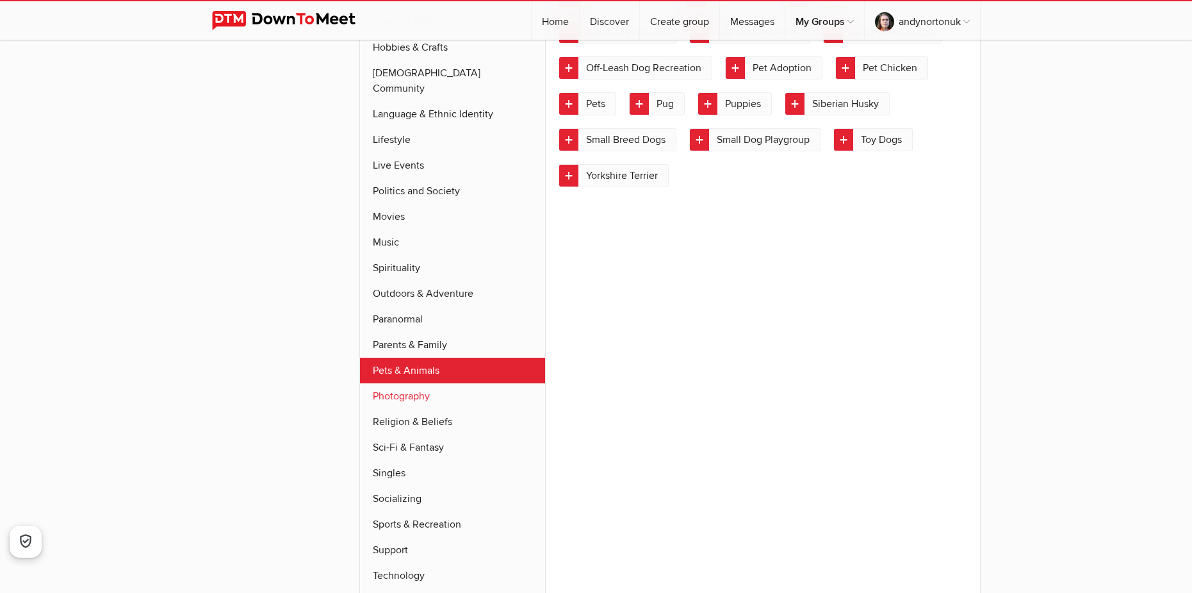
click at [423, 386] on link "Photography" at bounding box center [453, 396] width 186 height 26
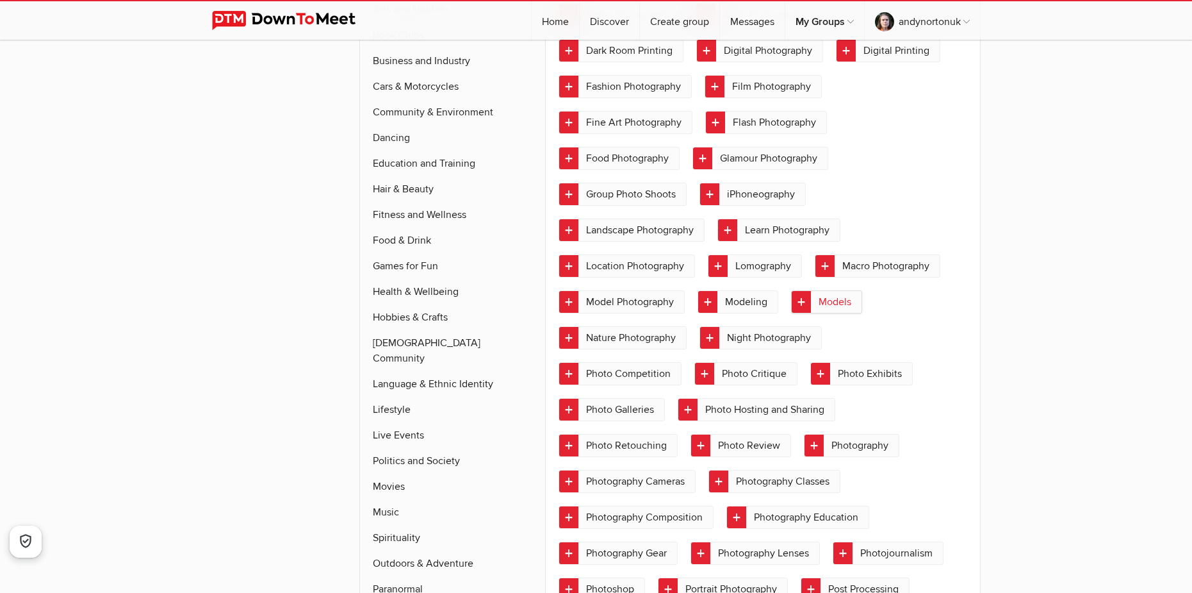
scroll to position [932, 0]
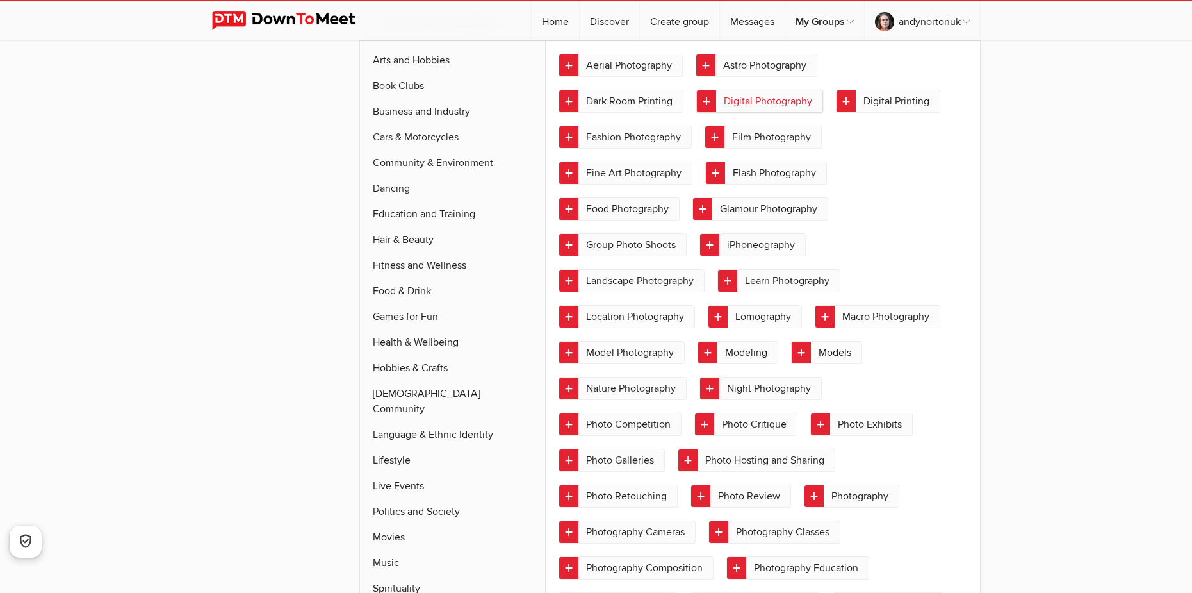
click at [785, 108] on link "Digital Photography" at bounding box center [759, 101] width 127 height 23
click at [736, 179] on link "Flash Photography" at bounding box center [766, 172] width 122 height 23
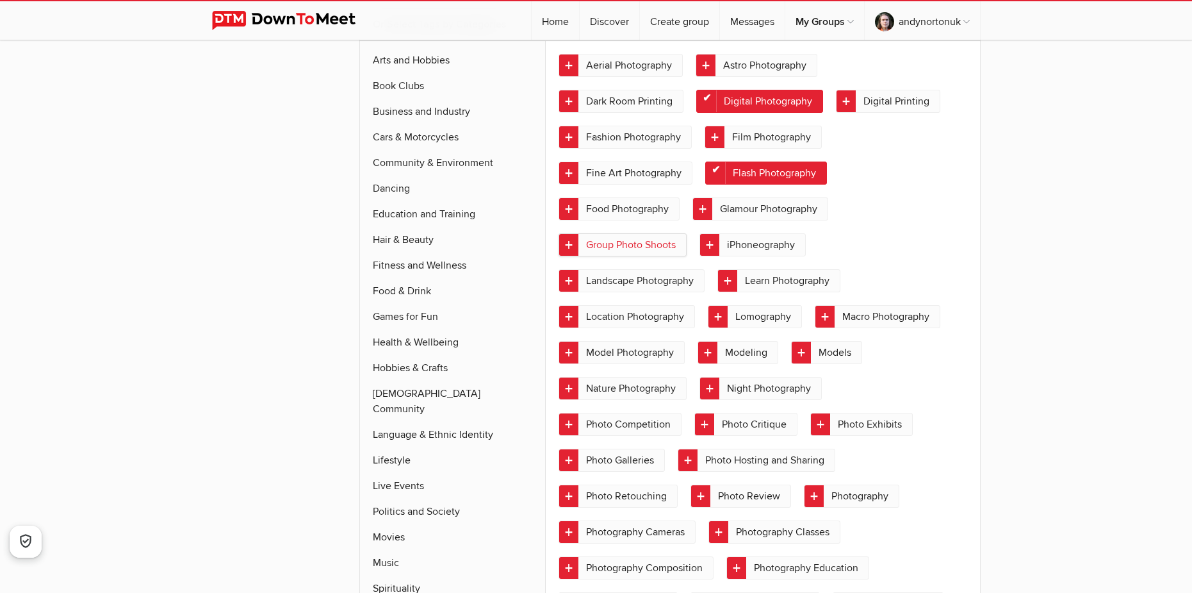
click at [662, 275] on link "Landscape Photography" at bounding box center [632, 280] width 146 height 23
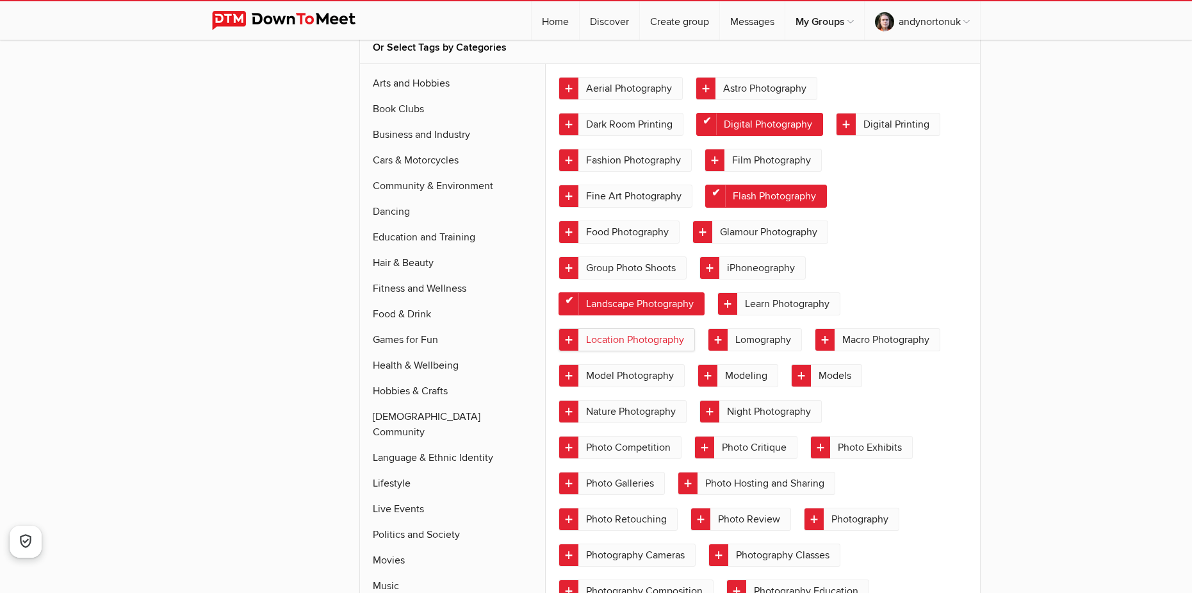
click at [678, 345] on link "Location Photography" at bounding box center [627, 339] width 136 height 23
click at [919, 342] on link "Macro Photography" at bounding box center [878, 339] width 126 height 23
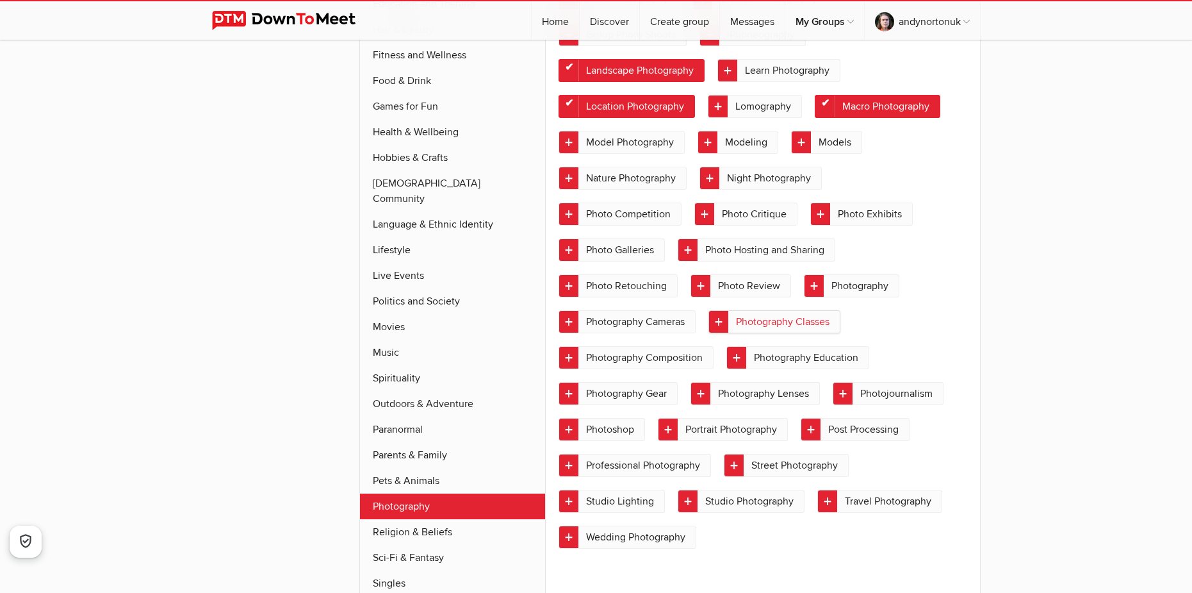
scroll to position [1188, 0]
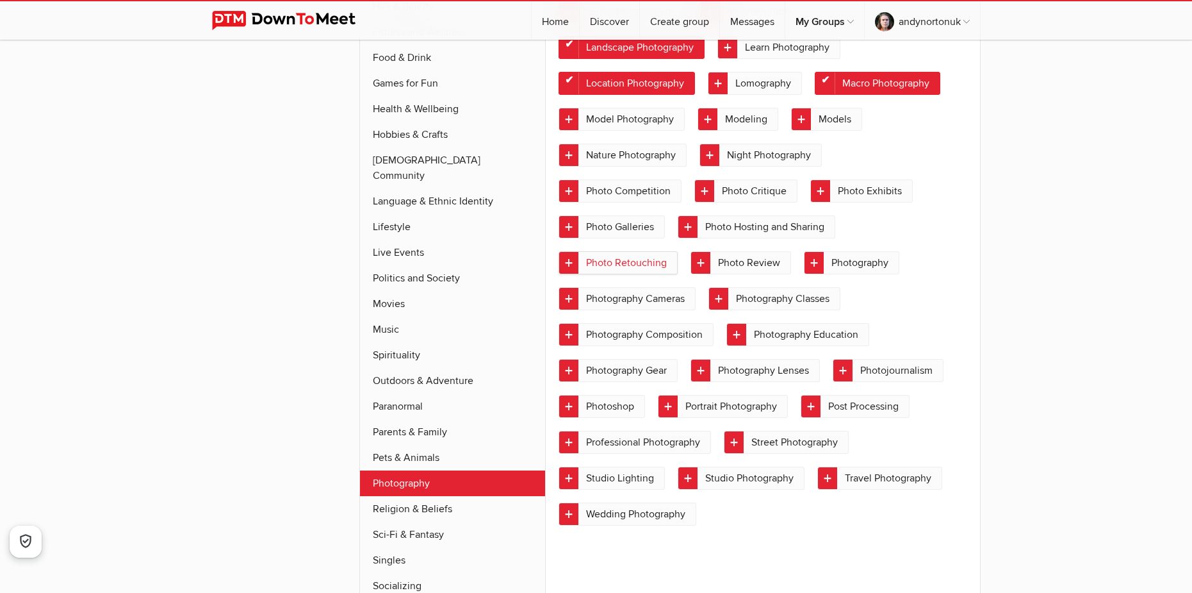
click at [616, 261] on link "Photo Retouching" at bounding box center [618, 262] width 119 height 23
click at [851, 272] on link "Photography" at bounding box center [851, 262] width 95 height 23
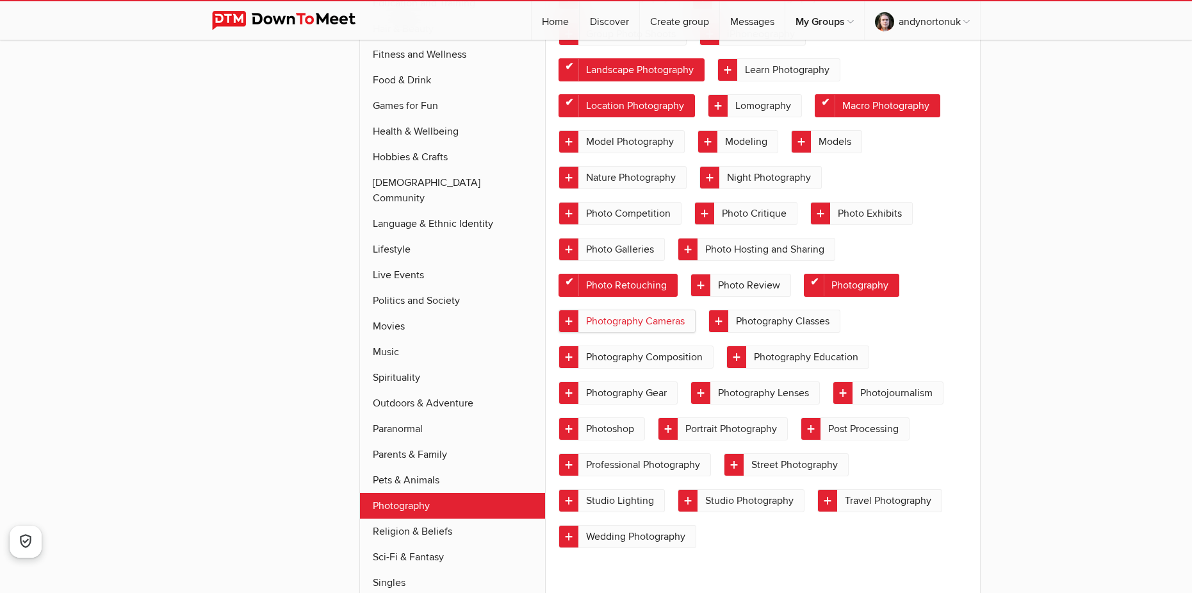
click at [655, 325] on link "Photography Cameras" at bounding box center [627, 320] width 137 height 23
click at [605, 425] on link "Photoshop" at bounding box center [602, 428] width 86 height 23
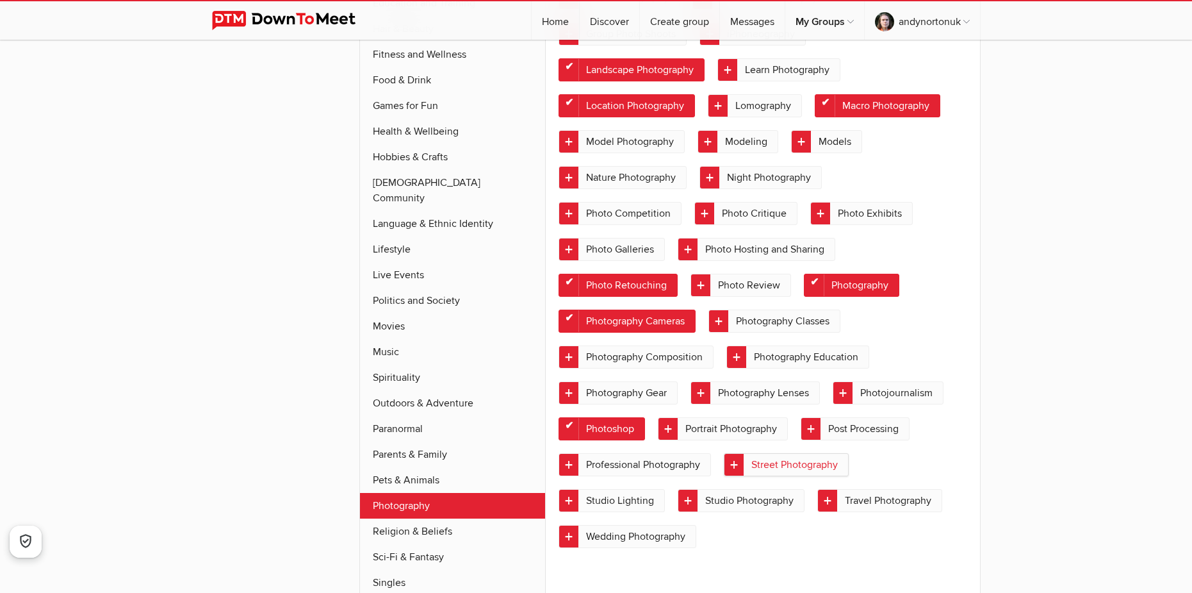
click at [776, 461] on link "Street Photography" at bounding box center [786, 464] width 125 height 23
click at [867, 502] on link "Travel Photography" at bounding box center [879, 500] width 125 height 23
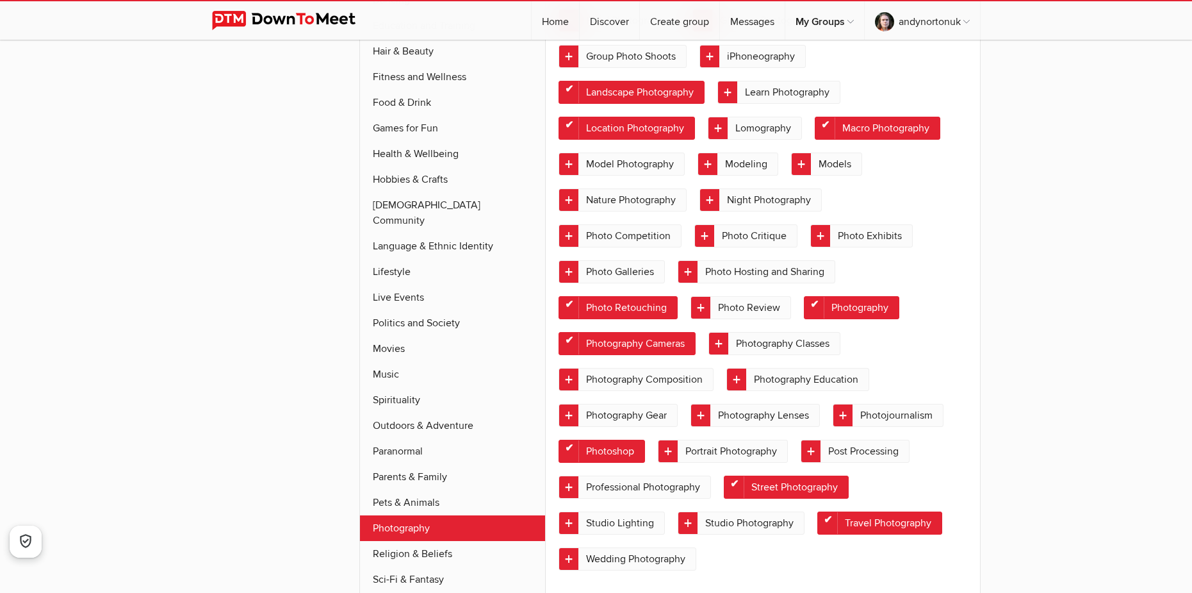
click at [963, 446] on div "Aerial Photography Astro Photography Dark Room Printing Digital Photography Dig…" at bounding box center [763, 223] width 408 height 717
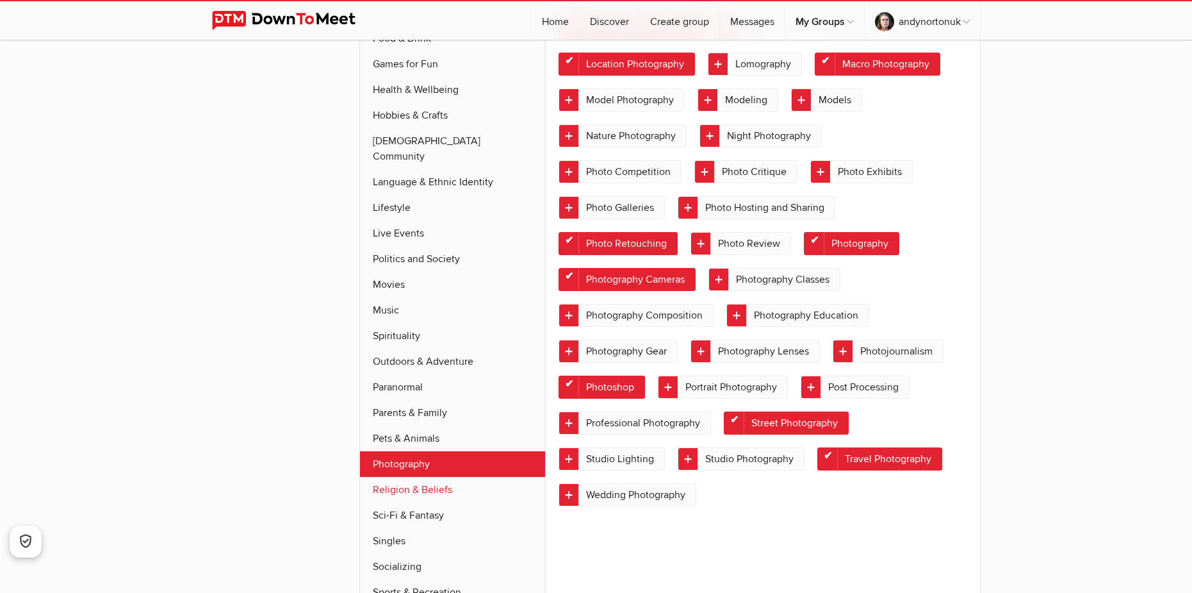
click at [461, 477] on link "Religion & Beliefs" at bounding box center [453, 490] width 186 height 26
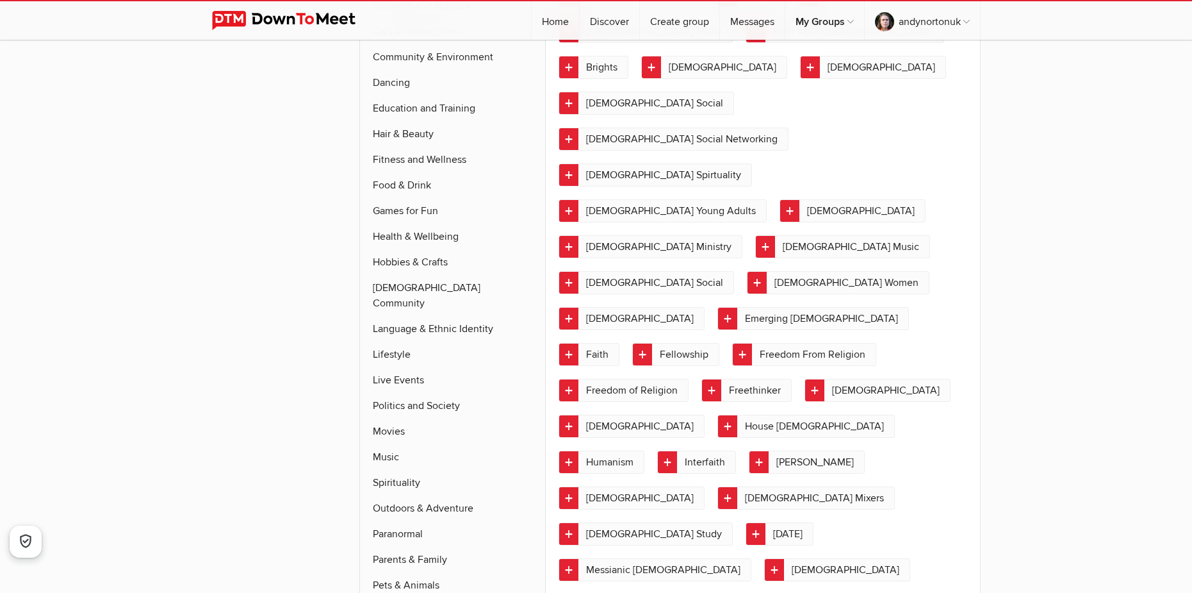
scroll to position [1128, 0]
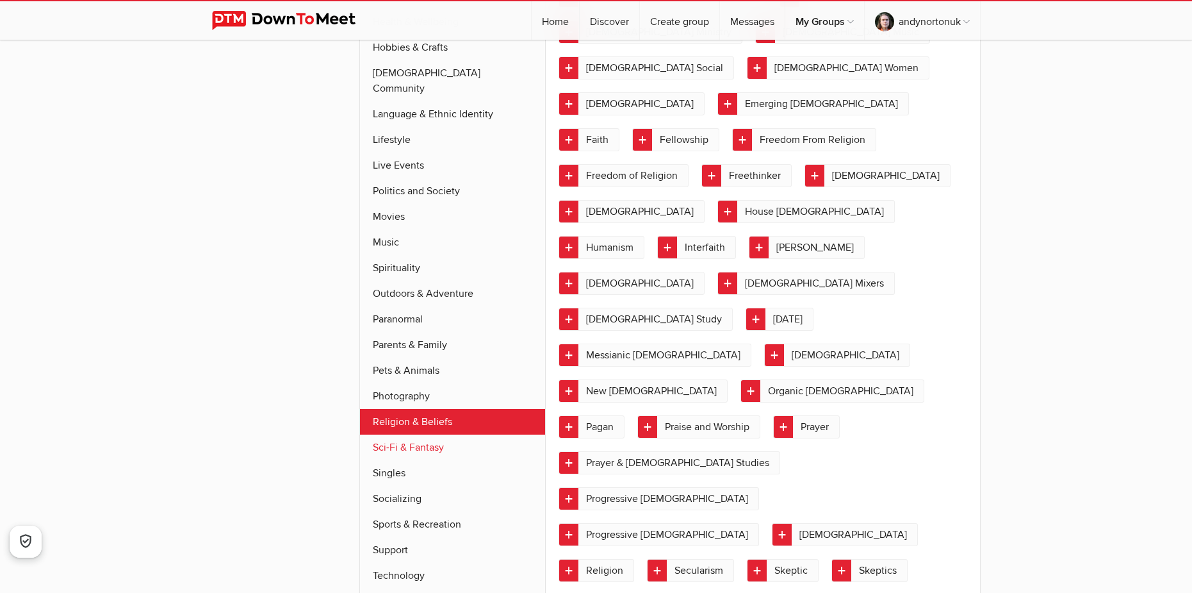
click at [414, 434] on link "Sci-Fi & Fantasy" at bounding box center [453, 447] width 186 height 26
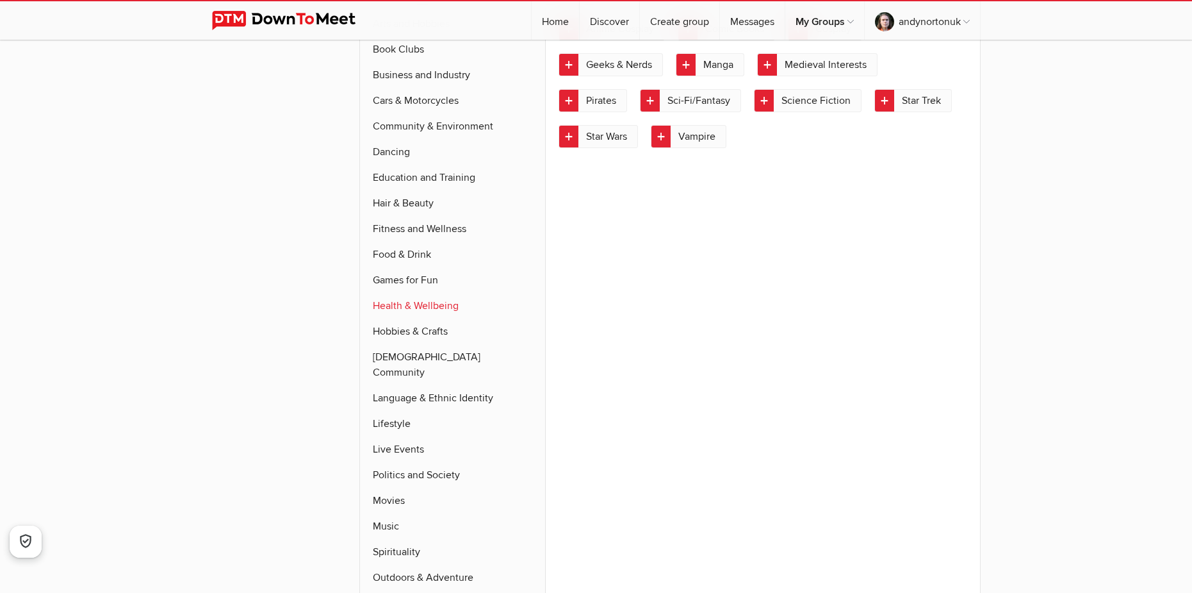
scroll to position [1000, 0]
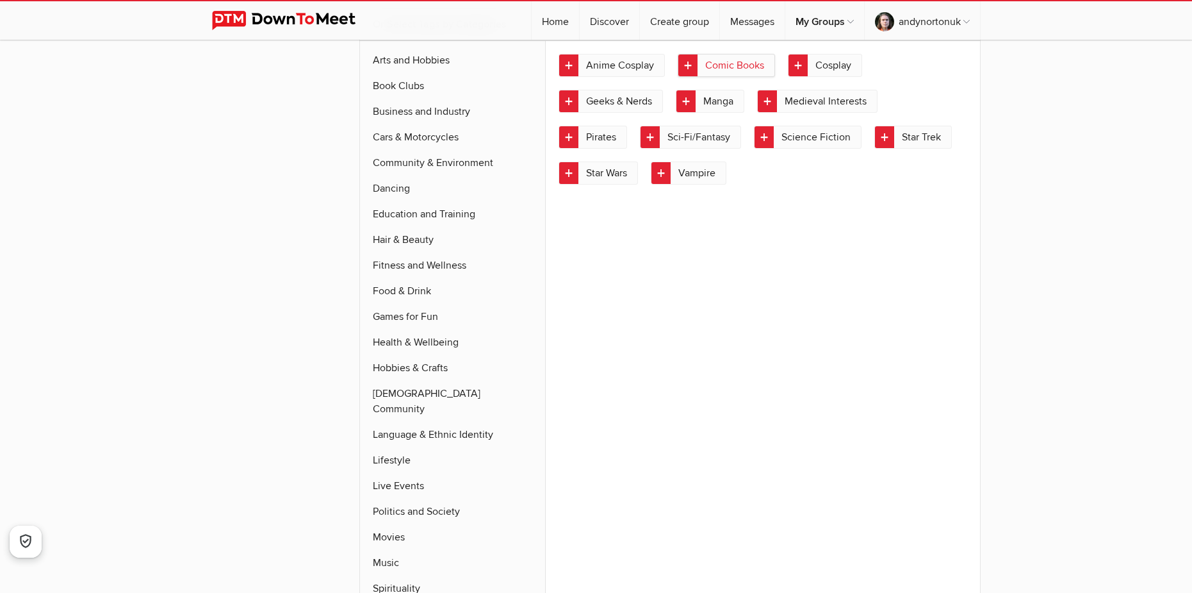
click at [751, 70] on link "Comic Books" at bounding box center [726, 65] width 97 height 23
click at [701, 103] on link "Manga" at bounding box center [710, 101] width 69 height 23
click at [687, 145] on link "Sci-Fi/Fantasy" at bounding box center [690, 137] width 101 height 23
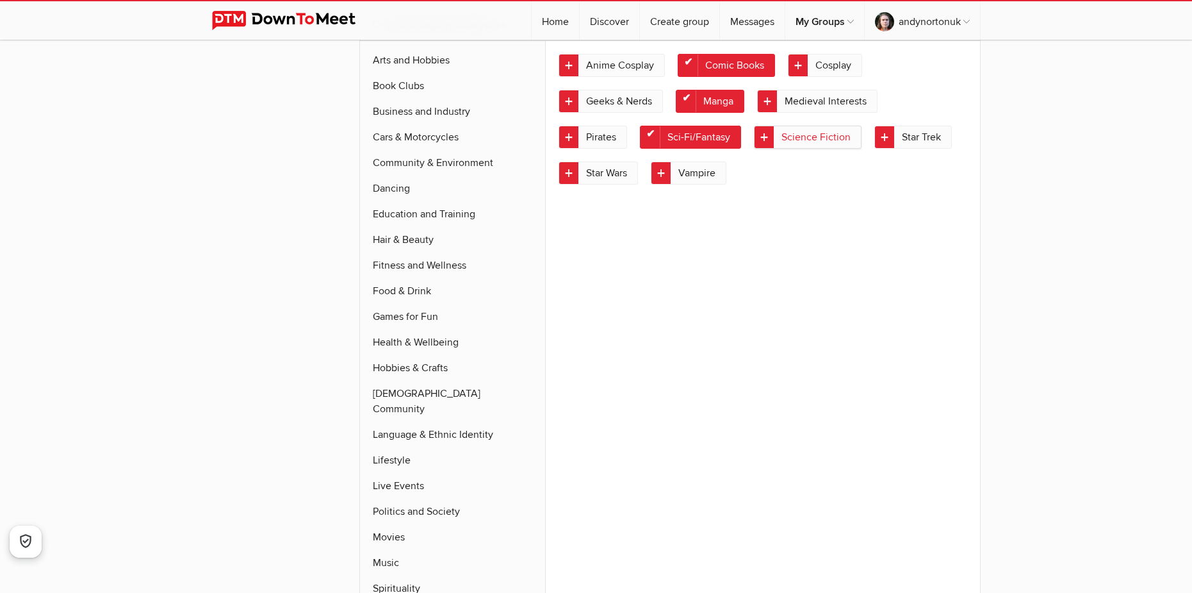
click at [823, 139] on link "Science Fiction" at bounding box center [808, 137] width 108 height 23
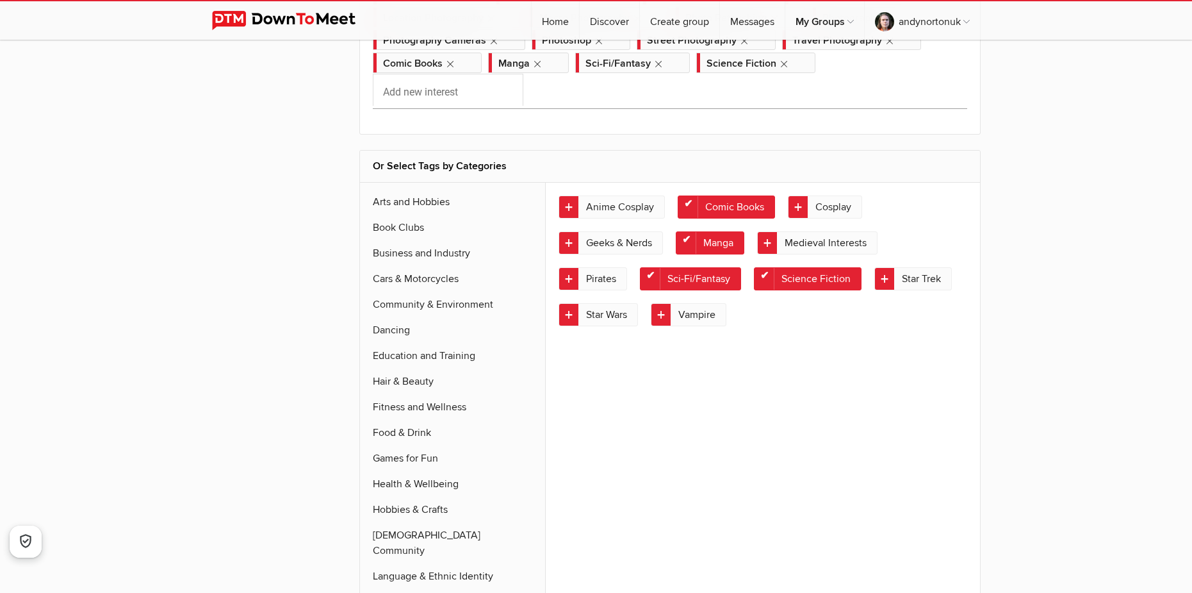
scroll to position [872, 0]
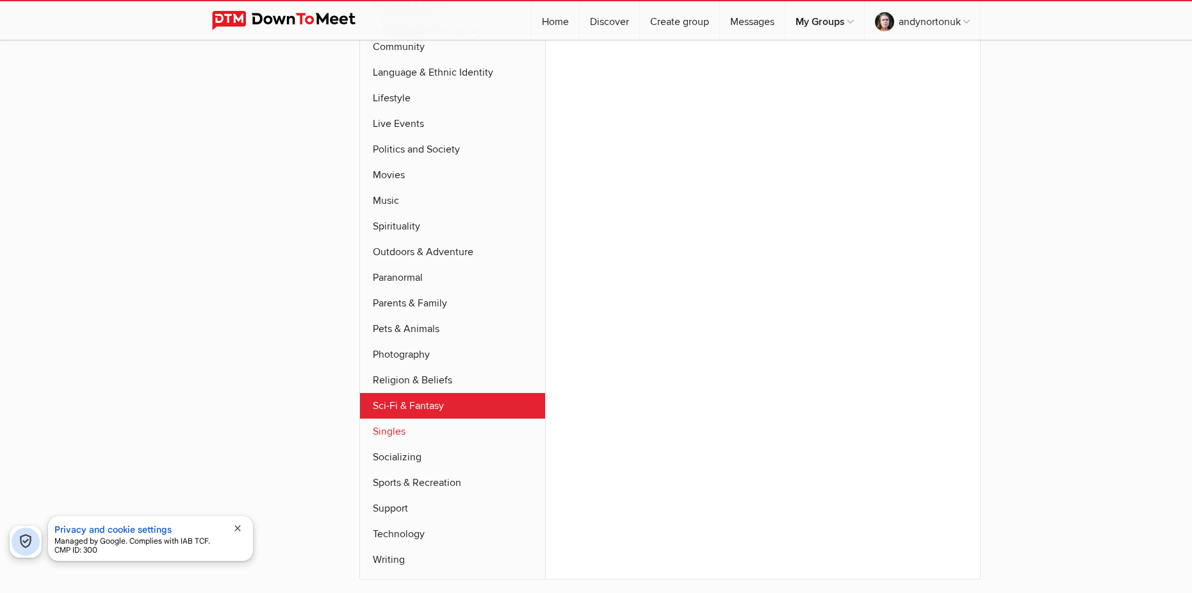
click at [422, 418] on link "Singles" at bounding box center [453, 431] width 186 height 26
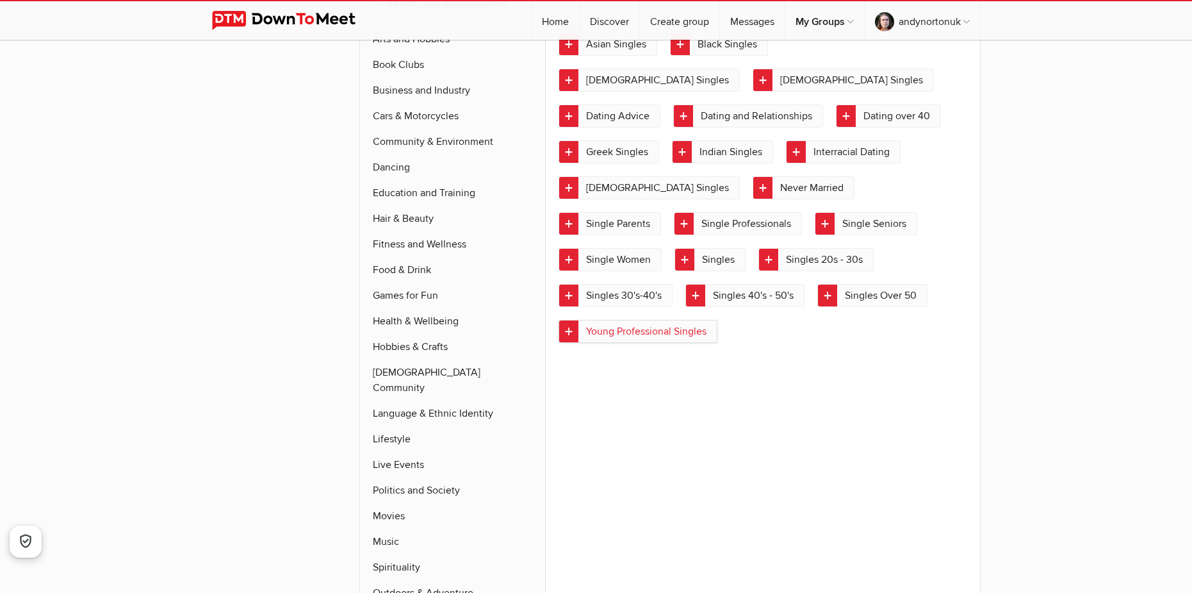
scroll to position [1000, 0]
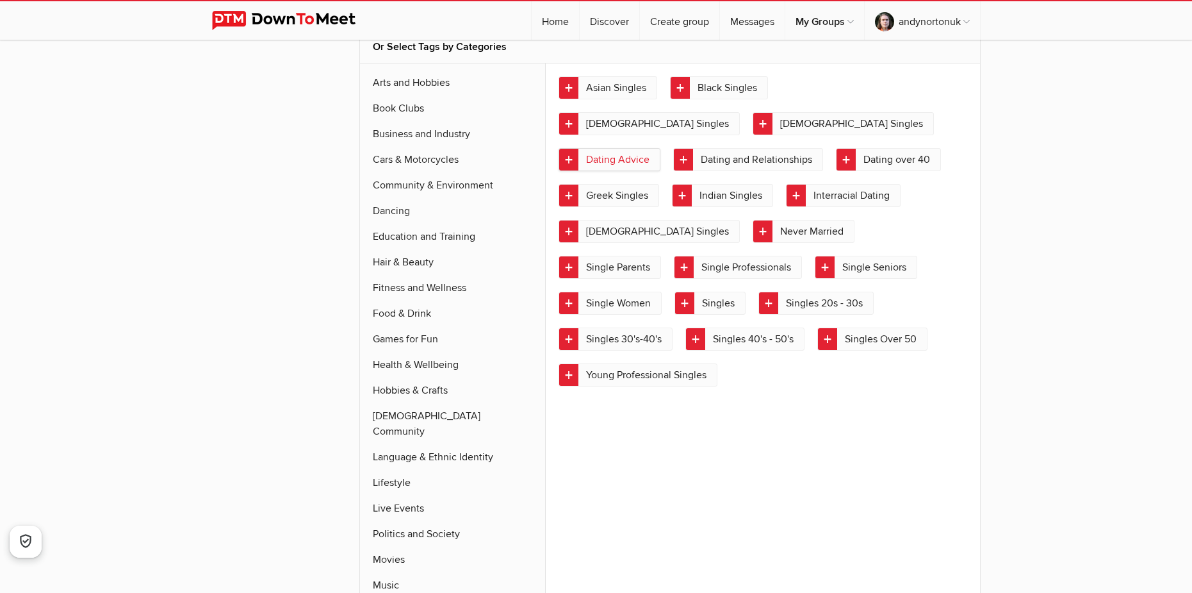
click at [660, 148] on link "Dating Advice" at bounding box center [610, 159] width 102 height 23
click at [823, 148] on link "Dating and Relationships" at bounding box center [748, 159] width 150 height 23
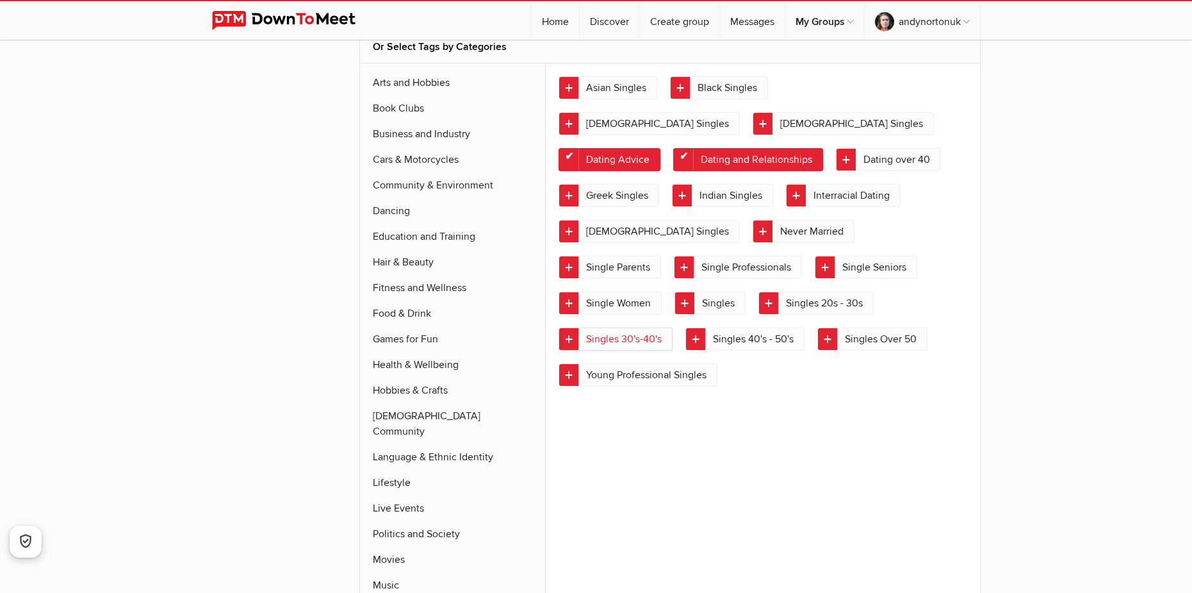
click at [649, 327] on link "Singles 30's-40's" at bounding box center [616, 338] width 114 height 23
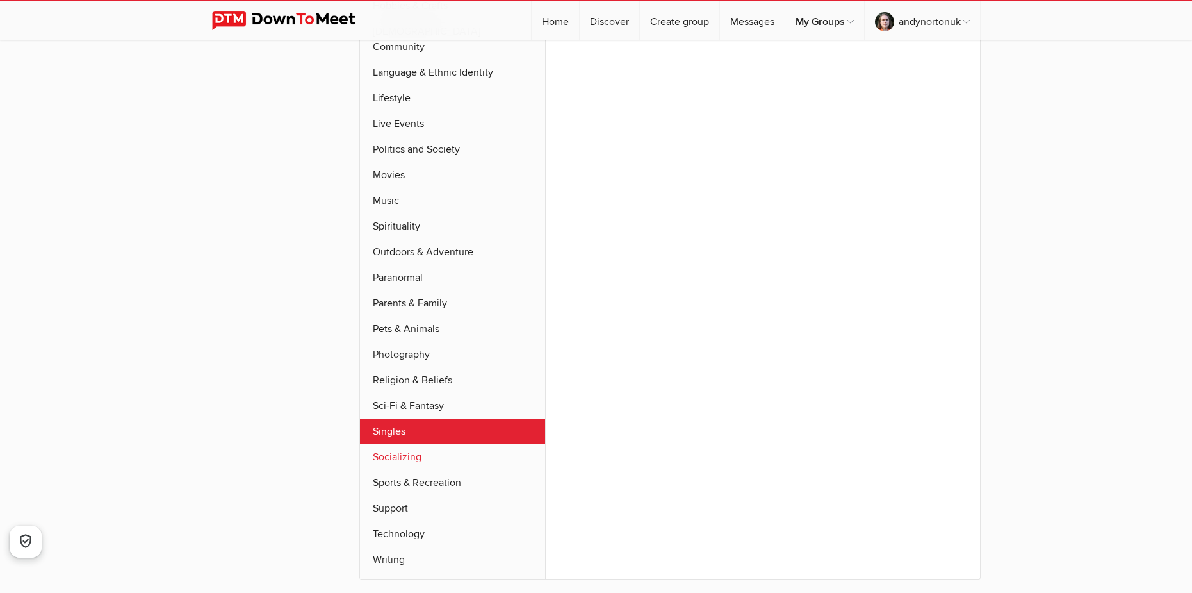
click at [432, 444] on link "Socializing" at bounding box center [453, 457] width 186 height 26
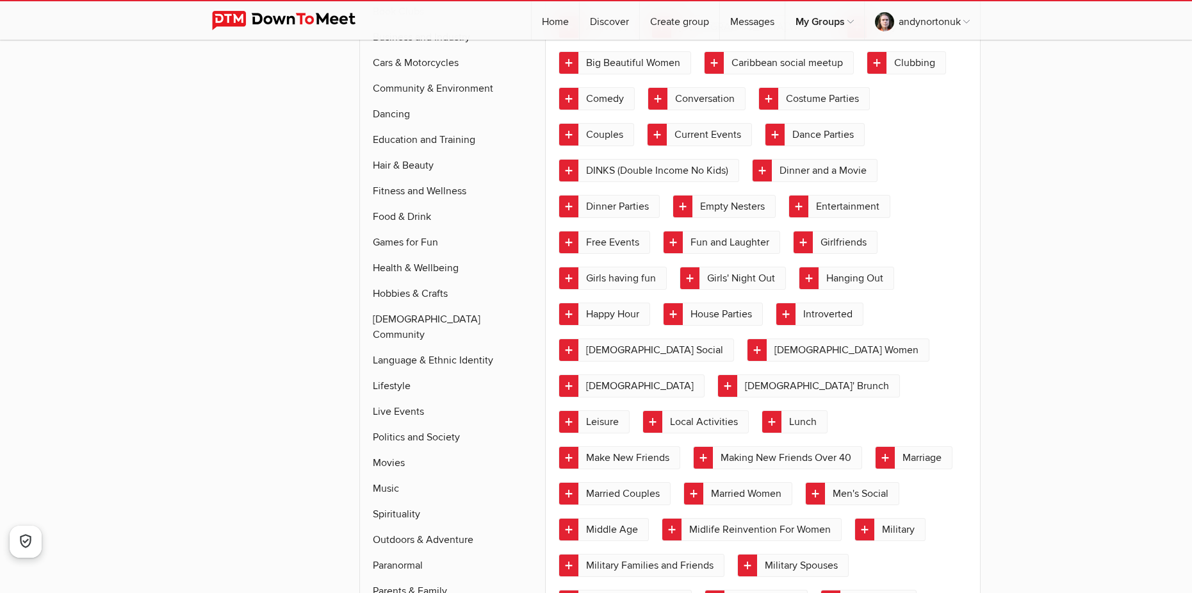
scroll to position [1022, 0]
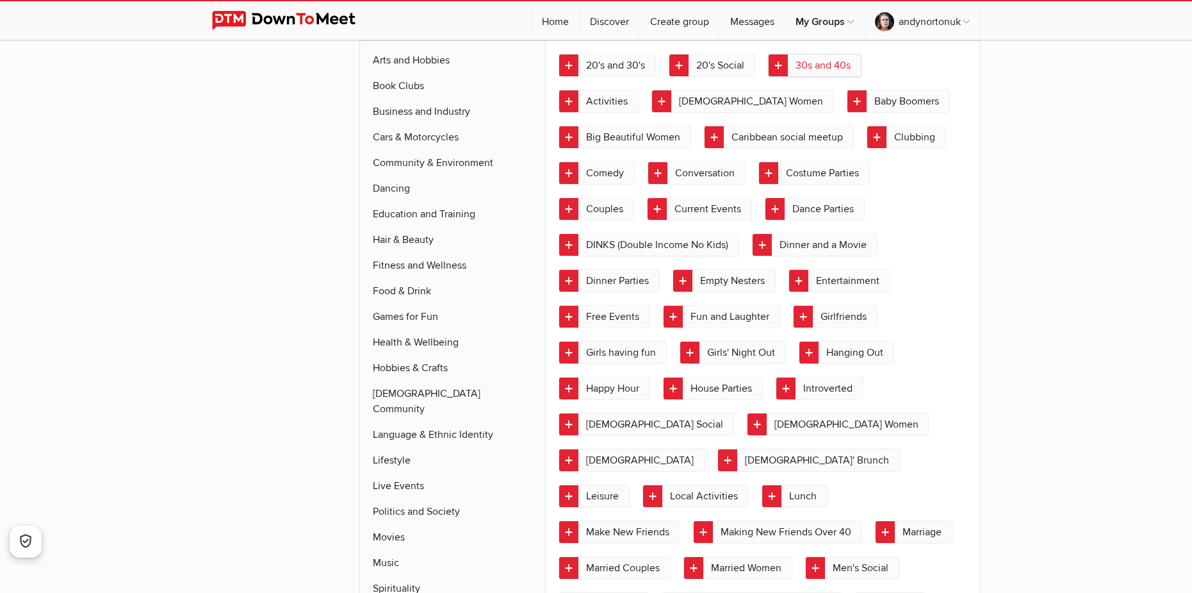
click at [828, 69] on link "30s and 40s" at bounding box center [815, 65] width 94 height 23
click at [670, 136] on link "Big Beautiful Women" at bounding box center [625, 137] width 133 height 23
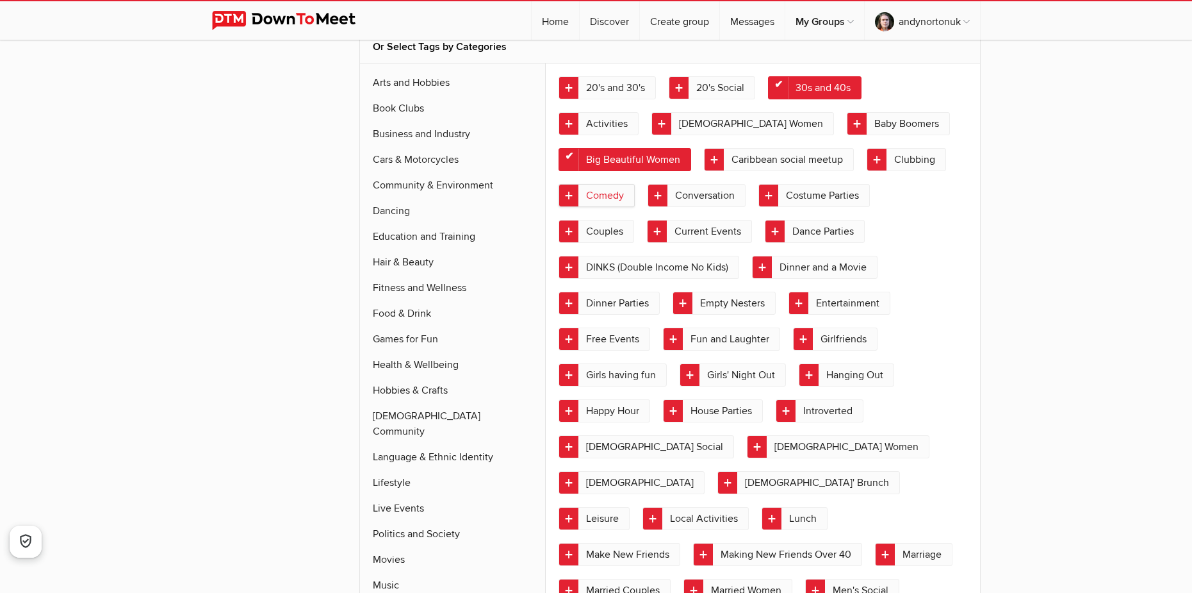
click at [606, 200] on link "Comedy" at bounding box center [597, 195] width 76 height 23
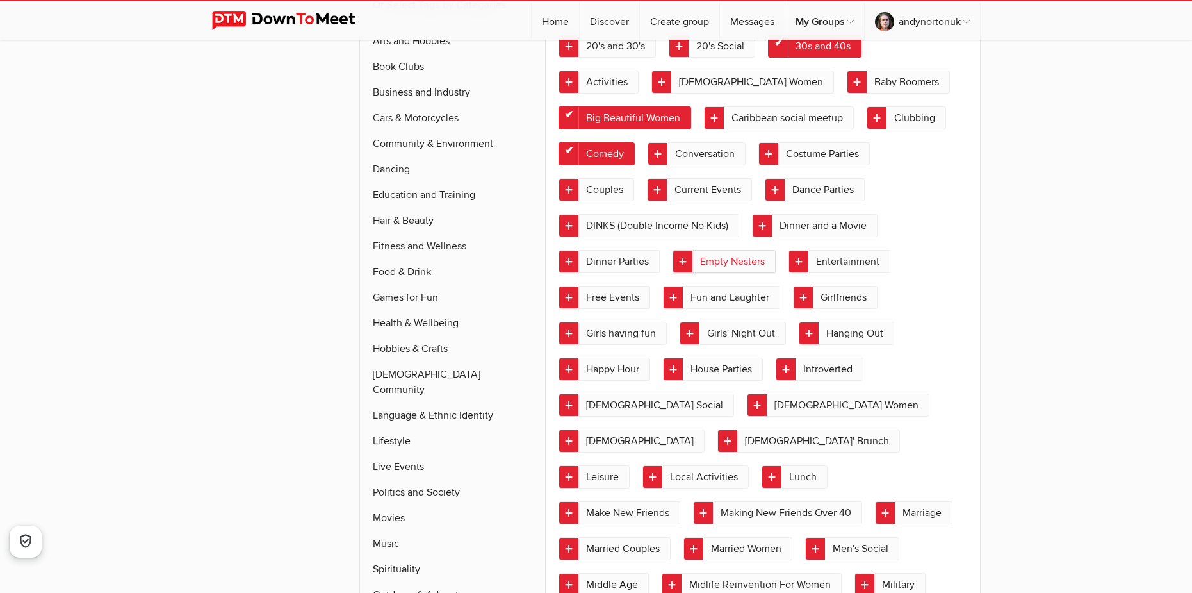
scroll to position [1151, 0]
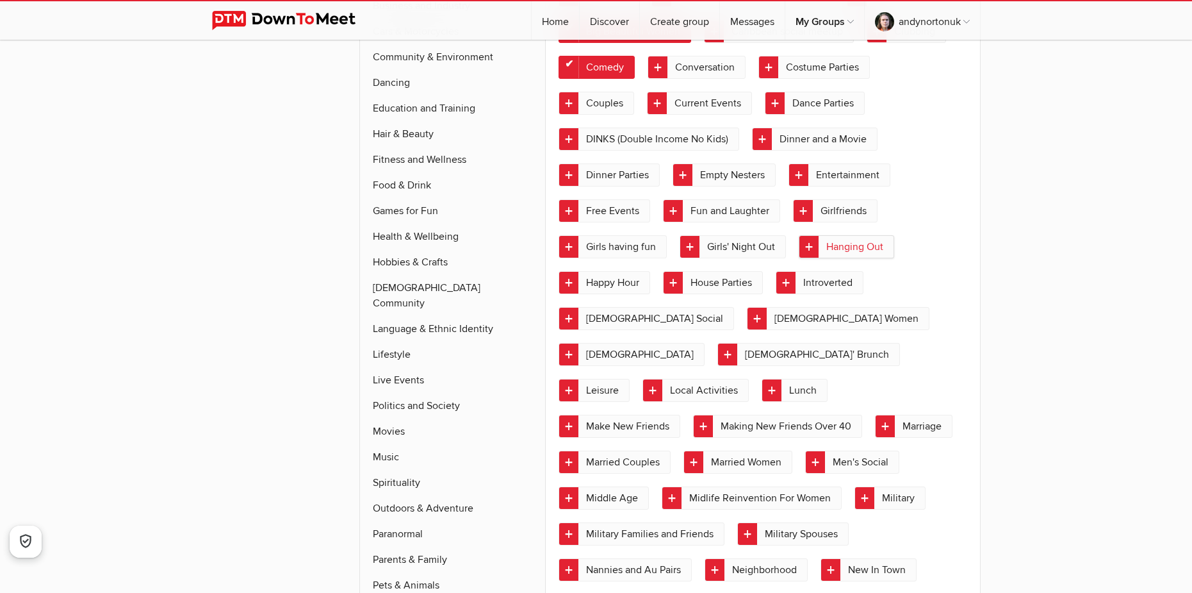
click at [849, 253] on link "Hanging Out" at bounding box center [846, 246] width 95 height 23
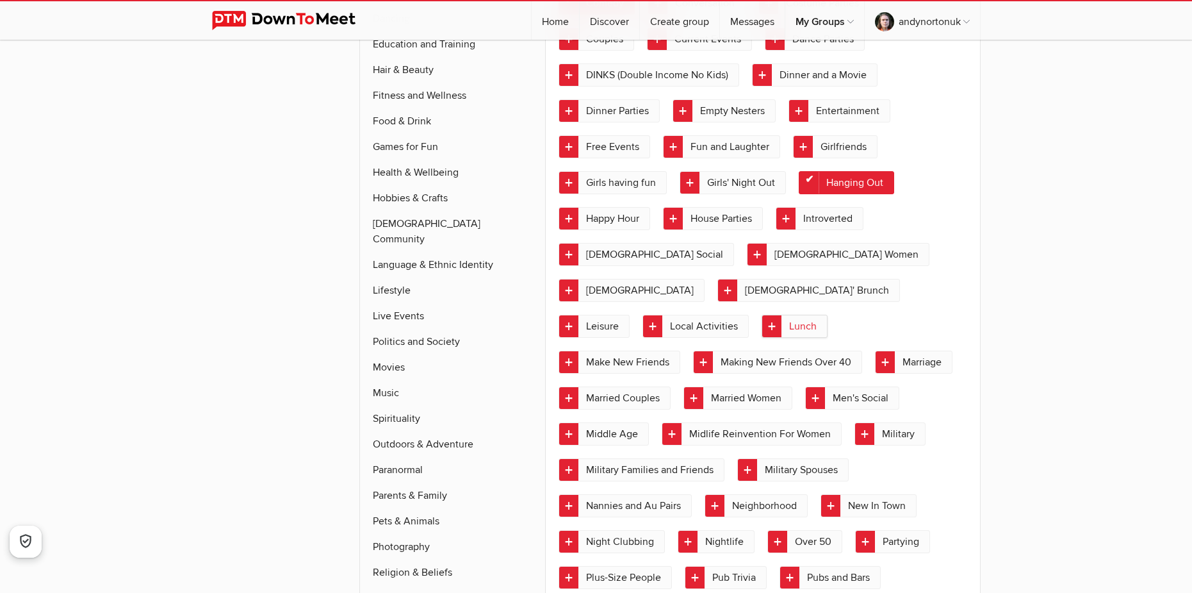
scroll to position [1279, 0]
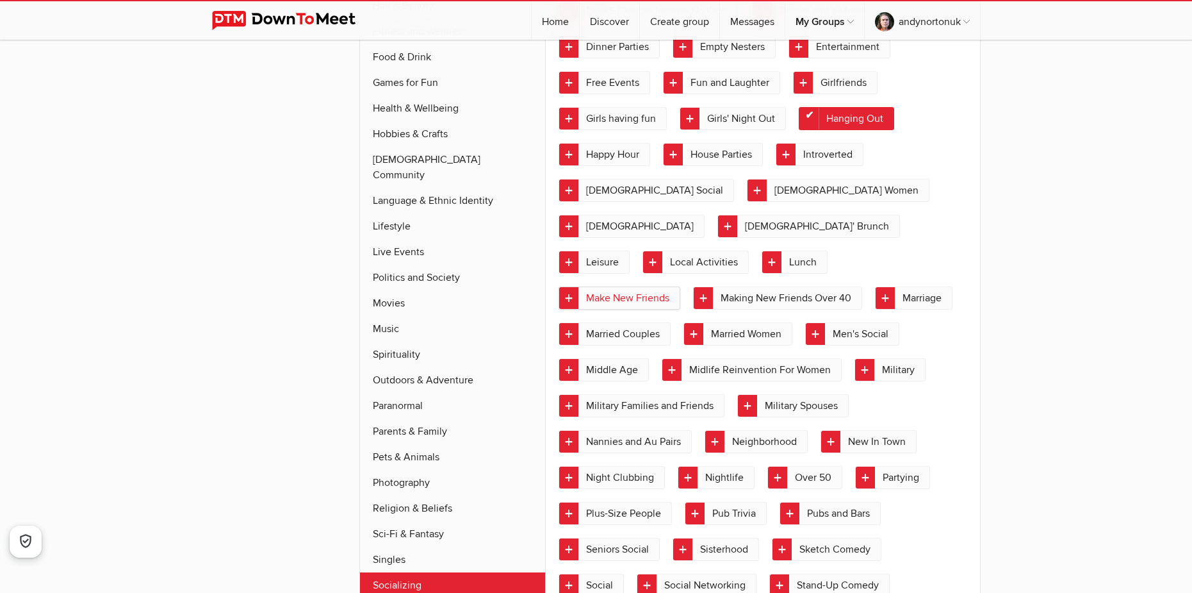
click at [594, 286] on link "Make New Friends" at bounding box center [620, 297] width 122 height 23
click at [828, 250] on link "Lunch" at bounding box center [795, 261] width 66 height 23
click at [805, 329] on link "Men's Social" at bounding box center [852, 333] width 94 height 23
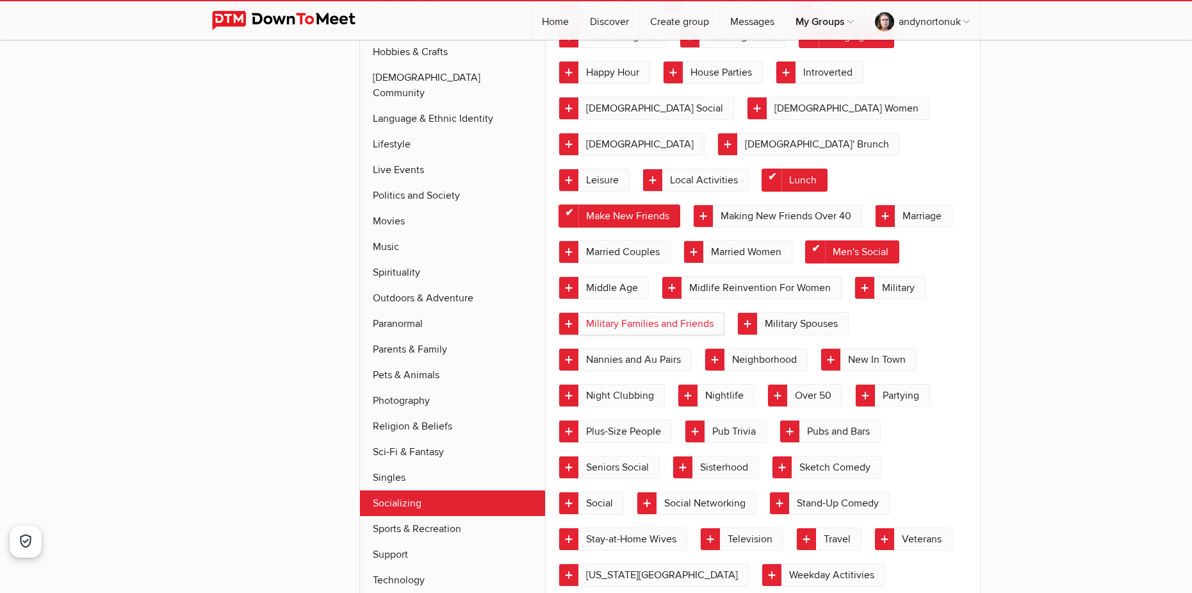
scroll to position [1407, 0]
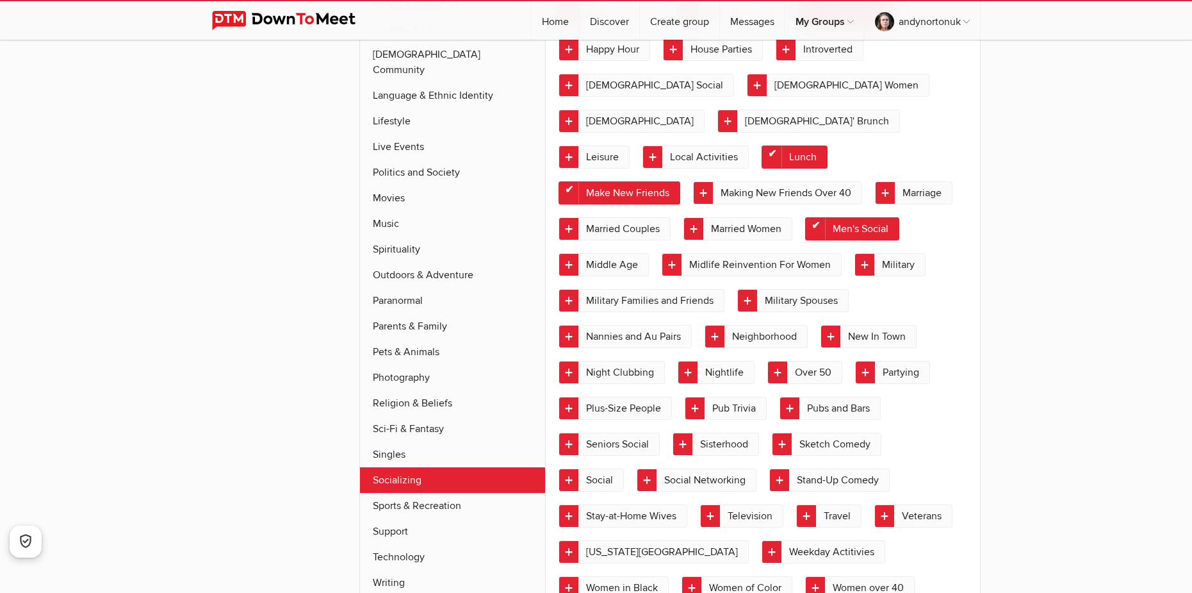
click at [805, 228] on link "Men's Social" at bounding box center [852, 228] width 94 height 23
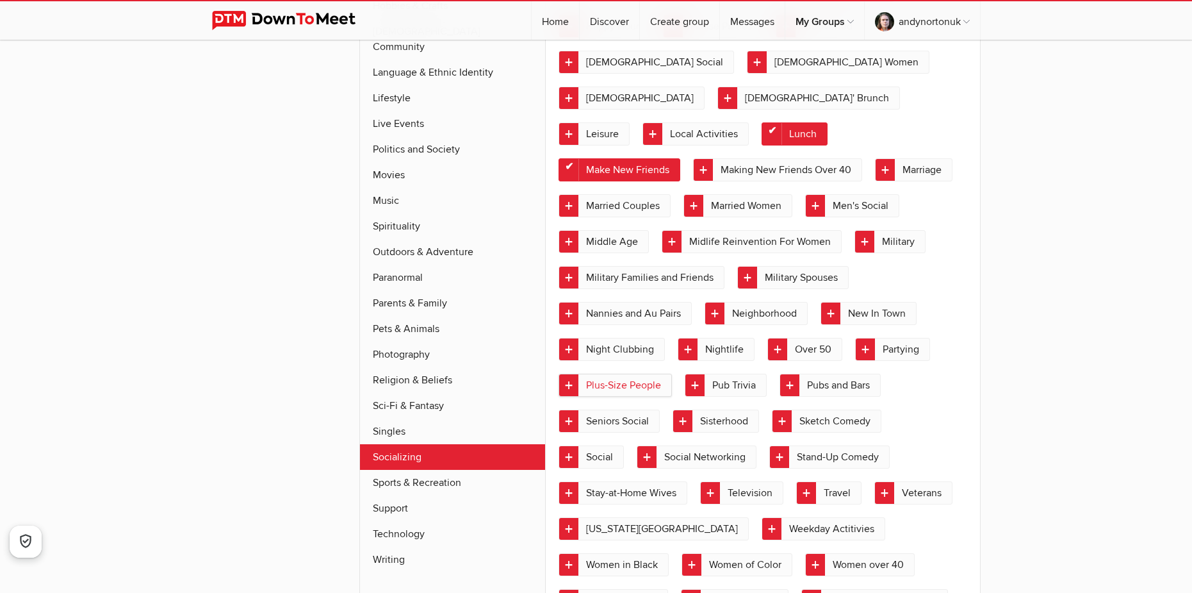
click at [644, 373] on link "Plus-Size People" at bounding box center [615, 384] width 113 height 23
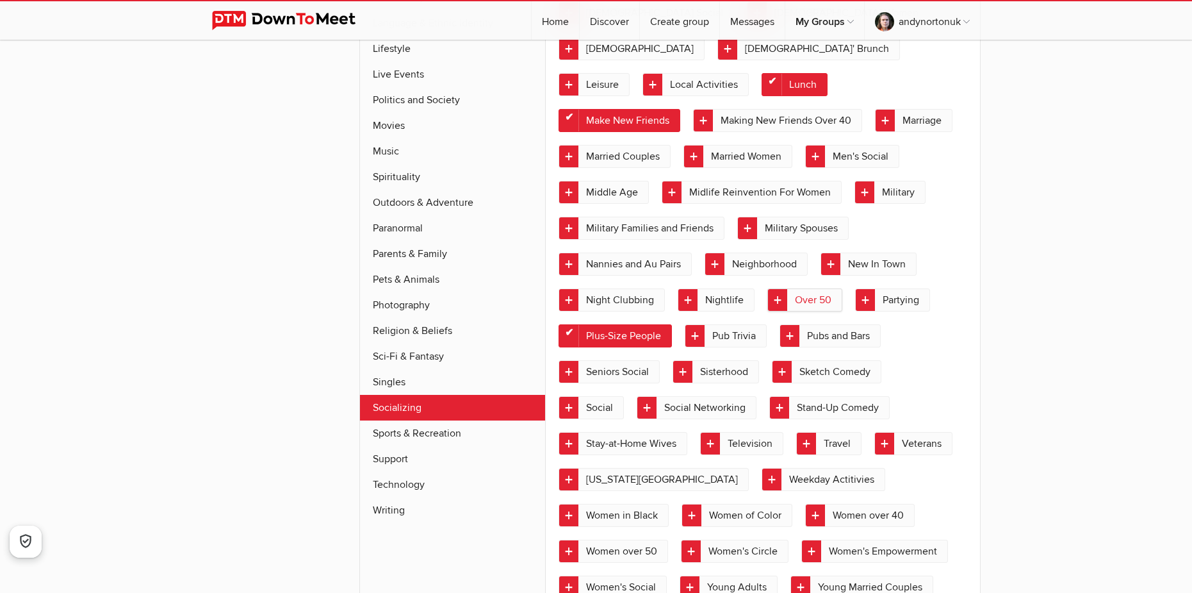
scroll to position [1535, 0]
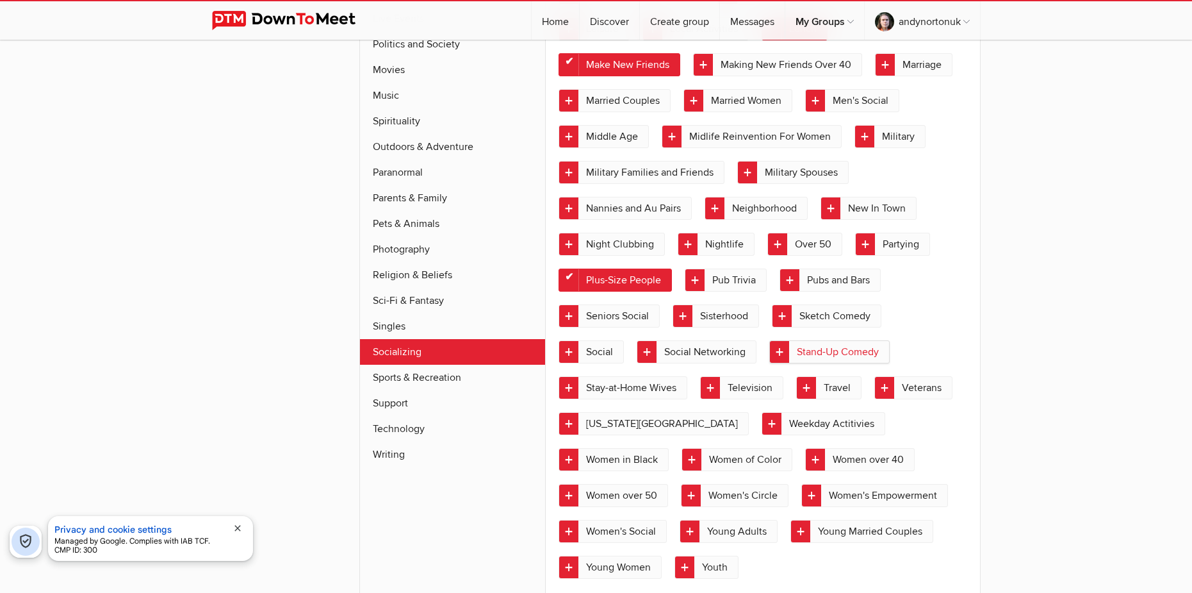
click at [814, 340] on link "Stand-Up Comedy" at bounding box center [829, 351] width 120 height 23
click at [721, 340] on link "Social Networking" at bounding box center [697, 351] width 120 height 23
click at [748, 376] on link "Television" at bounding box center [741, 387] width 83 height 23
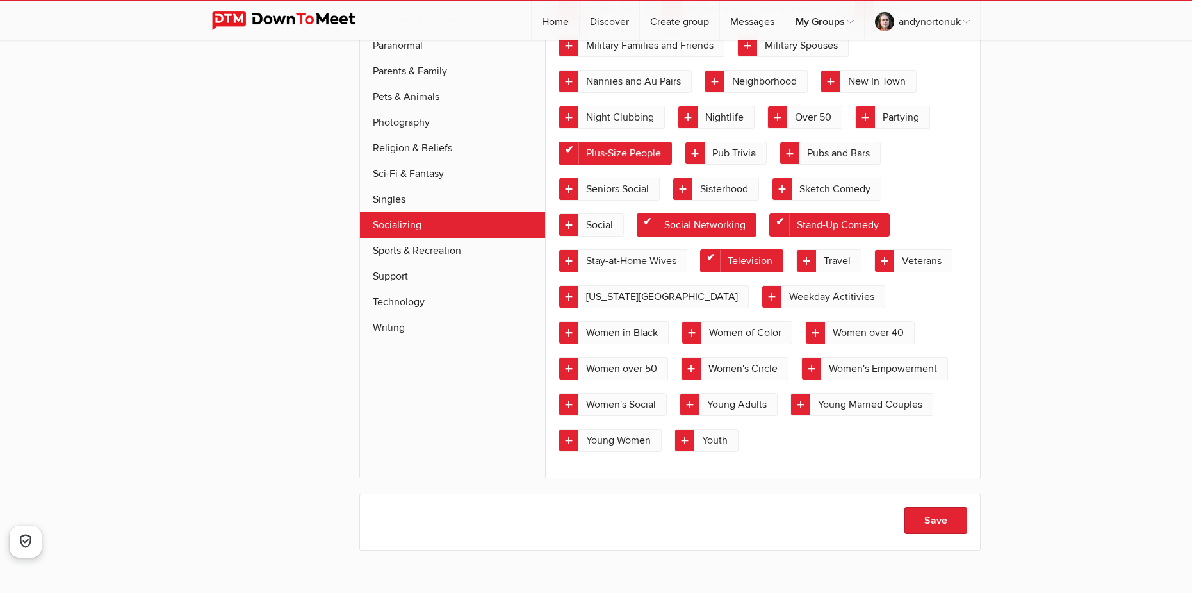
scroll to position [1663, 0]
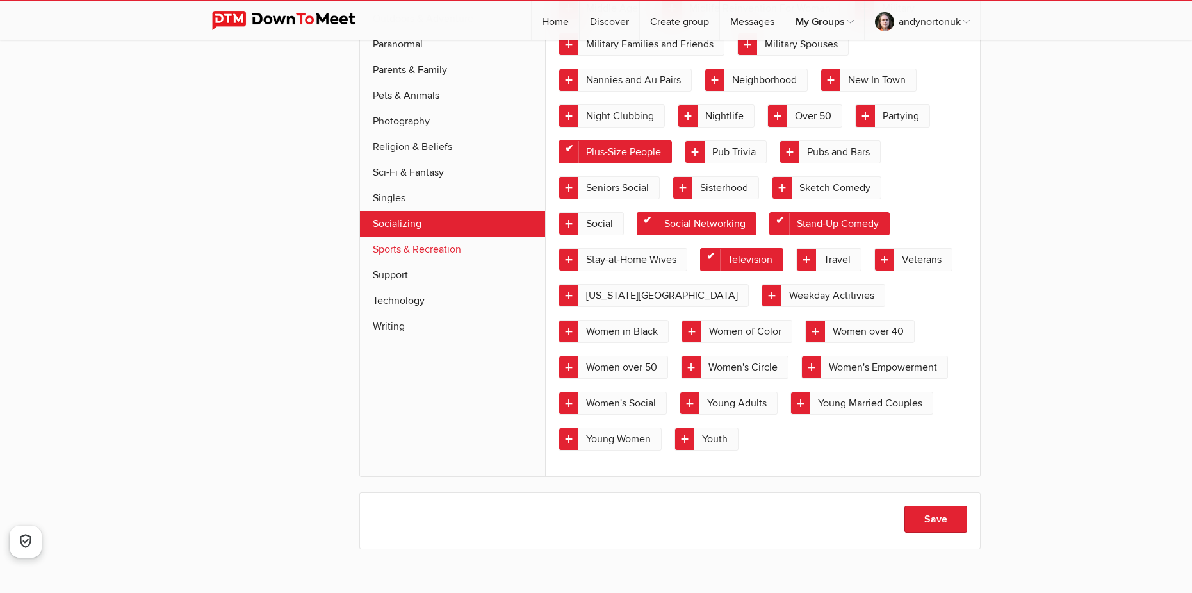
click at [429, 236] on link "Sports & Recreation" at bounding box center [453, 249] width 186 height 26
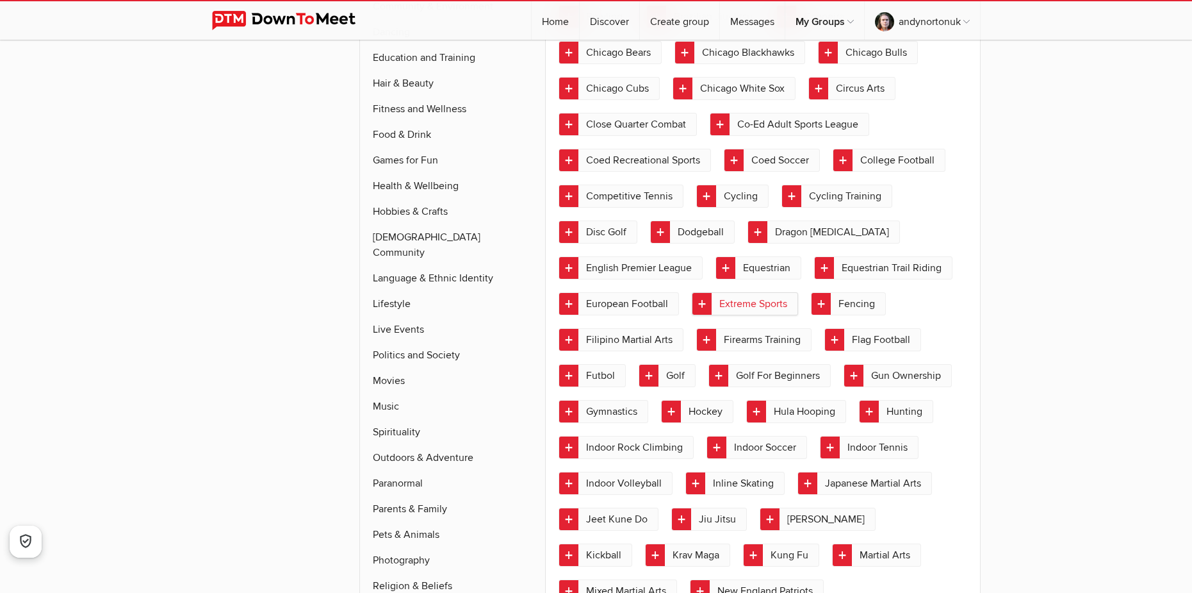
scroll to position [1067, 0]
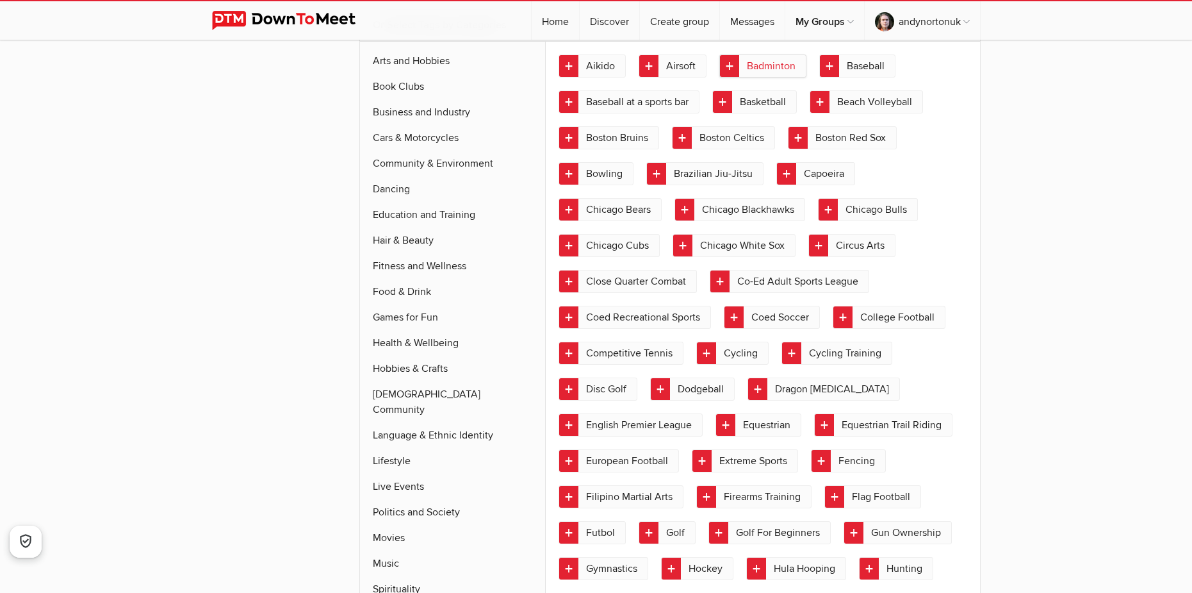
click at [763, 63] on link "Badminton" at bounding box center [762, 65] width 87 height 23
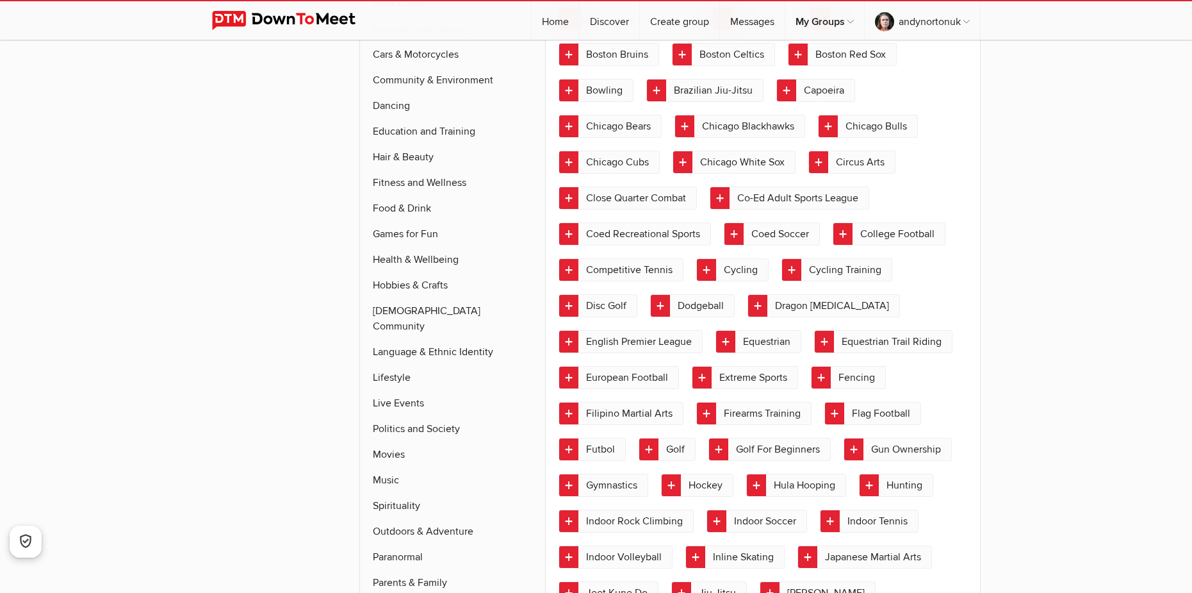
scroll to position [1195, 0]
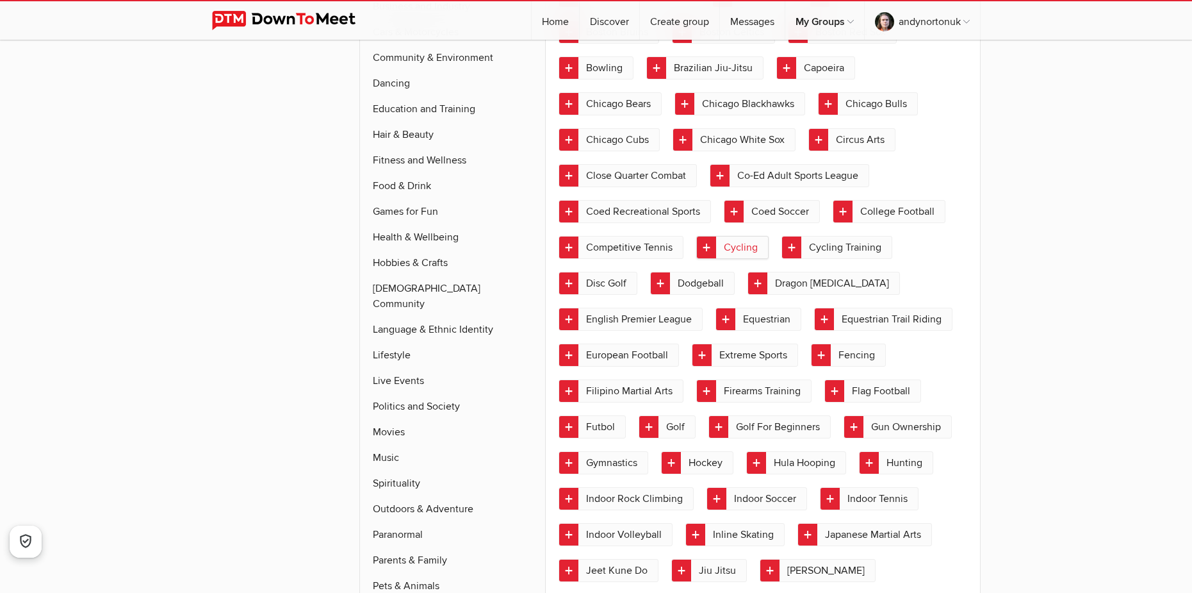
click at [745, 247] on link "Cycling" at bounding box center [732, 247] width 72 height 23
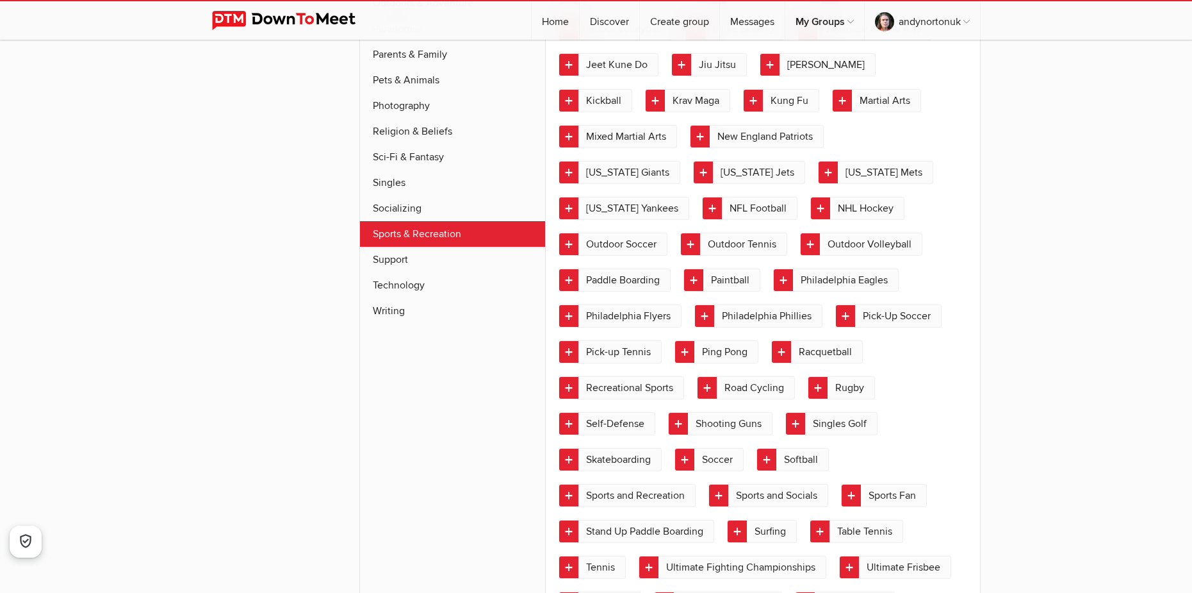
scroll to position [1644, 0]
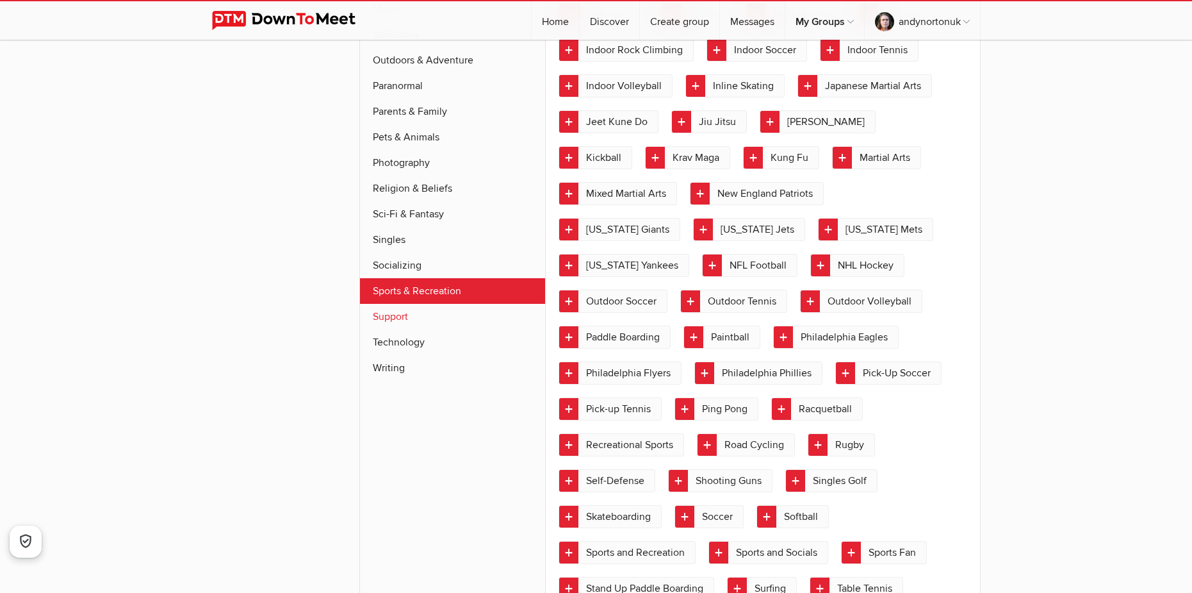
click at [412, 308] on link "Support" at bounding box center [453, 317] width 186 height 26
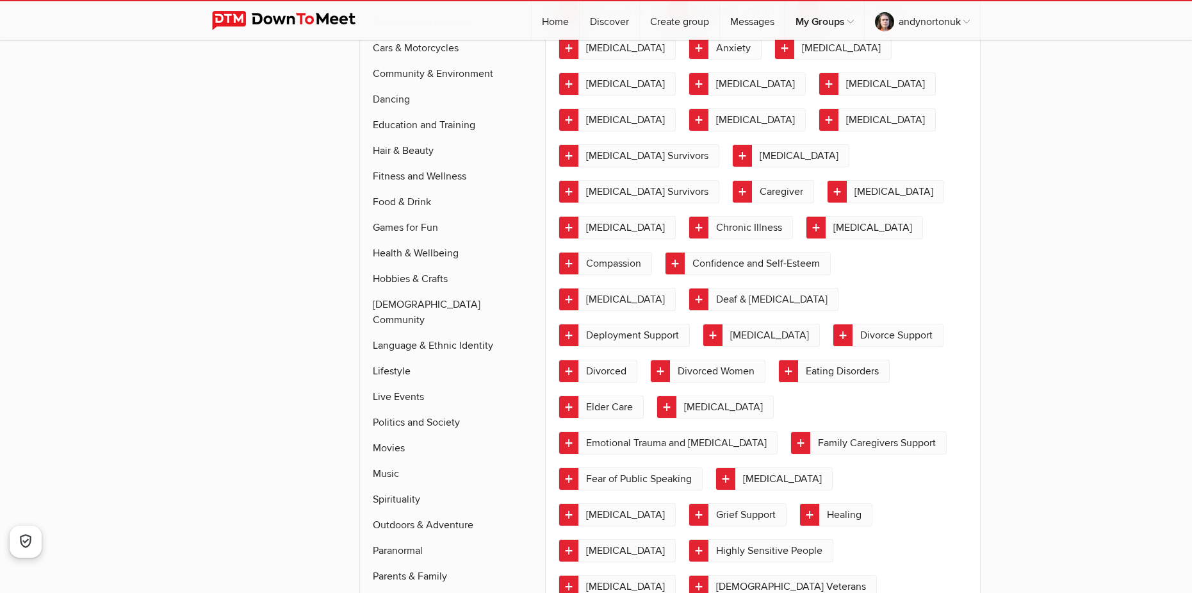
scroll to position [1090, 0]
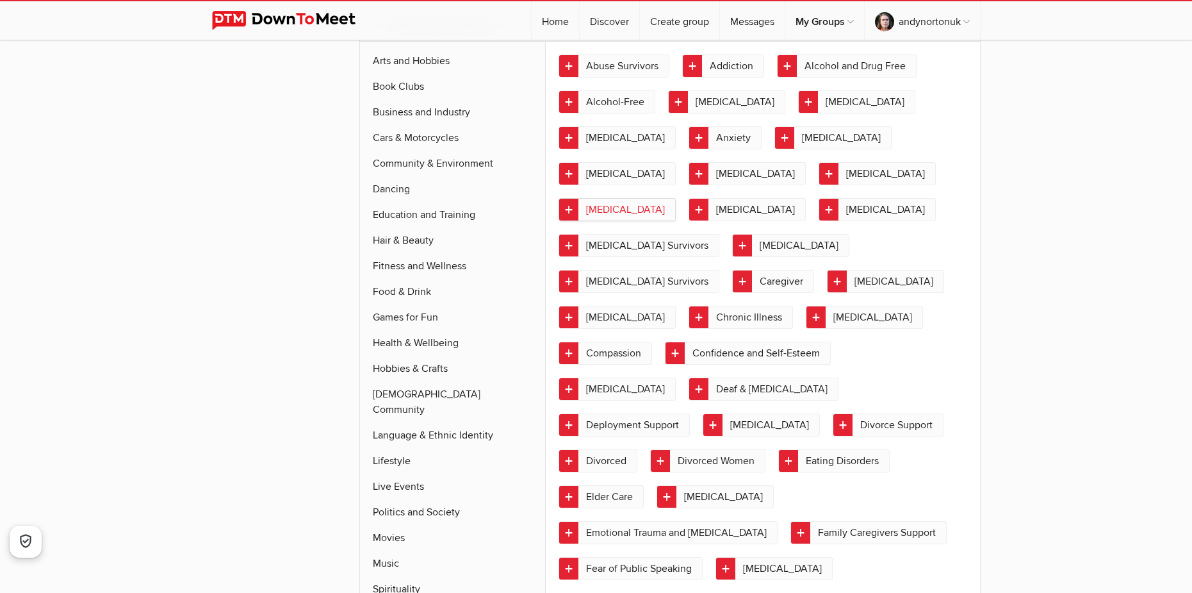
click at [676, 211] on link "[MEDICAL_DATA]" at bounding box center [617, 209] width 117 height 23
click at [819, 185] on link "[MEDICAL_DATA]" at bounding box center [877, 173] width 117 height 23
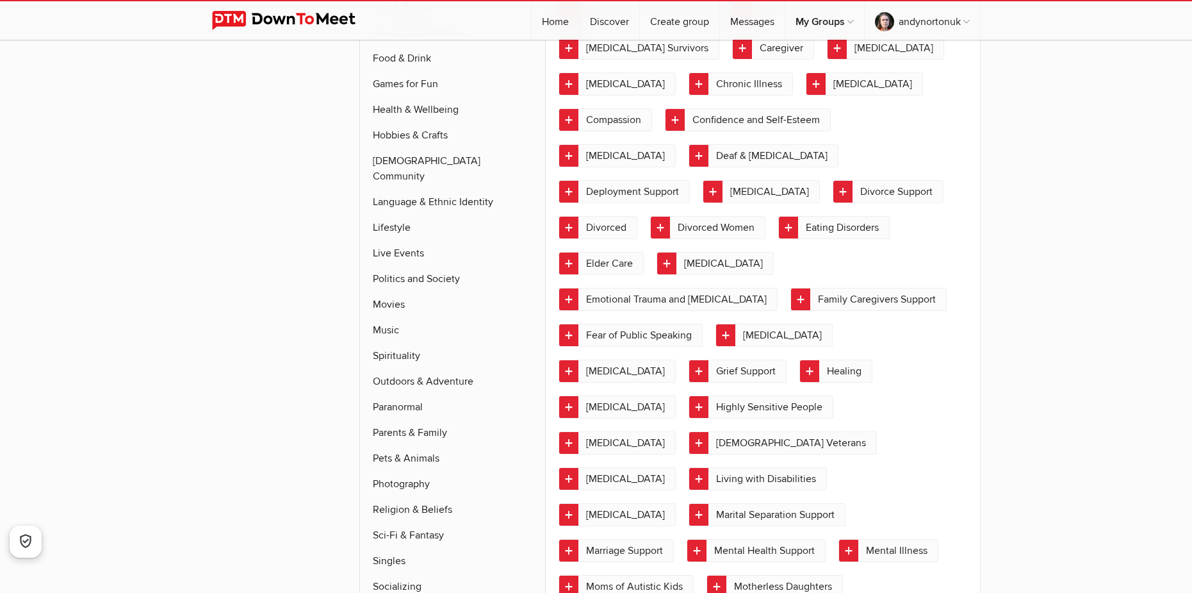
scroll to position [1346, 0]
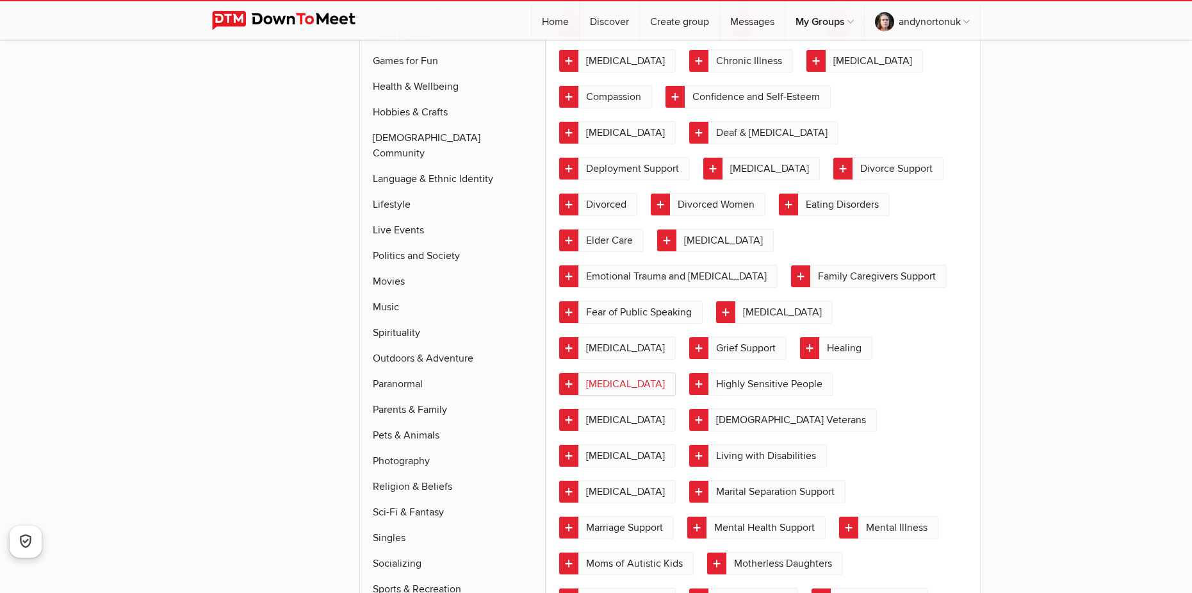
click at [676, 372] on link "[MEDICAL_DATA]" at bounding box center [617, 383] width 117 height 23
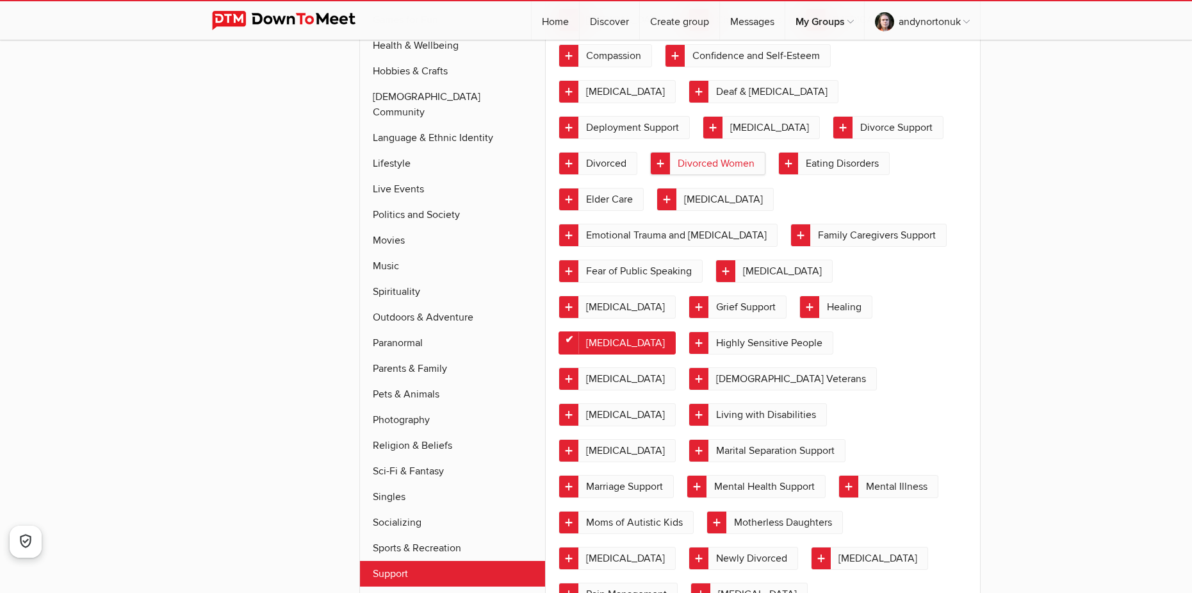
scroll to position [1410, 0]
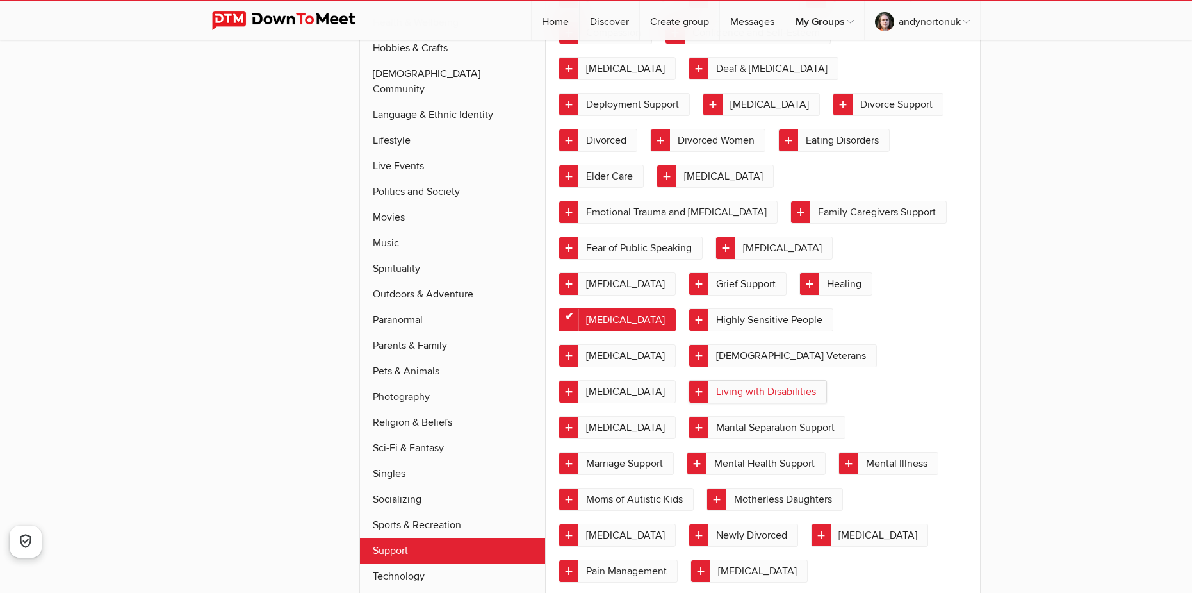
click at [689, 380] on link "Living with Disabilities" at bounding box center [758, 391] width 138 height 23
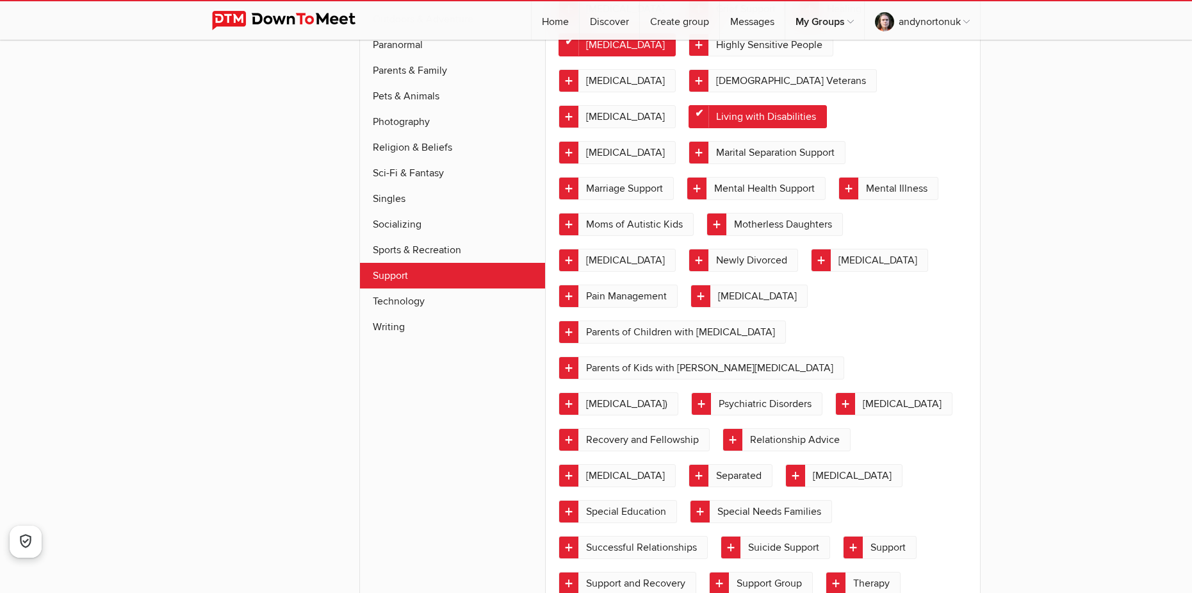
scroll to position [1730, 0]
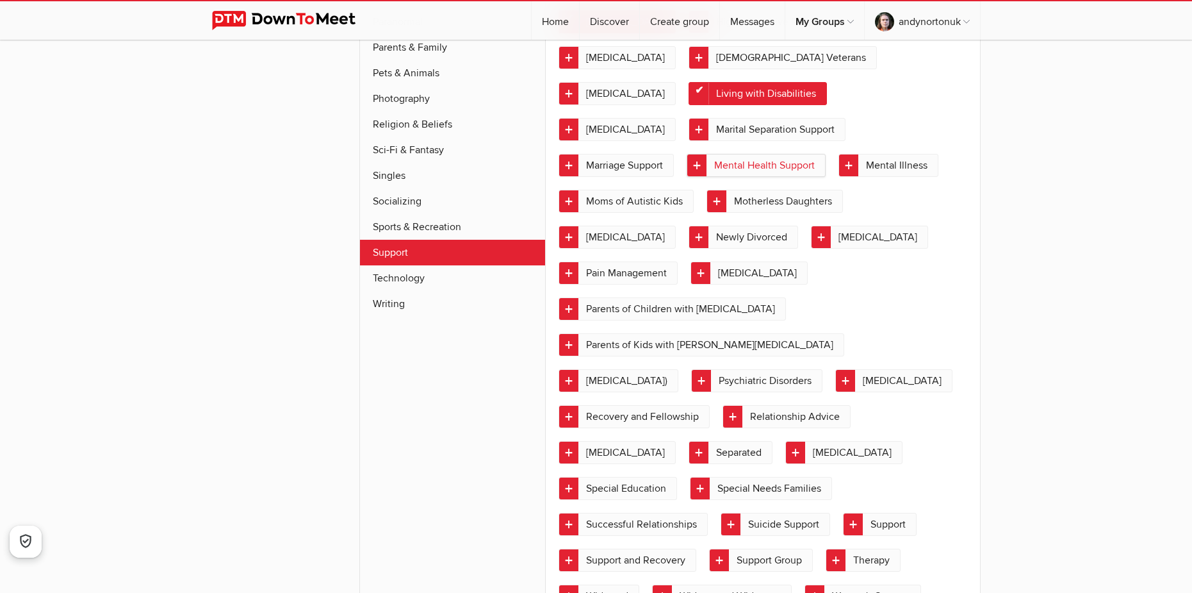
click at [741, 154] on link "Mental Health Support" at bounding box center [756, 165] width 139 height 23
click at [881, 154] on link "Mental Illness" at bounding box center [889, 165] width 100 height 23
click at [384, 265] on link "Technology" at bounding box center [453, 278] width 186 height 26
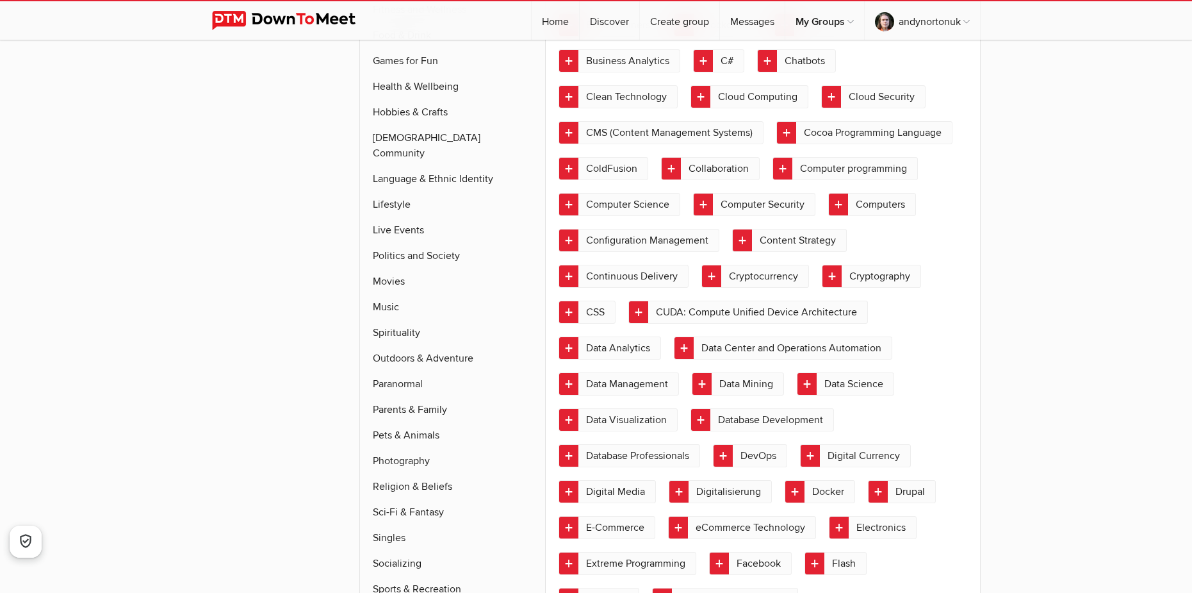
scroll to position [1496, 0]
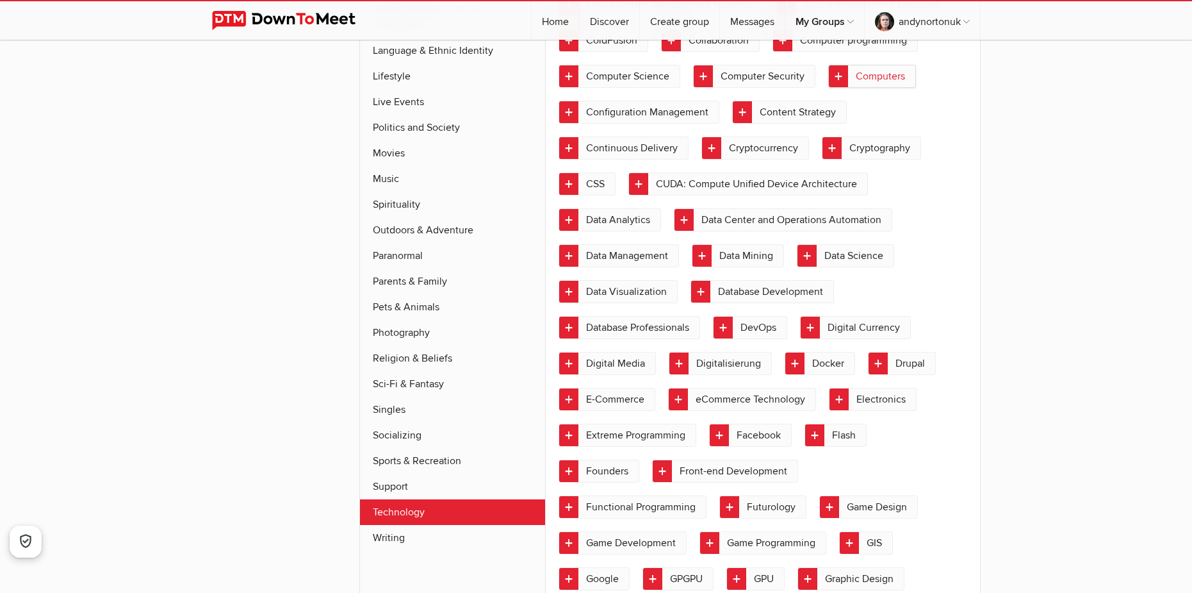
click at [828, 88] on link "Computers" at bounding box center [872, 76] width 88 height 23
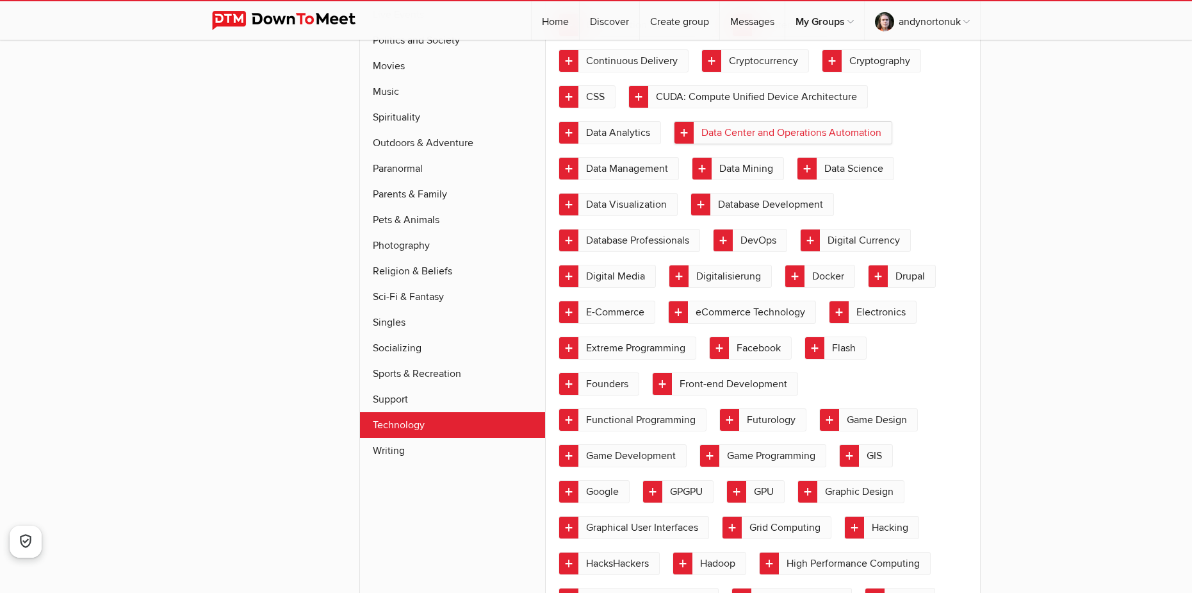
scroll to position [1625, 0]
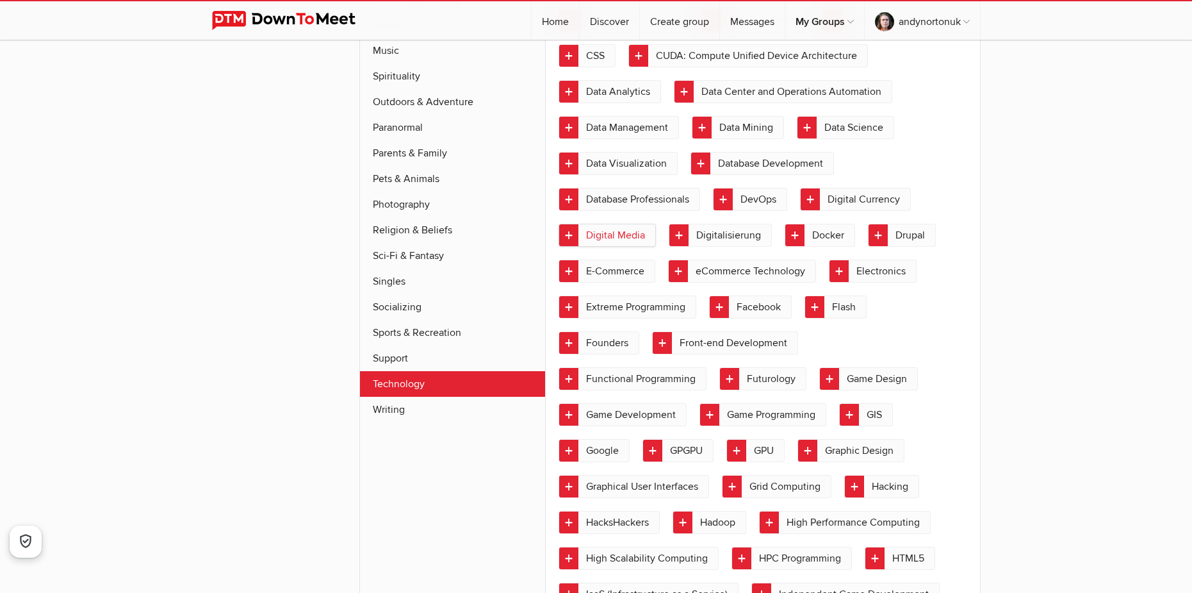
click at [620, 247] on link "Digital Media" at bounding box center [607, 235] width 97 height 23
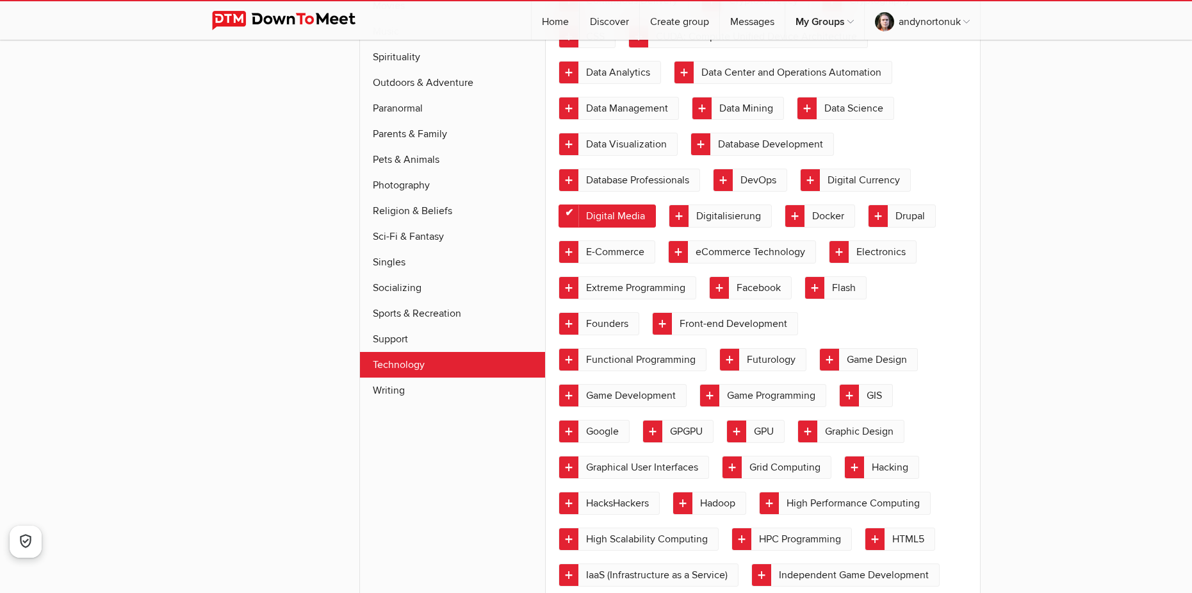
scroll to position [1689, 0]
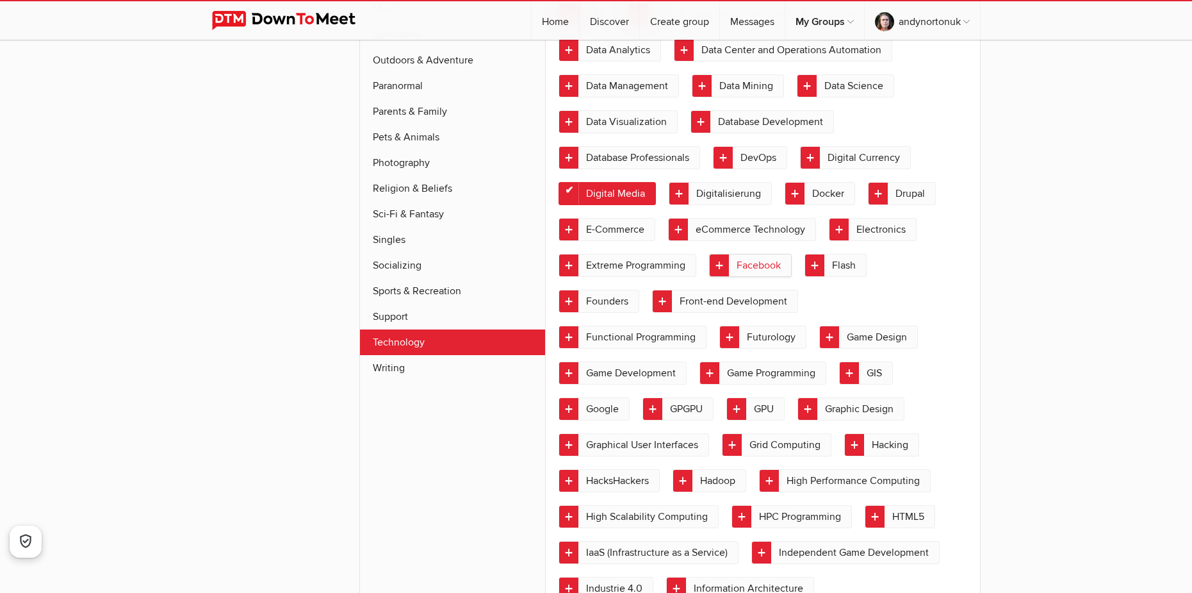
click at [757, 277] on link "Facebook" at bounding box center [750, 265] width 83 height 23
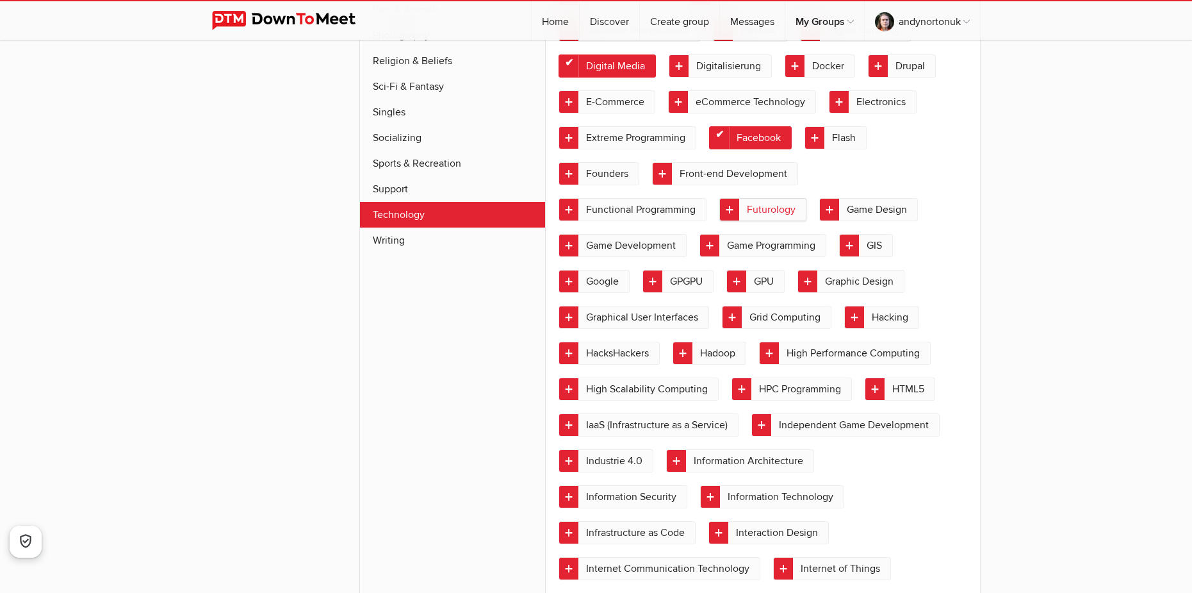
scroll to position [1817, 0]
click at [828, 292] on link "Graphic Design" at bounding box center [851, 280] width 107 height 23
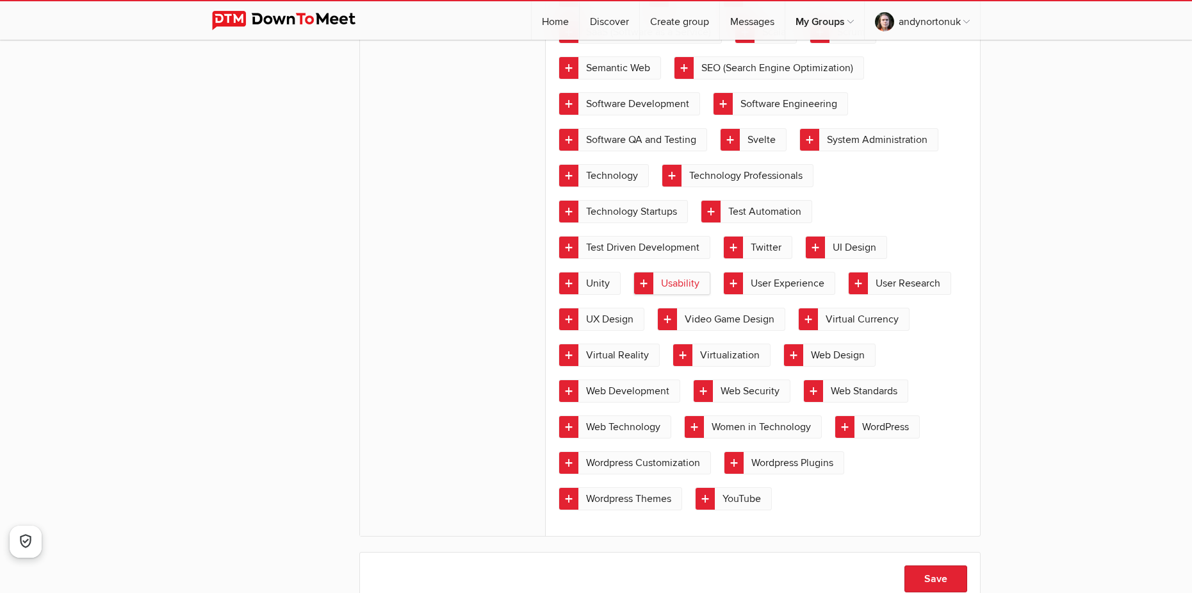
scroll to position [3098, 0]
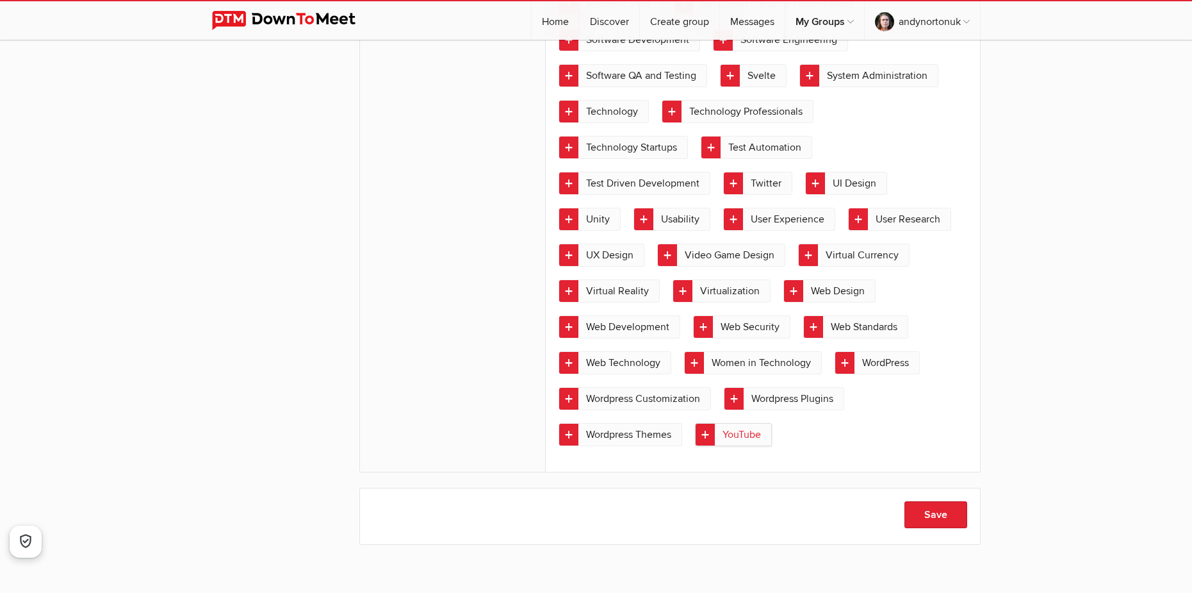
click at [720, 446] on link "YouTube" at bounding box center [733, 434] width 77 height 23
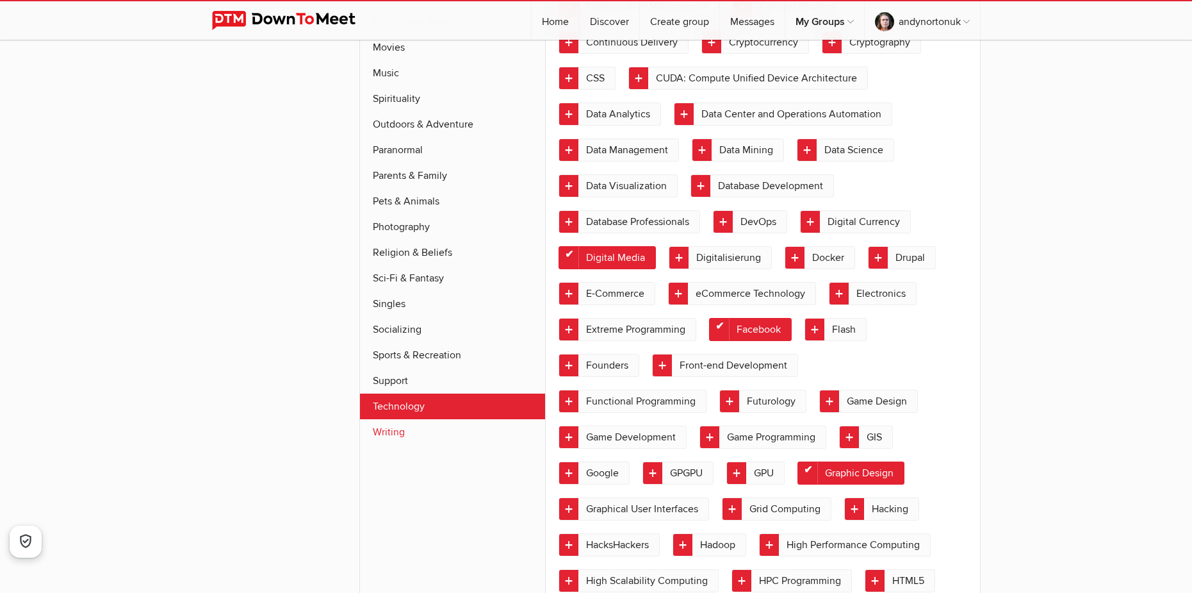
click at [396, 419] on link "Writing" at bounding box center [453, 432] width 186 height 26
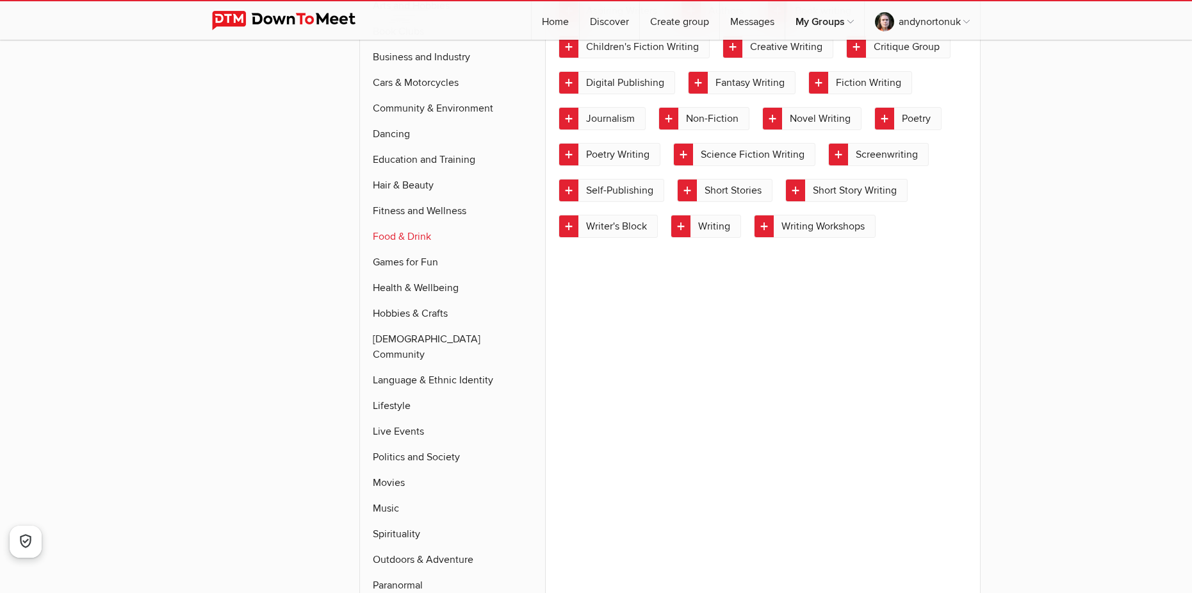
scroll to position [1135, 0]
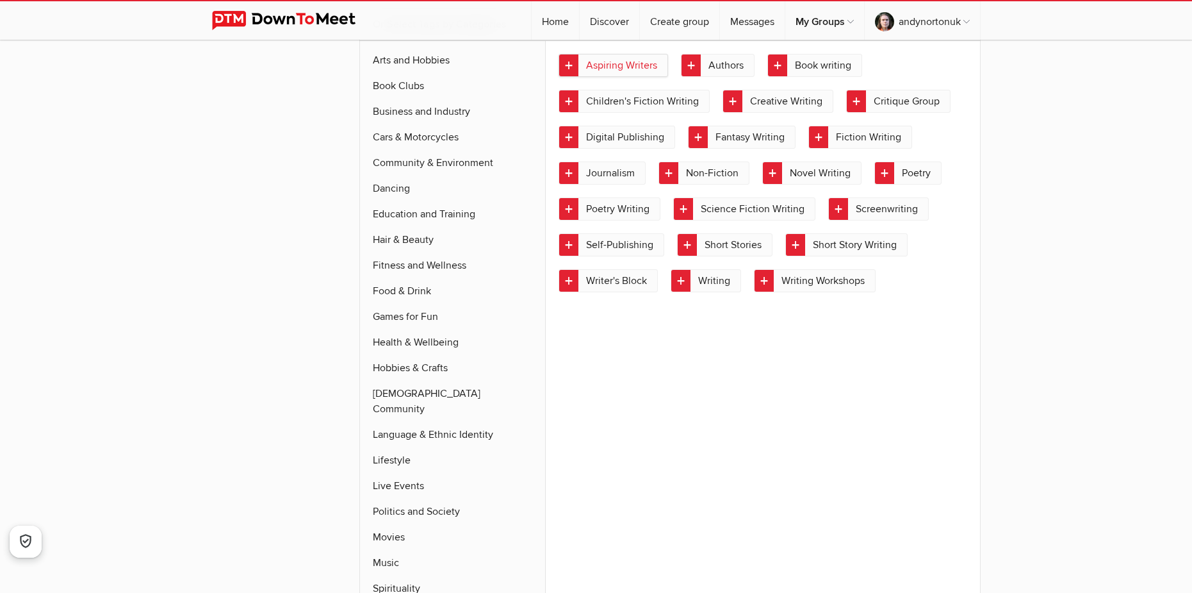
click at [615, 69] on link "Aspiring Writers" at bounding box center [614, 65] width 110 height 23
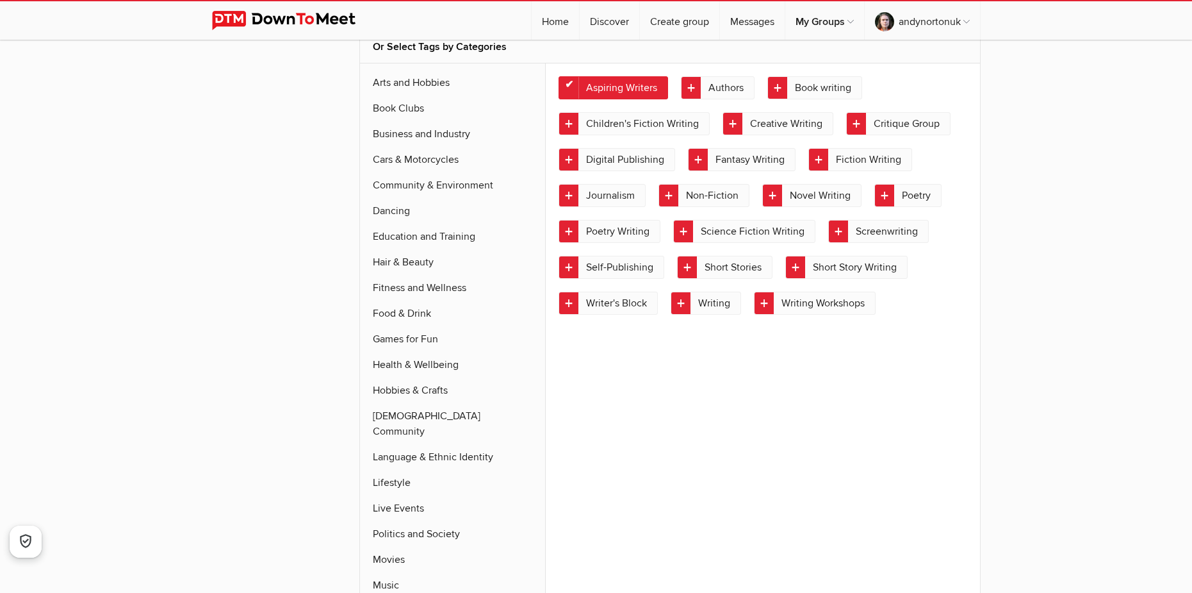
click at [768, 112] on link "Creative Writing" at bounding box center [778, 123] width 111 height 23
click at [627, 160] on link "Digital Publishing" at bounding box center [617, 159] width 117 height 23
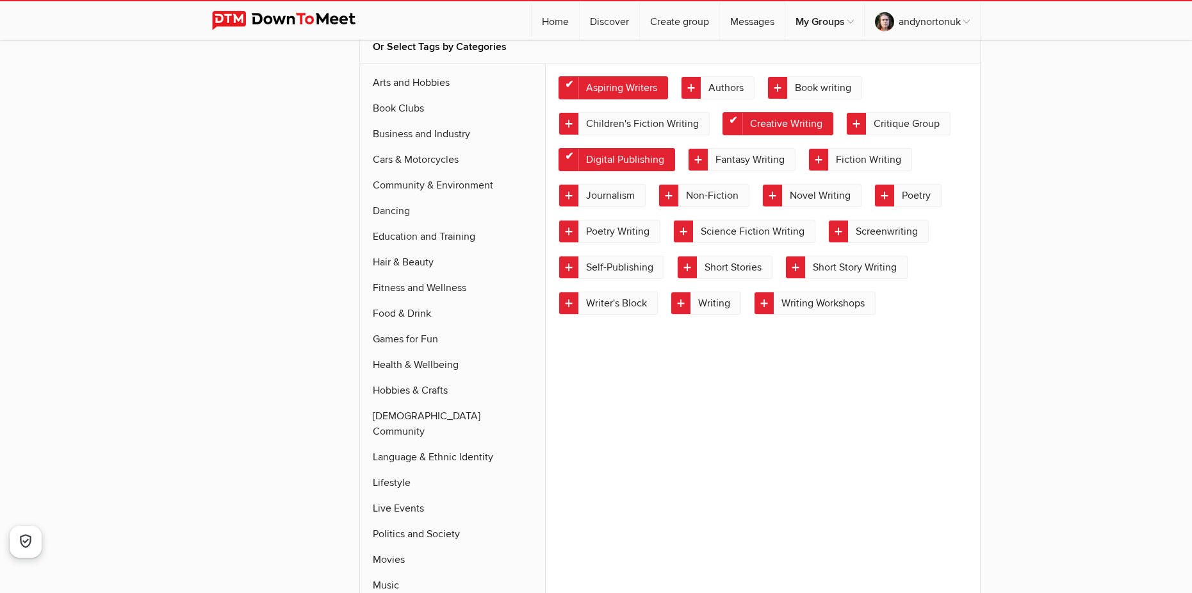
click at [906, 450] on div "Aspiring Writers Authors Book writing Children's Fiction Writing Creative Writi…" at bounding box center [763, 512] width 434 height 899
click at [662, 201] on link "Non-Fiction" at bounding box center [704, 195] width 91 height 23
click at [875, 230] on link "Screenwriting" at bounding box center [878, 231] width 101 height 23
click at [684, 311] on link "Writing" at bounding box center [706, 302] width 70 height 23
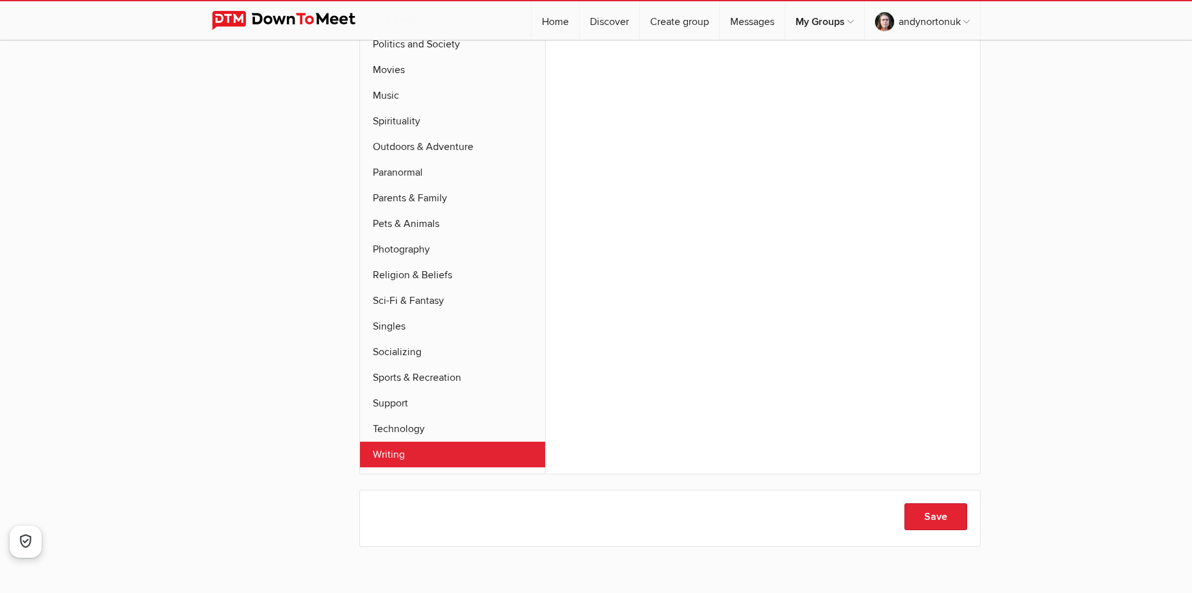
scroll to position [1737, 0]
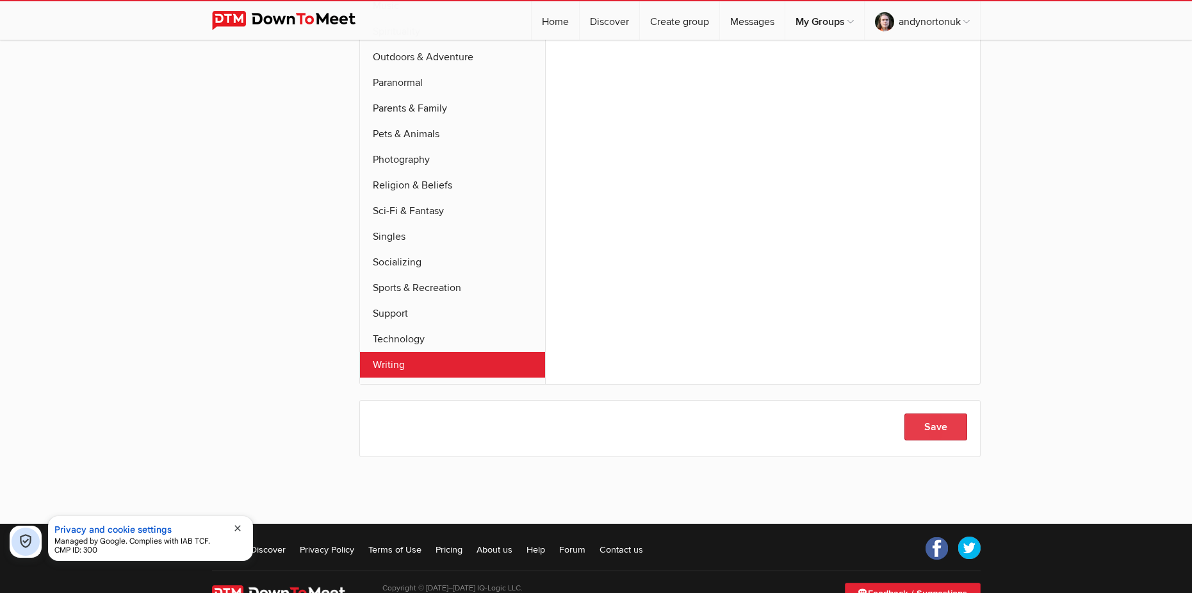
click at [929, 413] on button "Save" at bounding box center [936, 426] width 63 height 27
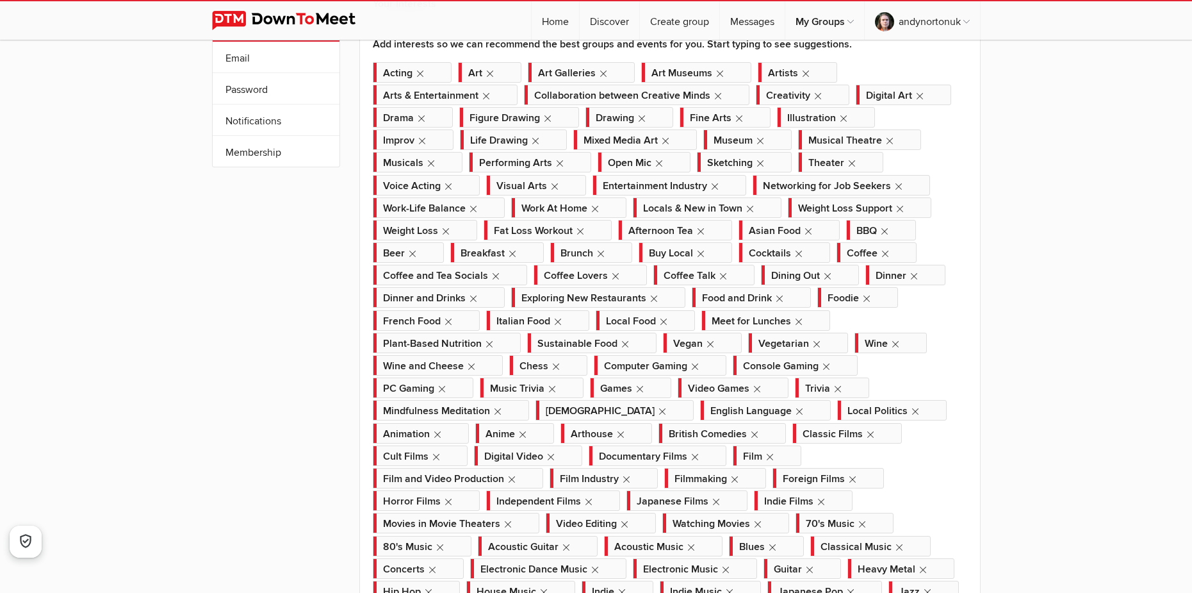
scroll to position [0, 0]
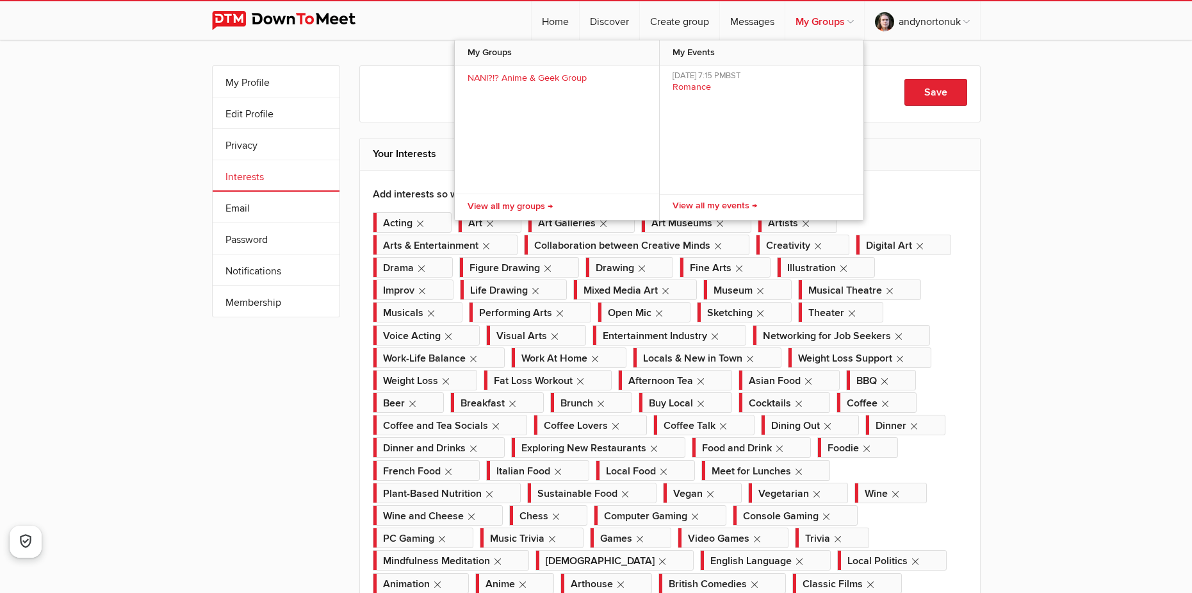
click at [823, 24] on link "My Groups" at bounding box center [824, 20] width 79 height 38
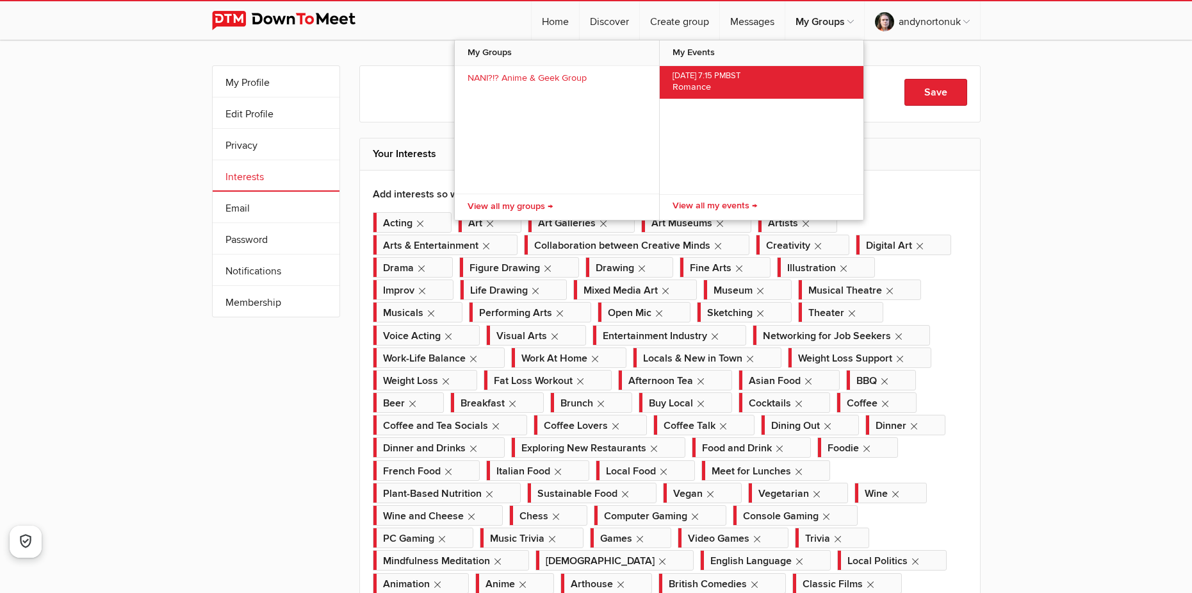
click at [746, 74] on span "[DATE] 7:15 PM BST" at bounding box center [762, 76] width 178 height 10
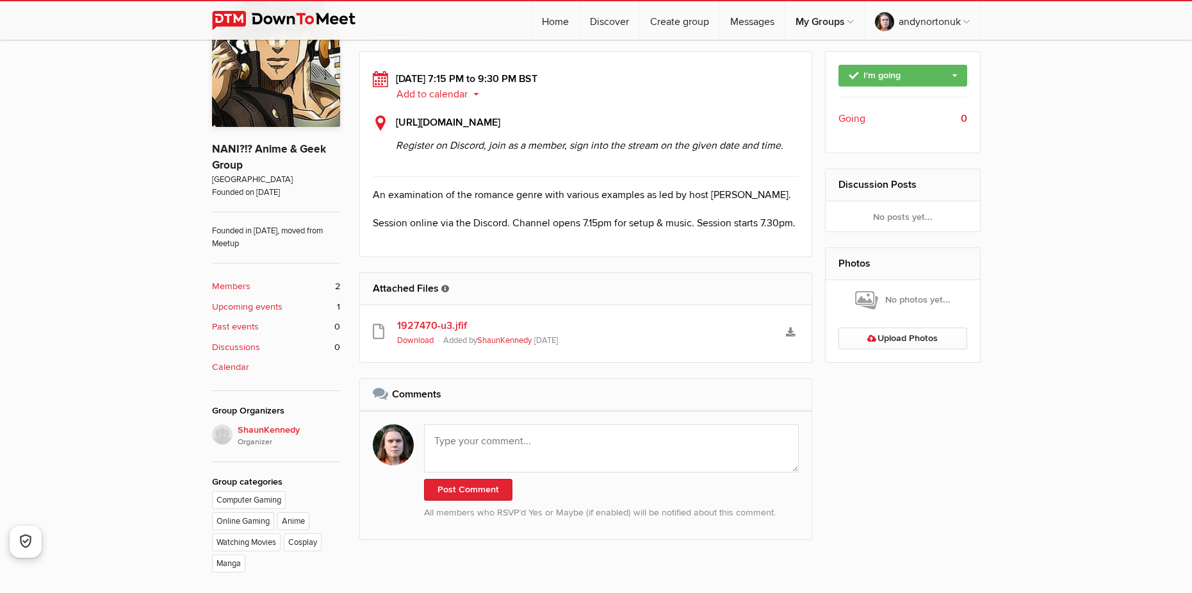
scroll to position [448, 0]
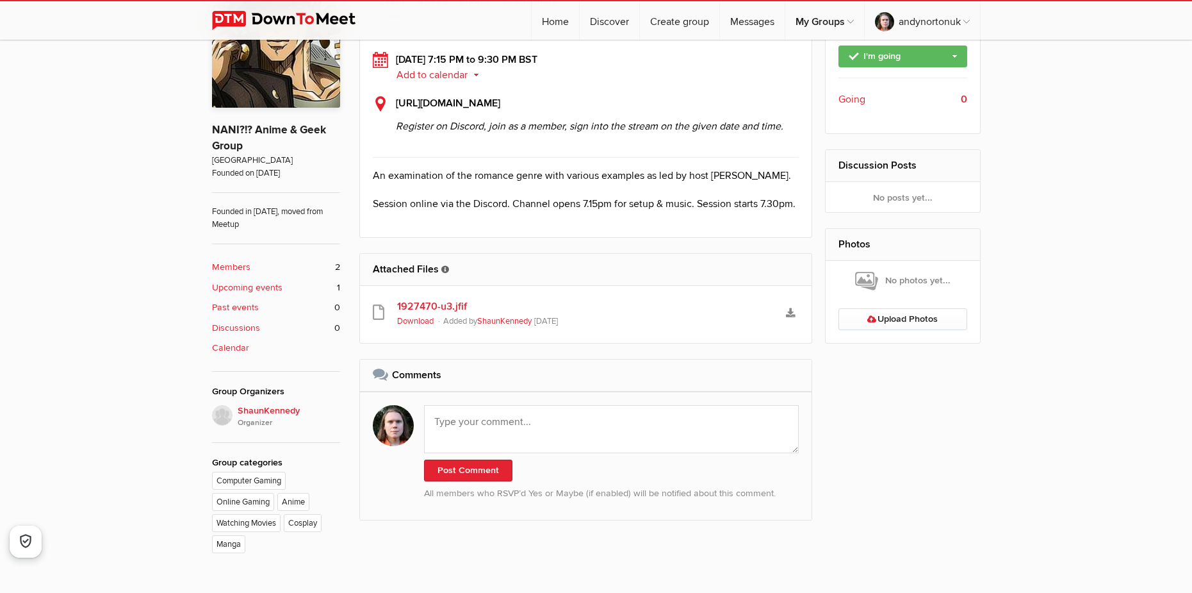
click at [456, 301] on link "1927470-u3.jfif" at bounding box center [586, 306] width 378 height 15
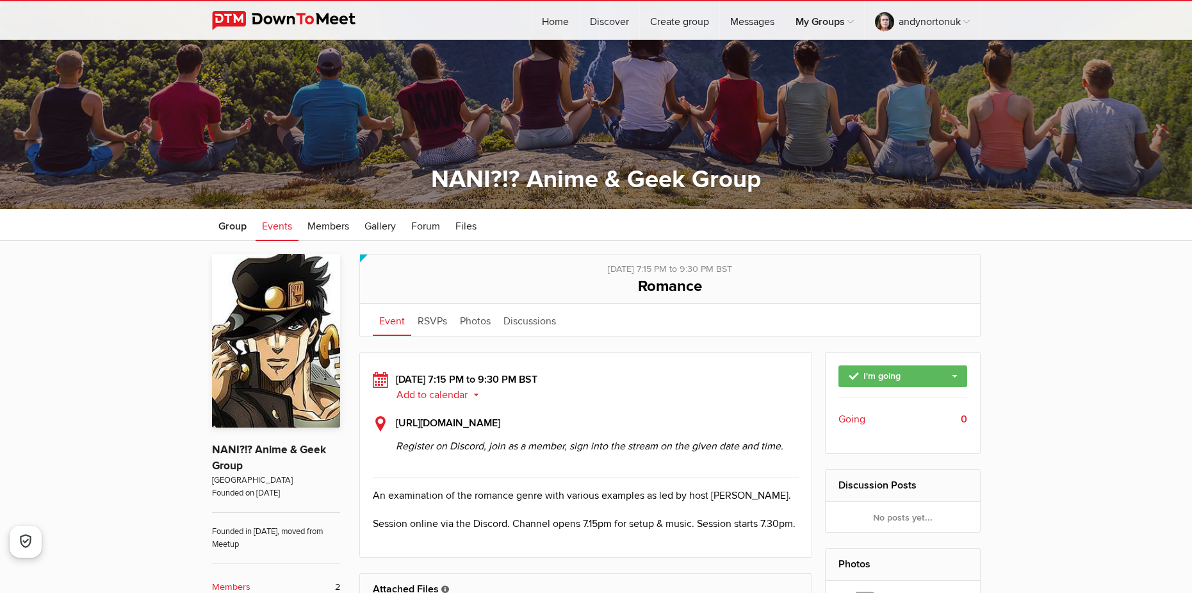
scroll to position [128, 0]
